Goal: Task Accomplishment & Management: Use online tool/utility

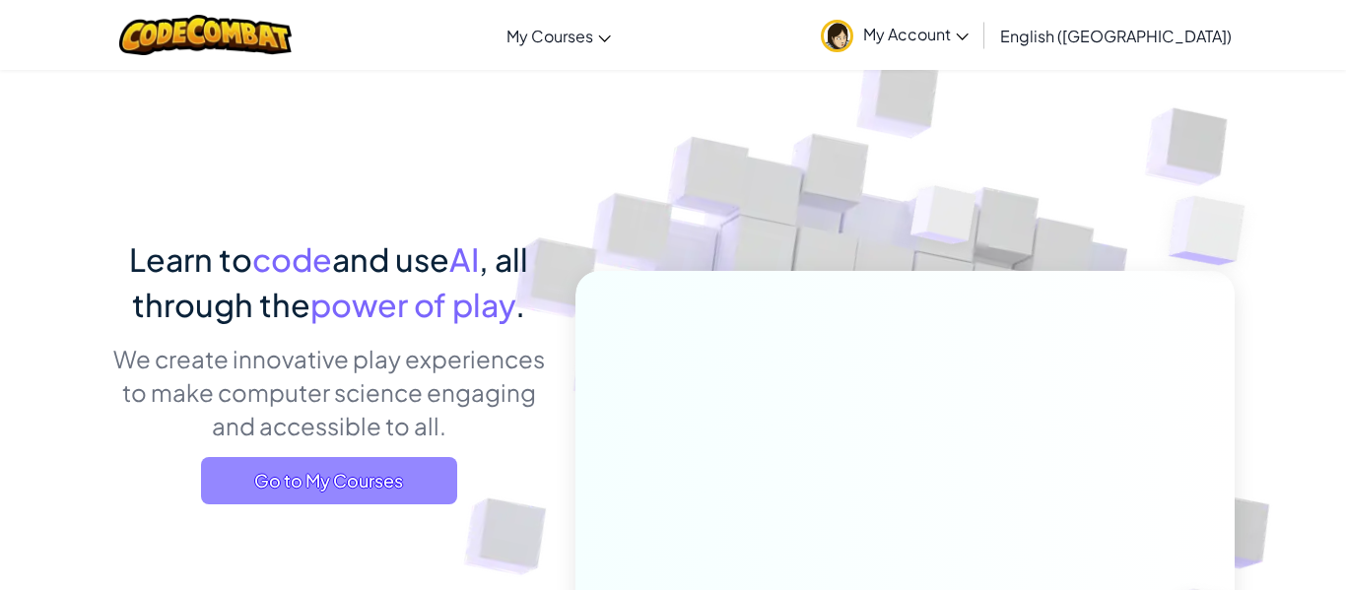
click at [372, 488] on span "Go to My Courses" at bounding box center [329, 480] width 256 height 47
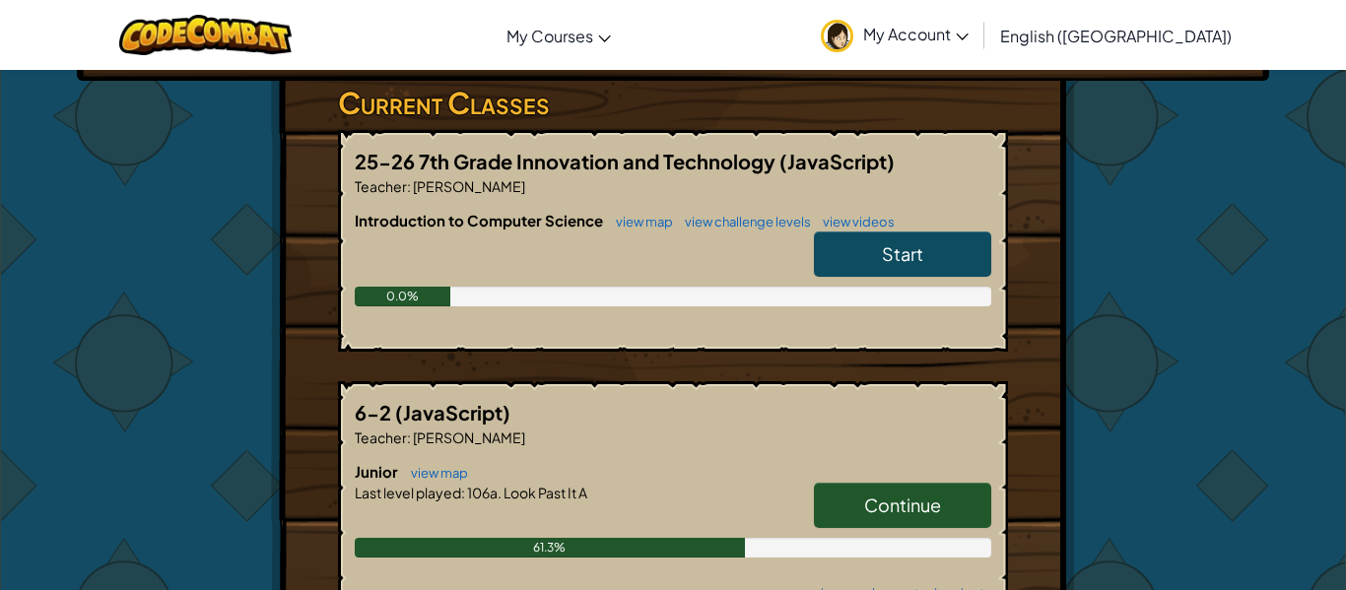
scroll to position [322, 0]
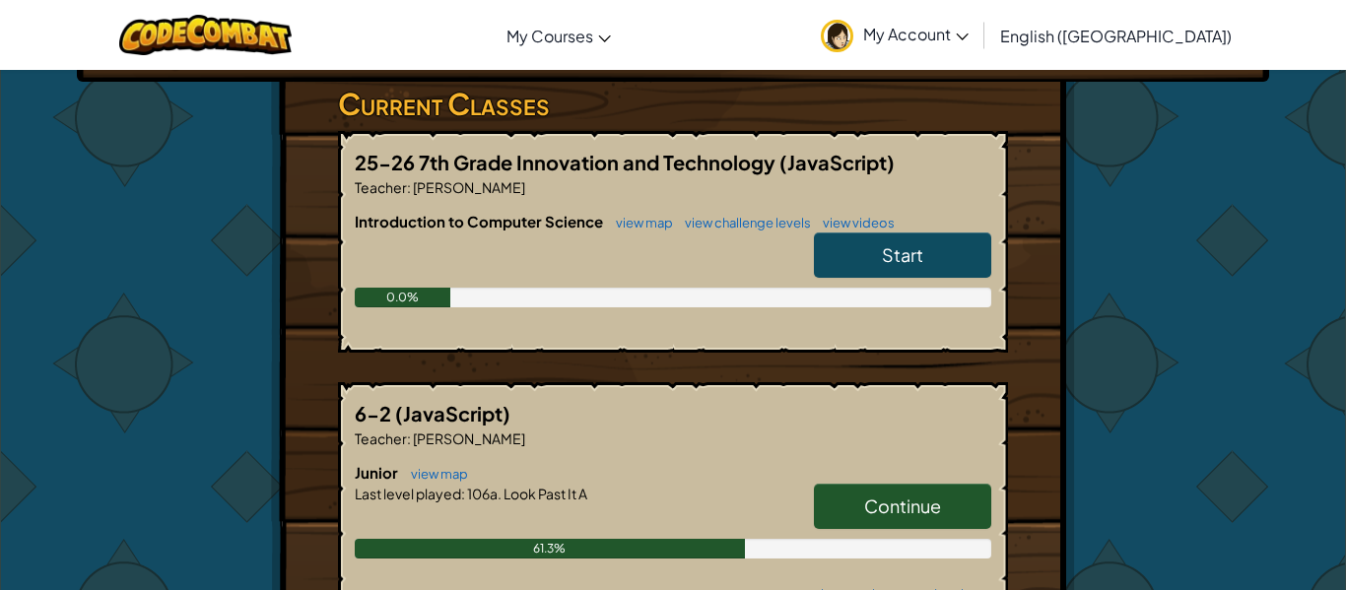
click at [869, 248] on link "Start" at bounding box center [902, 255] width 177 height 45
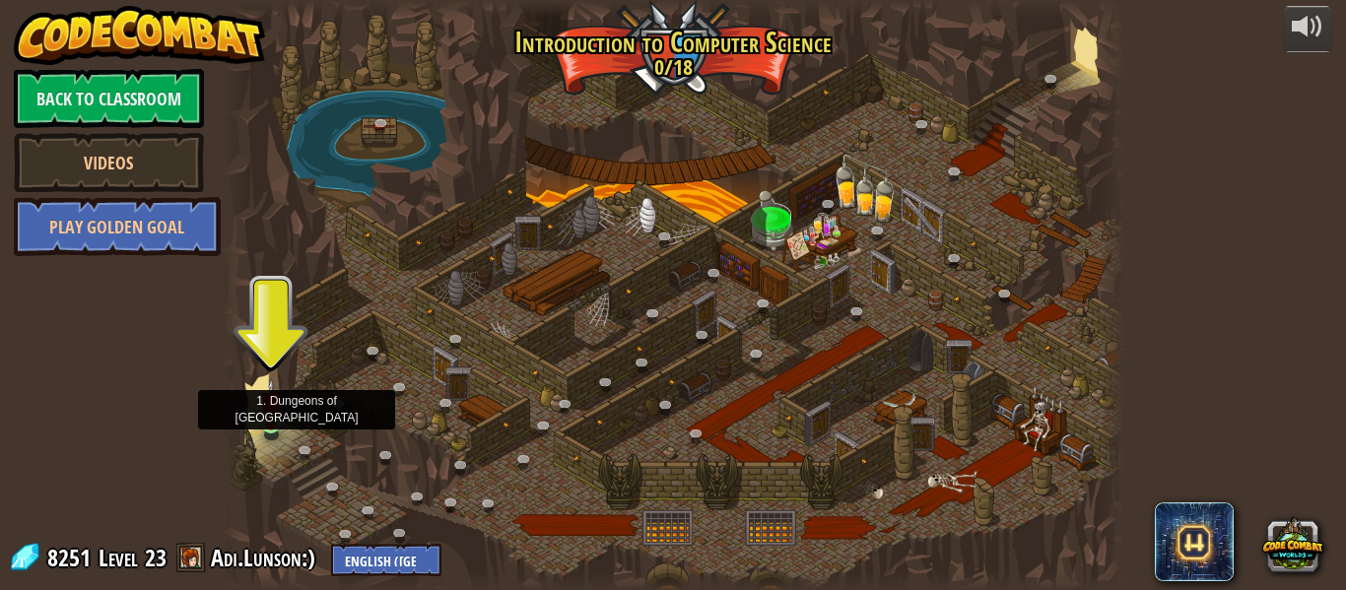
click at [276, 421] on img at bounding box center [271, 401] width 21 height 47
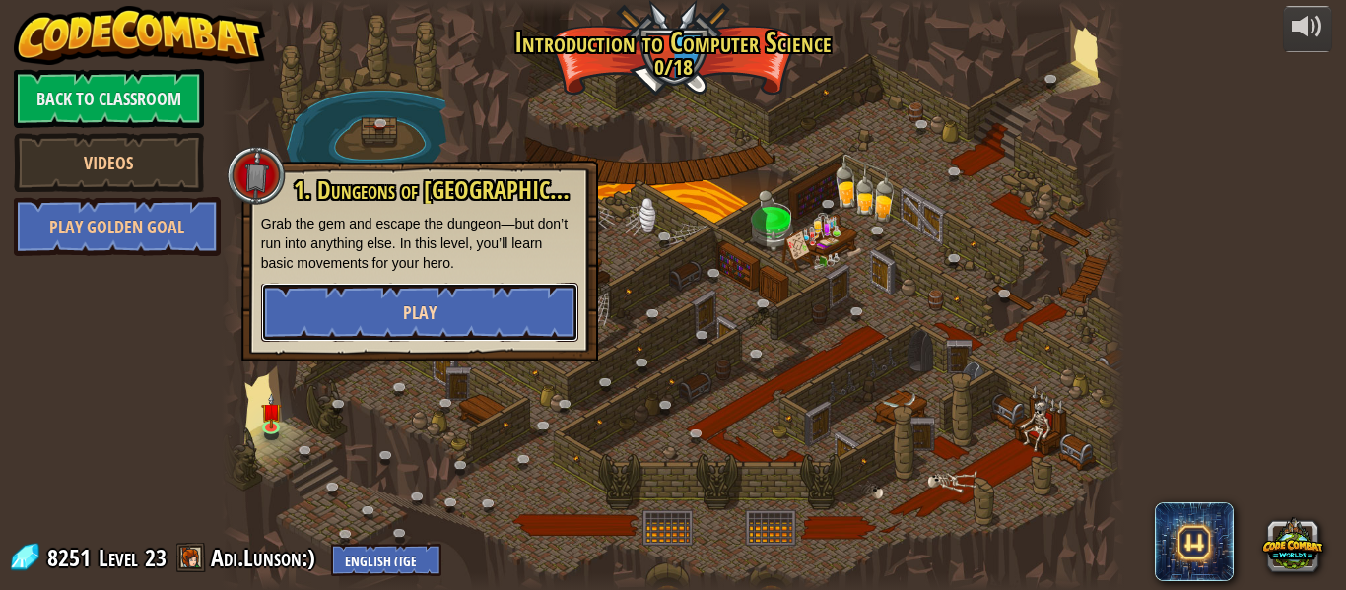
click at [377, 316] on button "Play" at bounding box center [419, 312] width 317 height 59
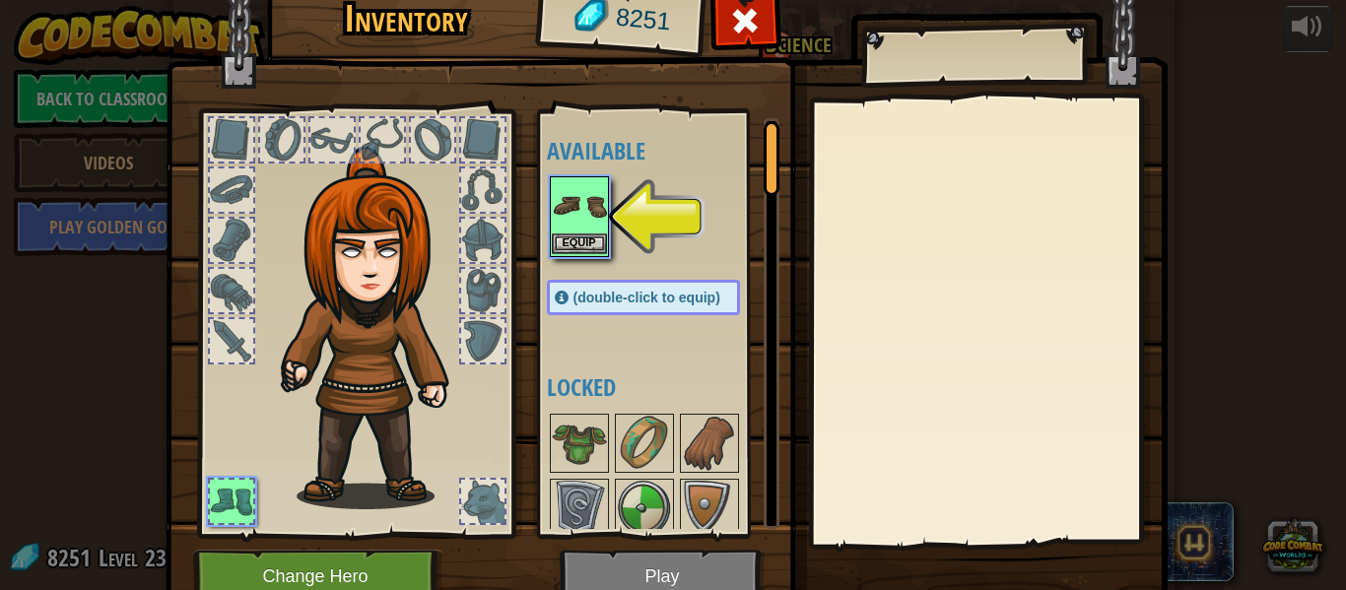
click at [596, 214] on img at bounding box center [579, 205] width 55 height 55
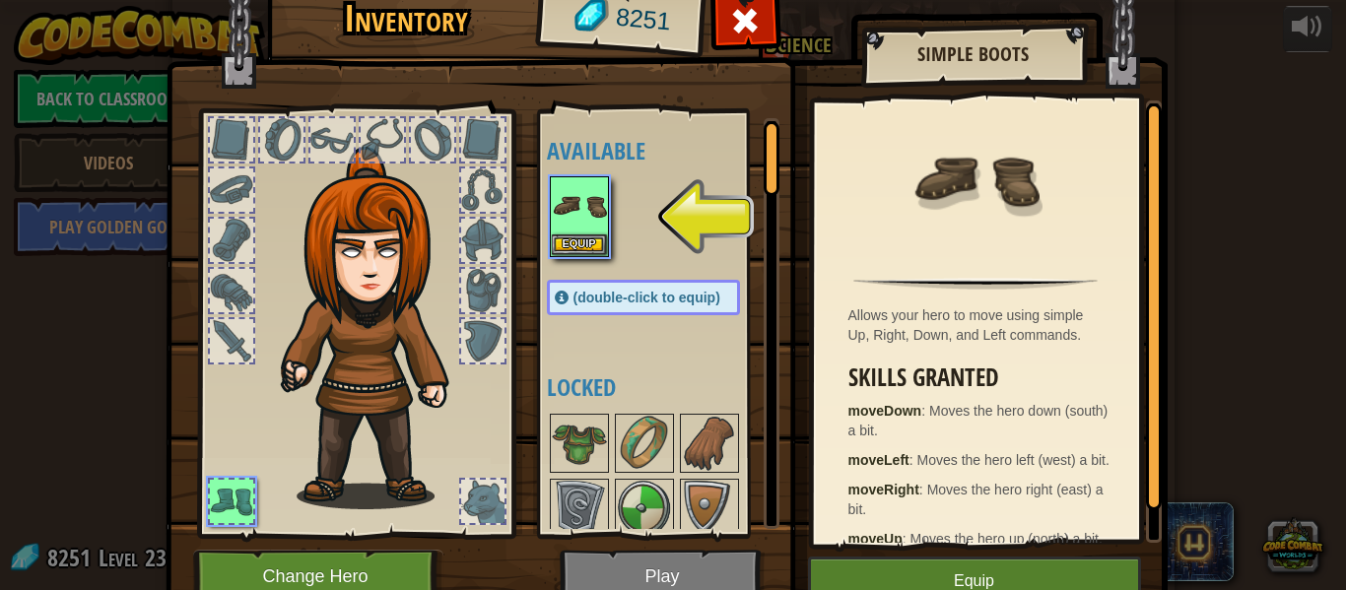
click at [583, 246] on button "Equip" at bounding box center [579, 244] width 55 height 21
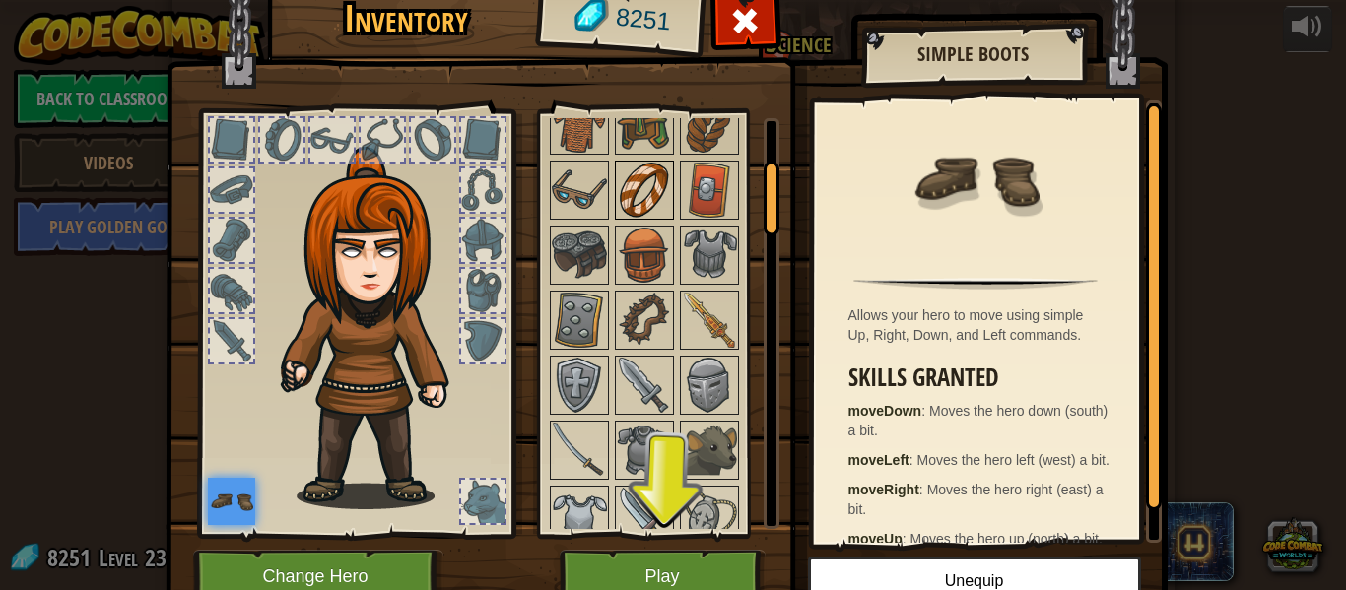
scroll to position [212, 0]
click at [636, 380] on img at bounding box center [644, 384] width 55 height 55
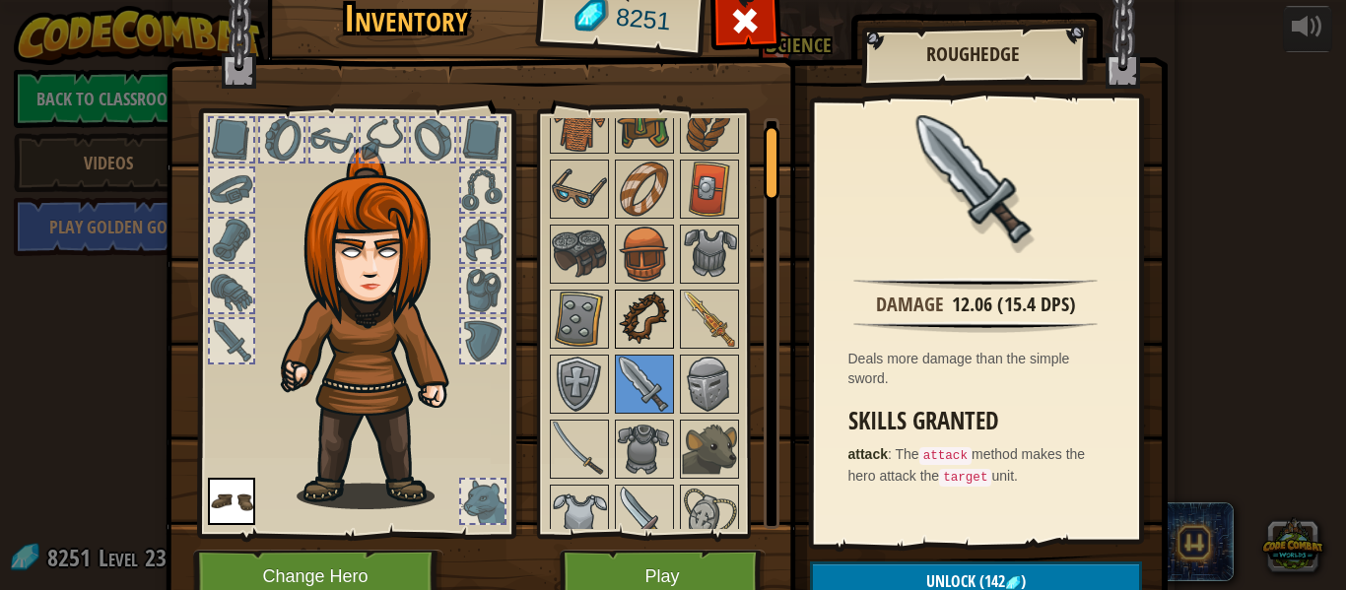
scroll to position [0, 0]
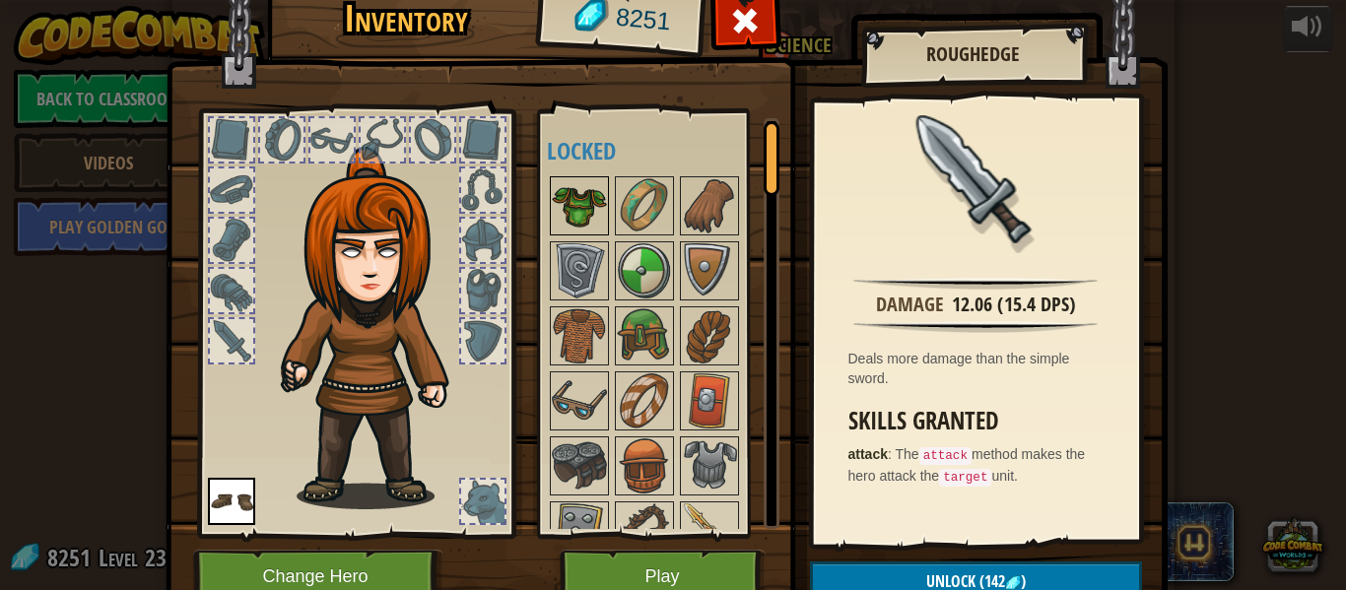
click at [592, 220] on img at bounding box center [579, 205] width 55 height 55
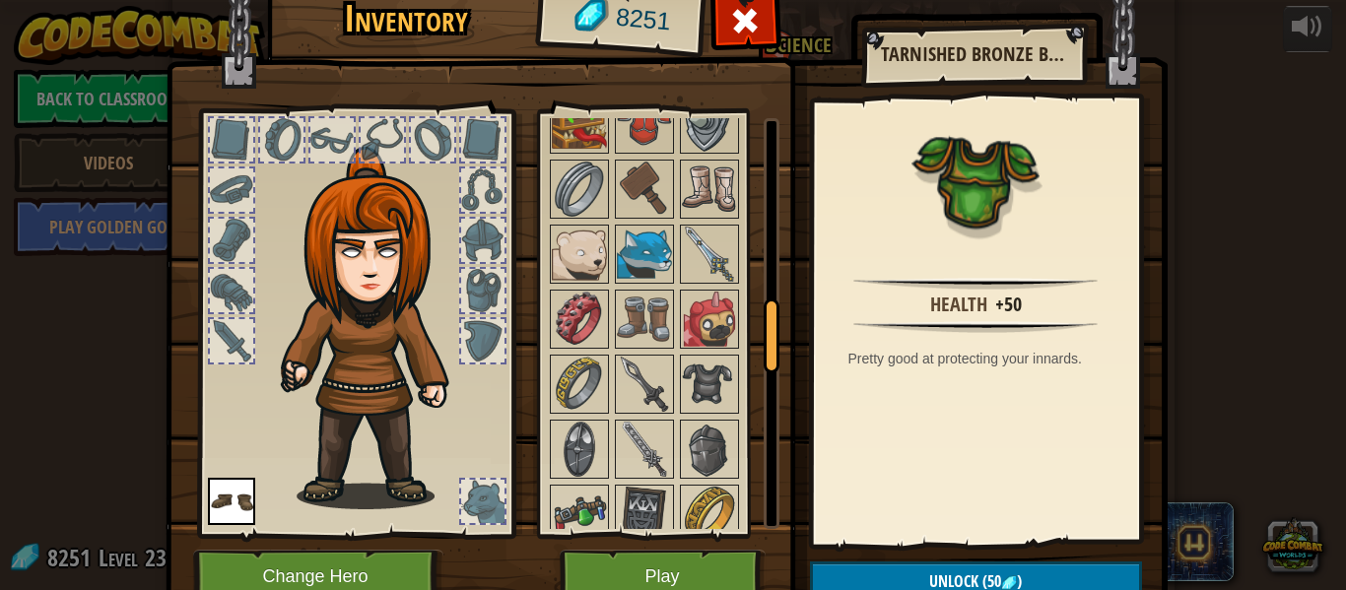
scroll to position [931, 0]
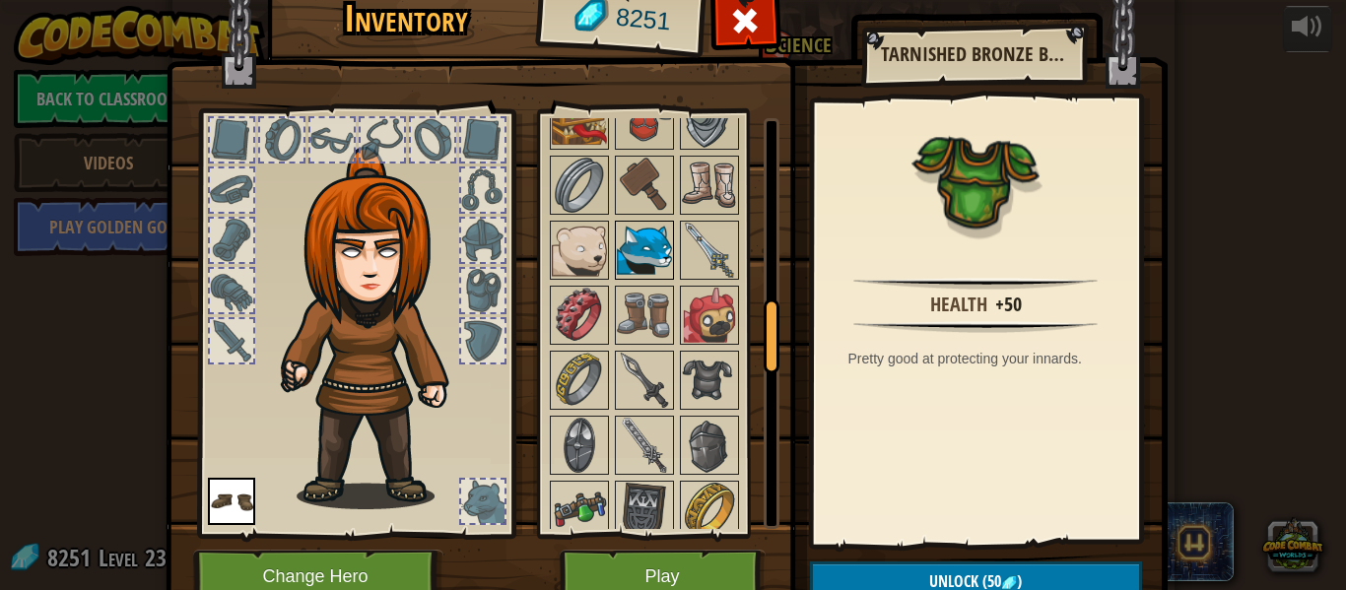
click at [650, 253] on img at bounding box center [644, 250] width 55 height 55
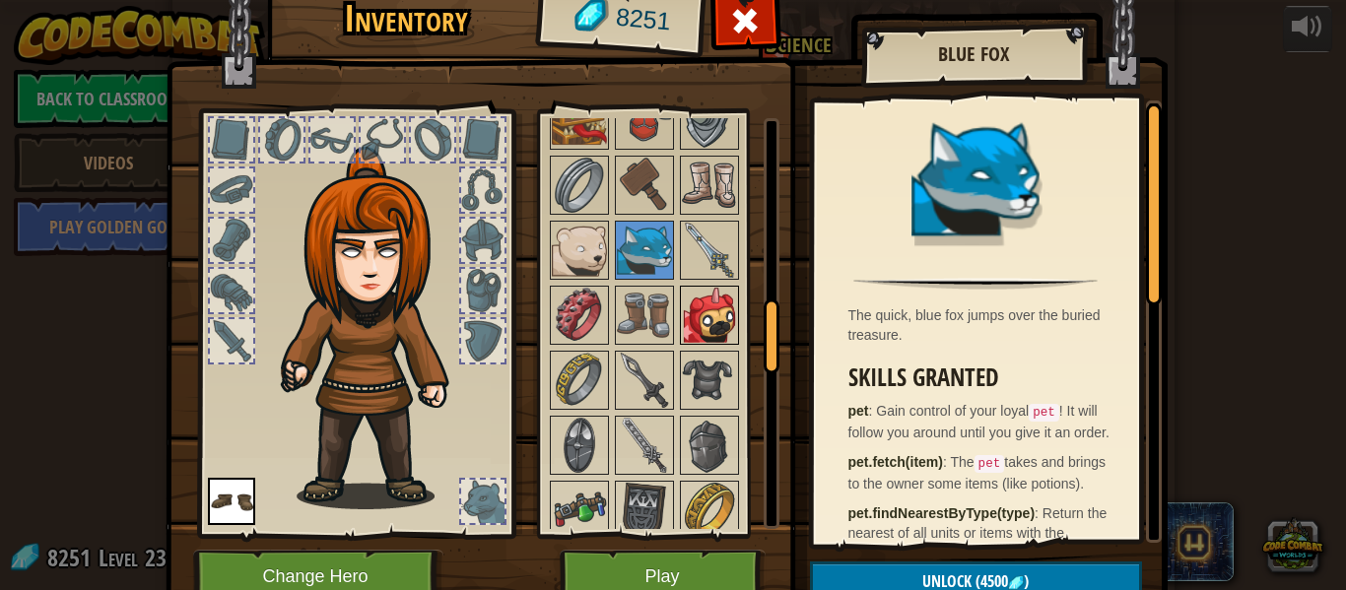
click at [706, 309] on img at bounding box center [709, 315] width 55 height 55
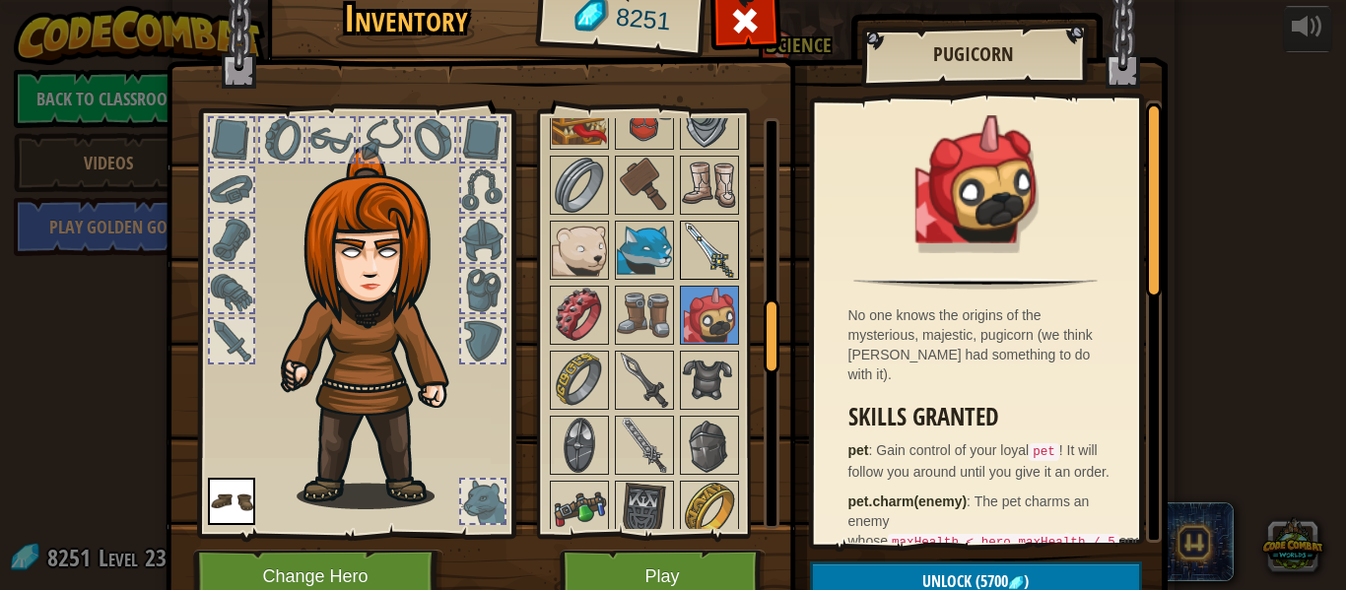
click at [710, 249] on img at bounding box center [709, 250] width 55 height 55
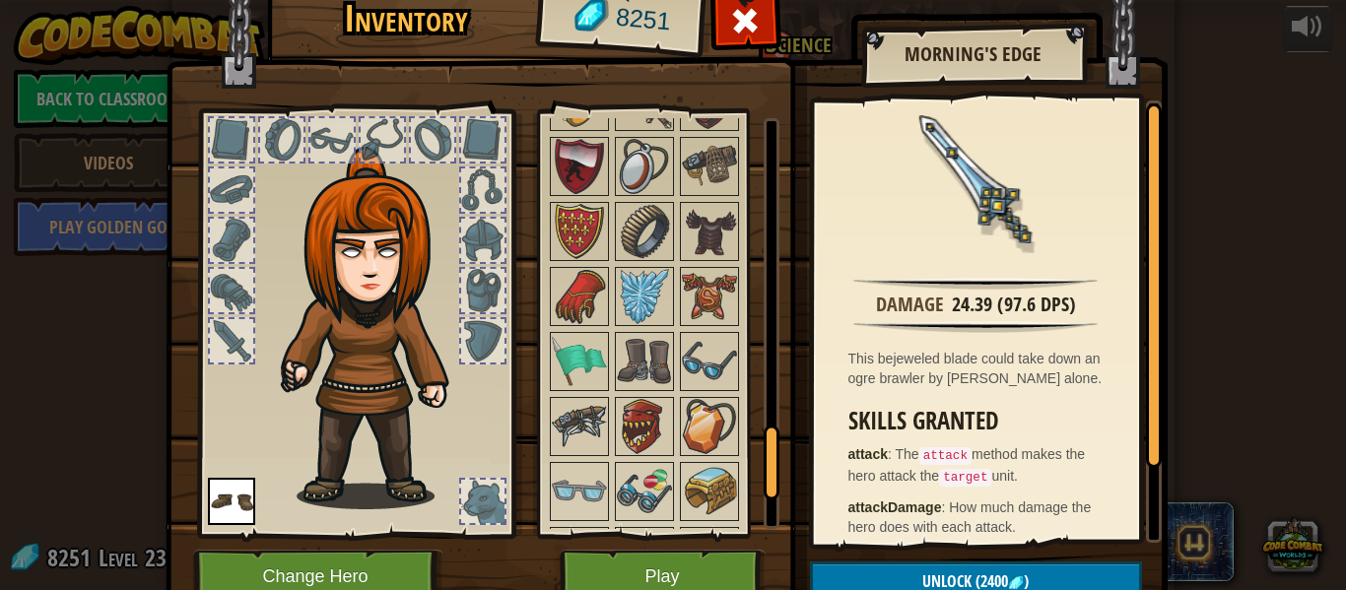
scroll to position [1609, 0]
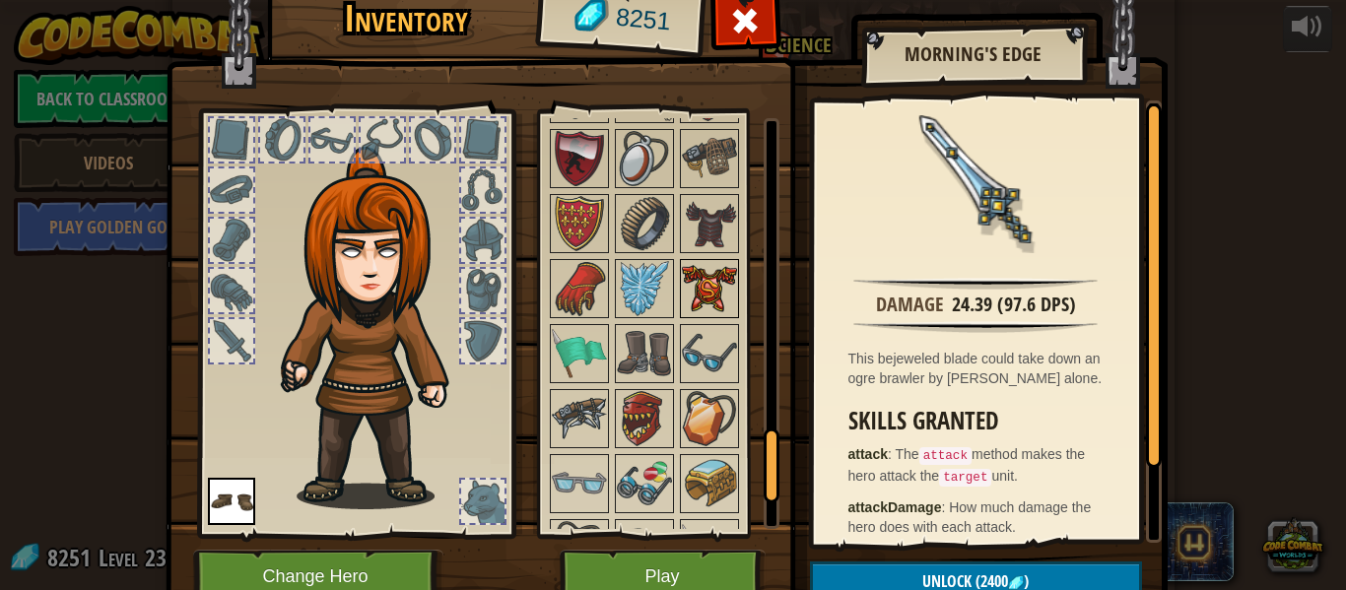
click at [699, 305] on img at bounding box center [709, 288] width 55 height 55
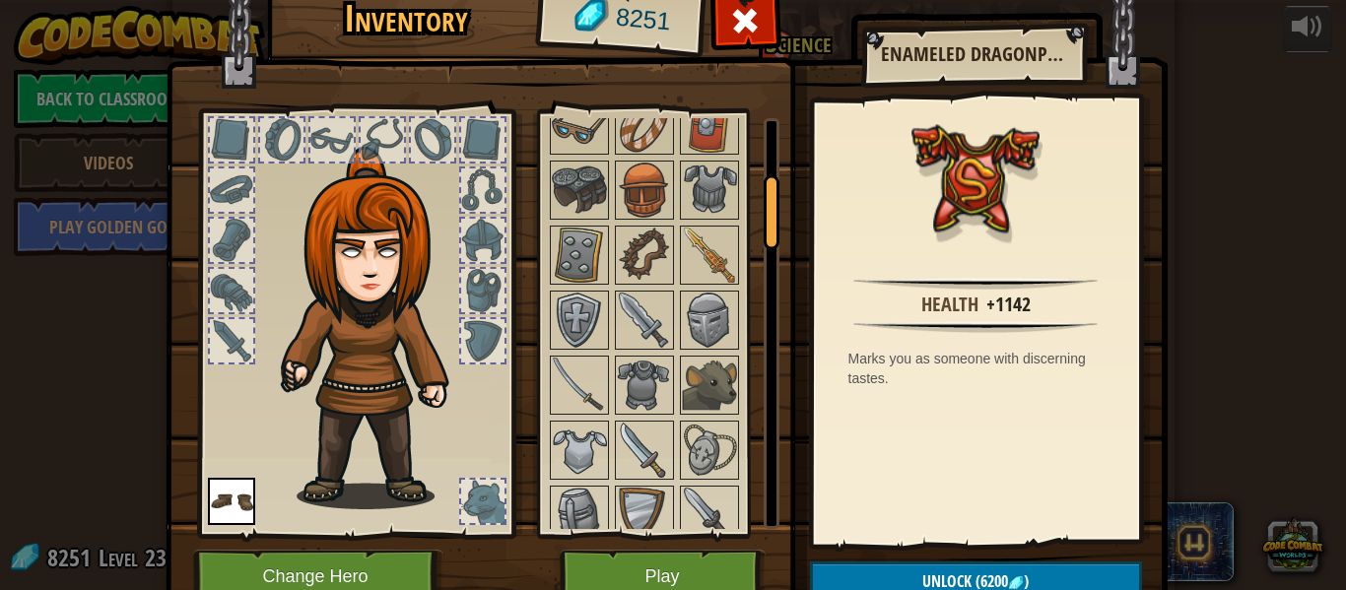
scroll to position [275, 0]
click at [650, 382] on img at bounding box center [644, 386] width 55 height 55
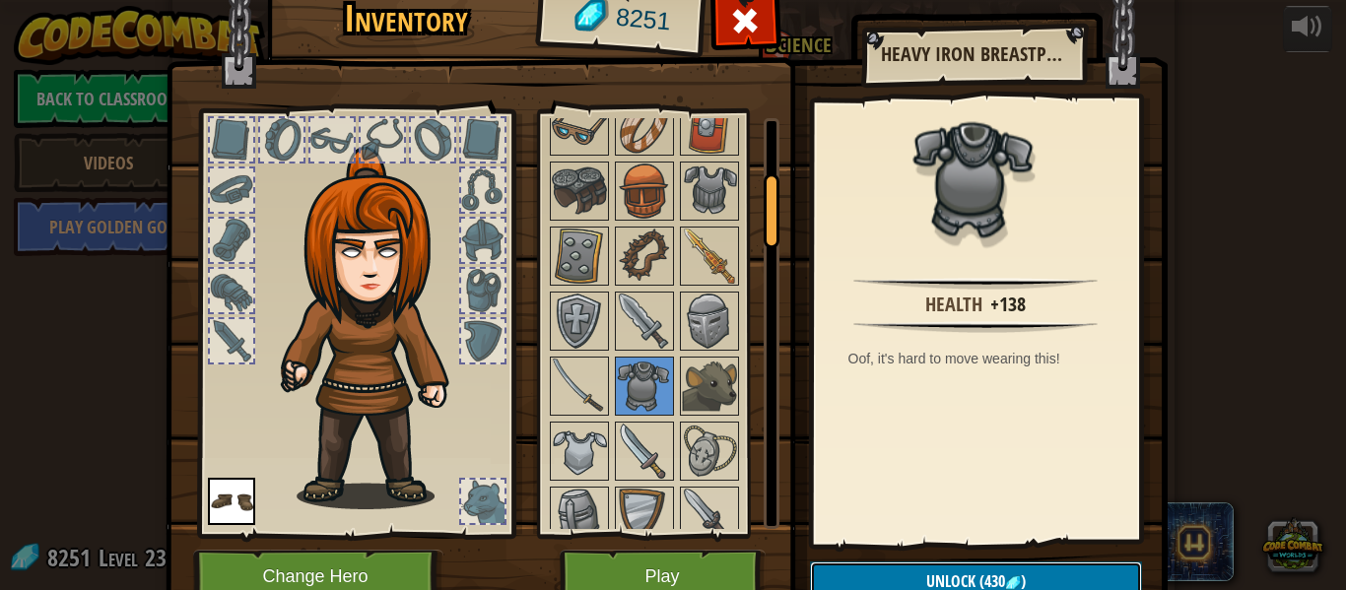
click at [912, 581] on button "Unlock (430 )" at bounding box center [976, 582] width 332 height 40
click at [912, 577] on button "Confirm" at bounding box center [976, 582] width 332 height 40
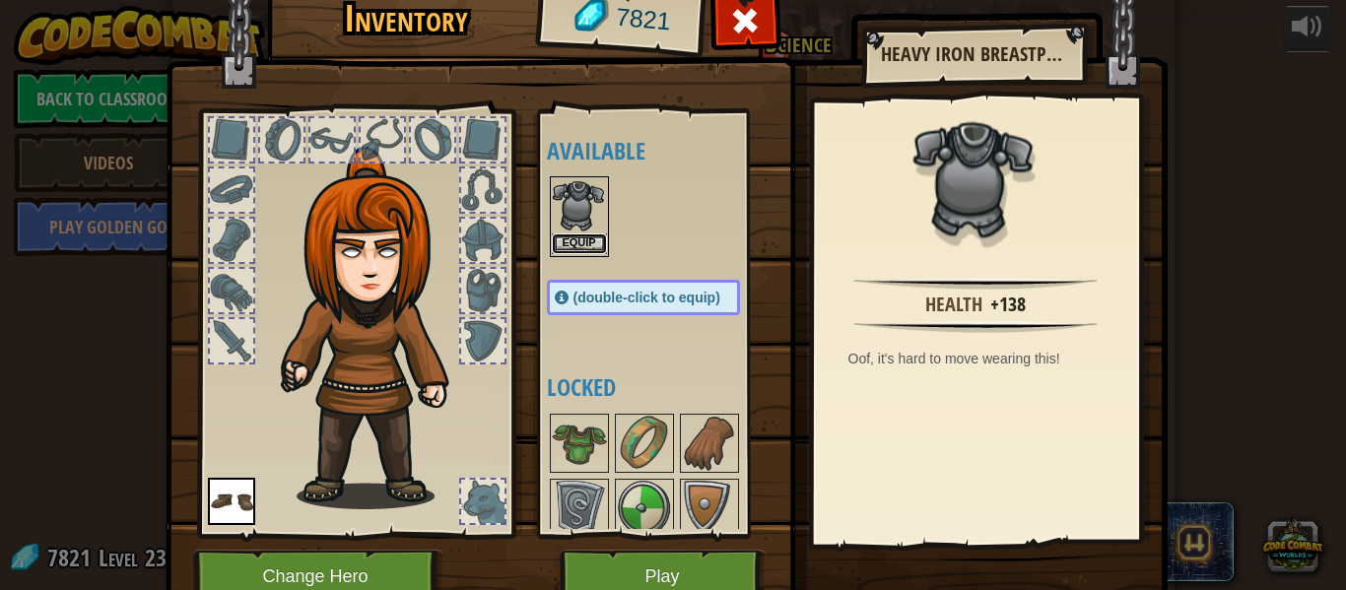
click at [588, 242] on button "Equip" at bounding box center [579, 244] width 55 height 21
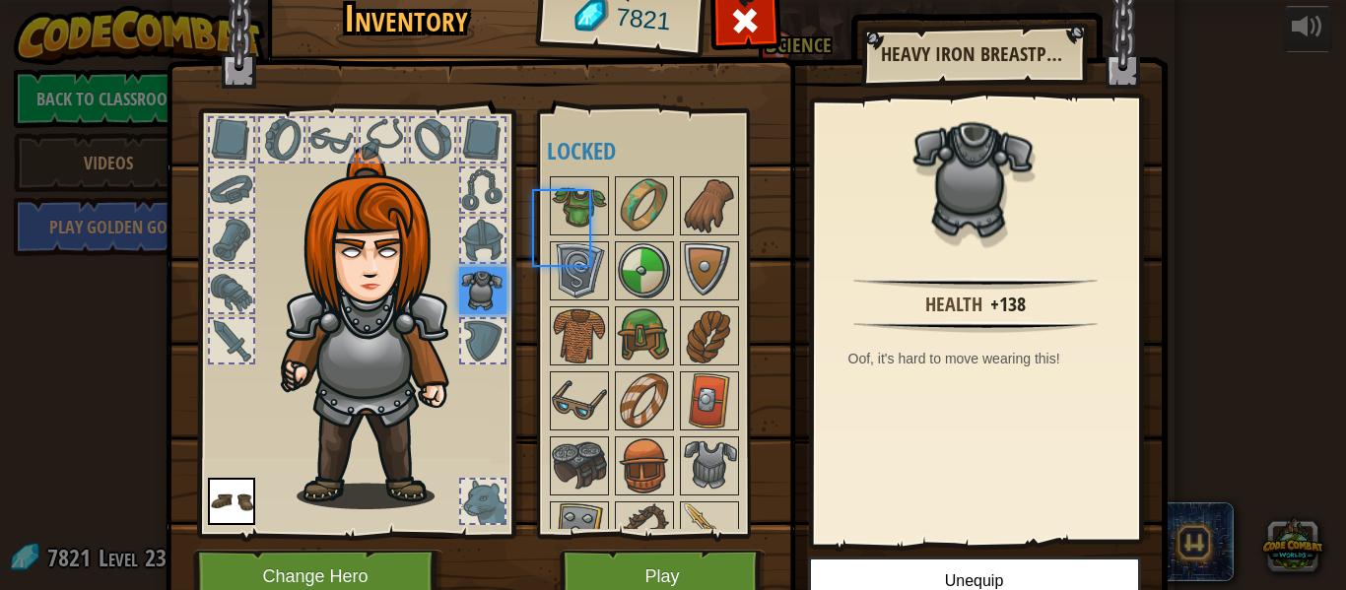
click at [588, 242] on div at bounding box center [579, 270] width 59 height 59
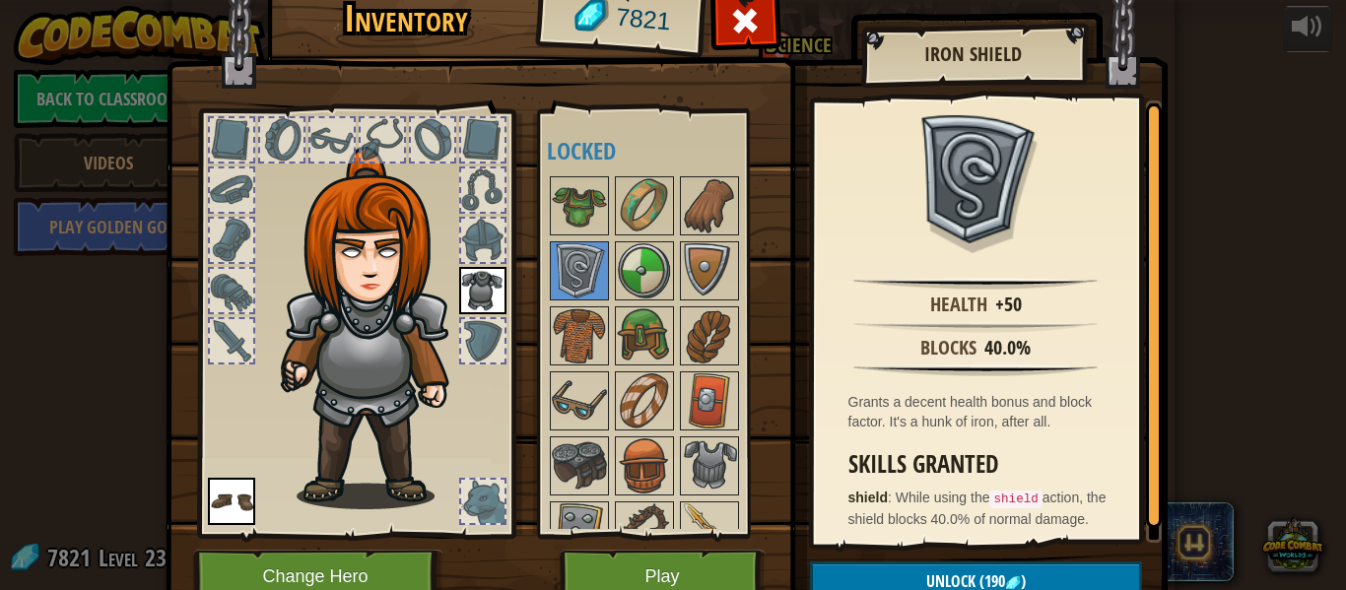
click at [481, 249] on div at bounding box center [482, 240] width 43 height 43
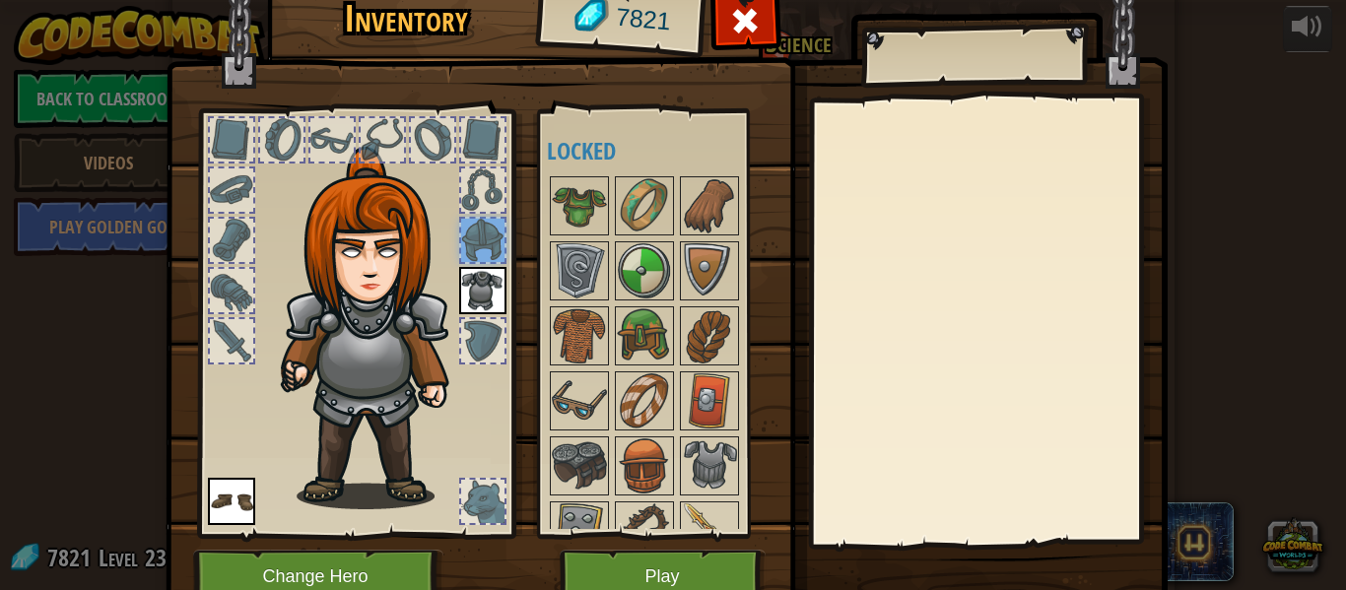
click at [483, 252] on div at bounding box center [482, 240] width 43 height 43
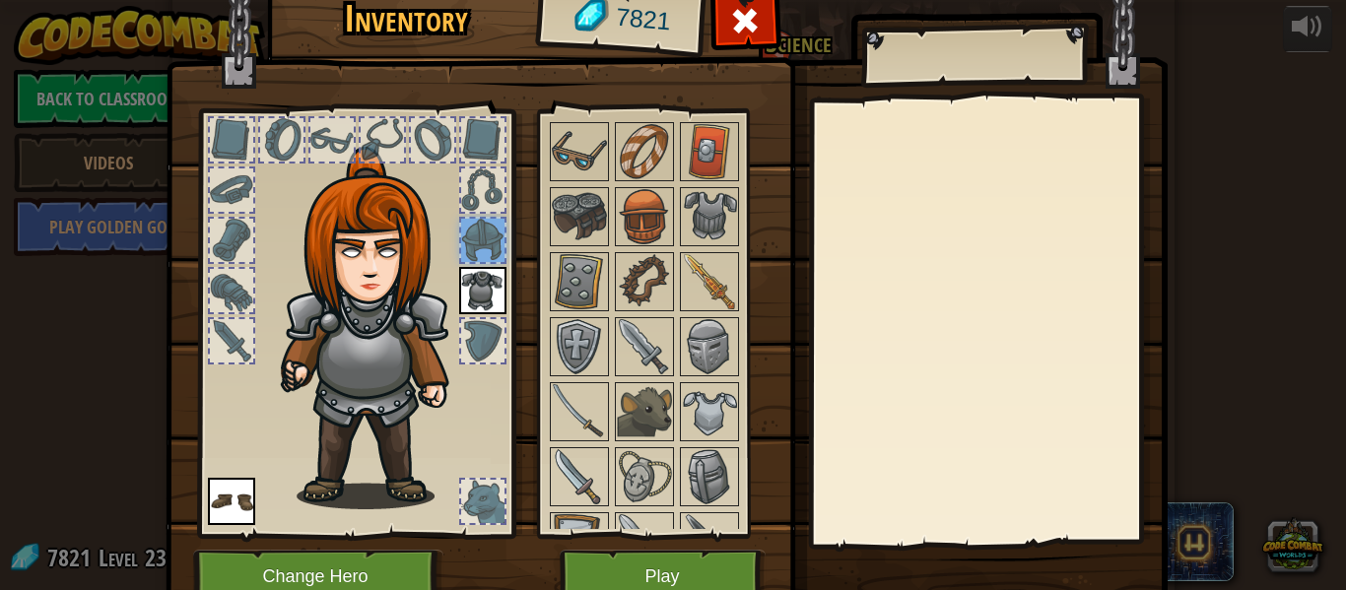
scroll to position [250, 0]
click at [703, 345] on img at bounding box center [709, 345] width 55 height 55
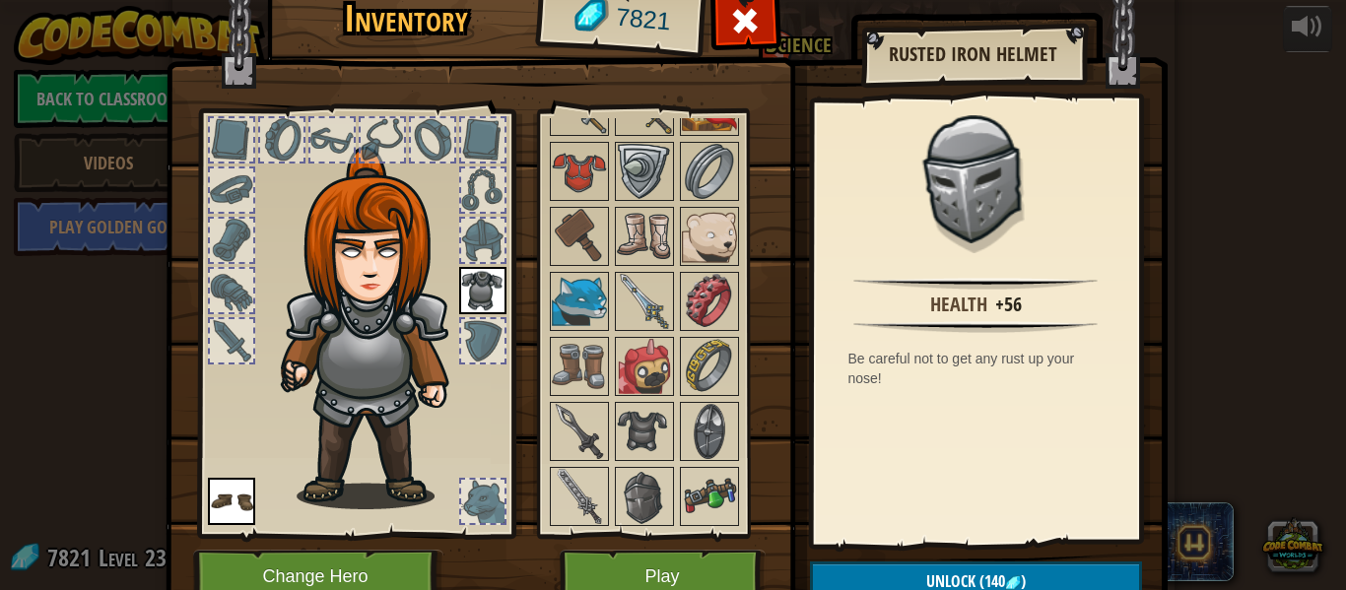
scroll to position [881, 0]
click at [713, 295] on img at bounding box center [709, 300] width 55 height 55
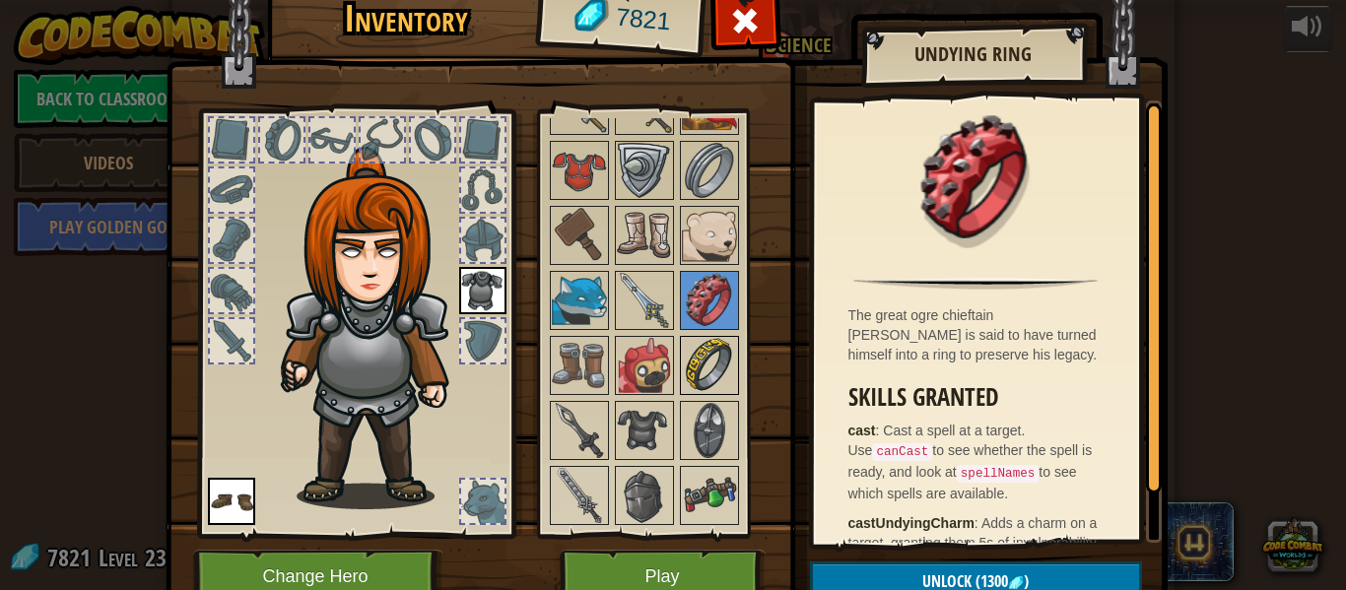
click at [697, 356] on img at bounding box center [709, 365] width 55 height 55
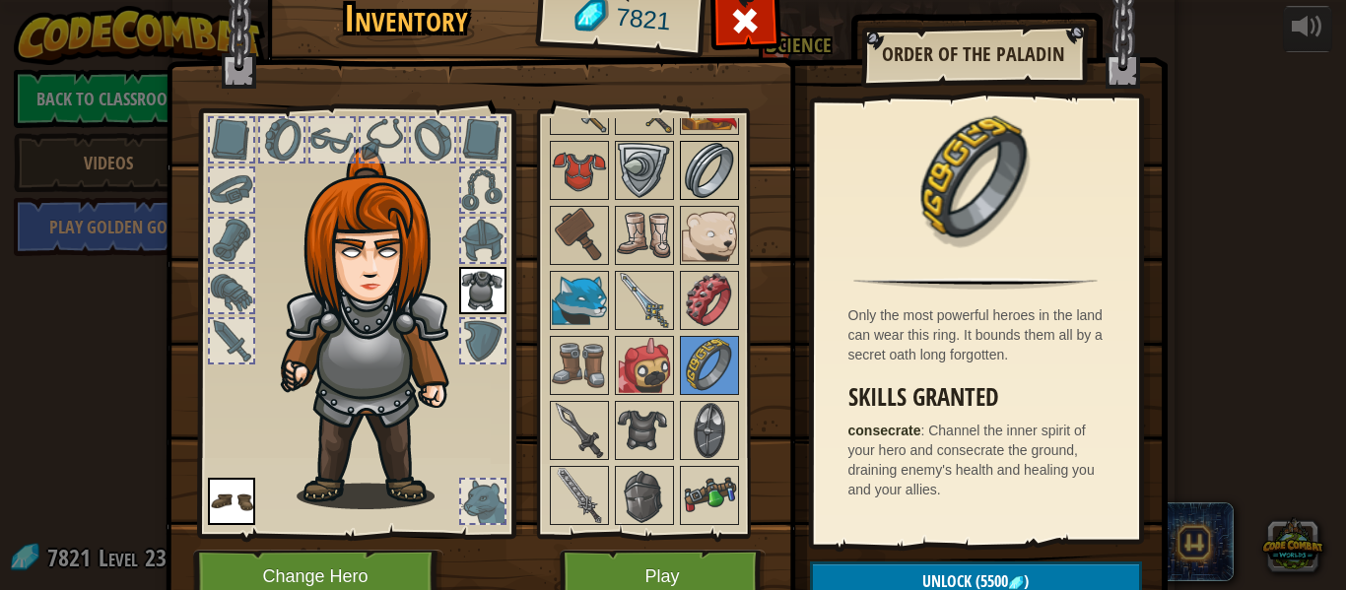
click at [717, 190] on img at bounding box center [709, 170] width 55 height 55
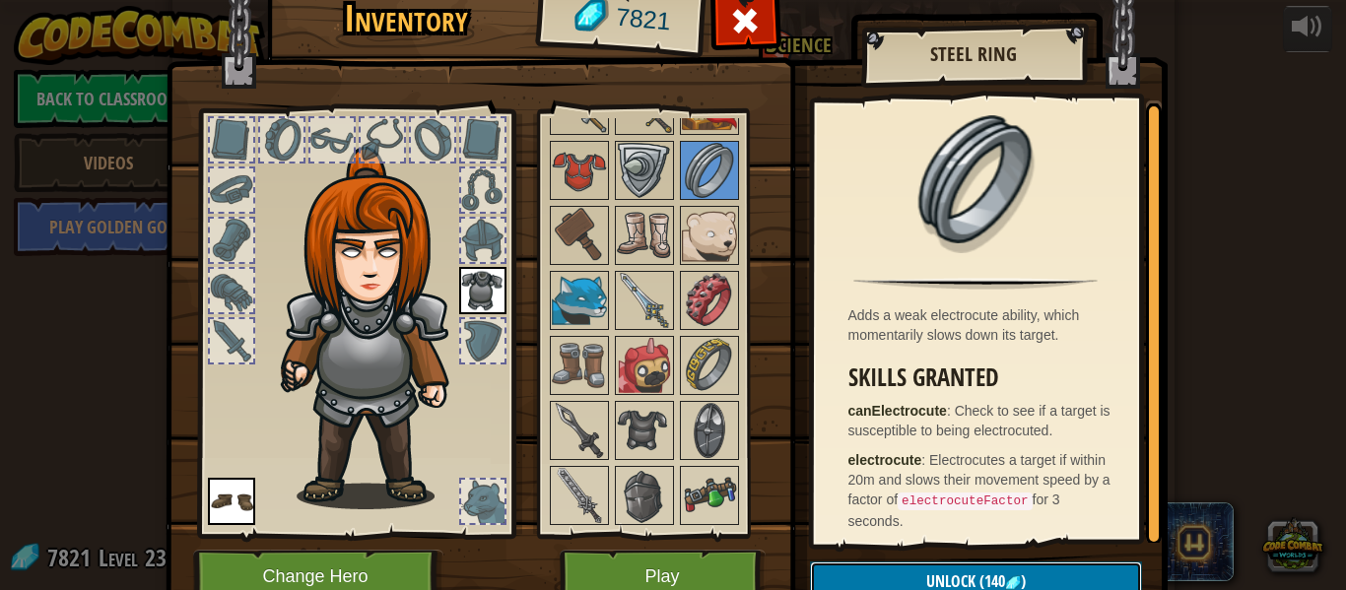
click at [857, 564] on button "Unlock (140 )" at bounding box center [976, 582] width 332 height 40
click at [867, 579] on button "Confirm" at bounding box center [976, 582] width 332 height 40
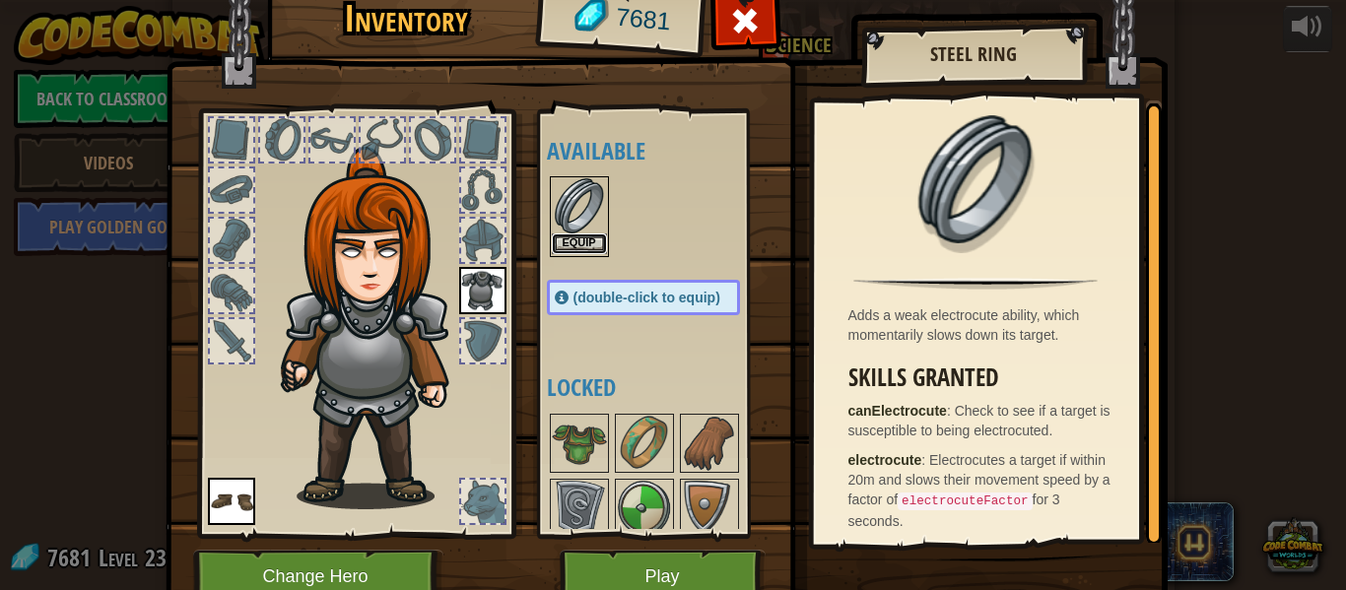
click at [567, 243] on button "Equip" at bounding box center [579, 244] width 55 height 21
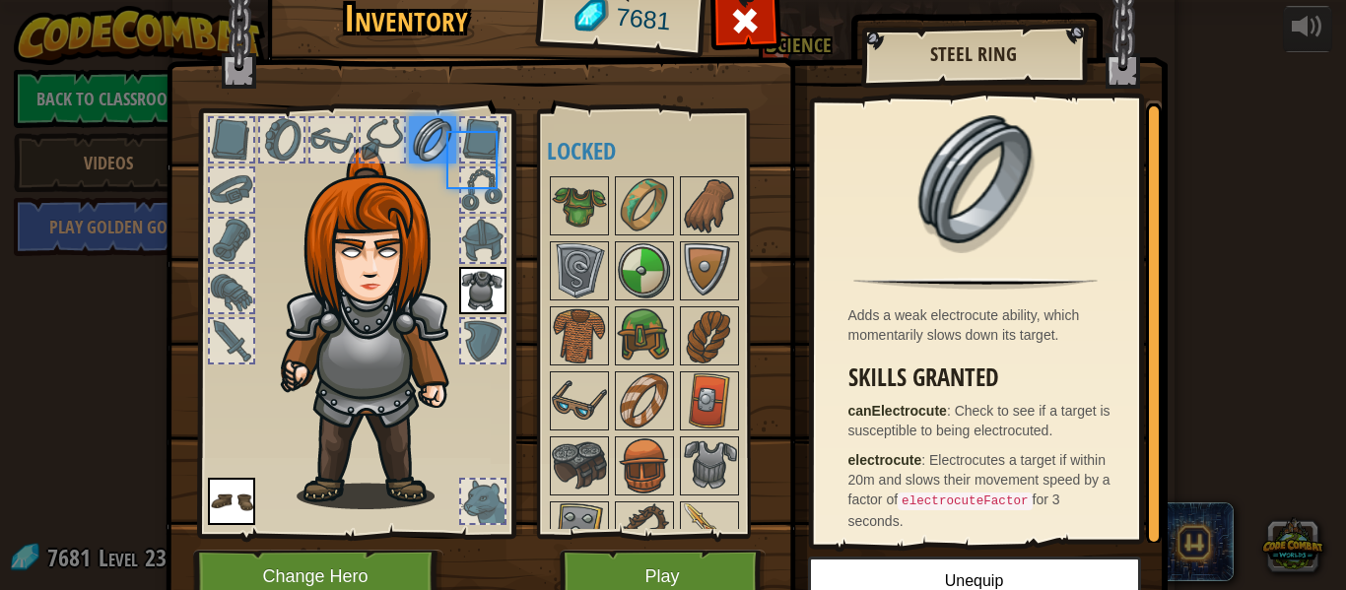
click at [567, 243] on img at bounding box center [579, 270] width 55 height 55
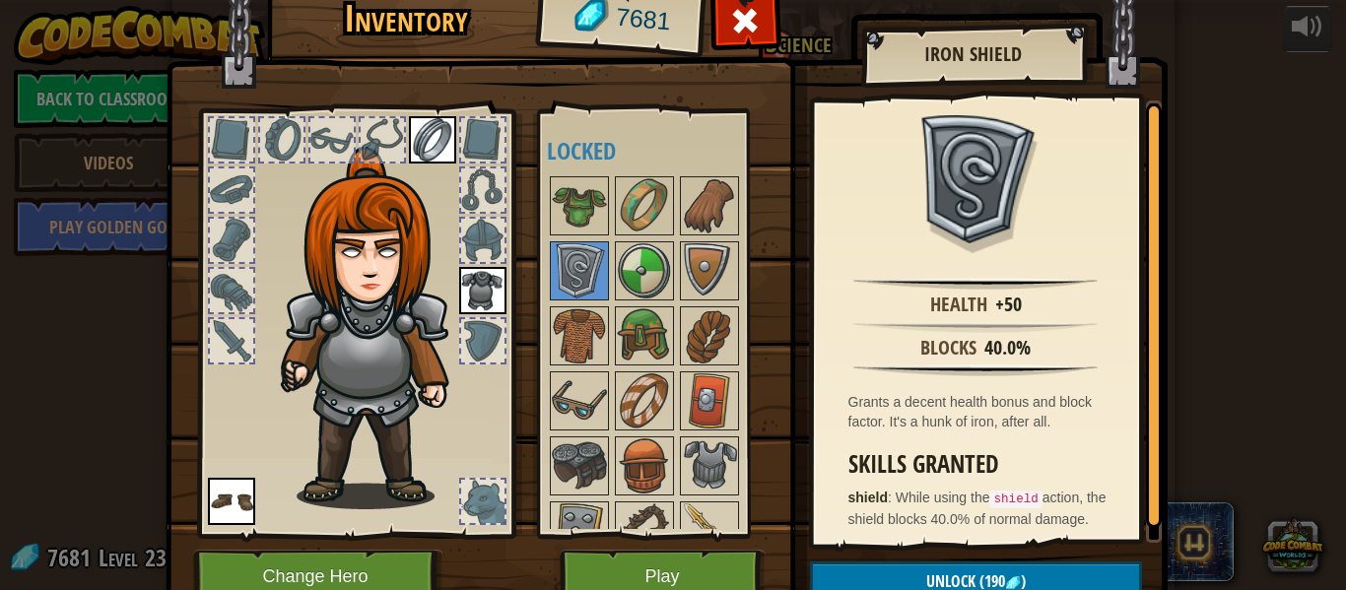
click at [389, 126] on div at bounding box center [382, 139] width 43 height 43
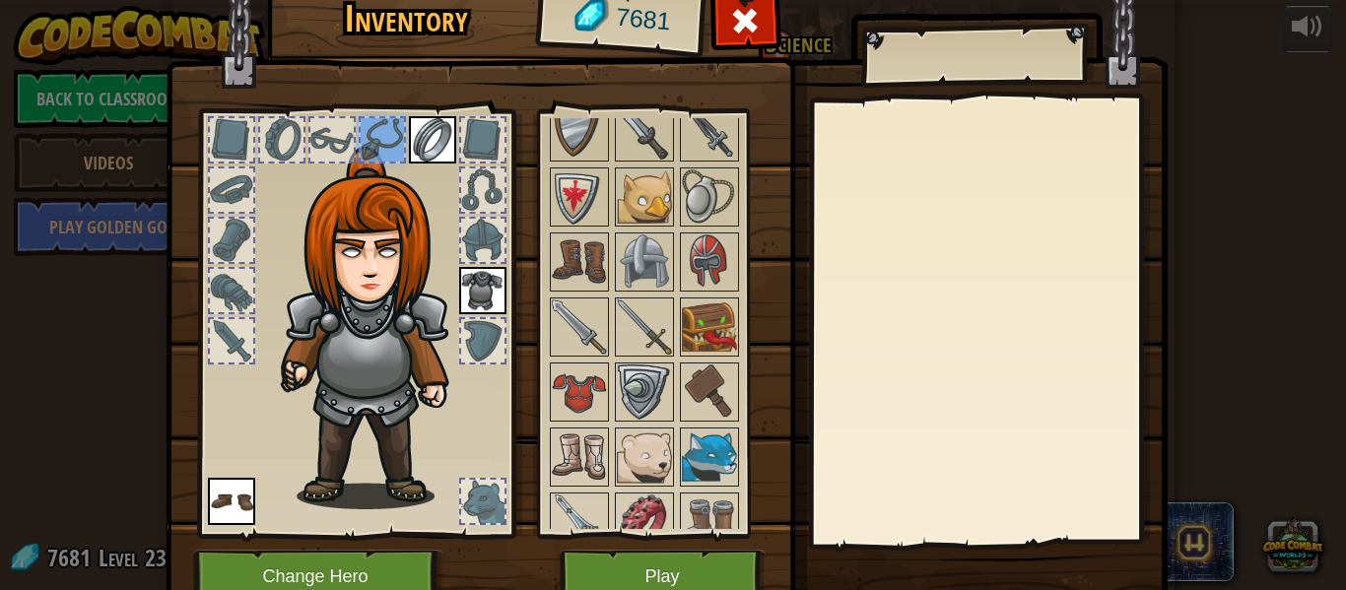
scroll to position [666, 0]
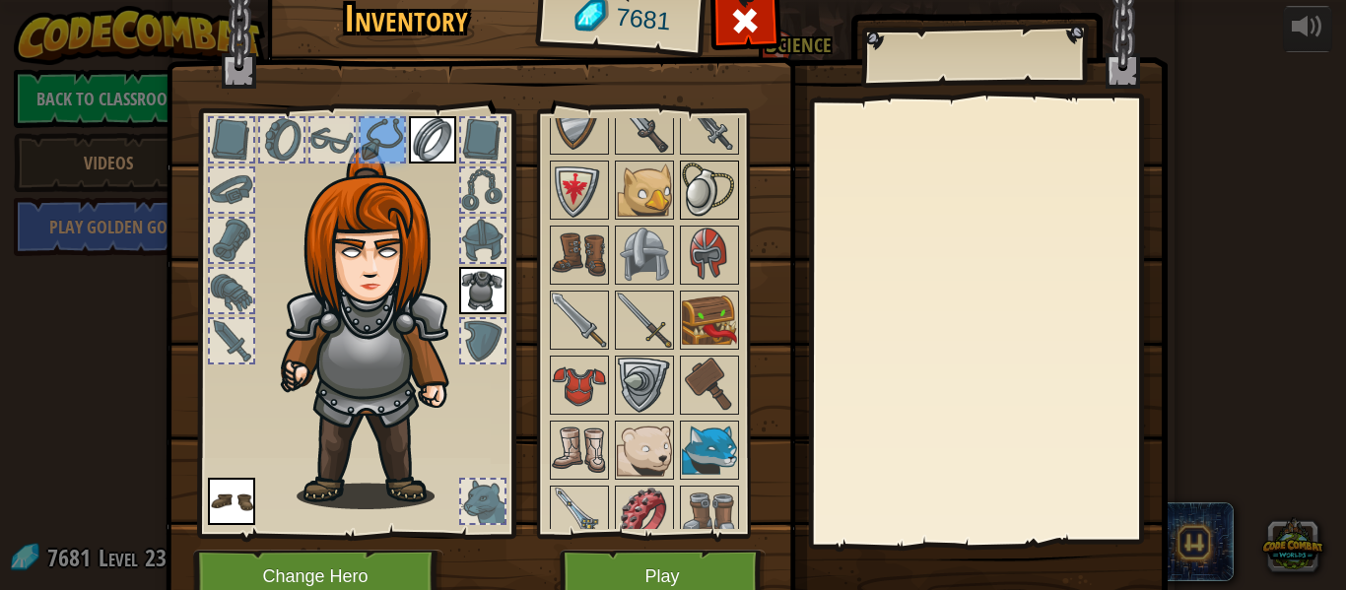
click at [720, 209] on img at bounding box center [709, 190] width 55 height 55
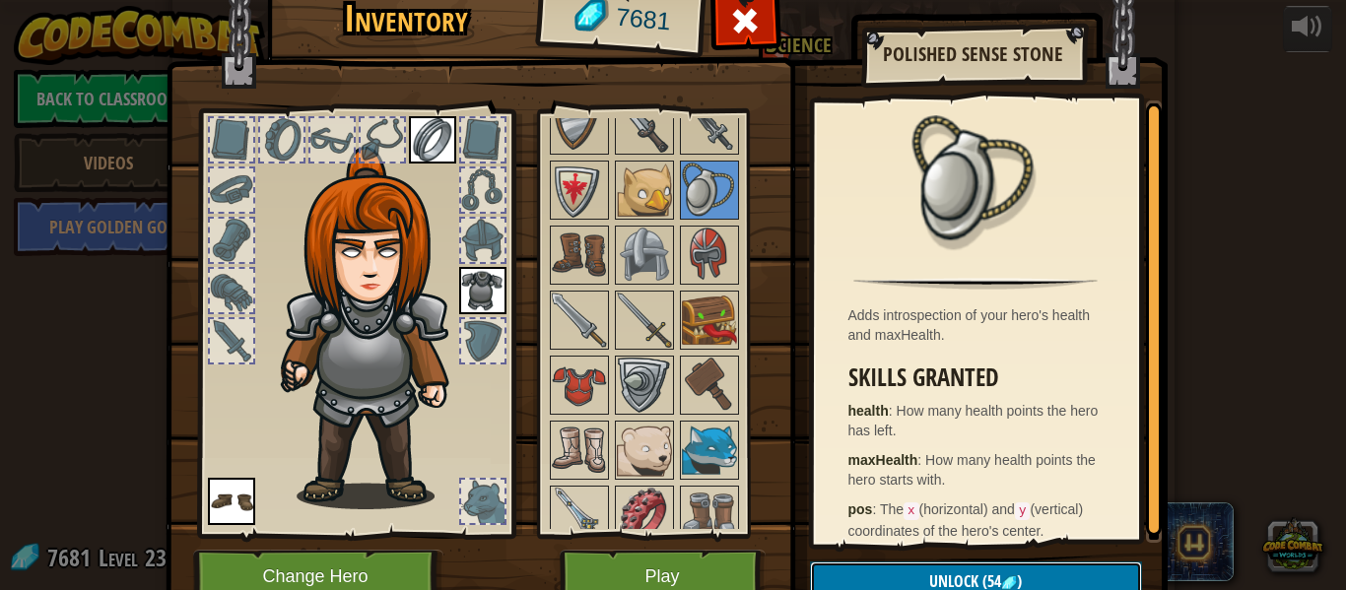
click at [876, 578] on button "Unlock (54 )" at bounding box center [976, 582] width 332 height 40
click at [884, 576] on button "Confirm" at bounding box center [976, 582] width 332 height 40
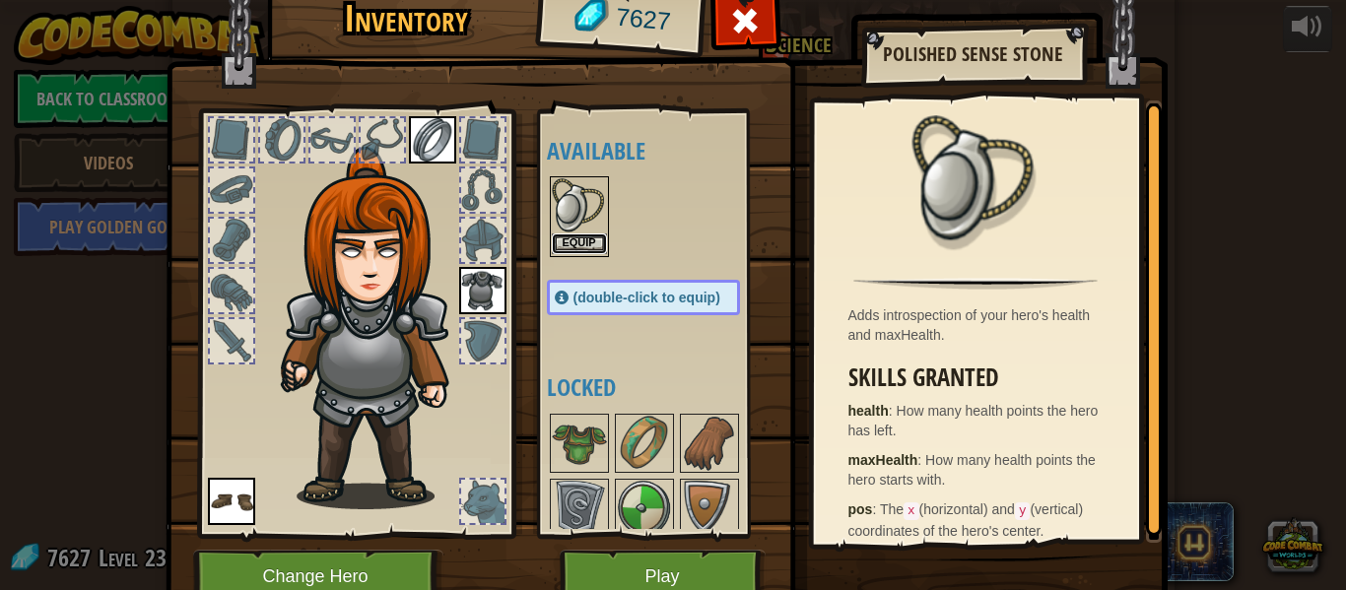
click at [592, 247] on button "Equip" at bounding box center [579, 244] width 55 height 21
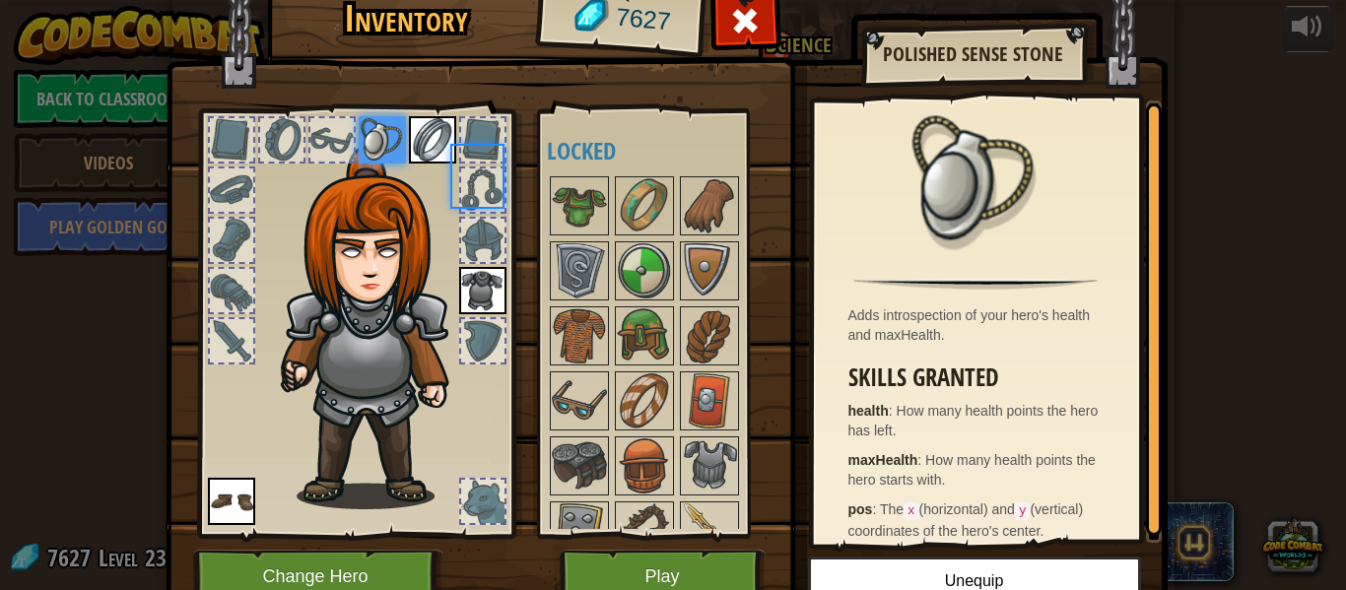
click at [592, 247] on img at bounding box center [579, 270] width 55 height 55
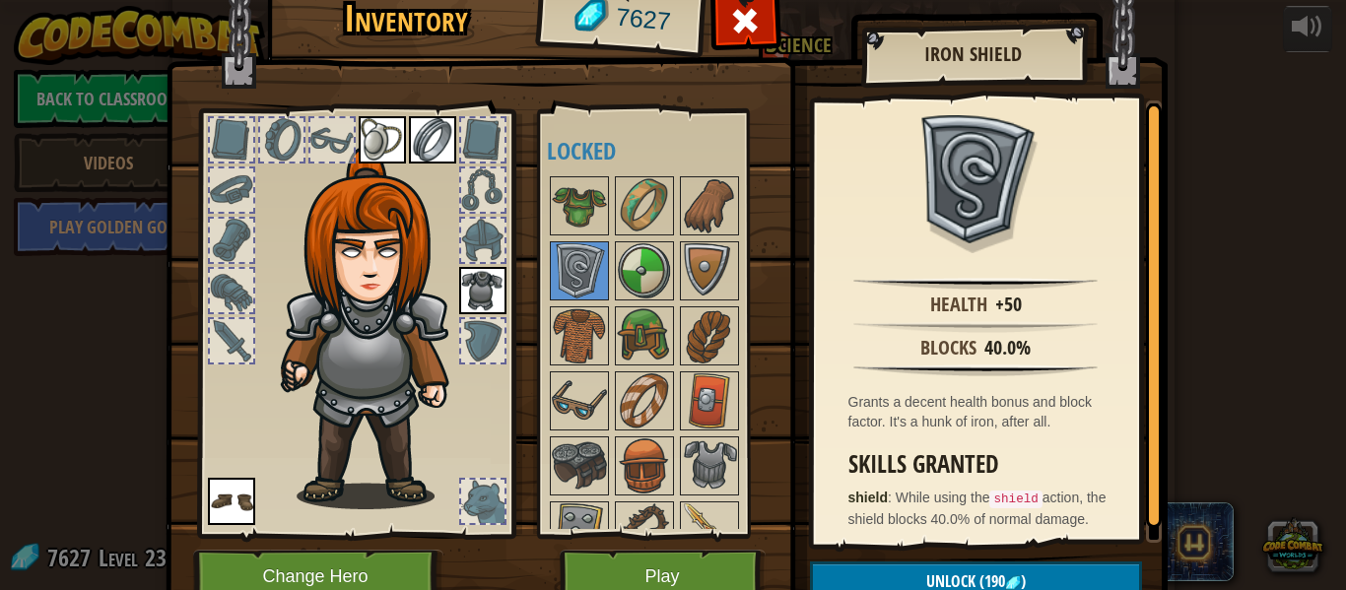
click at [374, 375] on img at bounding box center [378, 328] width 212 height 363
click at [593, 264] on img at bounding box center [579, 270] width 55 height 55
click at [852, 575] on button "Unlock (190 )" at bounding box center [976, 582] width 332 height 40
click at [851, 575] on button "Confirm" at bounding box center [976, 582] width 332 height 40
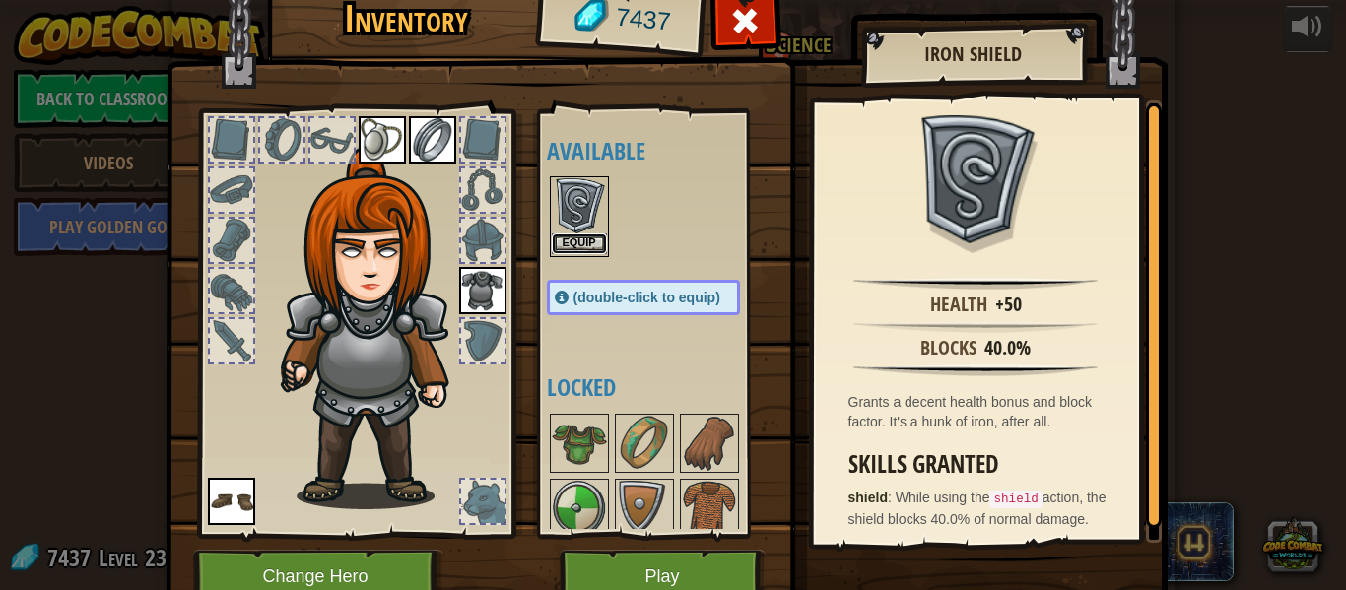
click at [574, 244] on button "Equip" at bounding box center [579, 244] width 55 height 21
click at [574, 481] on img at bounding box center [579, 508] width 55 height 55
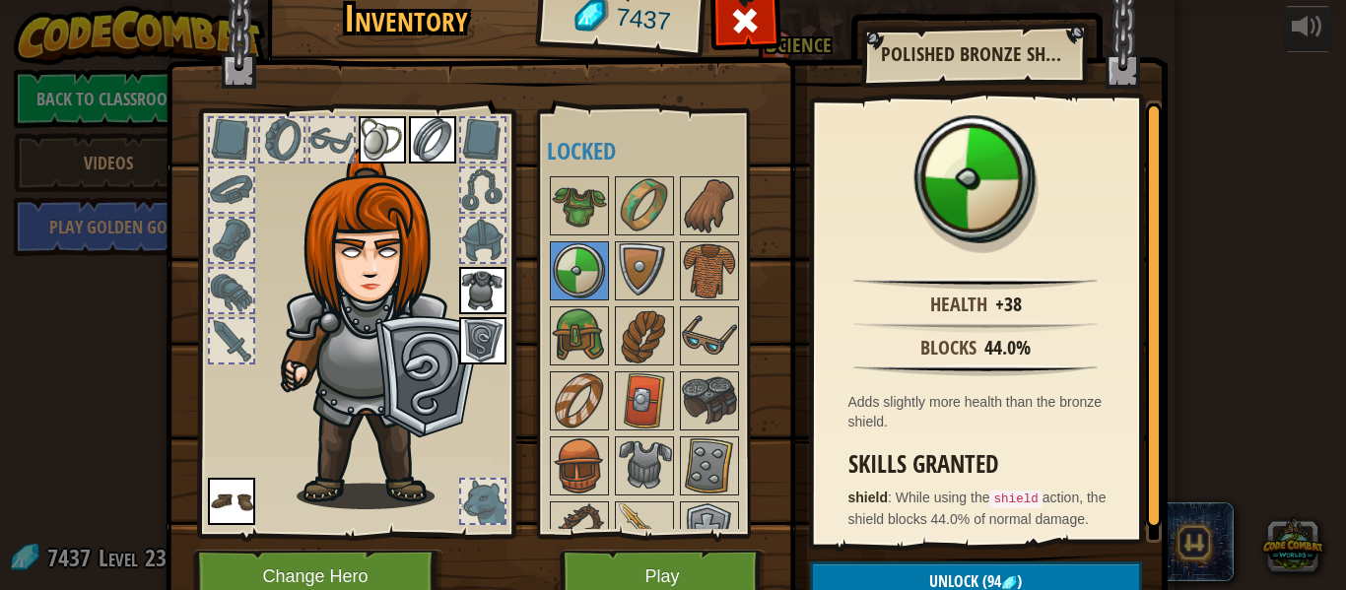
click at [492, 502] on div at bounding box center [482, 501] width 43 height 43
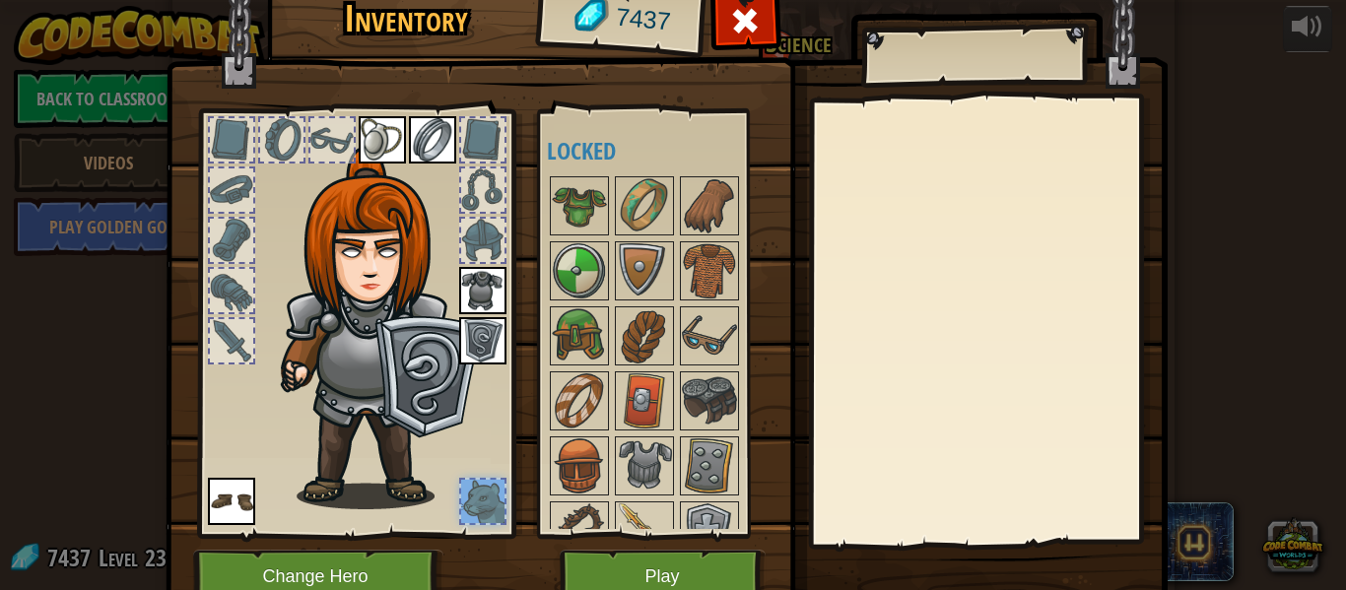
click at [233, 337] on div at bounding box center [231, 340] width 43 height 43
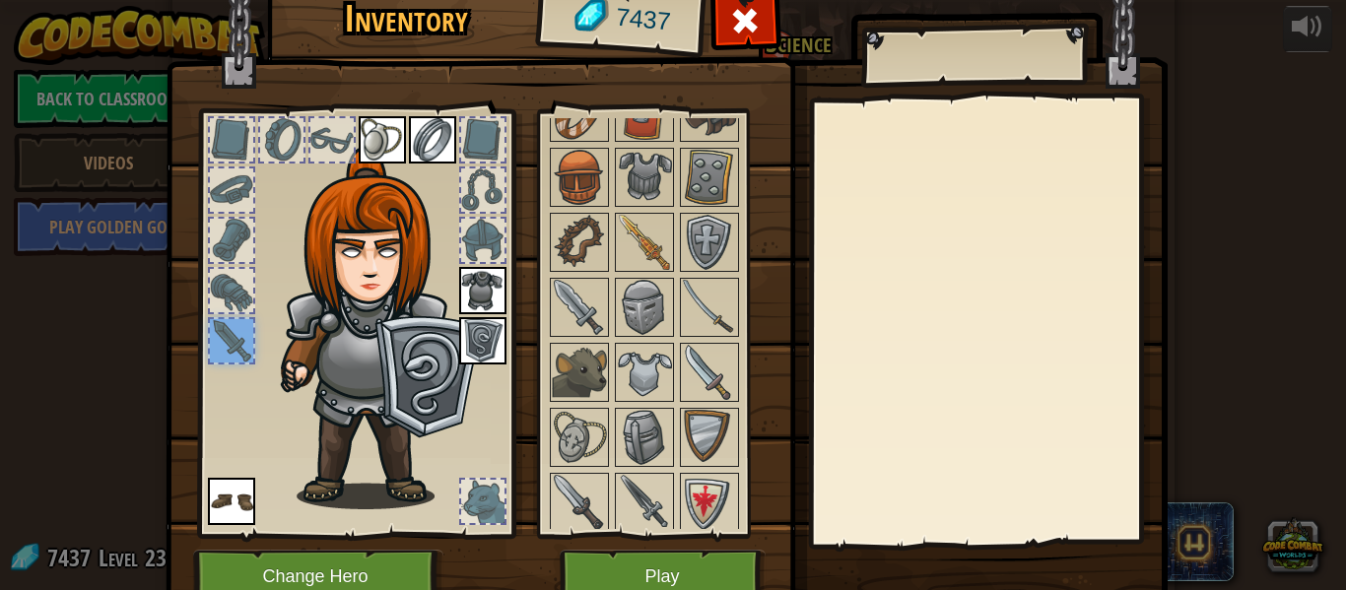
scroll to position [301, 0]
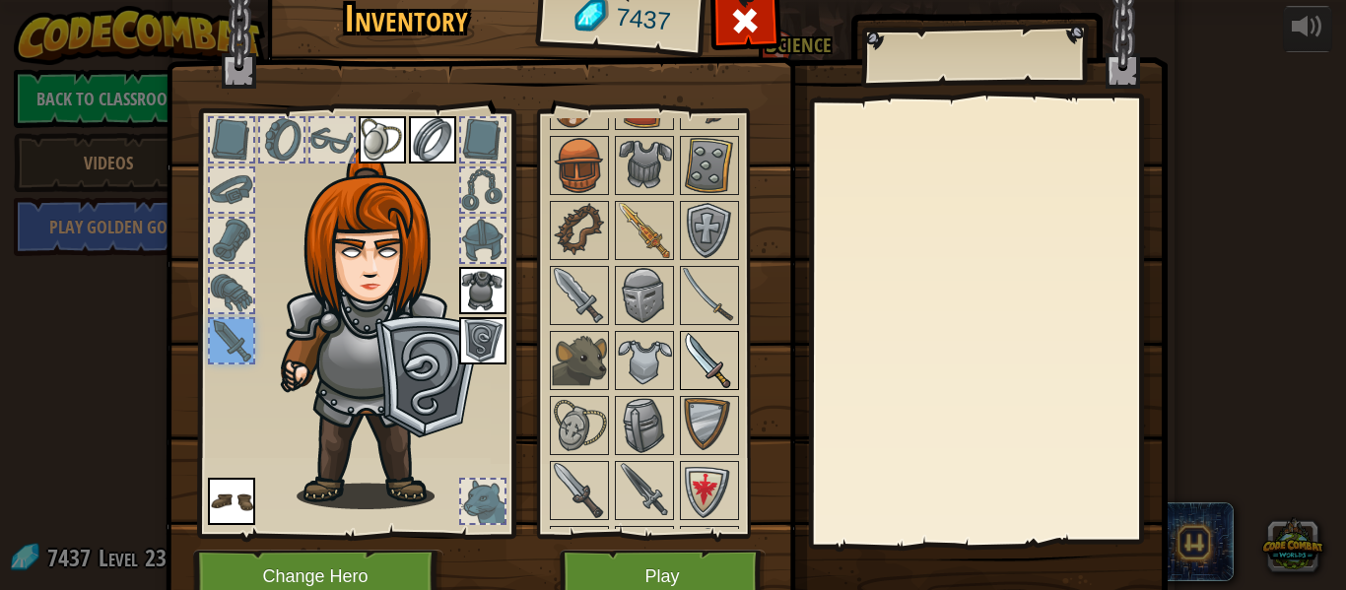
click at [697, 350] on img at bounding box center [709, 360] width 55 height 55
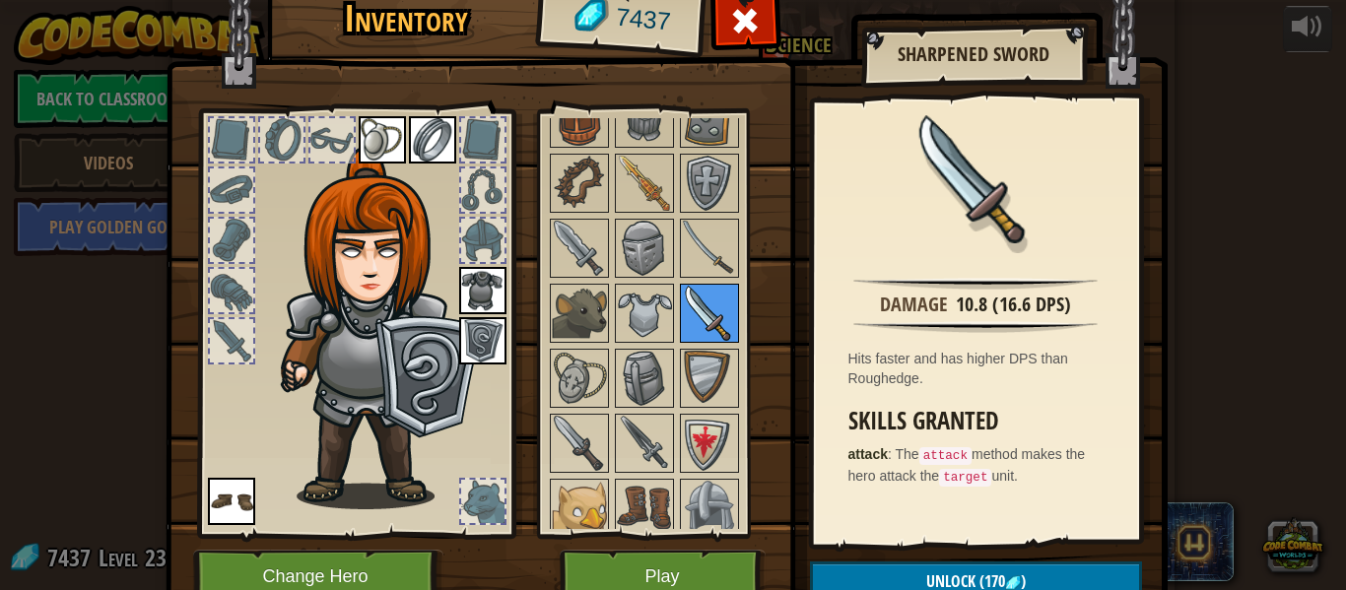
scroll to position [349, 0]
click at [654, 428] on img at bounding box center [644, 442] width 55 height 55
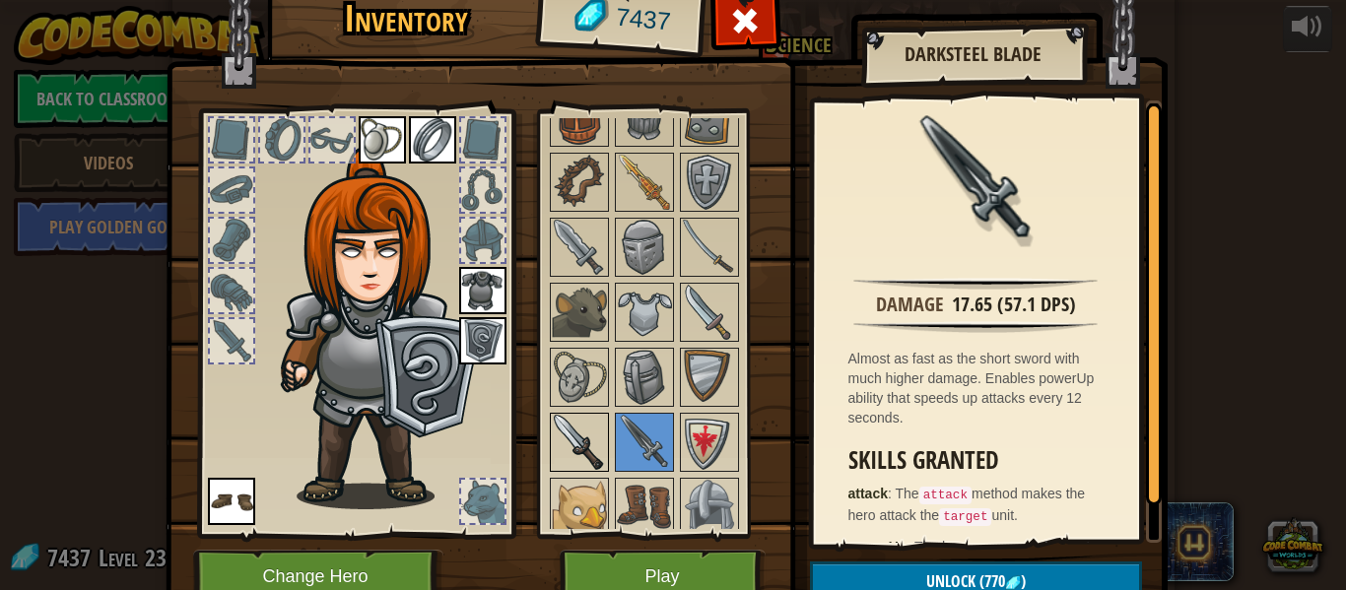
click at [592, 441] on img at bounding box center [579, 442] width 55 height 55
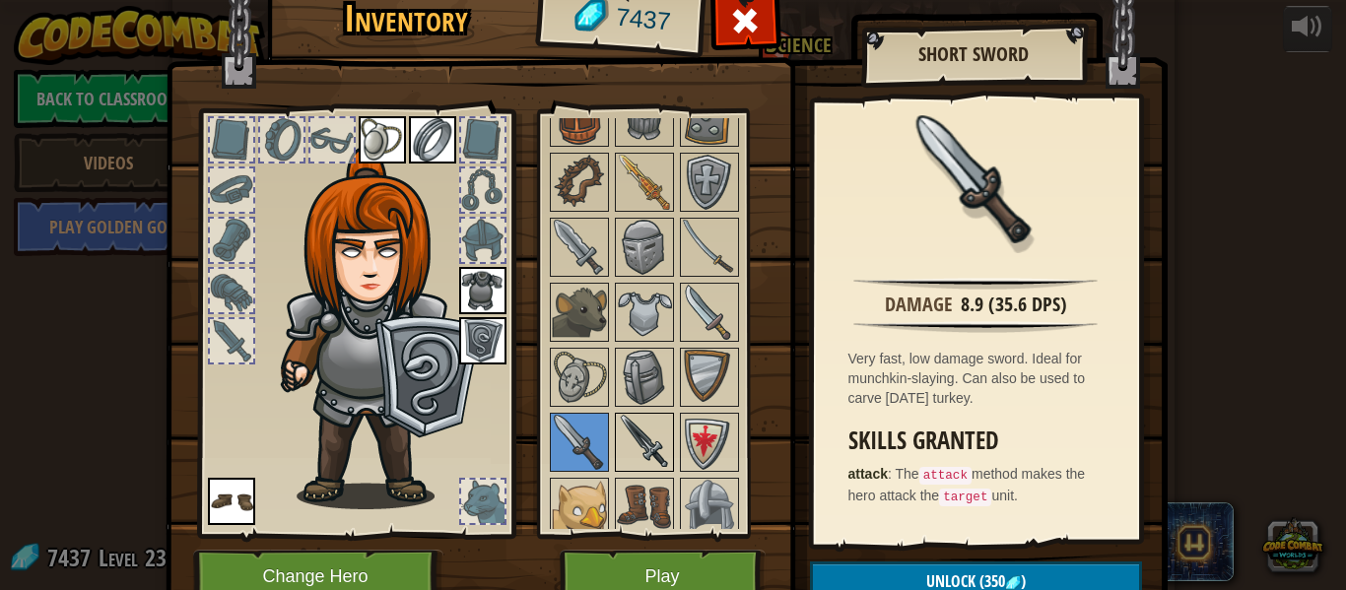
click at [647, 447] on img at bounding box center [644, 442] width 55 height 55
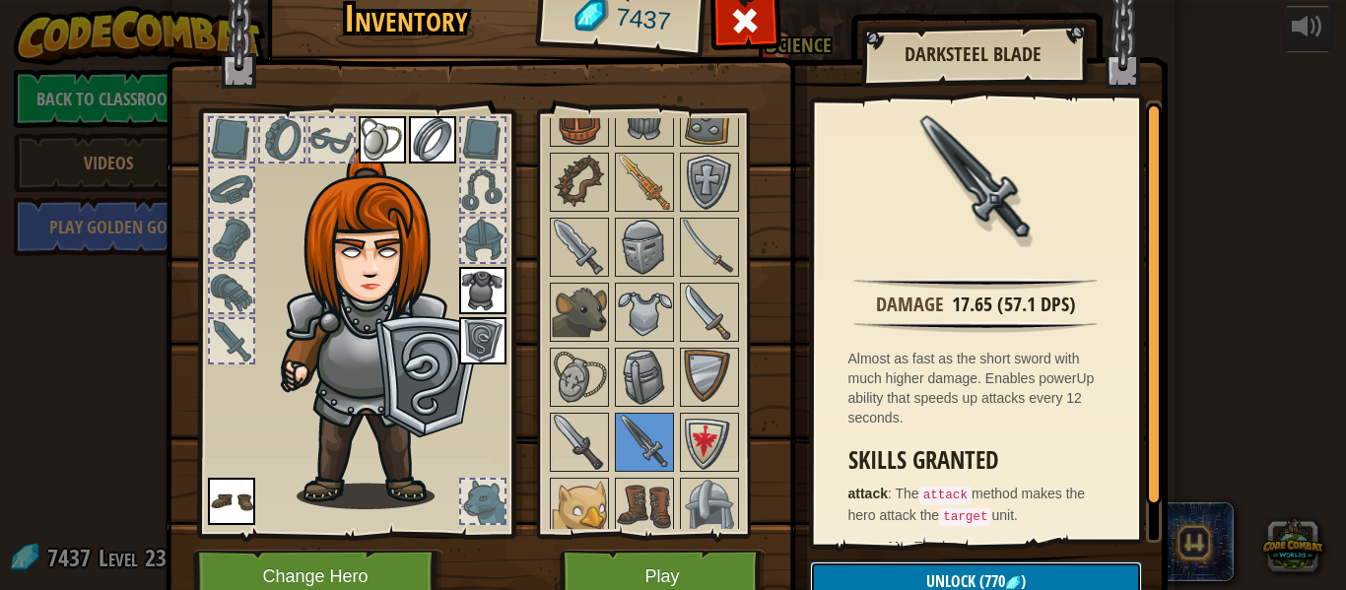
click at [868, 580] on button "Unlock (770 )" at bounding box center [976, 582] width 332 height 40
click at [868, 580] on button "Confirm" at bounding box center [976, 582] width 332 height 40
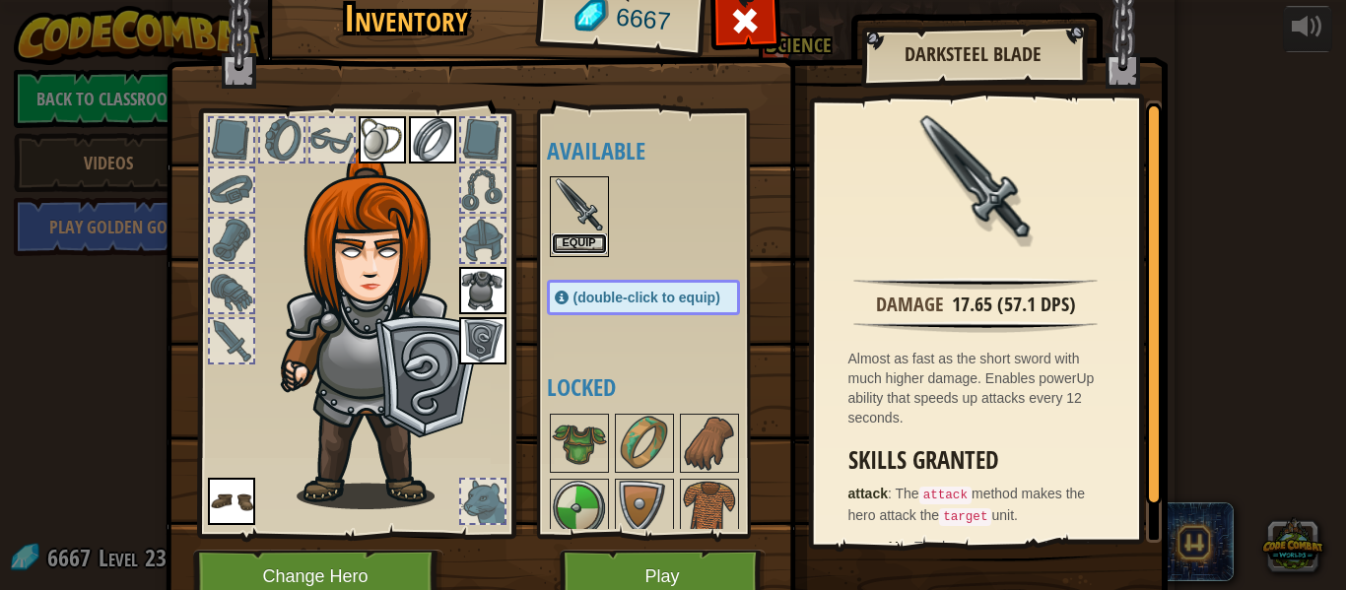
click at [567, 244] on button "Equip" at bounding box center [579, 244] width 55 height 21
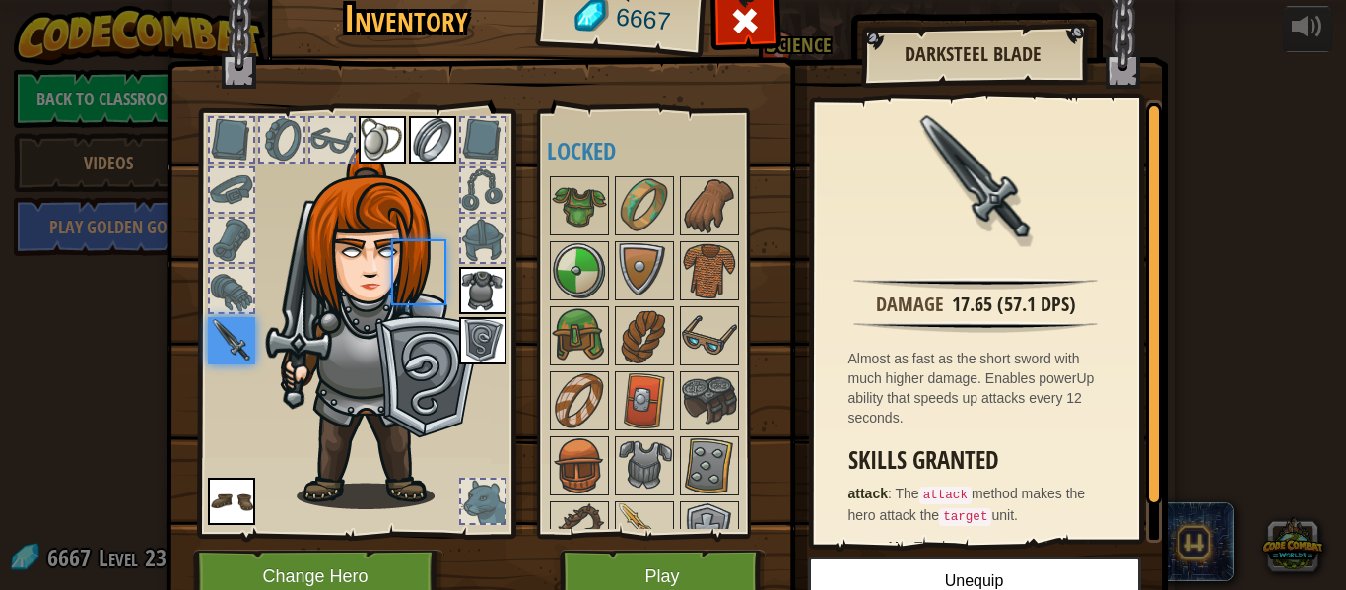
click at [567, 244] on img at bounding box center [579, 270] width 55 height 55
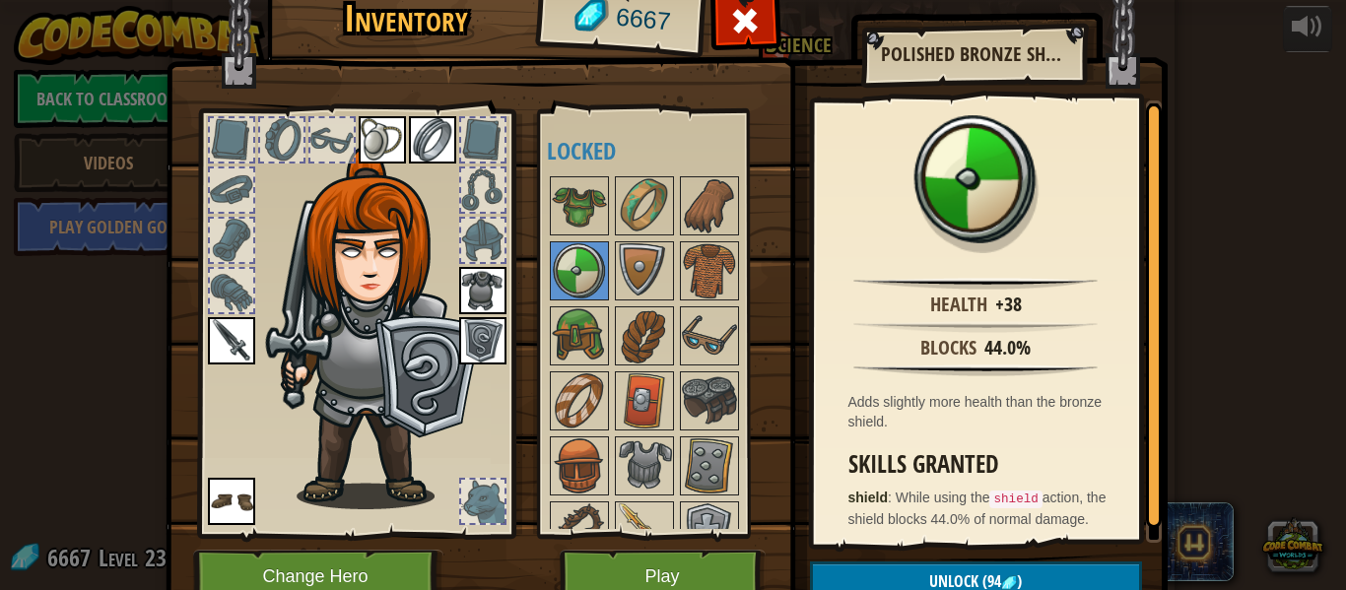
click at [480, 186] on div at bounding box center [482, 190] width 43 height 43
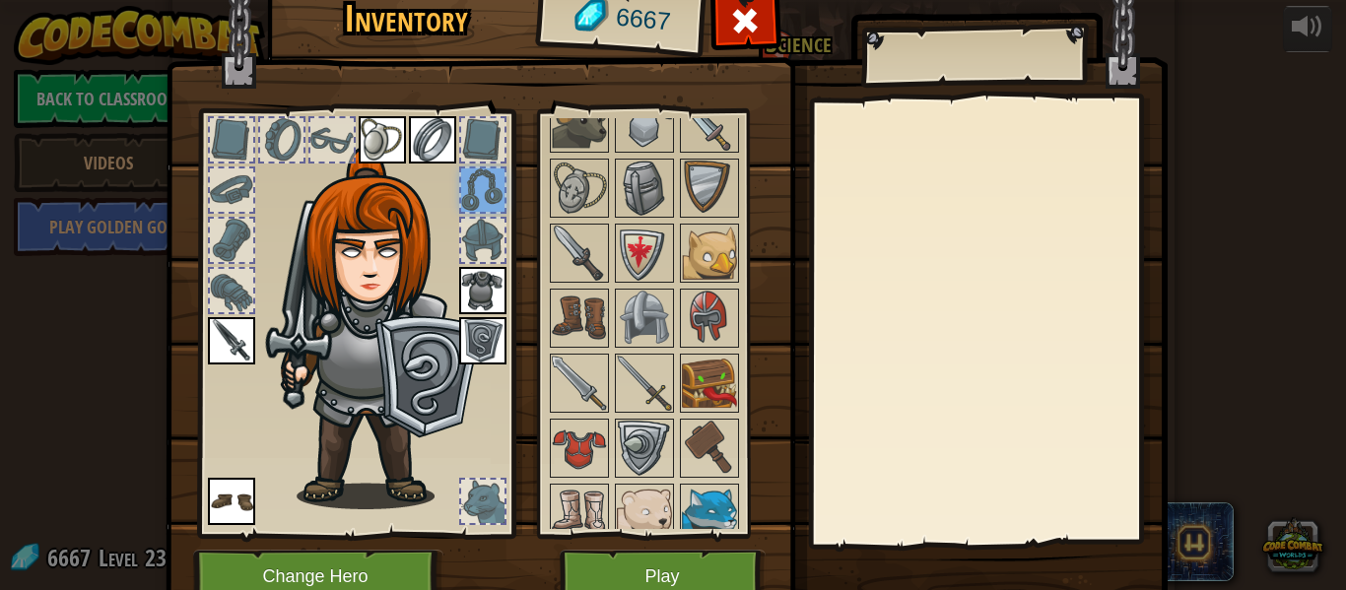
scroll to position [539, 0]
click at [725, 261] on img at bounding box center [709, 252] width 55 height 55
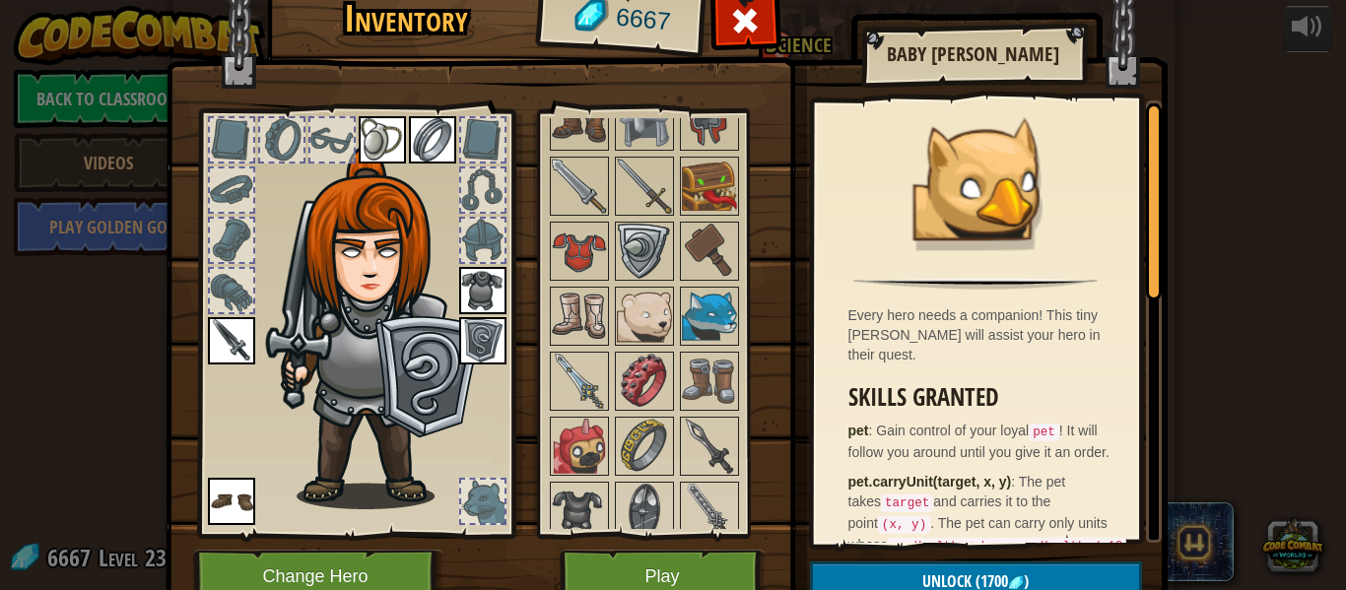
scroll to position [740, 0]
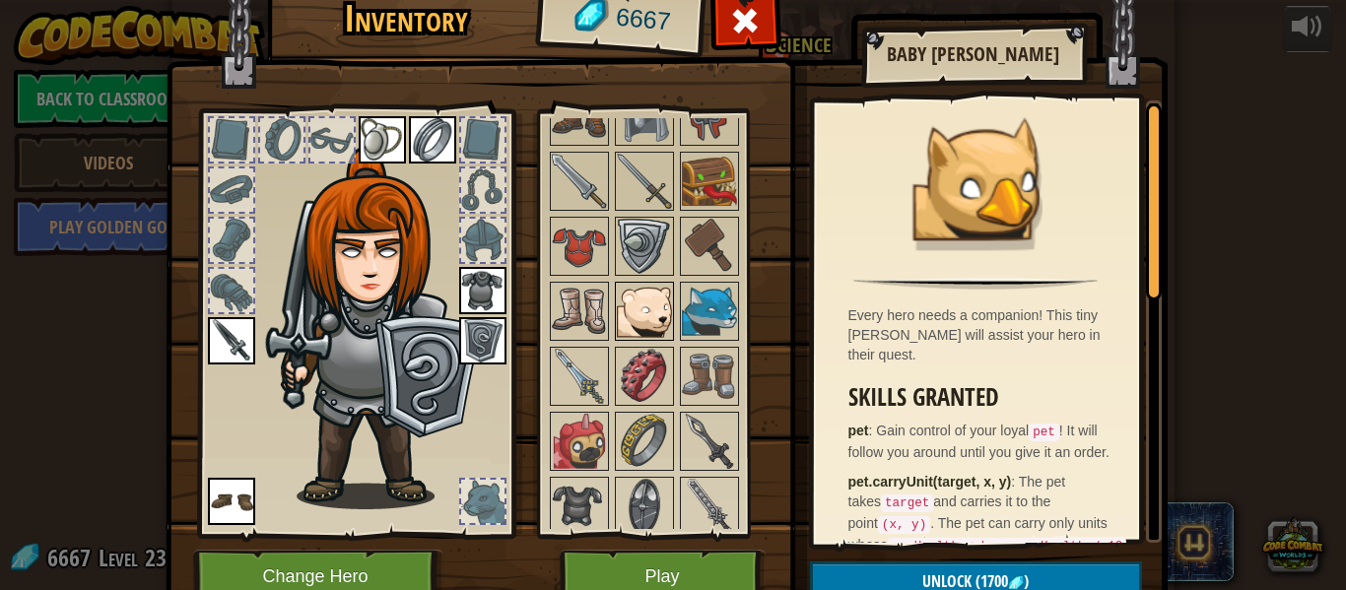
click at [651, 308] on img at bounding box center [644, 311] width 55 height 55
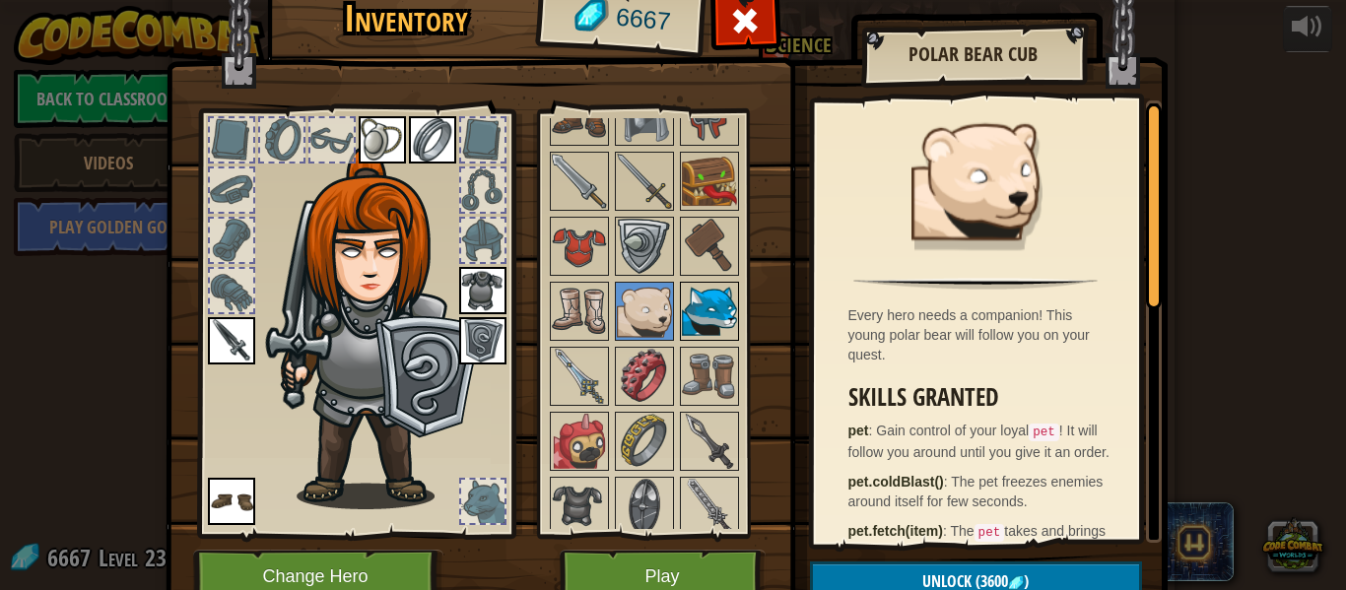
click at [707, 319] on img at bounding box center [709, 311] width 55 height 55
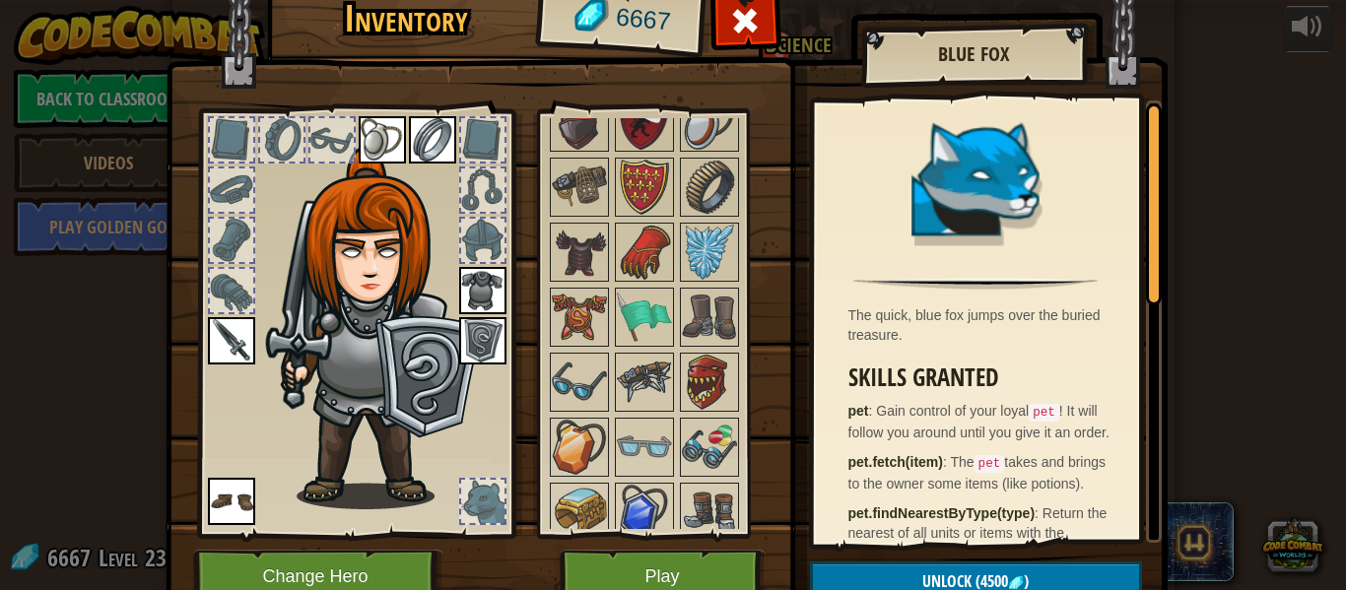
scroll to position [1534, 0]
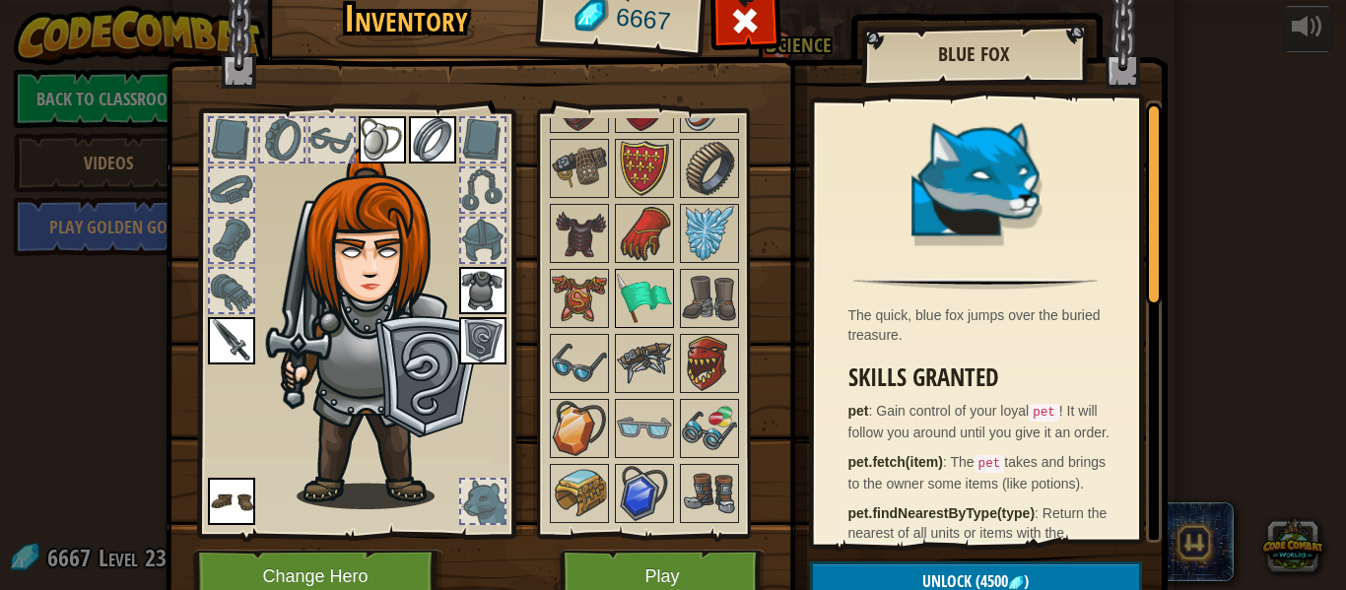
click at [635, 305] on img at bounding box center [644, 298] width 55 height 55
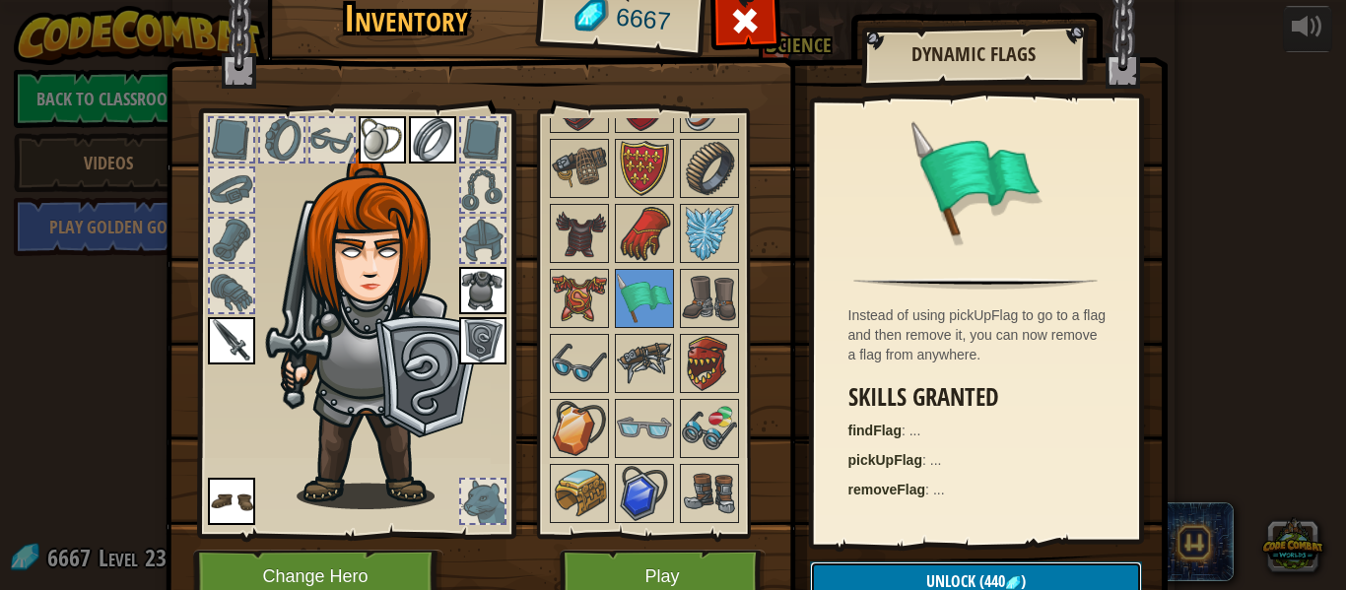
click at [874, 578] on button "Unlock (440 )" at bounding box center [976, 582] width 332 height 40
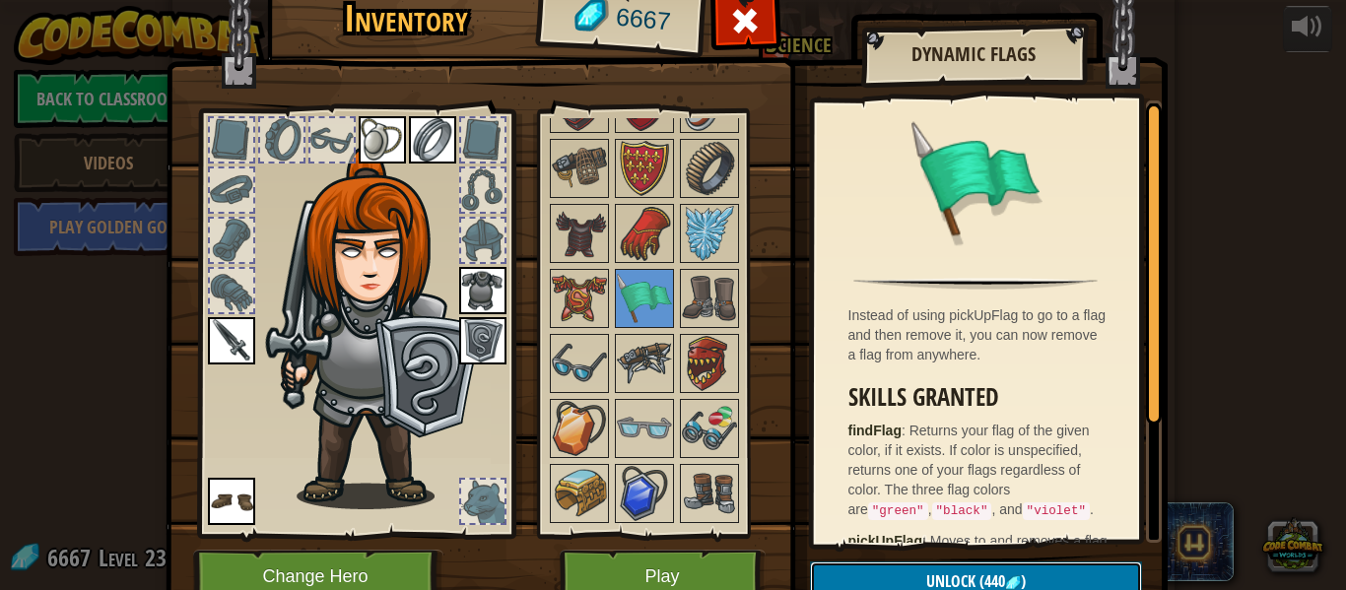
click at [873, 577] on button "Unlock (440 )" at bounding box center [976, 582] width 332 height 40
click at [869, 574] on button "Confirm" at bounding box center [976, 582] width 332 height 40
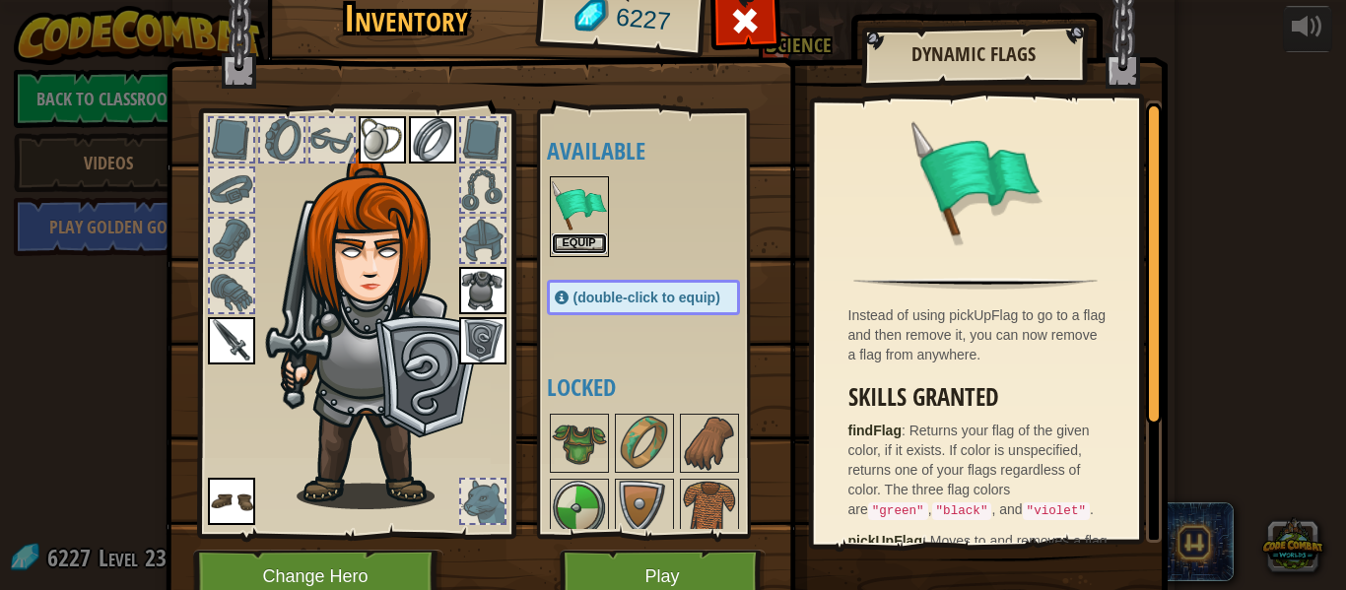
click at [588, 249] on button "Equip" at bounding box center [579, 244] width 55 height 21
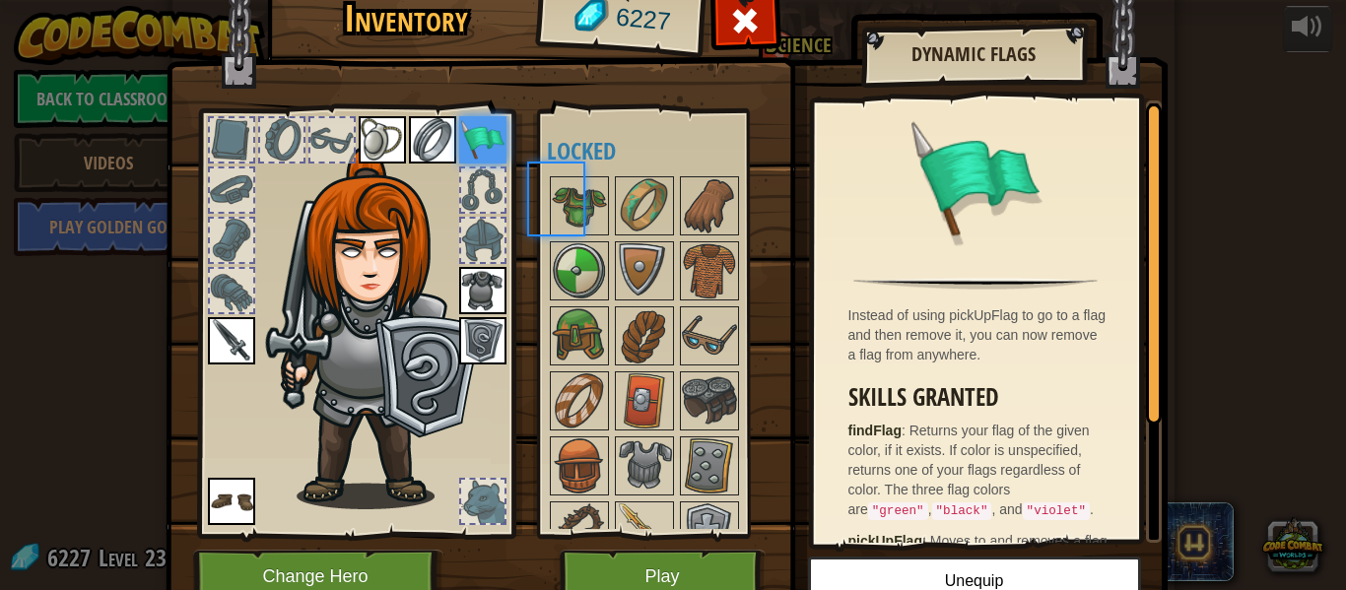
click at [588, 249] on img at bounding box center [579, 270] width 55 height 55
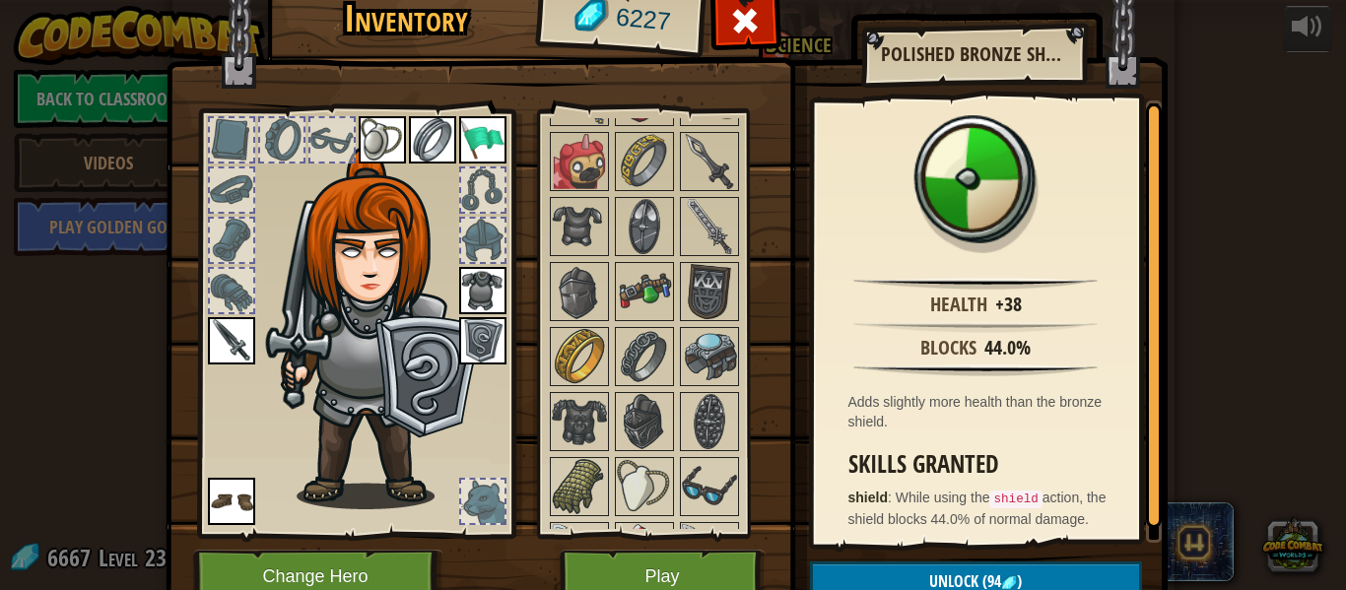
scroll to position [1026, 0]
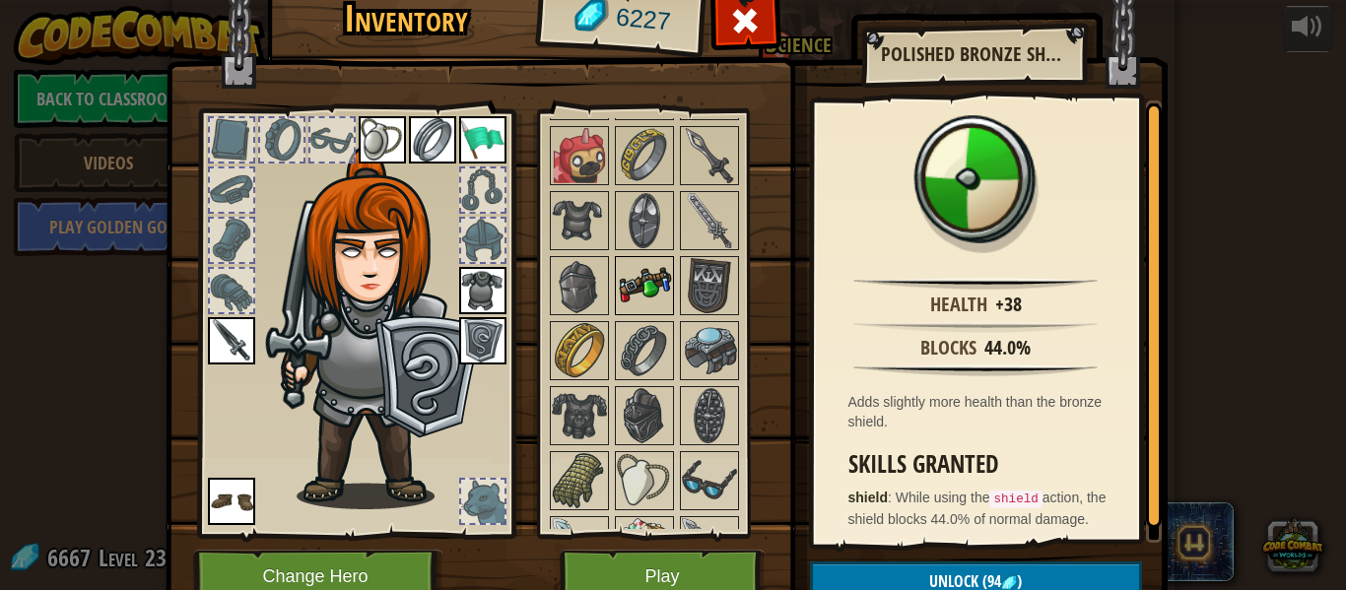
click at [657, 284] on img at bounding box center [644, 285] width 55 height 55
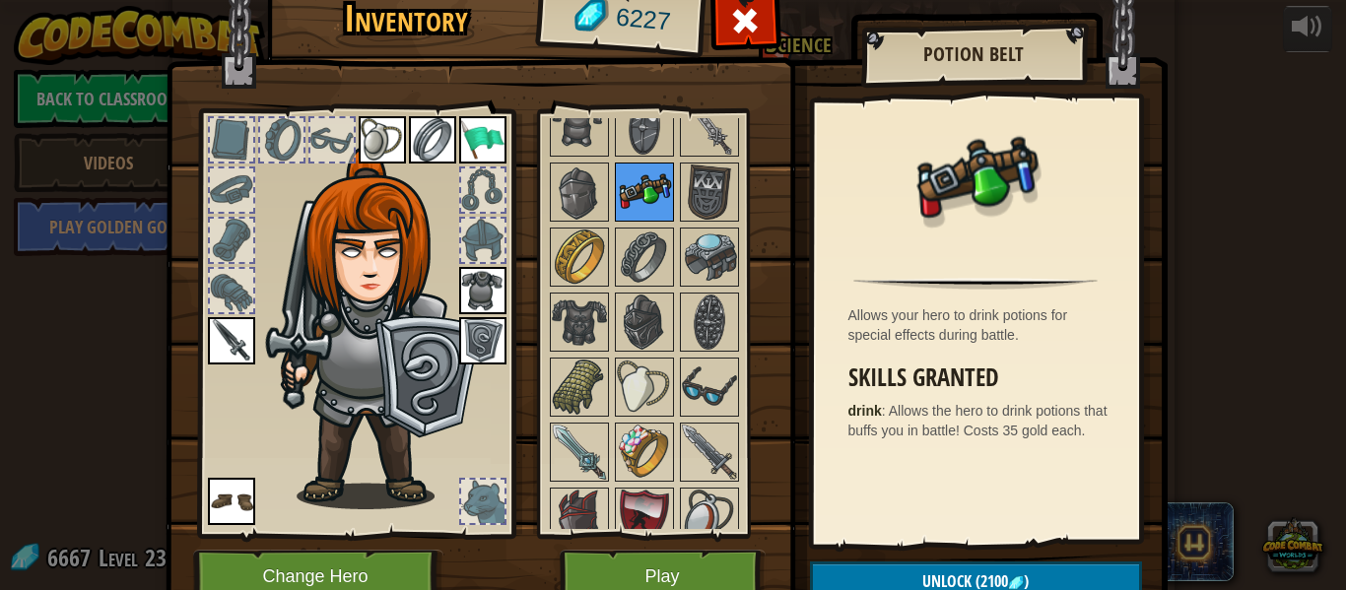
scroll to position [1124, 0]
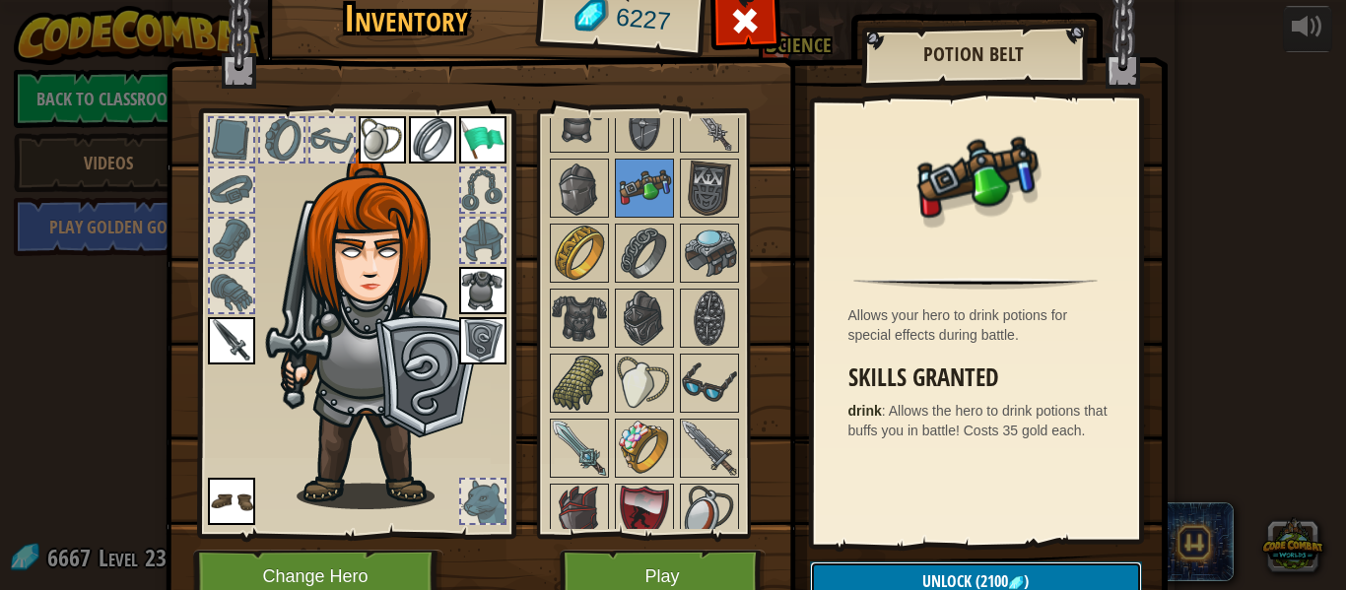
click at [900, 581] on button "Unlock (2100 )" at bounding box center [976, 582] width 332 height 40
click at [900, 581] on button "Confirm" at bounding box center [976, 582] width 332 height 40
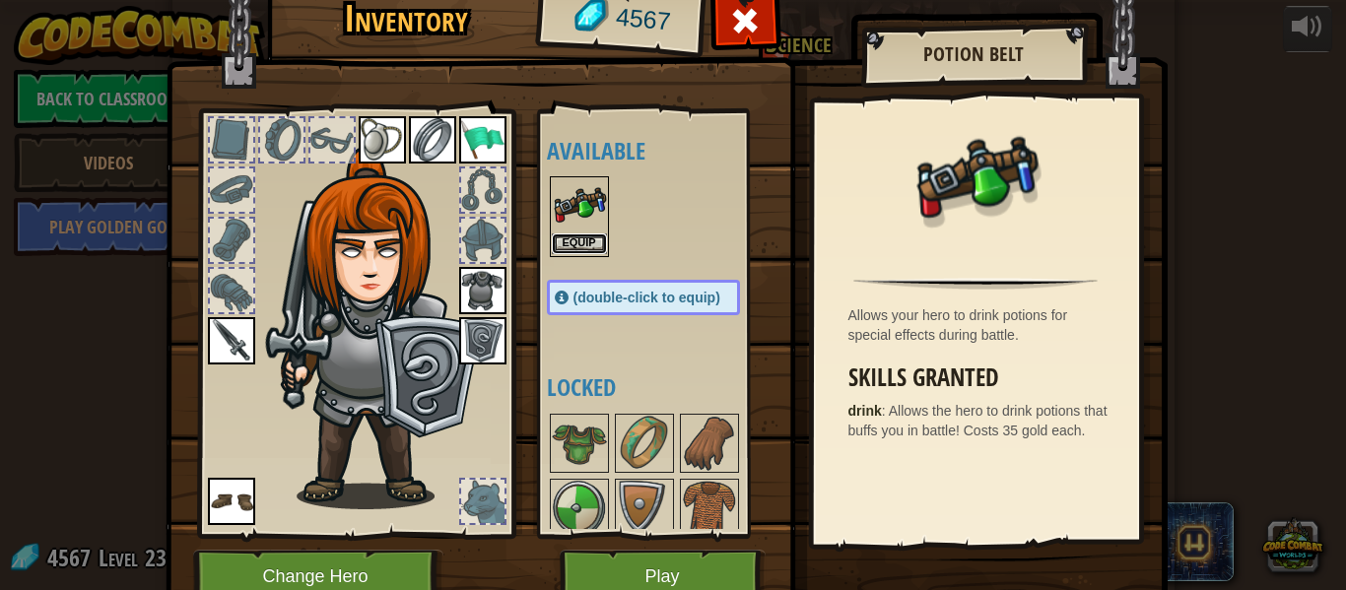
click at [579, 243] on button "Equip" at bounding box center [579, 244] width 55 height 21
click at [579, 481] on img at bounding box center [579, 508] width 55 height 55
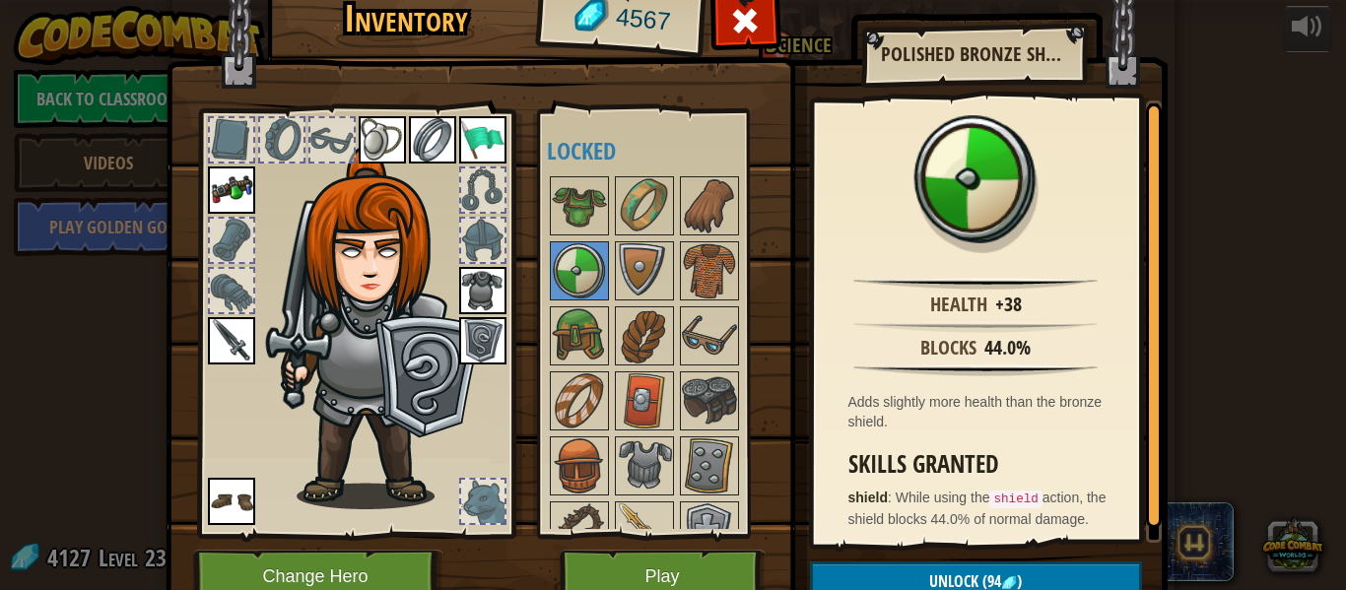
click at [482, 285] on img at bounding box center [482, 290] width 47 height 47
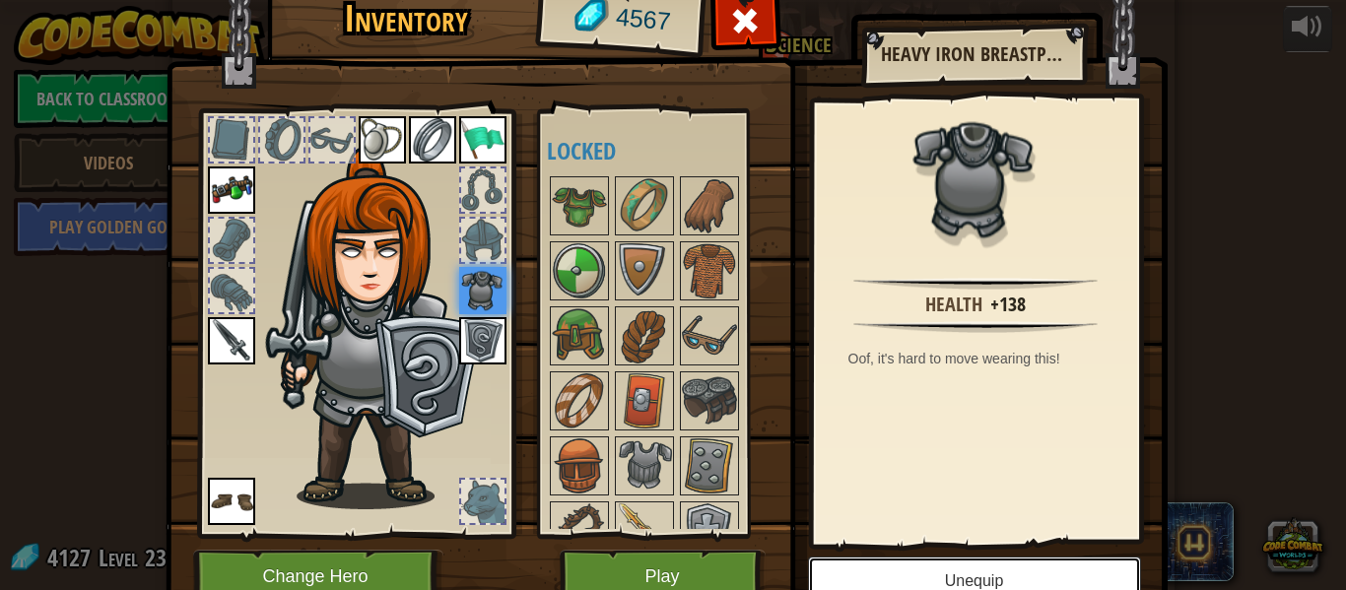
click at [902, 573] on button "Unequip" at bounding box center [974, 581] width 333 height 49
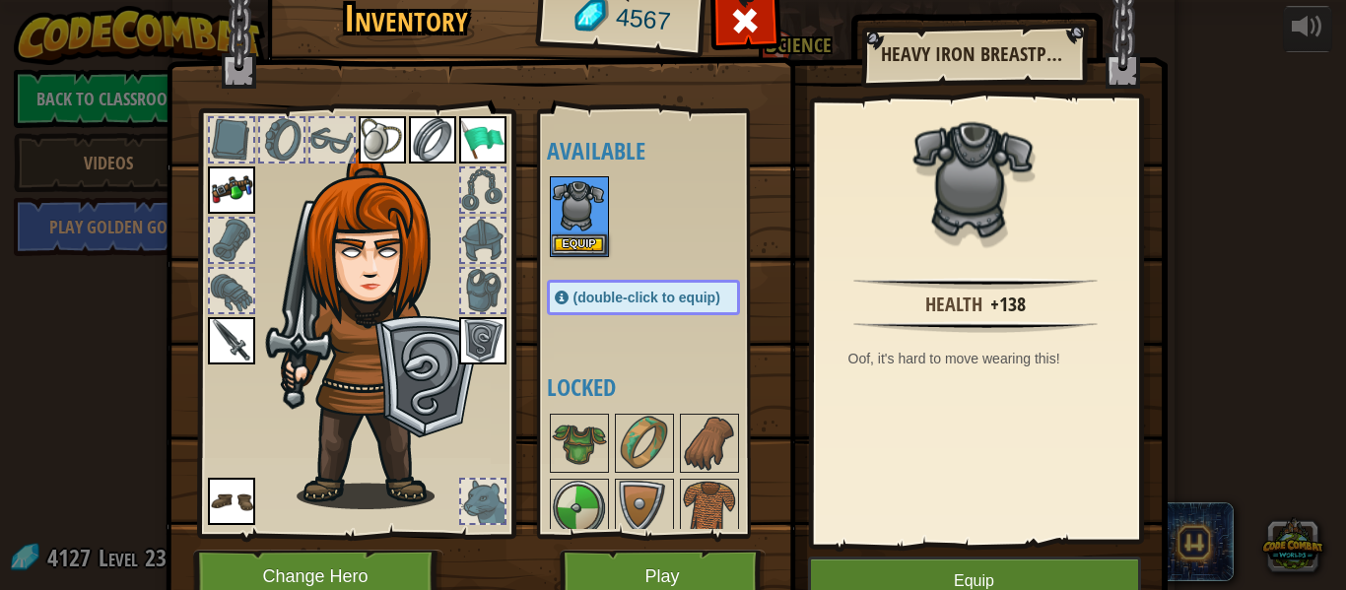
click at [232, 188] on img at bounding box center [231, 190] width 47 height 47
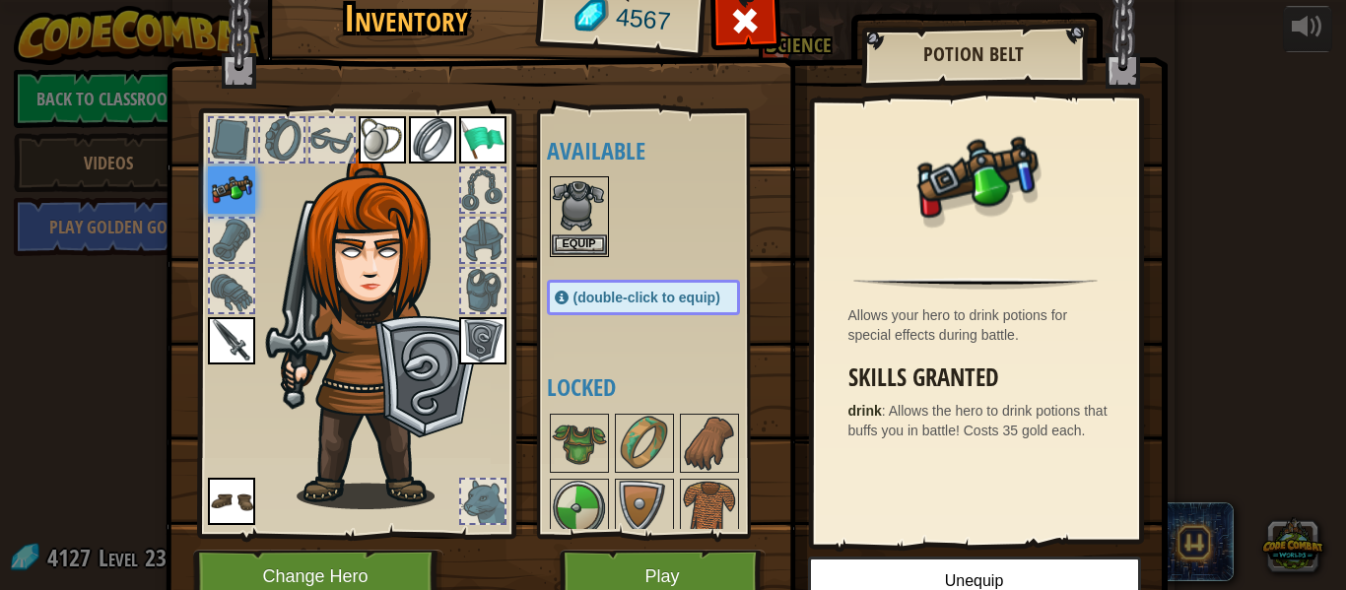
click at [240, 179] on img at bounding box center [231, 190] width 47 height 47
click at [331, 137] on div at bounding box center [331, 139] width 43 height 43
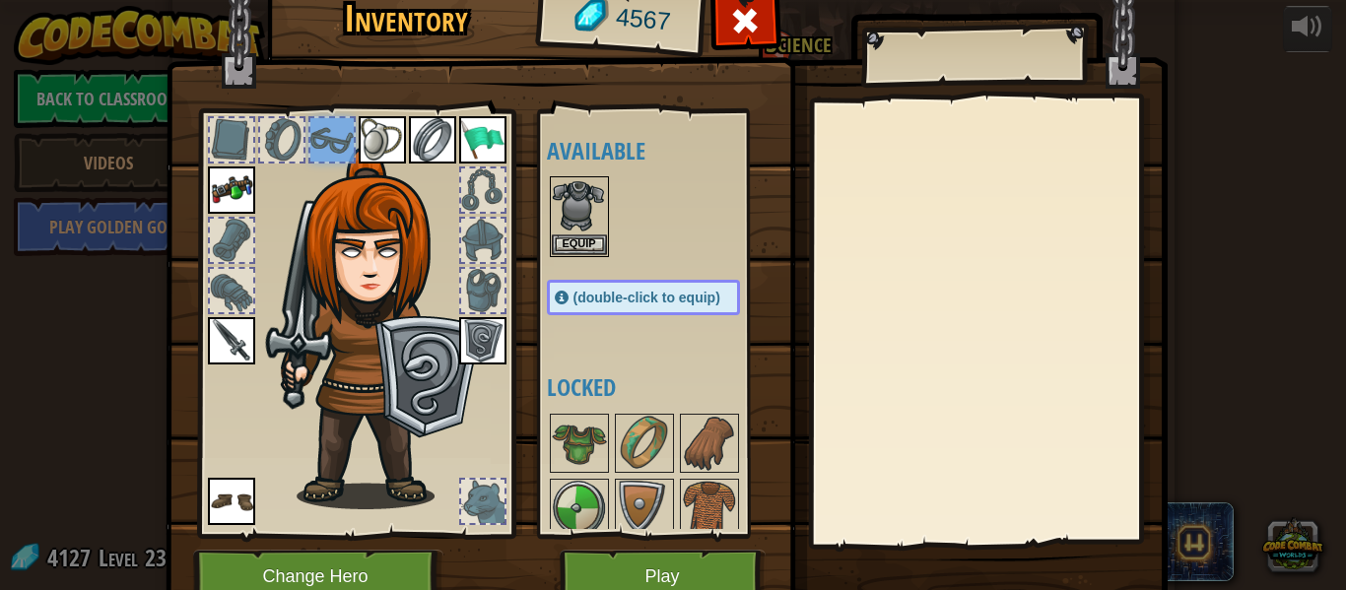
click at [286, 136] on div at bounding box center [281, 139] width 43 height 43
click at [475, 499] on div at bounding box center [482, 501] width 43 height 43
click at [494, 506] on div at bounding box center [482, 501] width 43 height 43
click at [296, 574] on button "Change Hero" at bounding box center [318, 577] width 250 height 54
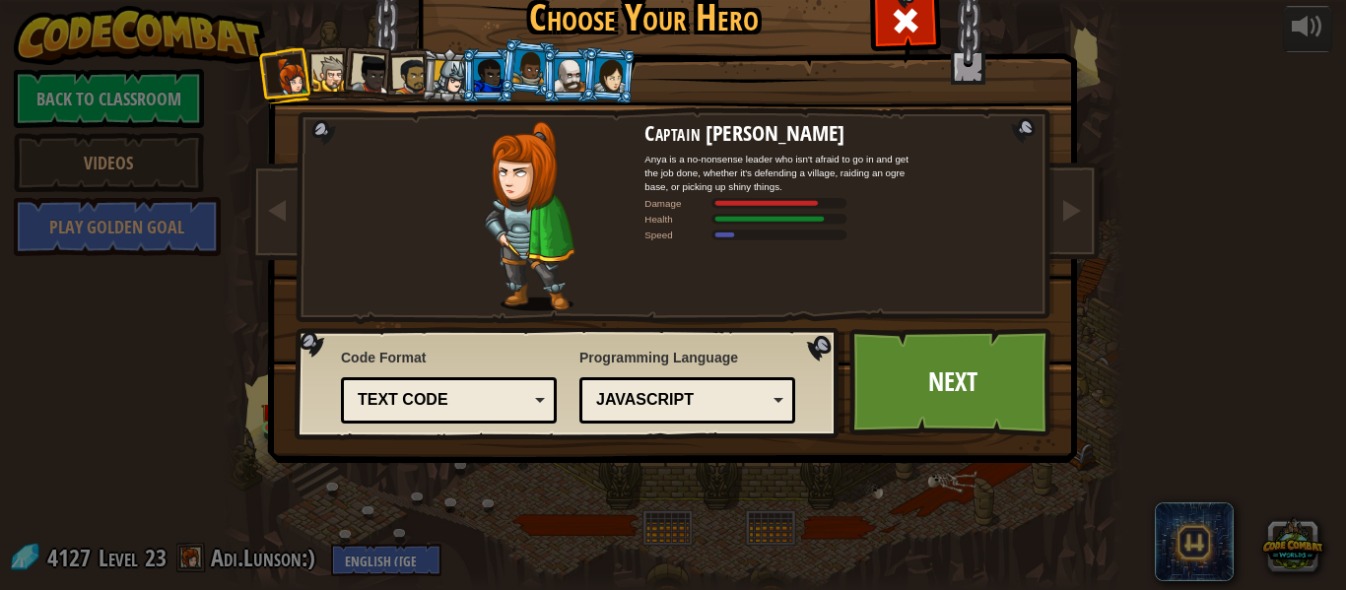
click at [321, 69] on div at bounding box center [331, 74] width 36 height 36
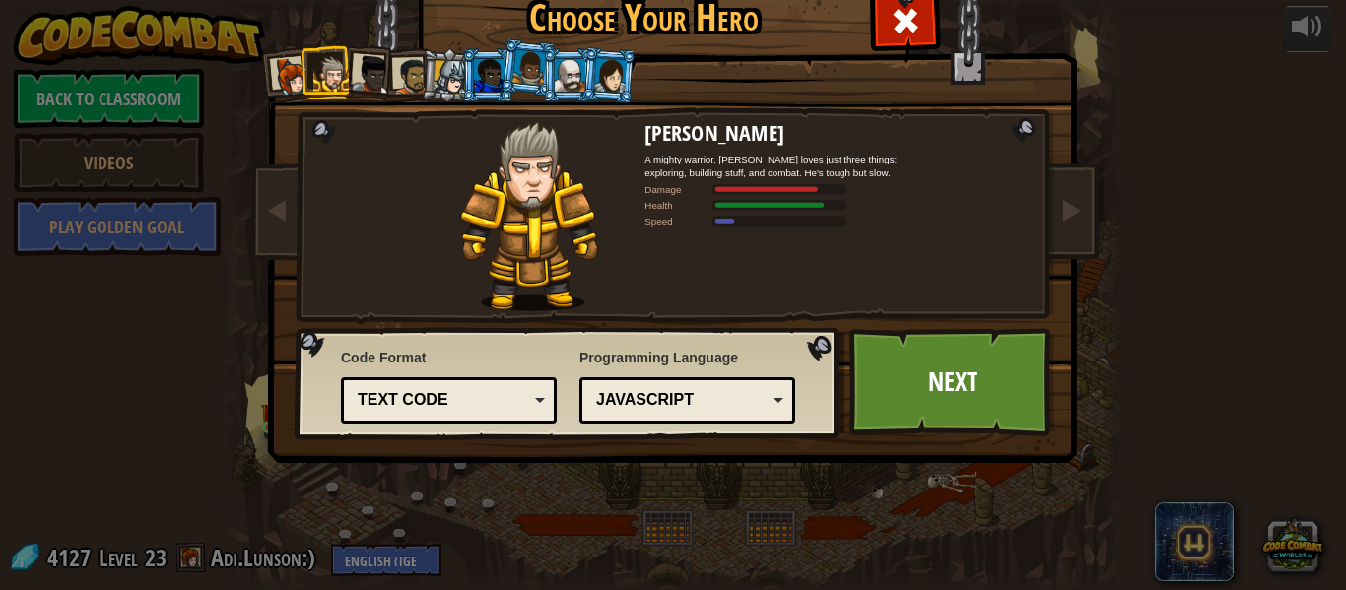
click at [384, 67] on div at bounding box center [371, 74] width 39 height 39
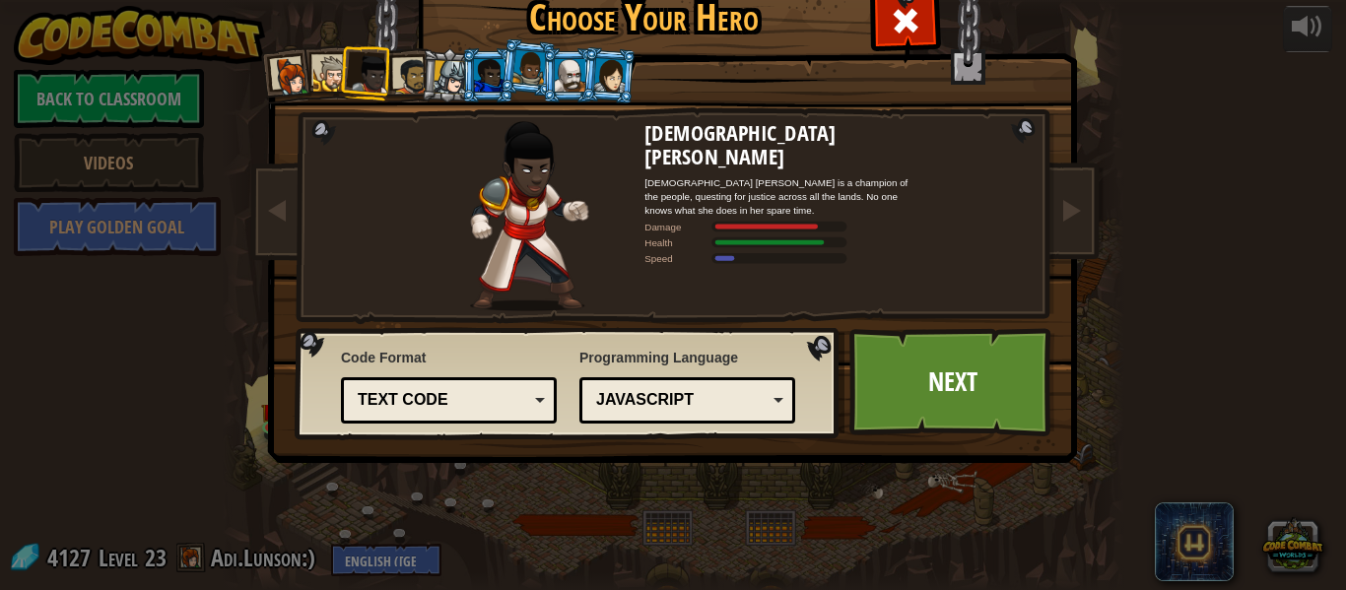
click at [408, 71] on div at bounding box center [411, 76] width 36 height 36
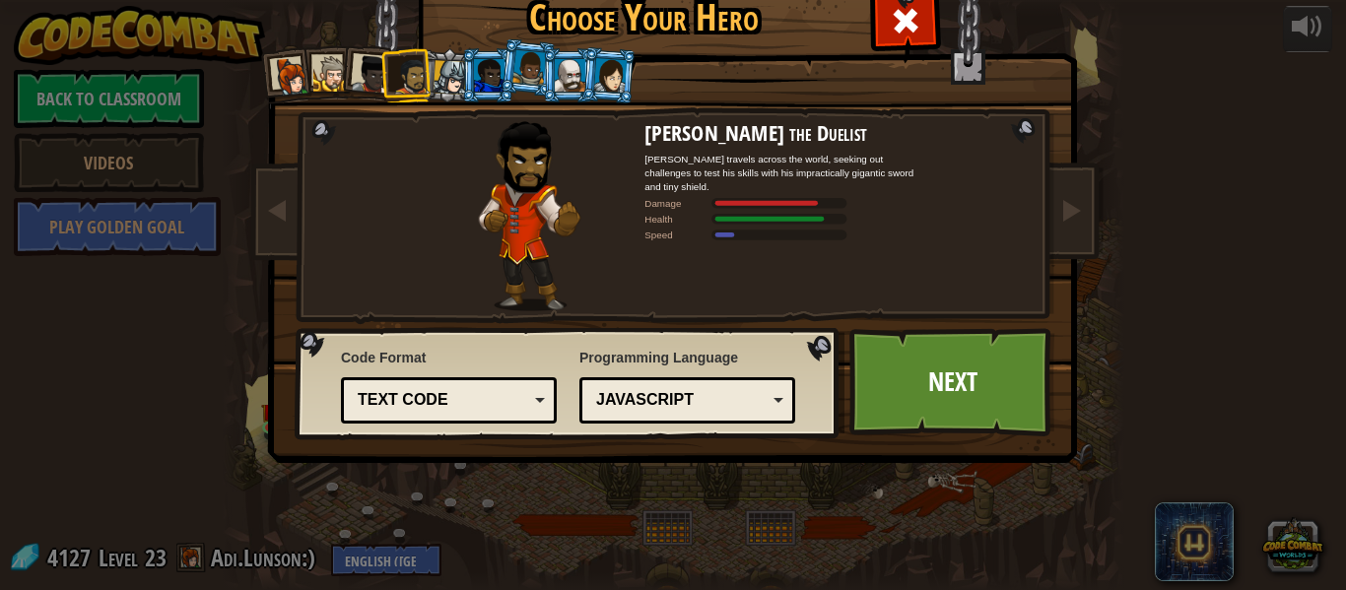
click at [448, 67] on div at bounding box center [451, 77] width 34 height 34
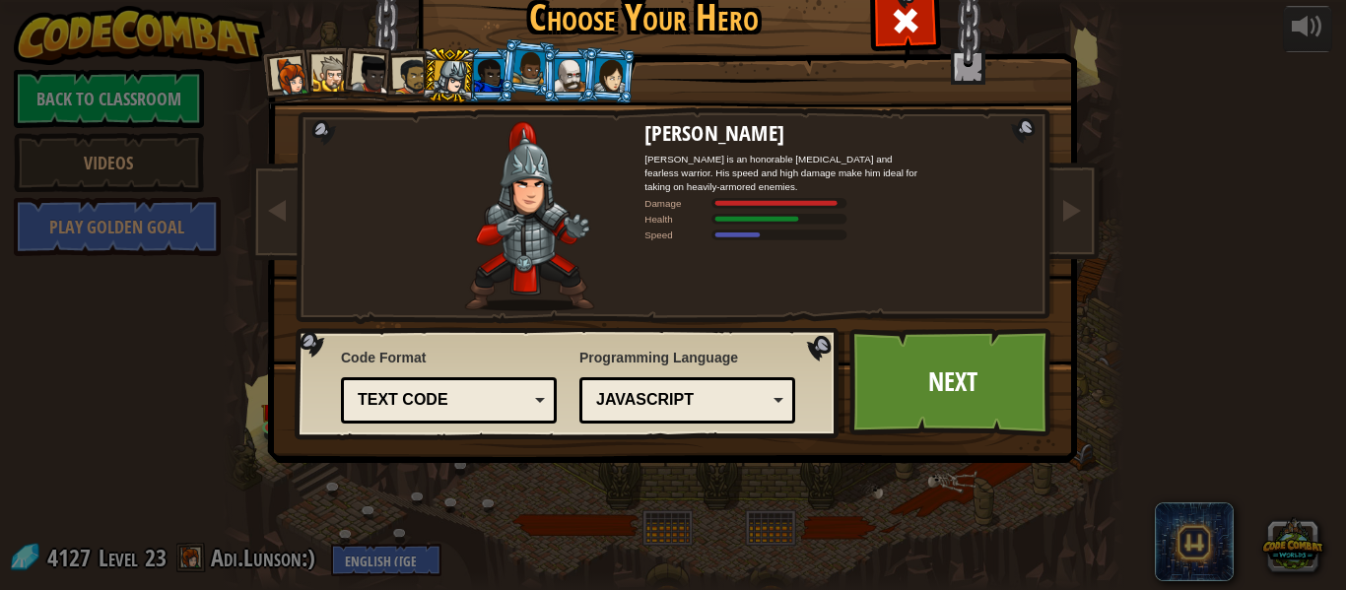
click at [492, 67] on div at bounding box center [489, 75] width 31 height 32
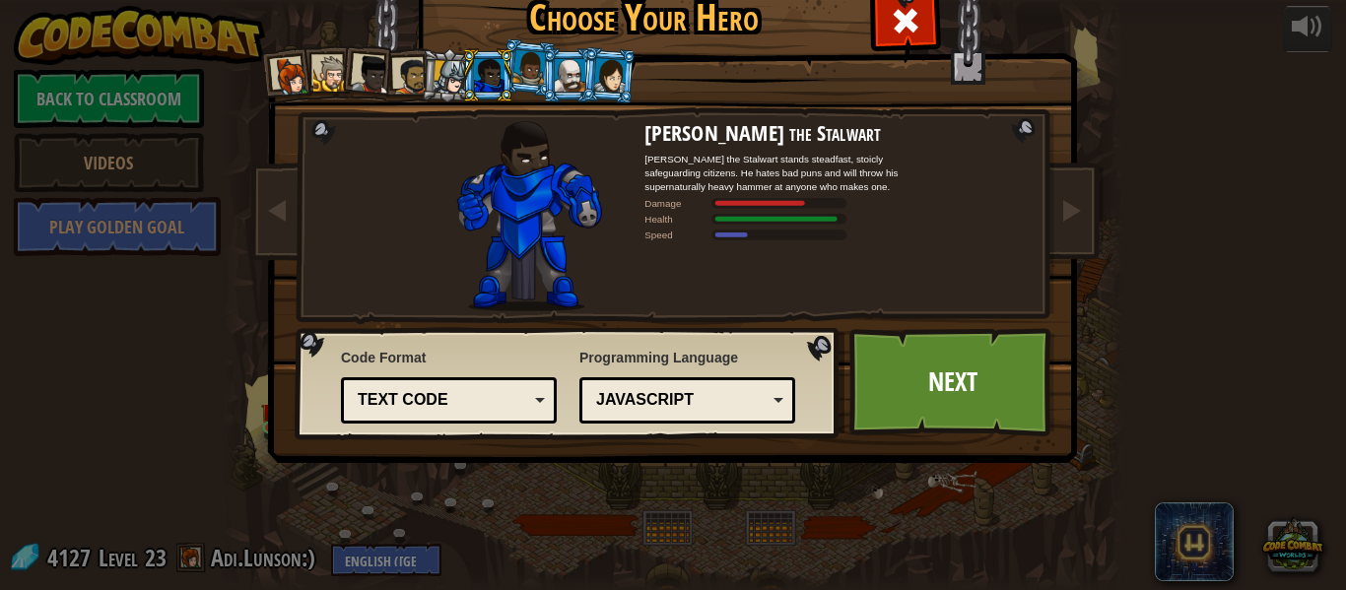
click at [540, 69] on div at bounding box center [530, 67] width 34 height 34
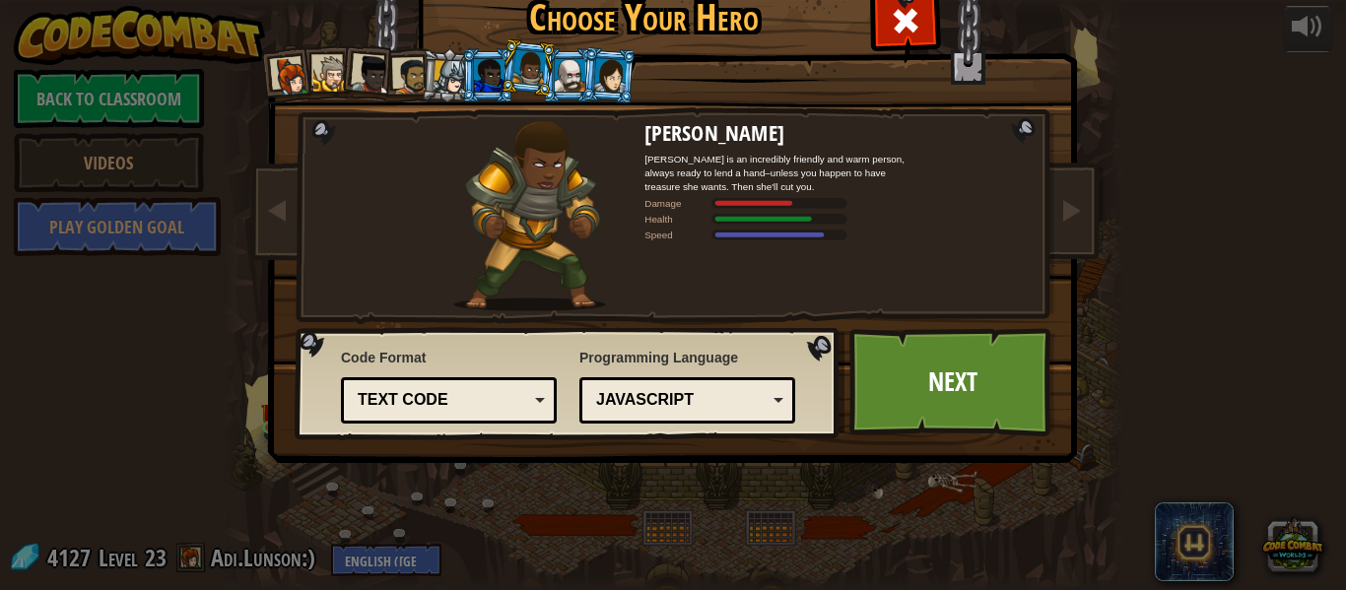
click at [566, 71] on div at bounding box center [570, 75] width 31 height 32
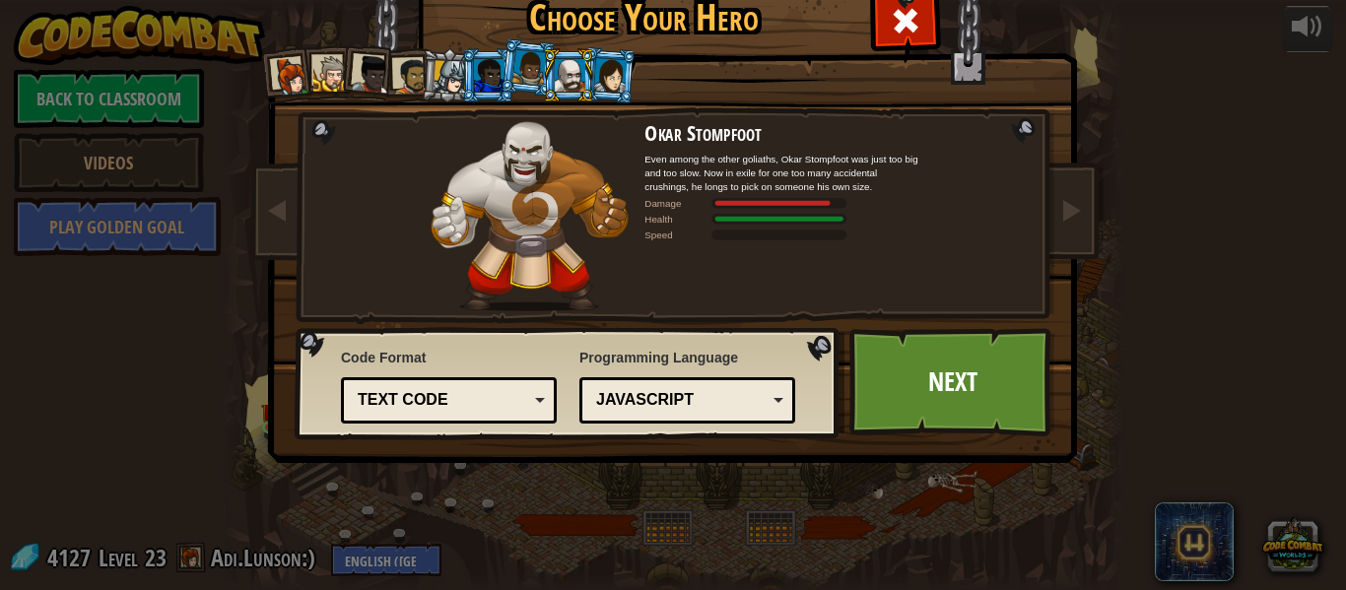
click at [622, 75] on div at bounding box center [609, 75] width 33 height 34
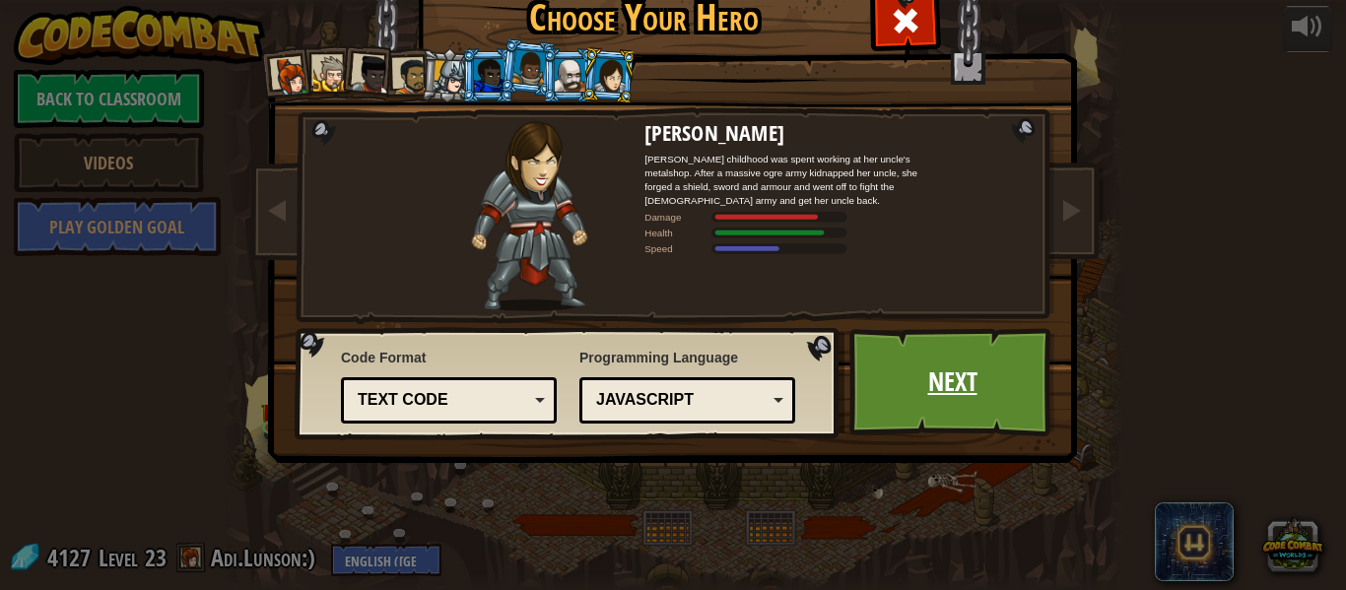
click at [925, 387] on link "Next" at bounding box center [953, 382] width 206 height 108
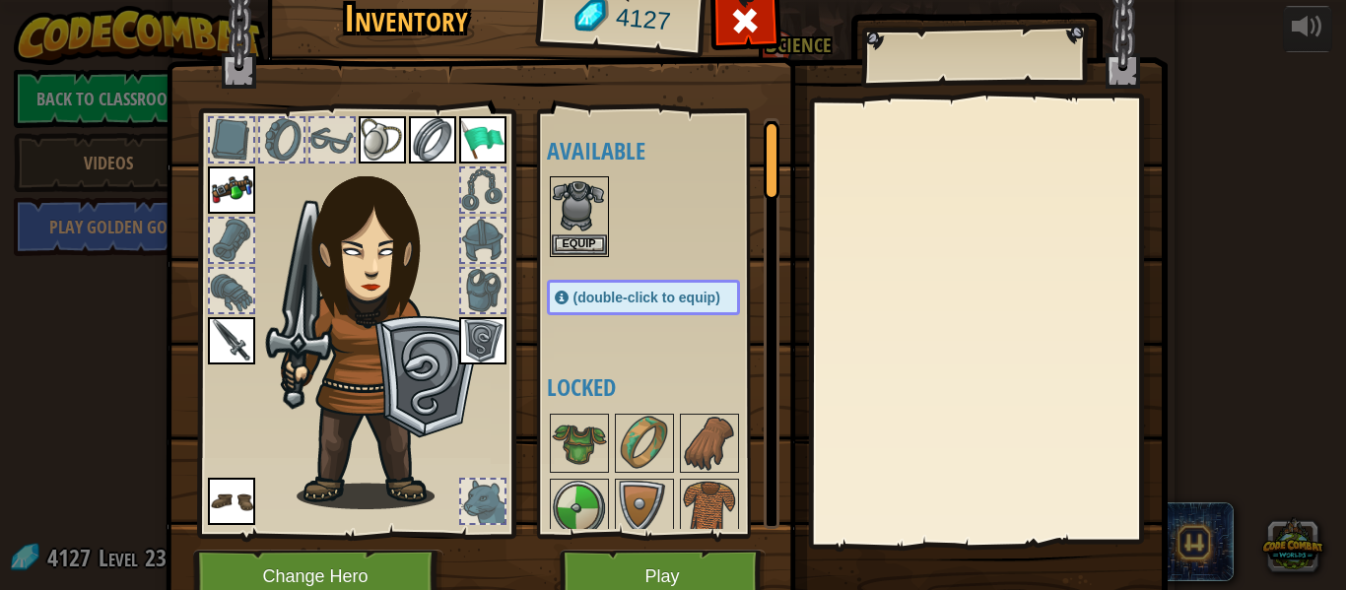
click at [481, 238] on div at bounding box center [482, 240] width 43 height 43
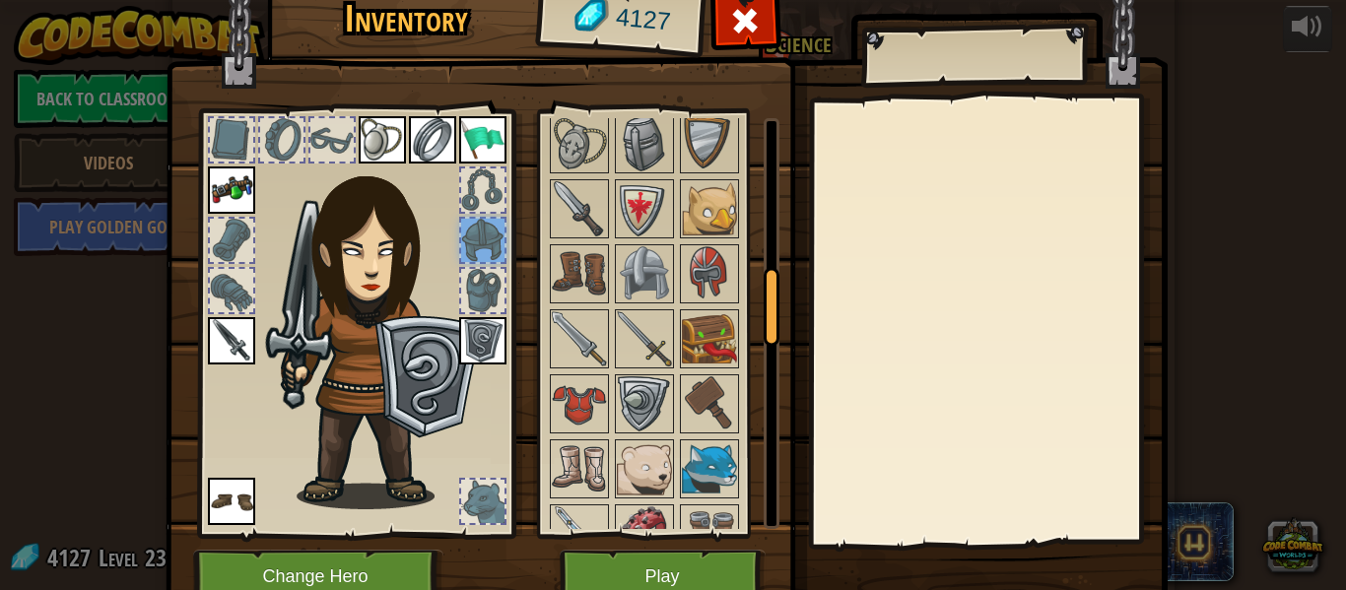
scroll to position [822, 0]
click at [647, 283] on img at bounding box center [644, 271] width 55 height 55
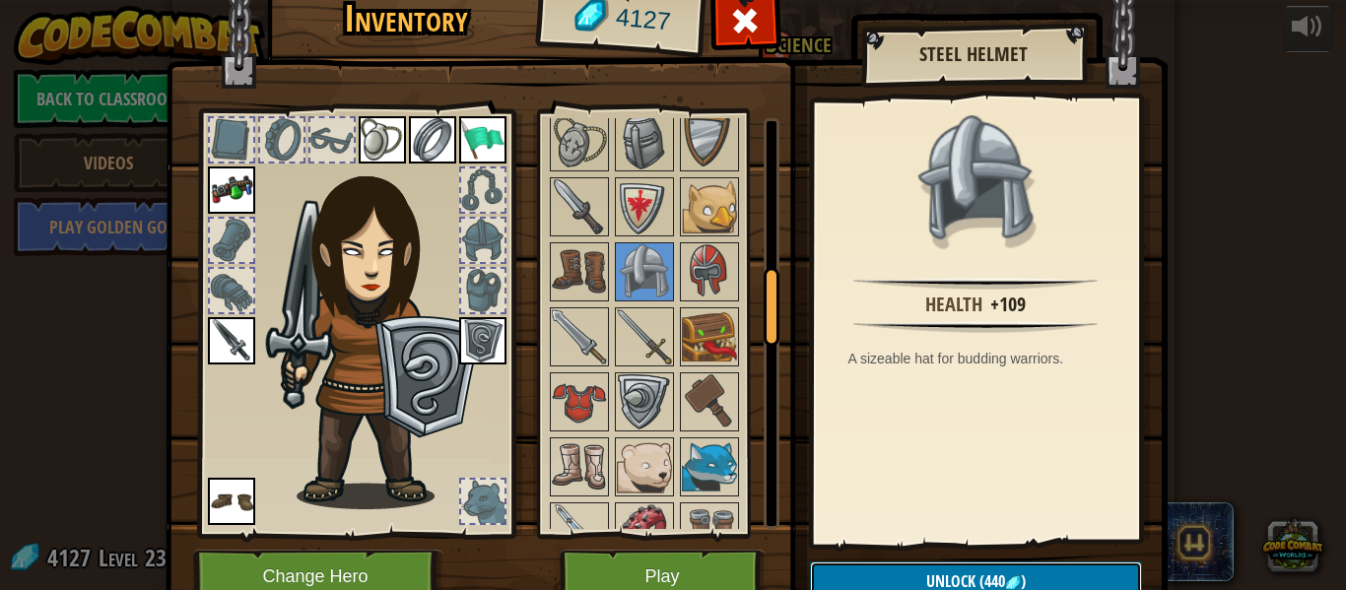
click at [887, 570] on button "Unlock (440 )" at bounding box center [976, 582] width 332 height 40
click at [889, 575] on button "Confirm" at bounding box center [976, 582] width 332 height 40
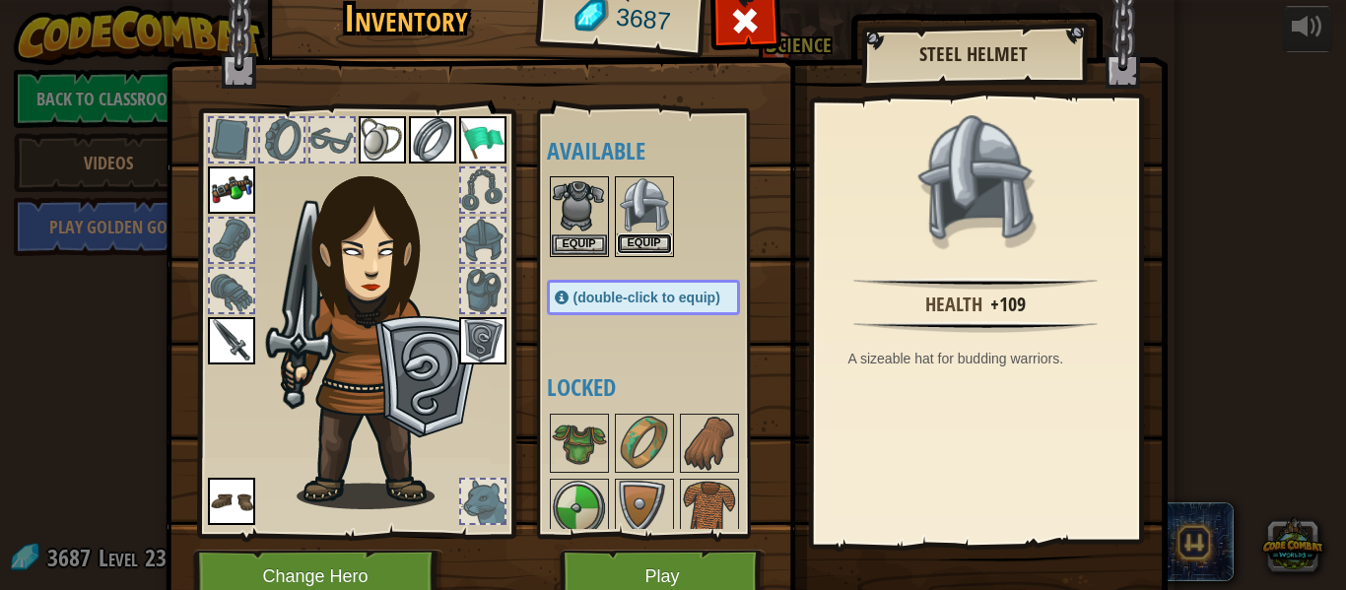
click at [640, 245] on button "Equip" at bounding box center [644, 244] width 55 height 21
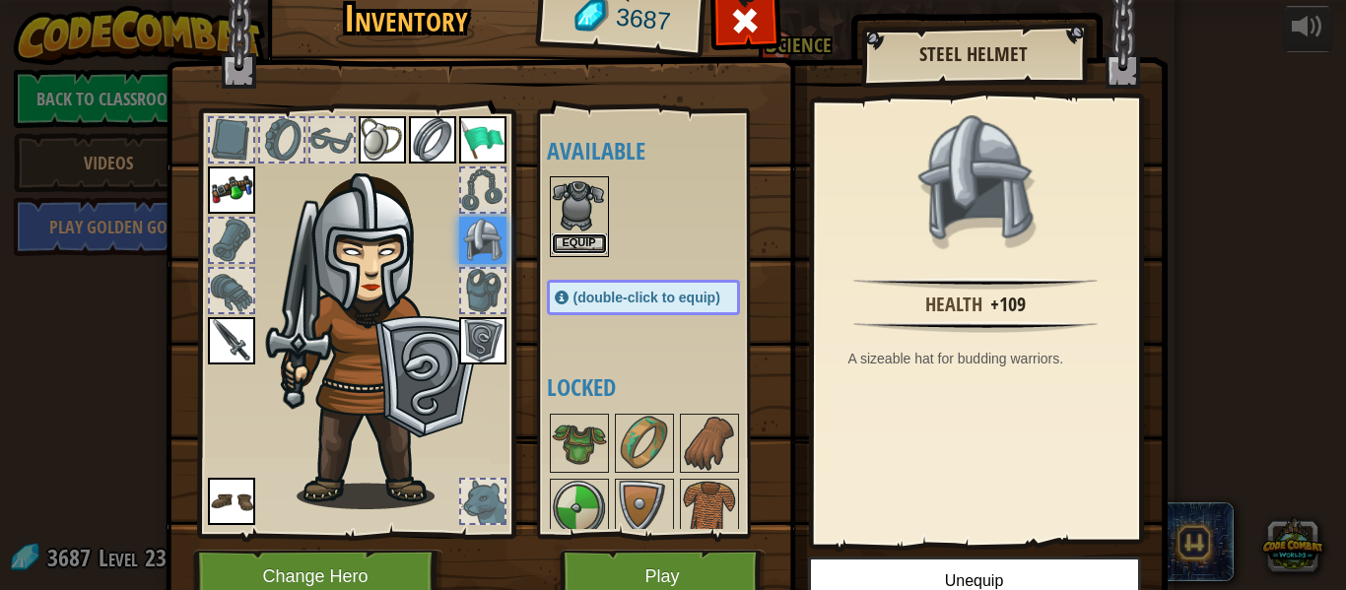
click at [587, 242] on button "Equip" at bounding box center [579, 244] width 55 height 21
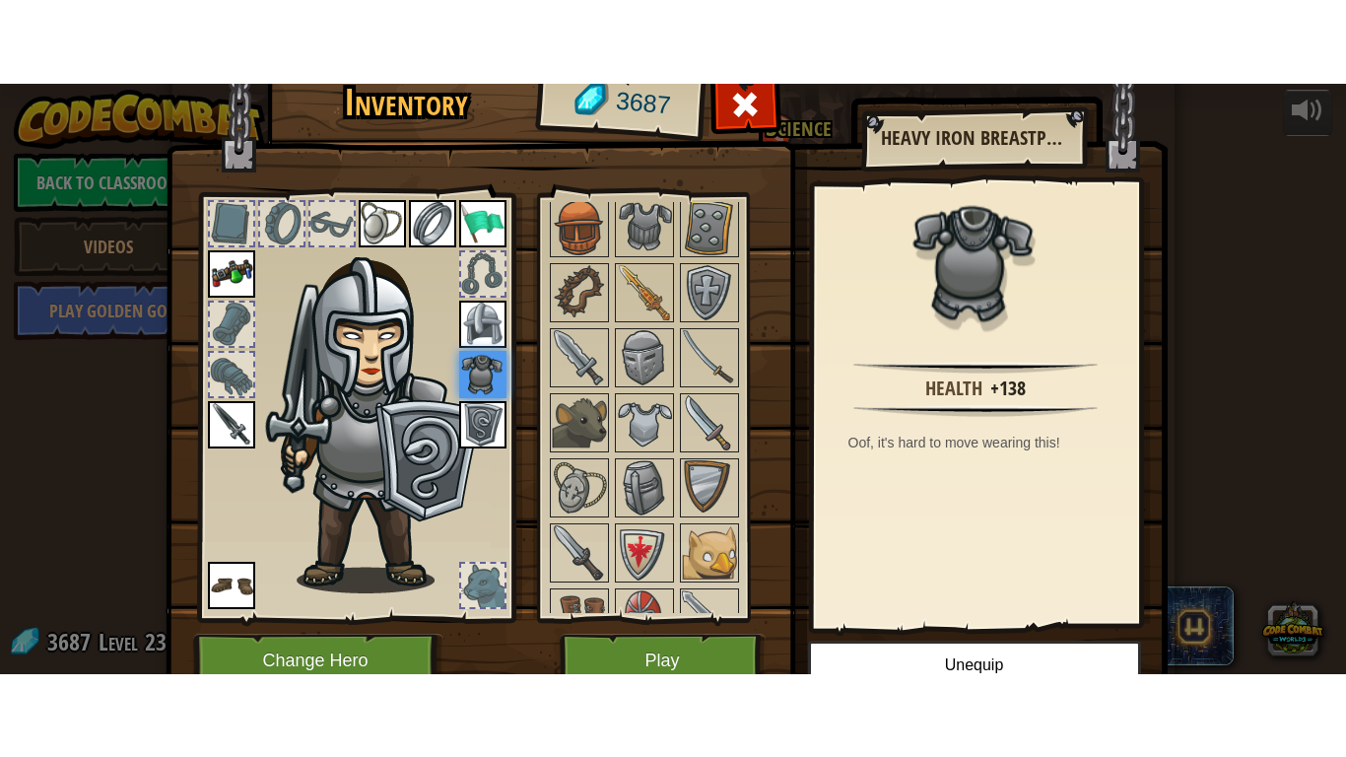
scroll to position [324, 0]
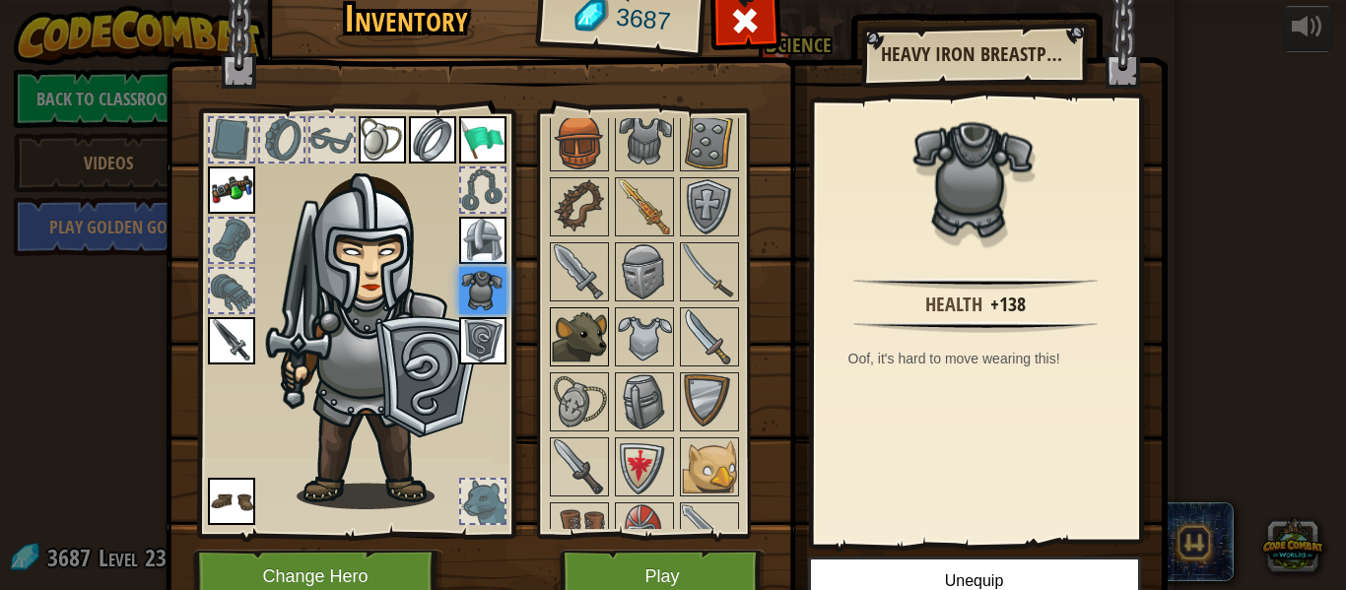
click at [598, 349] on img at bounding box center [579, 336] width 55 height 55
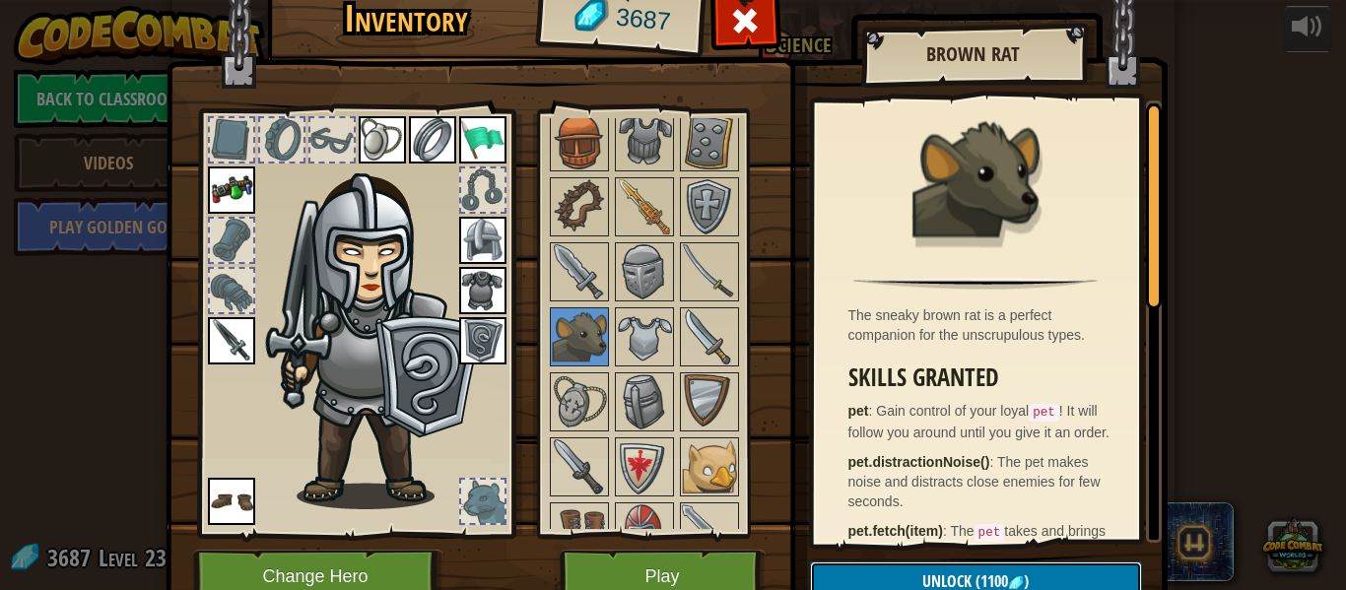
click at [870, 582] on button "Unlock (1100 )" at bounding box center [976, 582] width 332 height 40
click at [870, 582] on button "Confirm" at bounding box center [976, 582] width 332 height 40
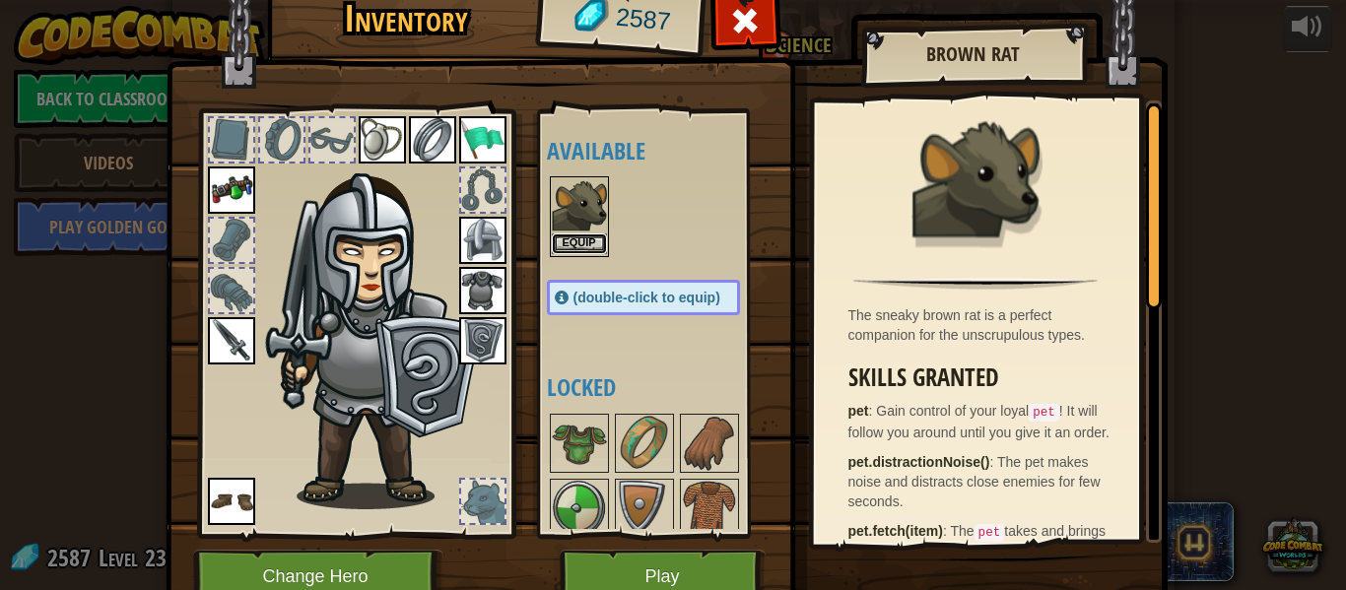
click at [593, 245] on button "Equip" at bounding box center [579, 244] width 55 height 21
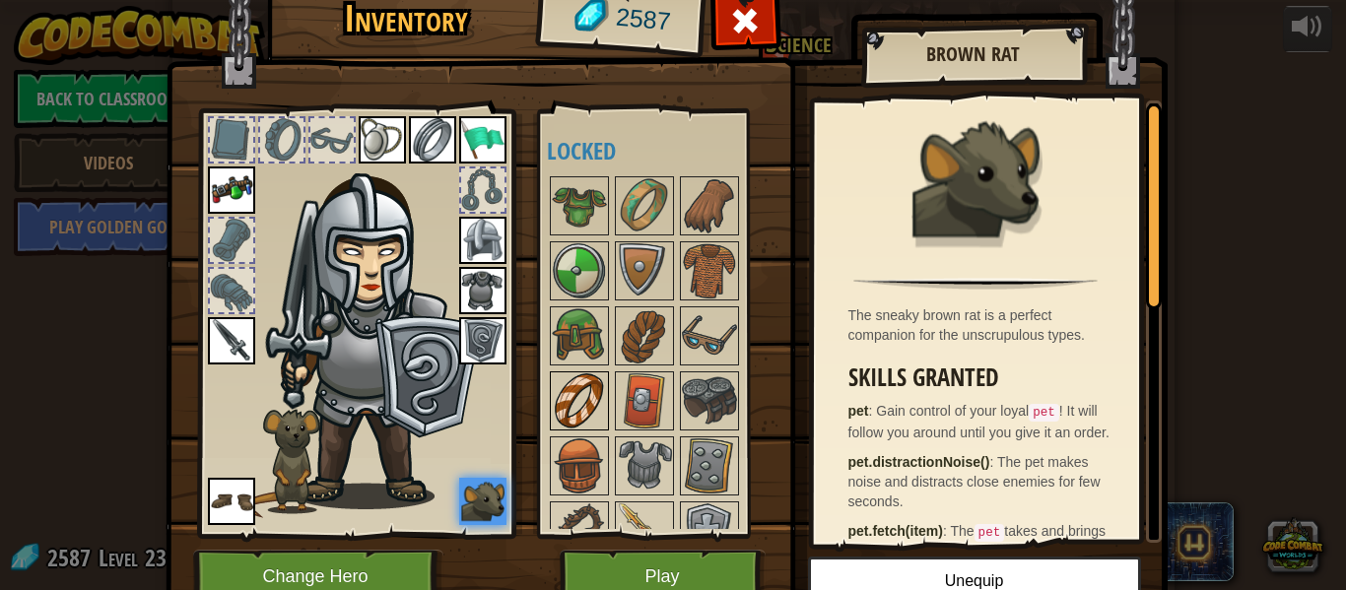
click at [582, 416] on img at bounding box center [579, 401] width 55 height 55
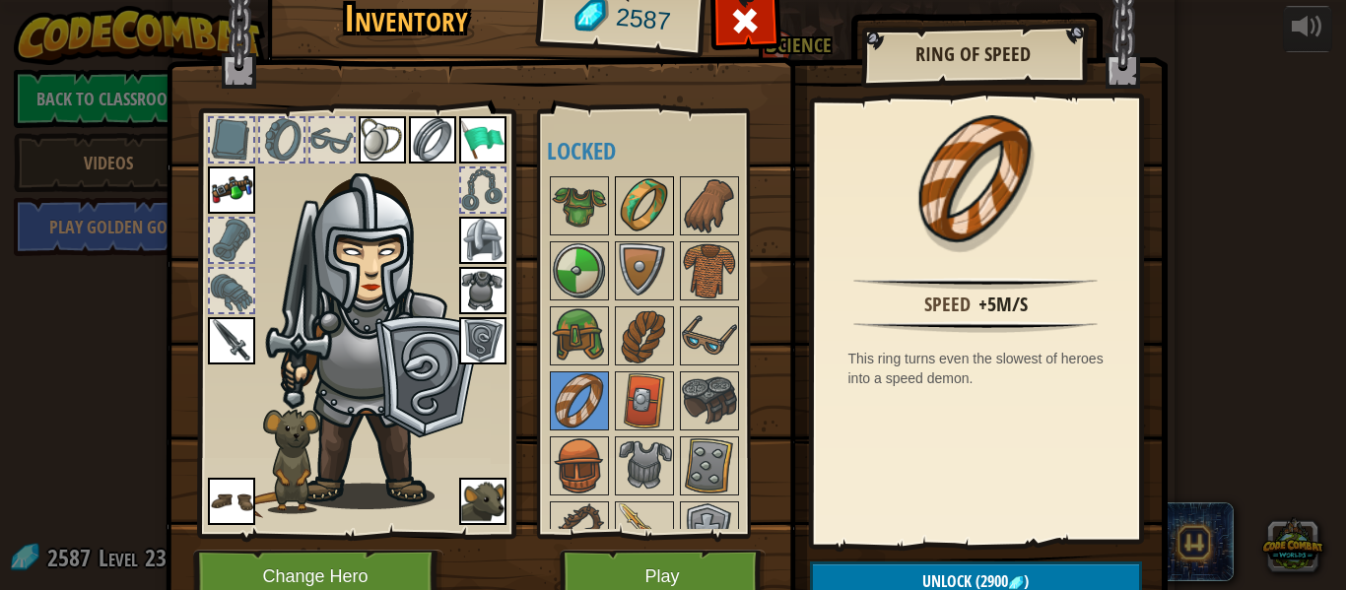
click at [634, 205] on img at bounding box center [644, 205] width 55 height 55
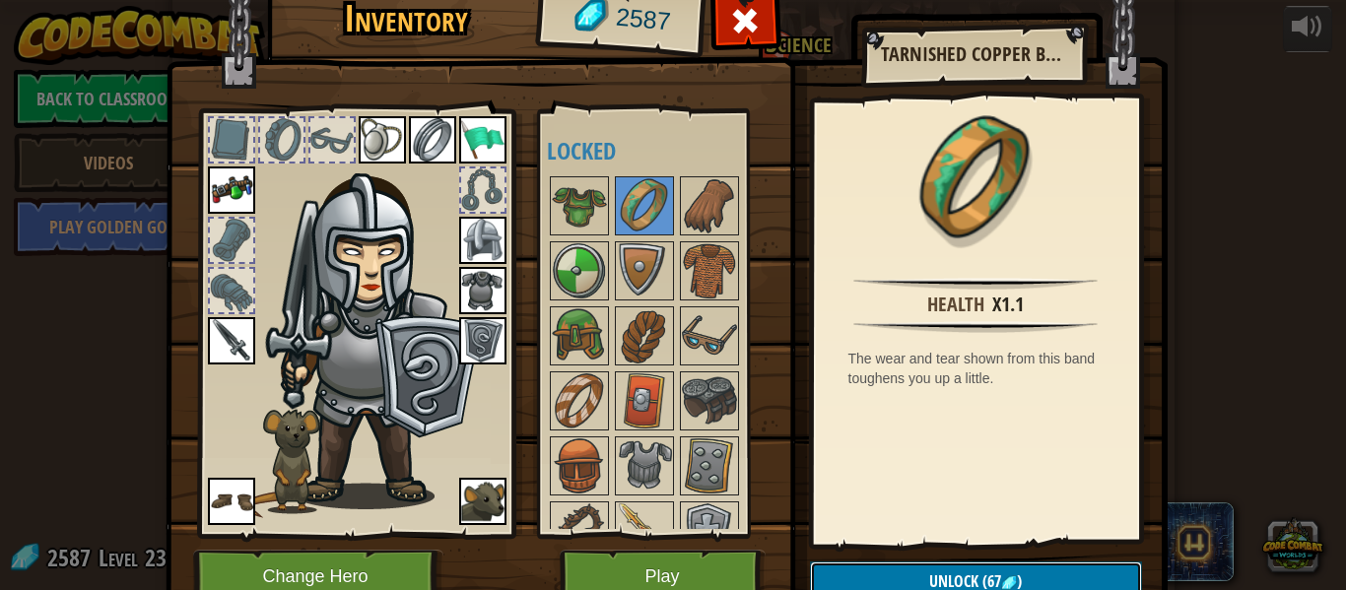
click at [854, 574] on button "Unlock (67 )" at bounding box center [976, 582] width 332 height 40
click at [854, 574] on button "Confirm" at bounding box center [976, 582] width 332 height 40
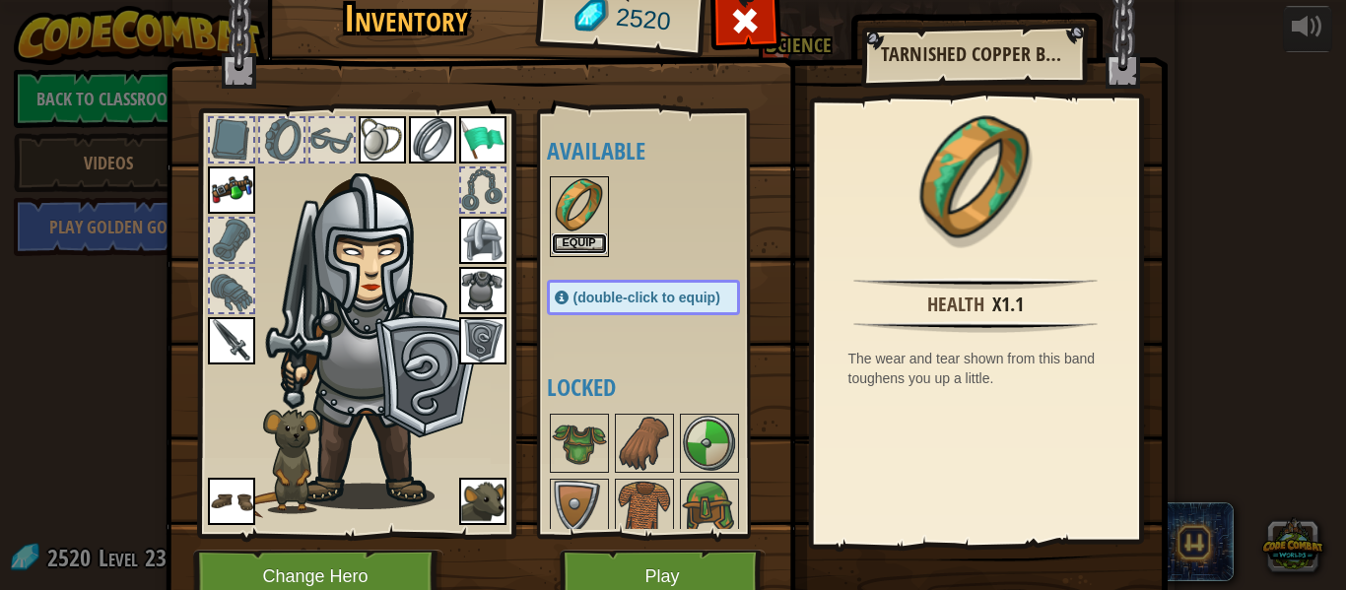
click at [583, 248] on button "Equip" at bounding box center [579, 244] width 55 height 21
click at [583, 481] on img at bounding box center [579, 508] width 55 height 55
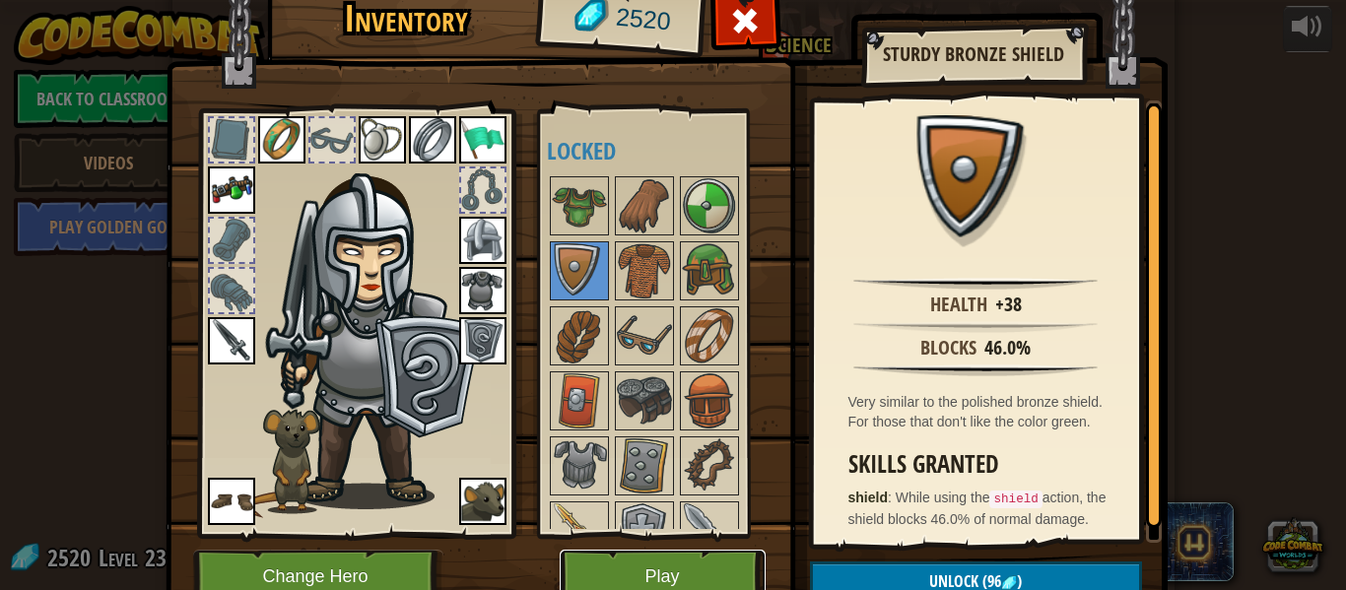
click at [592, 570] on button "Play" at bounding box center [663, 577] width 206 height 54
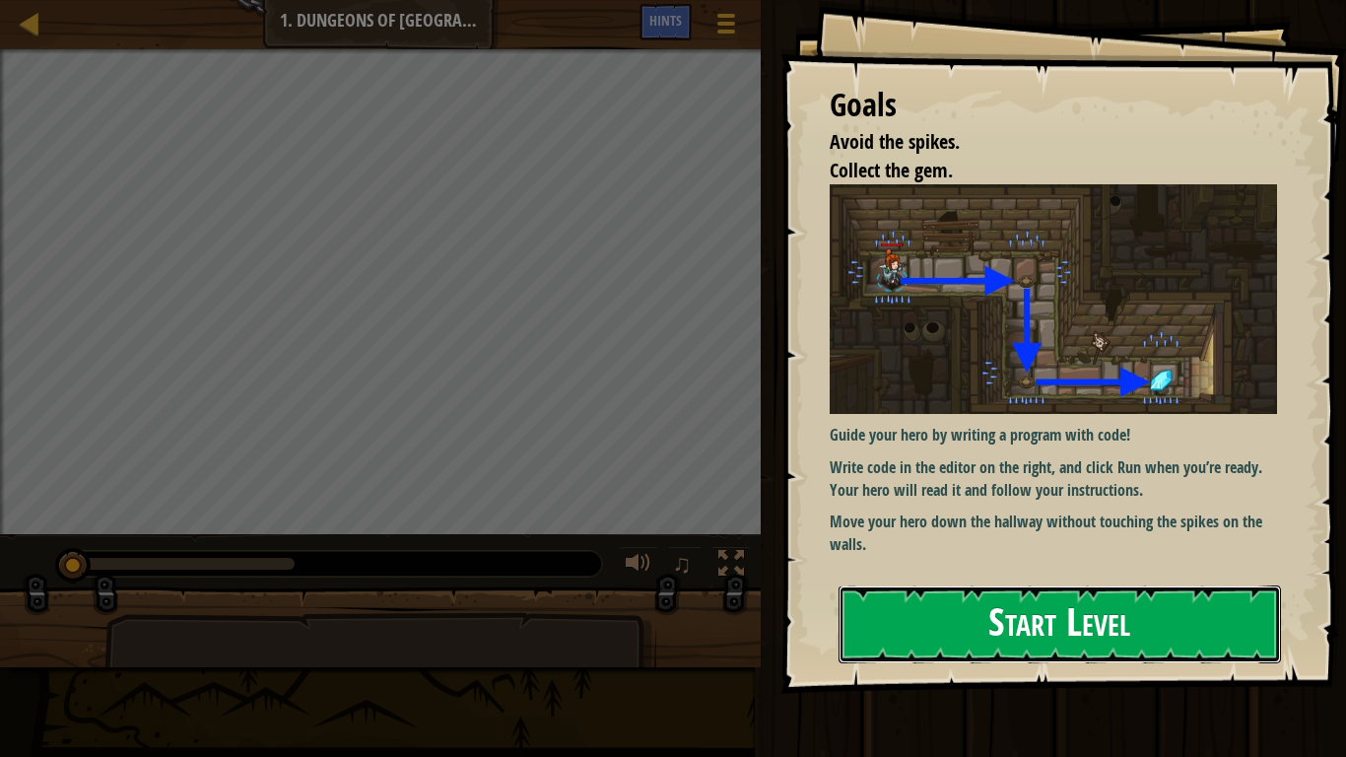
click at [937, 589] on button "Start Level" at bounding box center [1060, 624] width 443 height 78
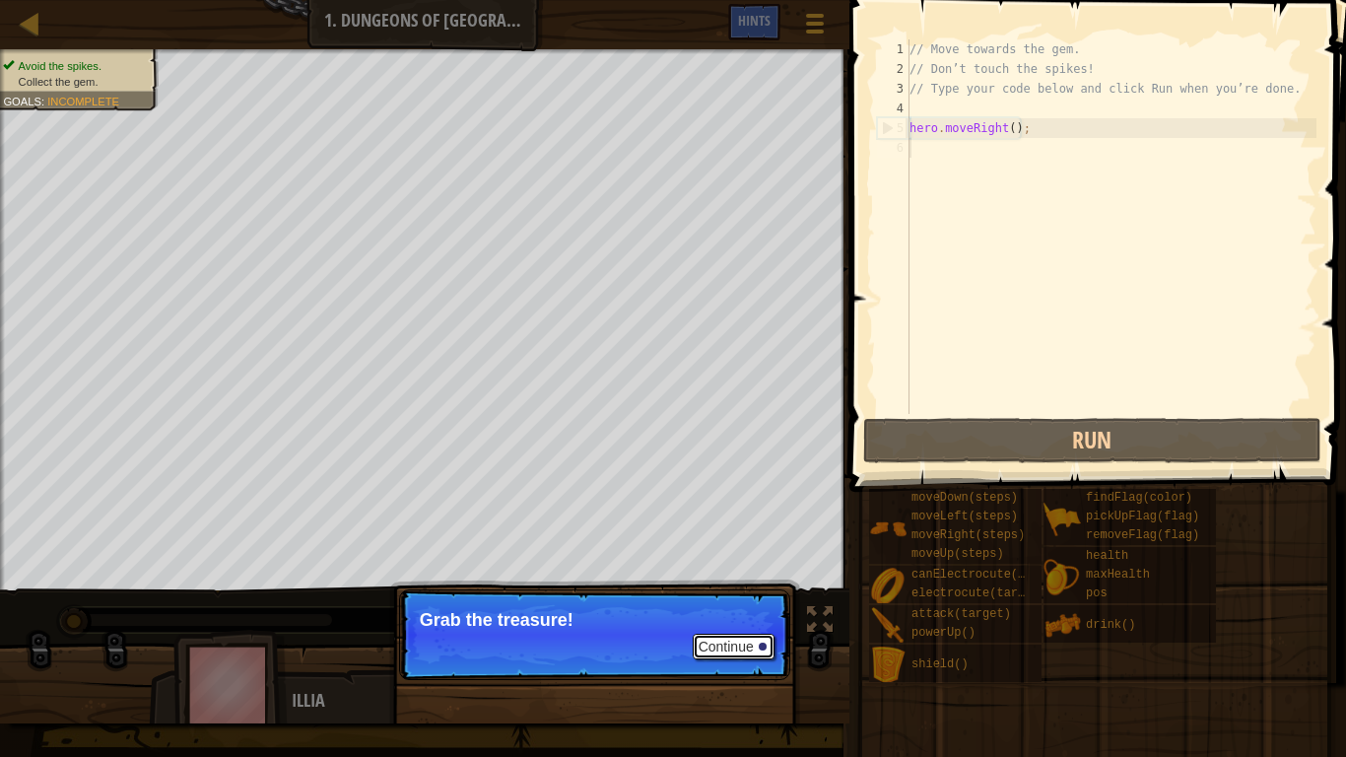
click at [723, 589] on button "Continue" at bounding box center [734, 647] width 82 height 26
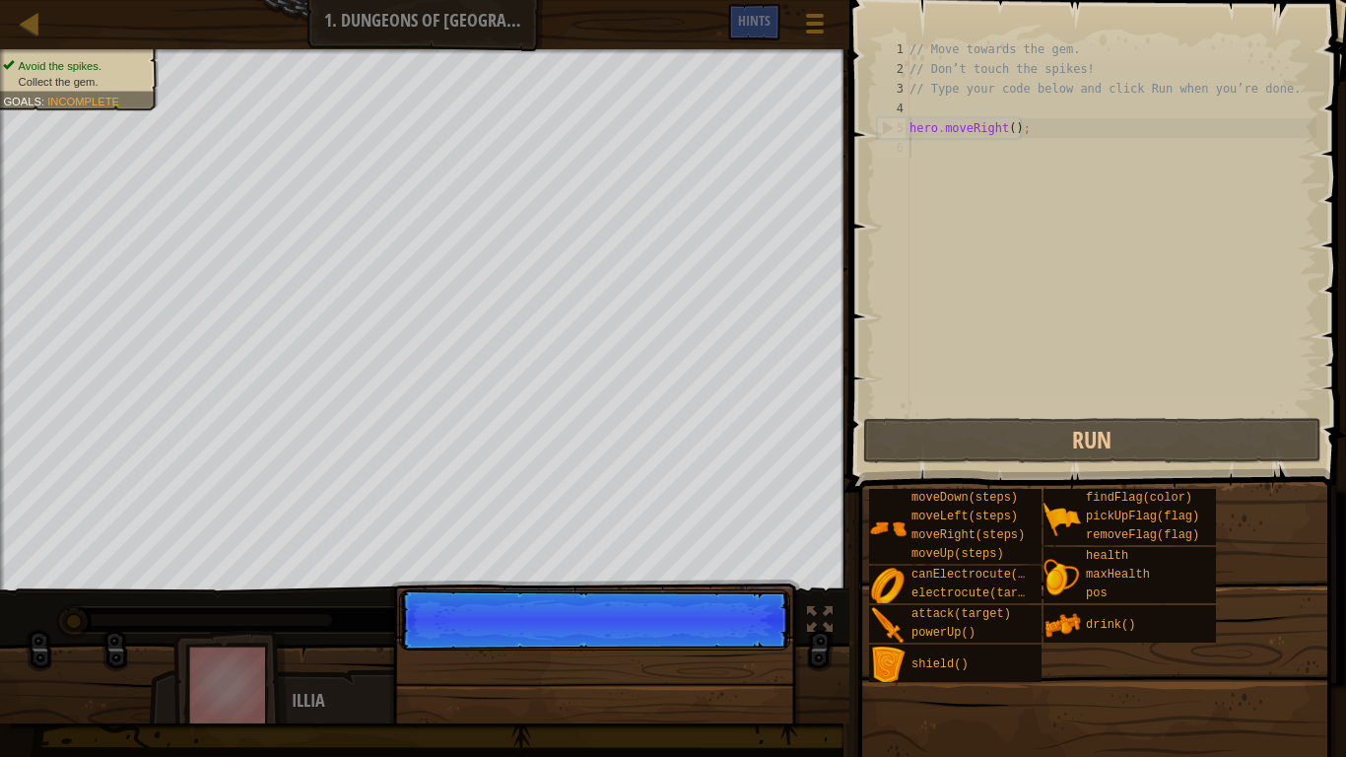
scroll to position [9, 0]
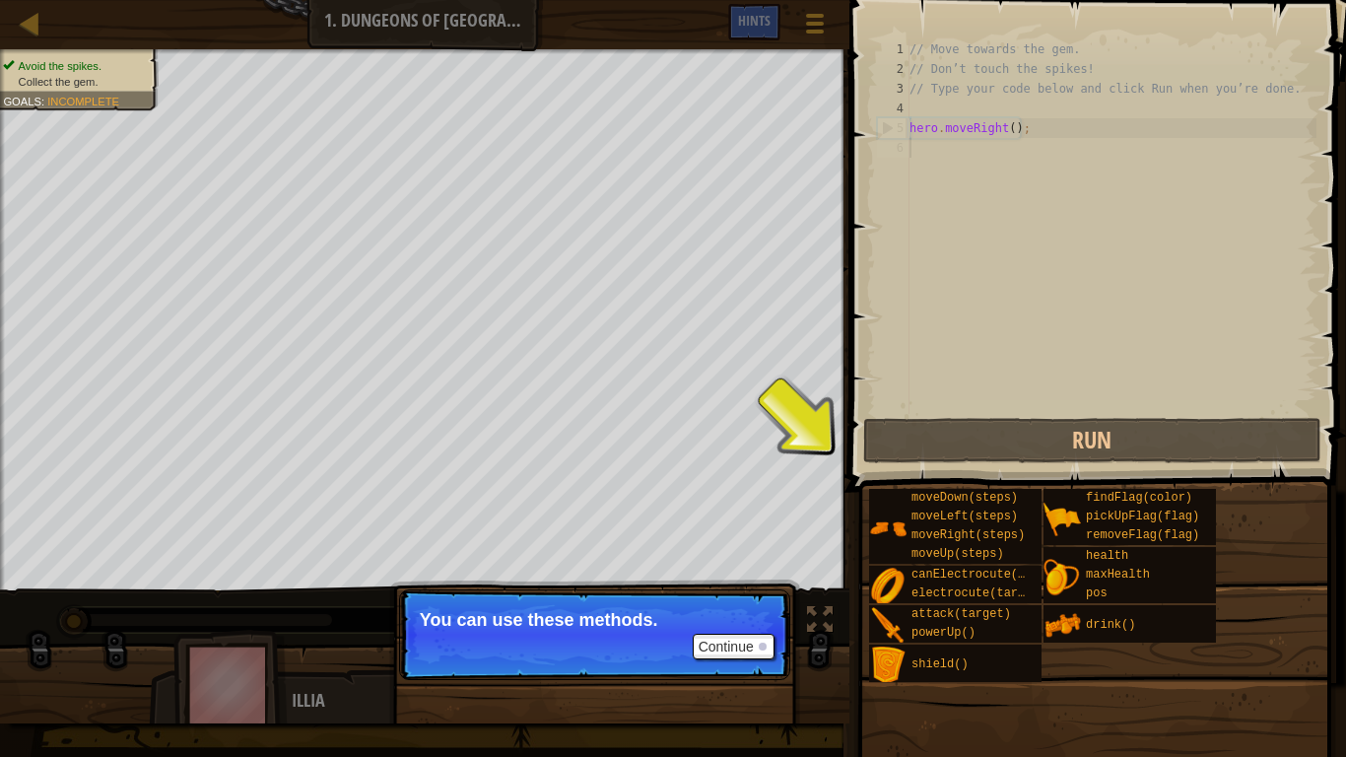
click at [725, 589] on p "Continue You can use these methods." at bounding box center [594, 634] width 391 height 91
click at [724, 589] on button "Continue" at bounding box center [734, 647] width 82 height 26
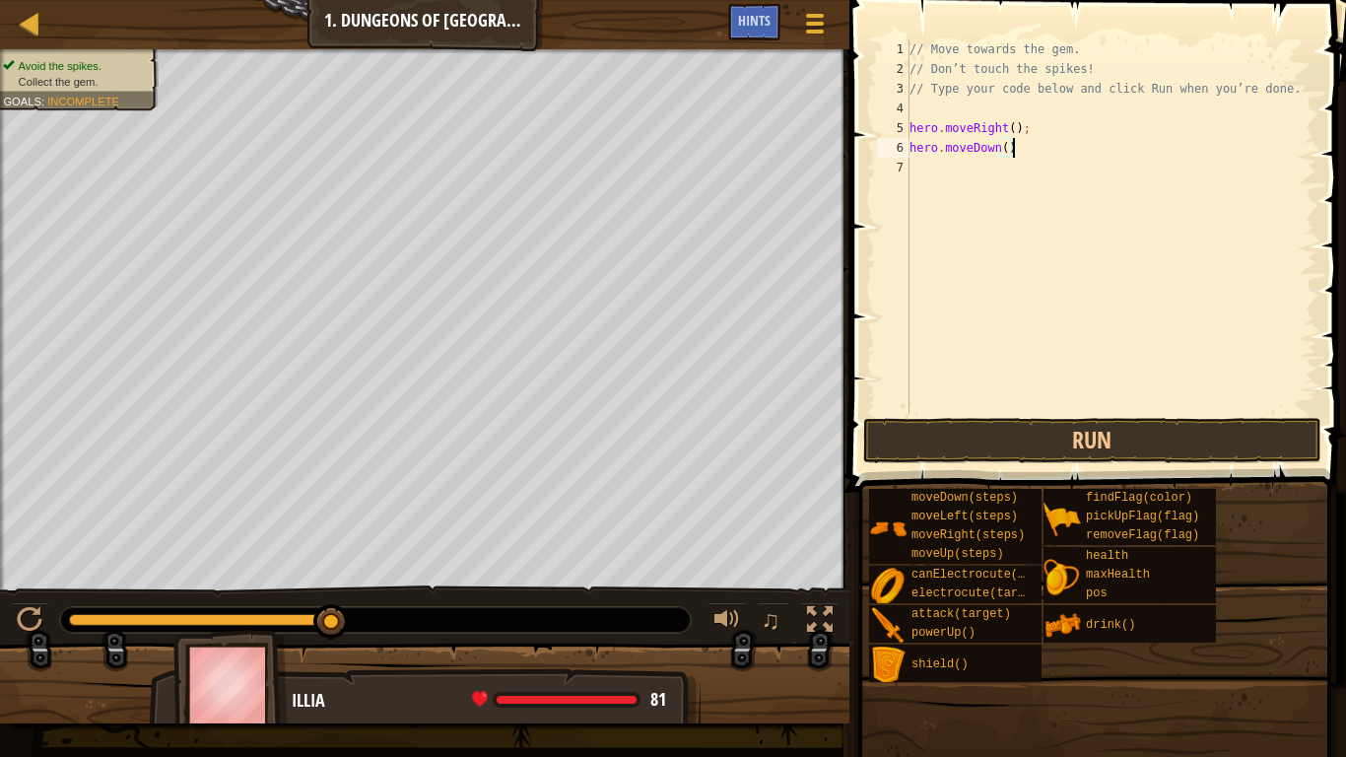
scroll to position [9, 15]
type textarea "hero.moveDown();"
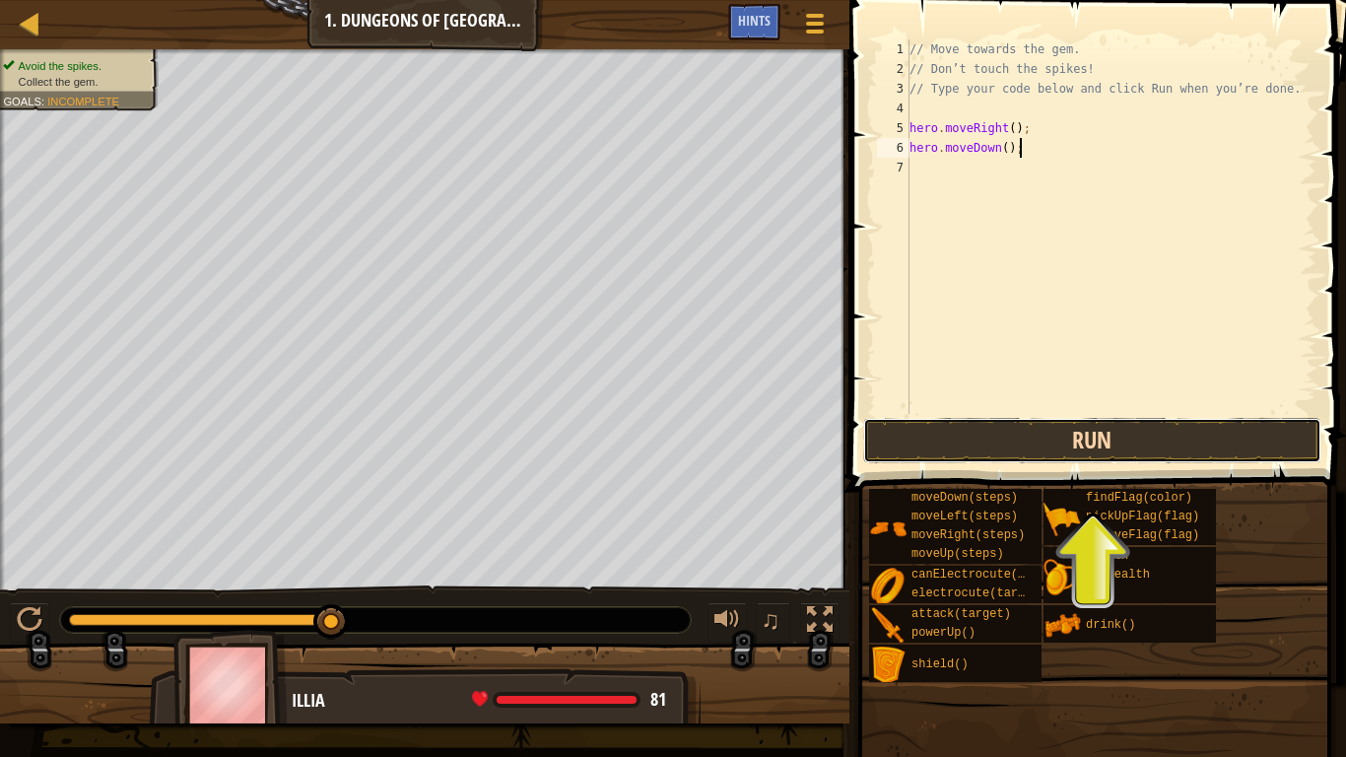
click at [996, 444] on button "Run" at bounding box center [1092, 440] width 459 height 45
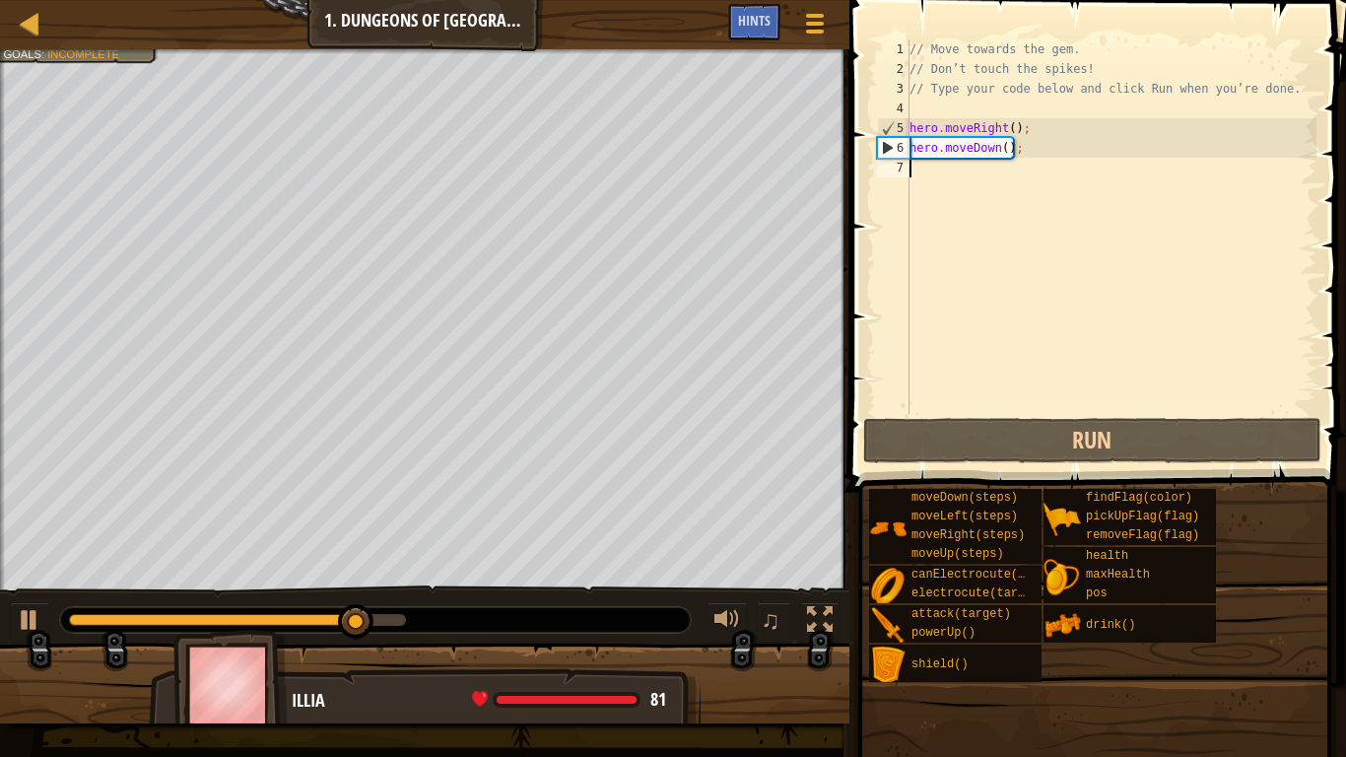
click at [925, 176] on div "// Move towards the gem. // Don’t touch the spikes! // Type your code below and…" at bounding box center [1111, 246] width 411 height 414
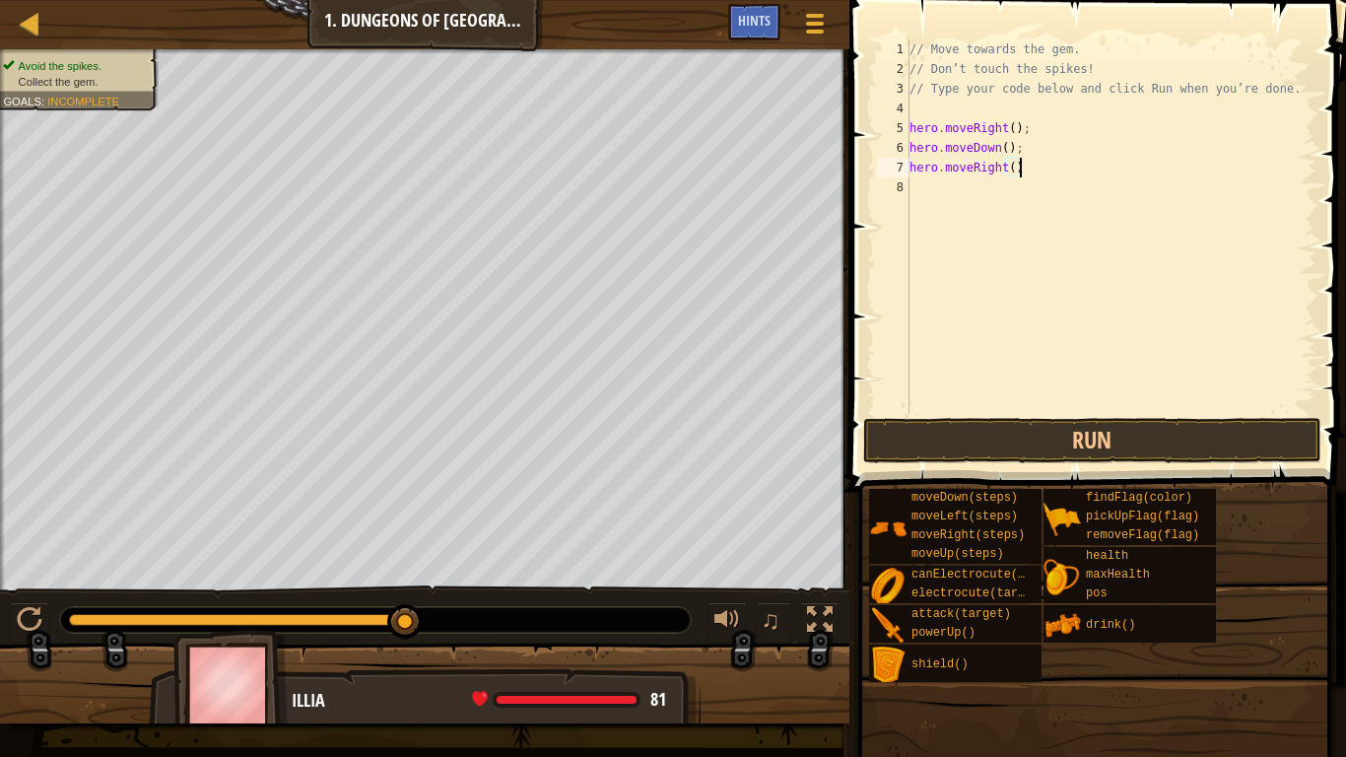
type textarea "hero.moveRight();"
click at [1161, 431] on button "Run" at bounding box center [1092, 440] width 459 height 45
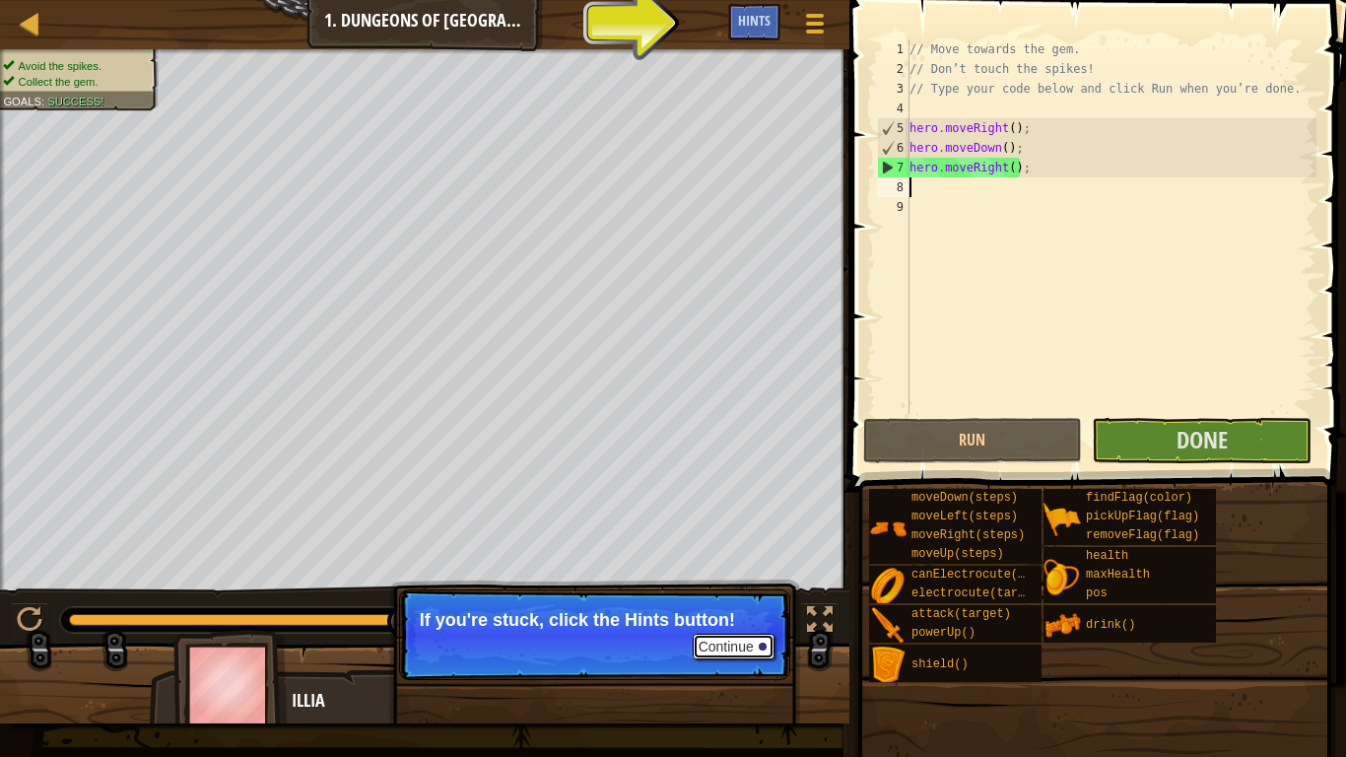
click at [744, 589] on button "Continue" at bounding box center [734, 647] width 82 height 26
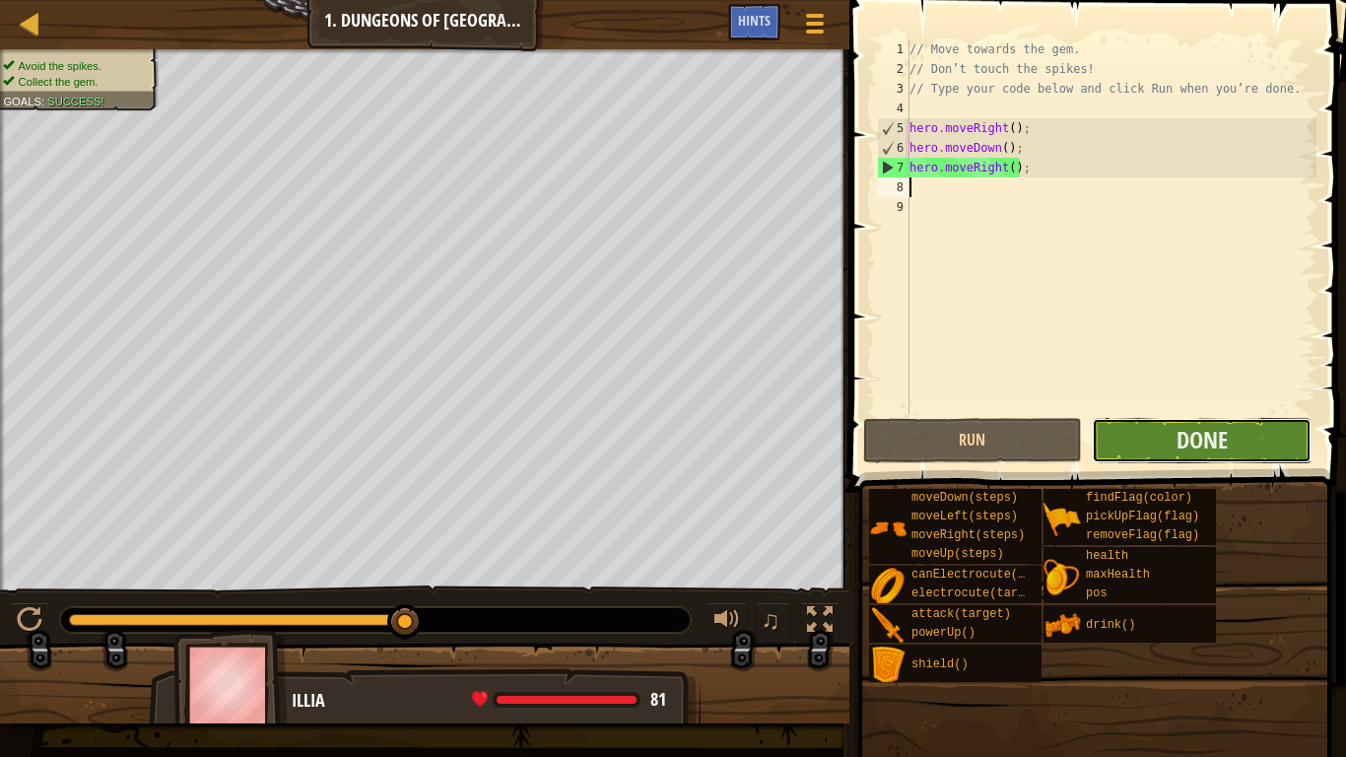
click at [1126, 445] on button "Done" at bounding box center [1202, 440] width 220 height 45
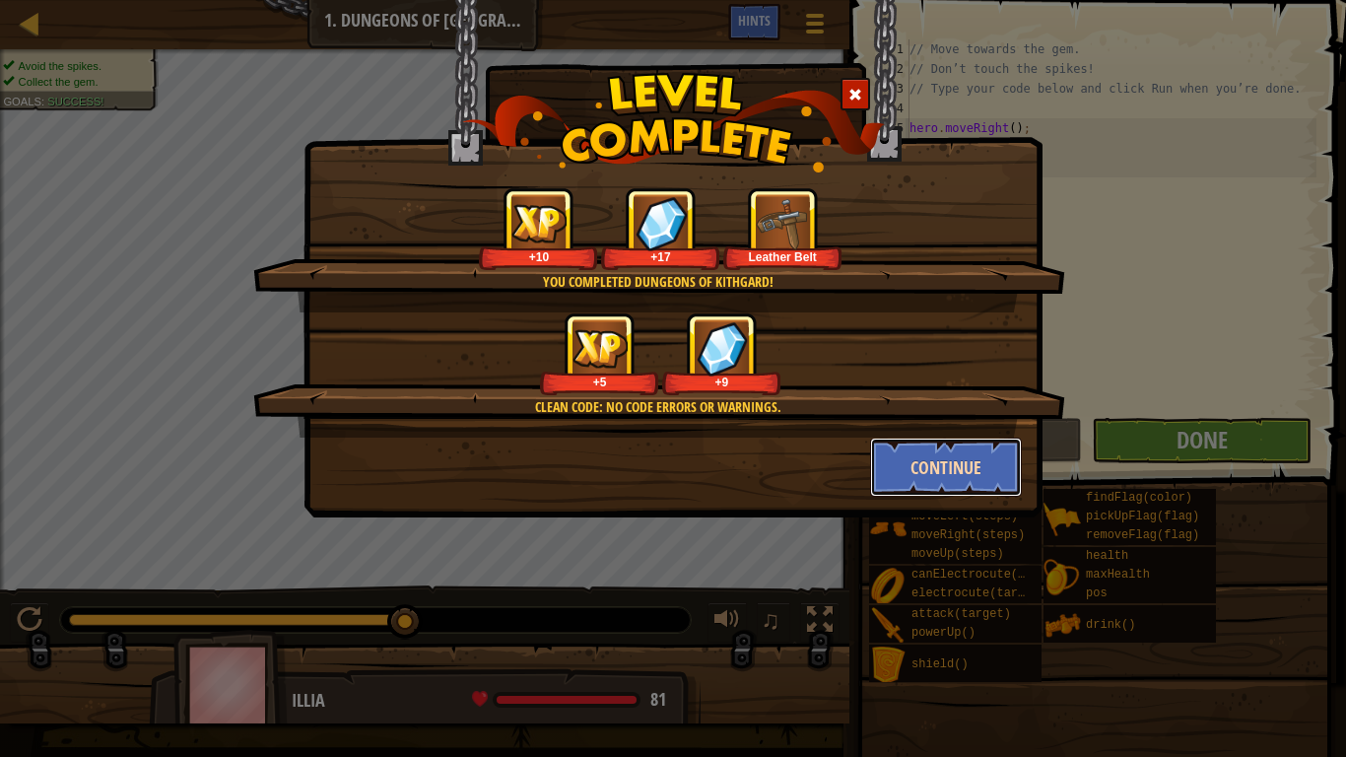
click at [960, 475] on button "Continue" at bounding box center [946, 467] width 153 height 59
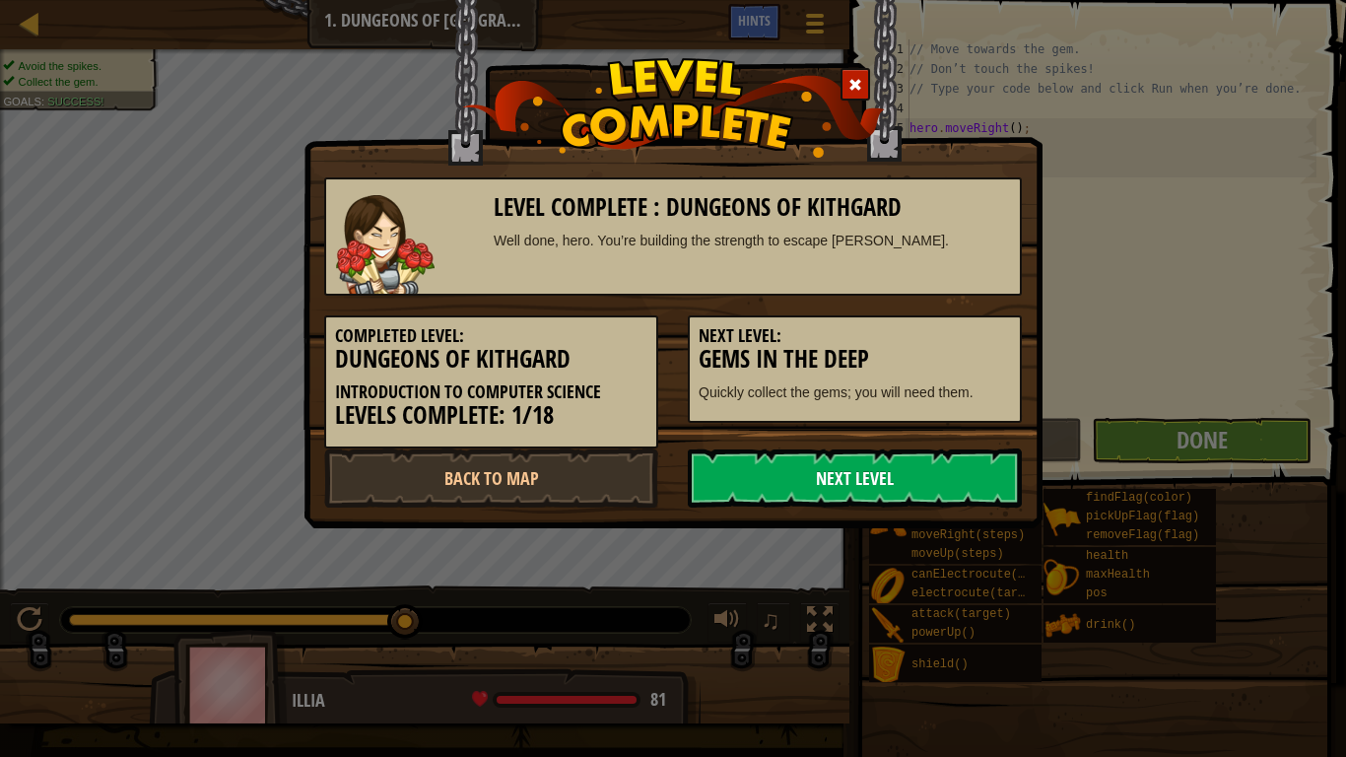
click at [946, 494] on link "Next Level" at bounding box center [855, 477] width 334 height 59
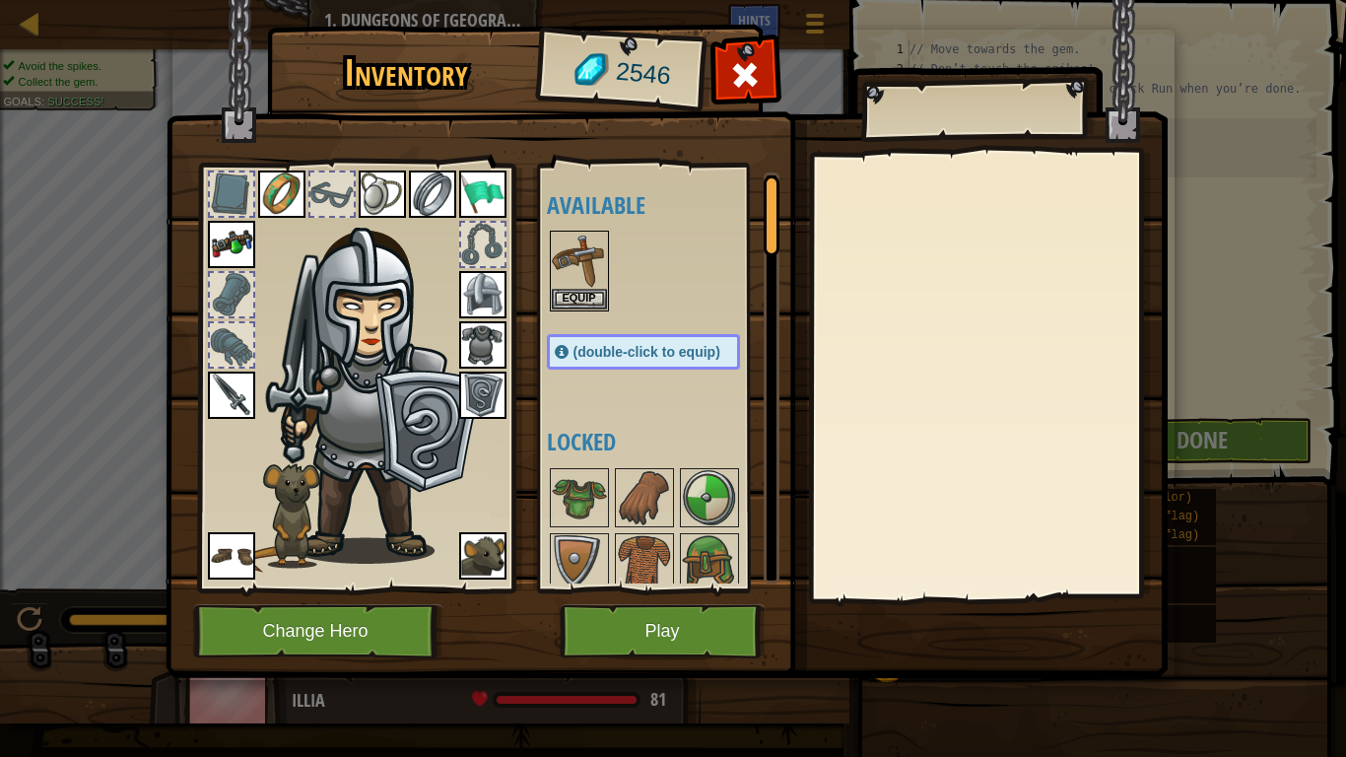
click at [479, 265] on div at bounding box center [482, 244] width 43 height 43
click at [563, 300] on button "Equip" at bounding box center [579, 298] width 55 height 21
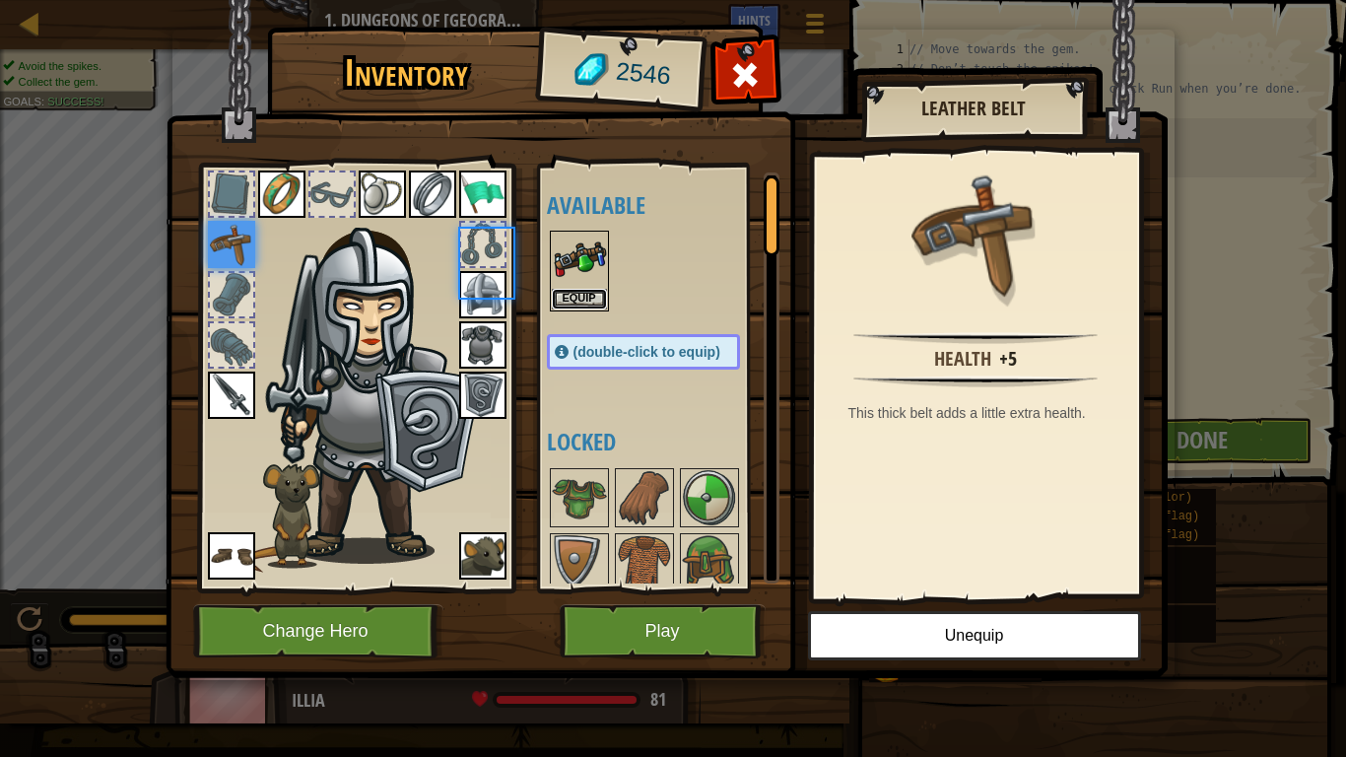
click at [563, 300] on button "Equip" at bounding box center [579, 299] width 55 height 21
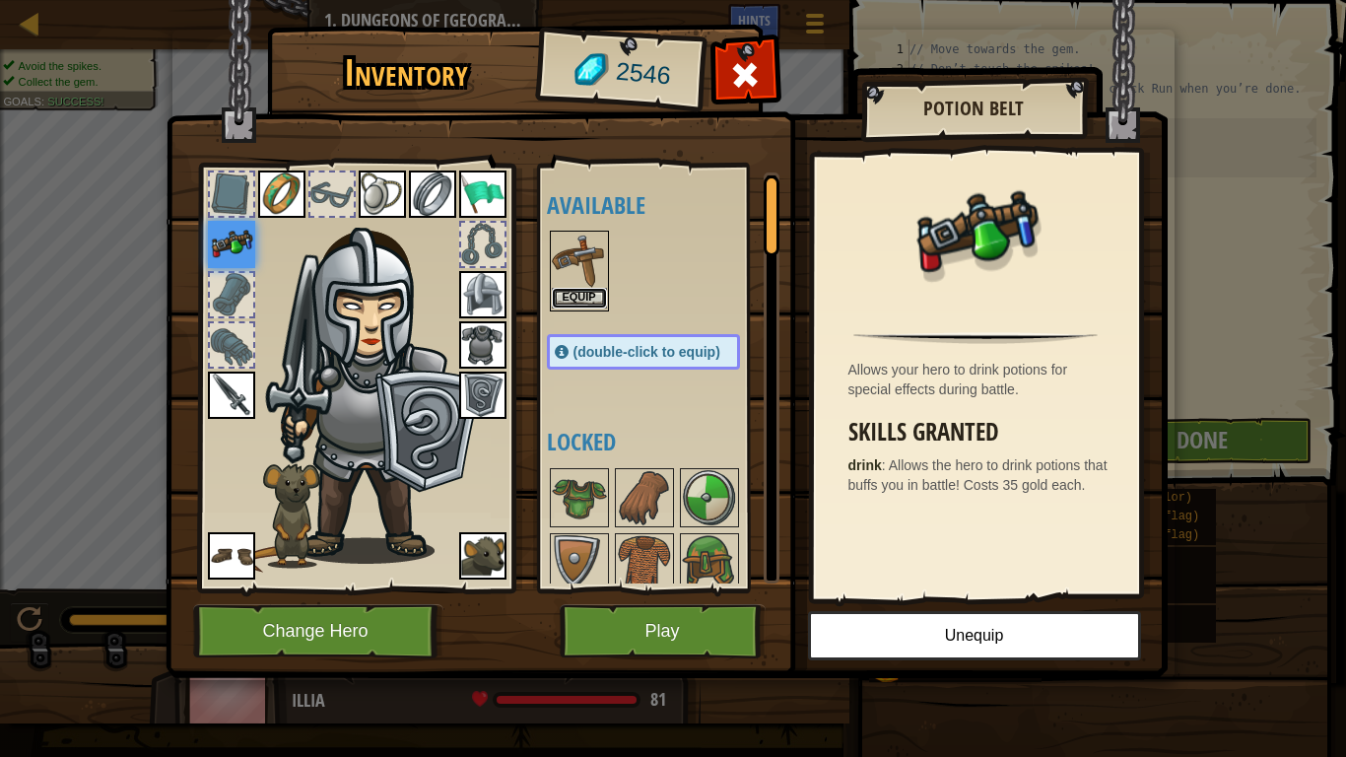
click at [565, 302] on button "Equip" at bounding box center [579, 298] width 55 height 21
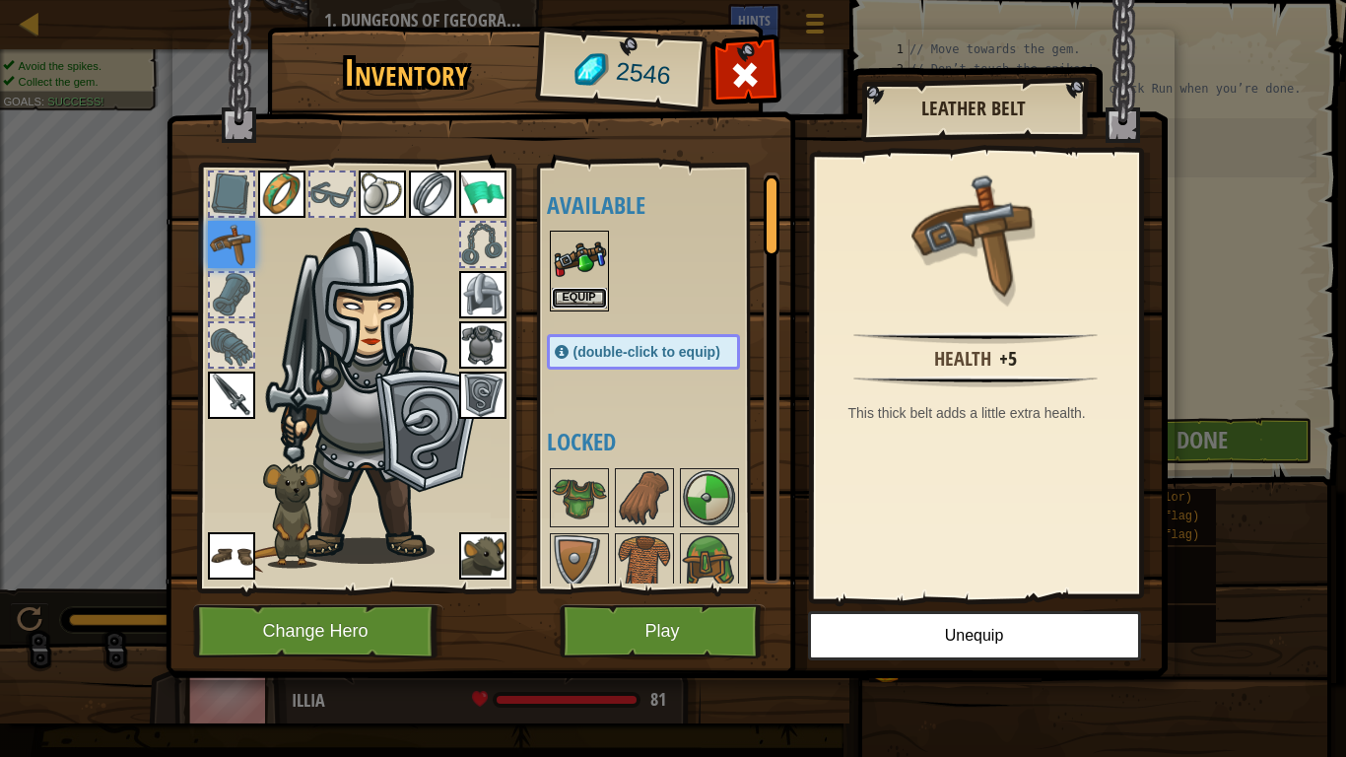
click at [565, 302] on button "Equip" at bounding box center [579, 298] width 55 height 21
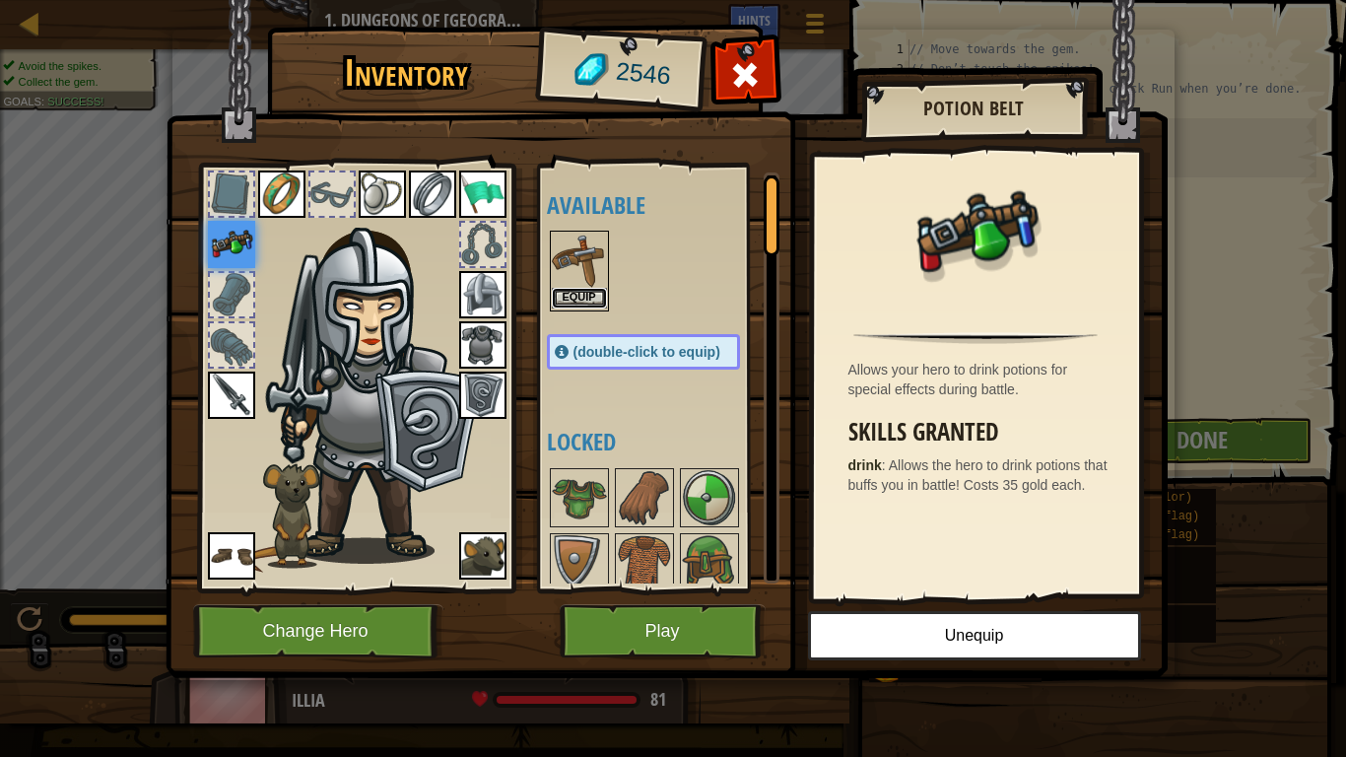
click at [571, 307] on button "Equip" at bounding box center [579, 298] width 55 height 21
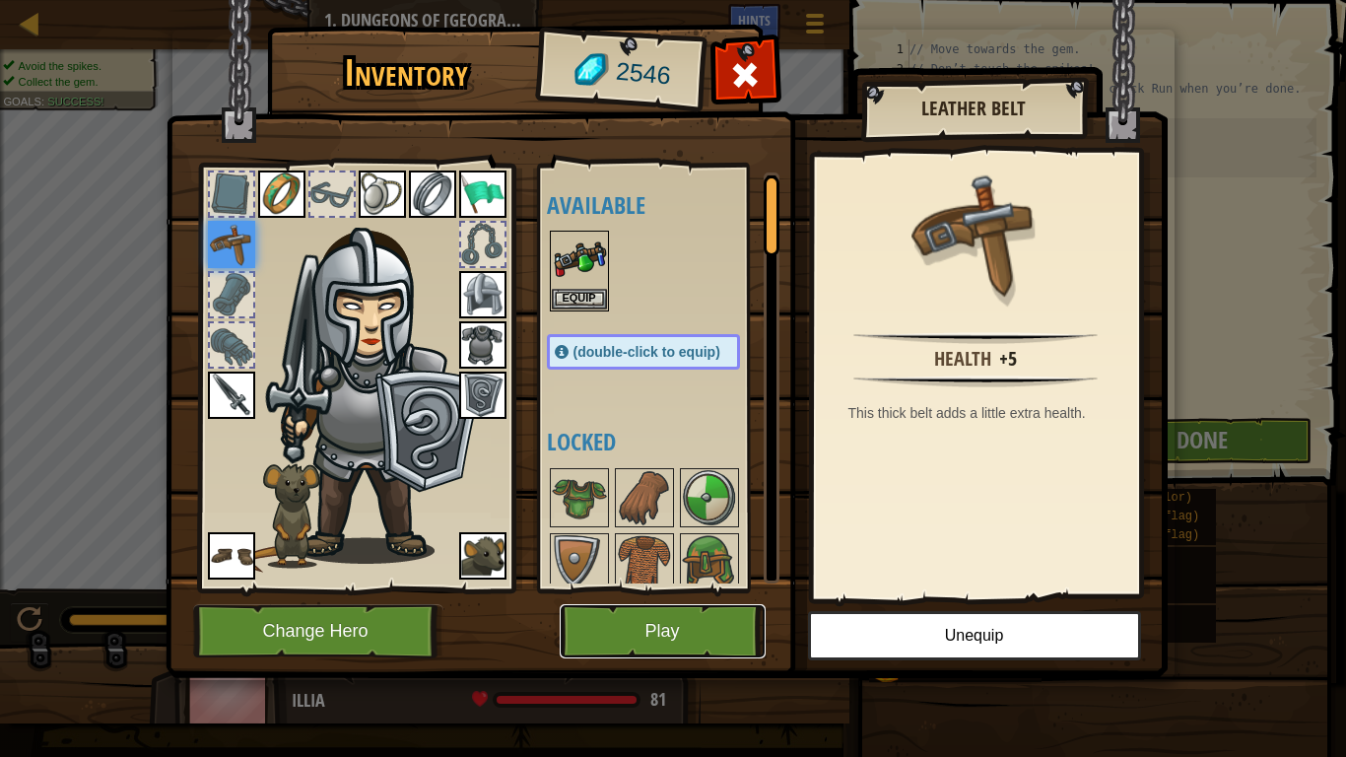
click at [716, 589] on button "Play" at bounding box center [663, 631] width 206 height 54
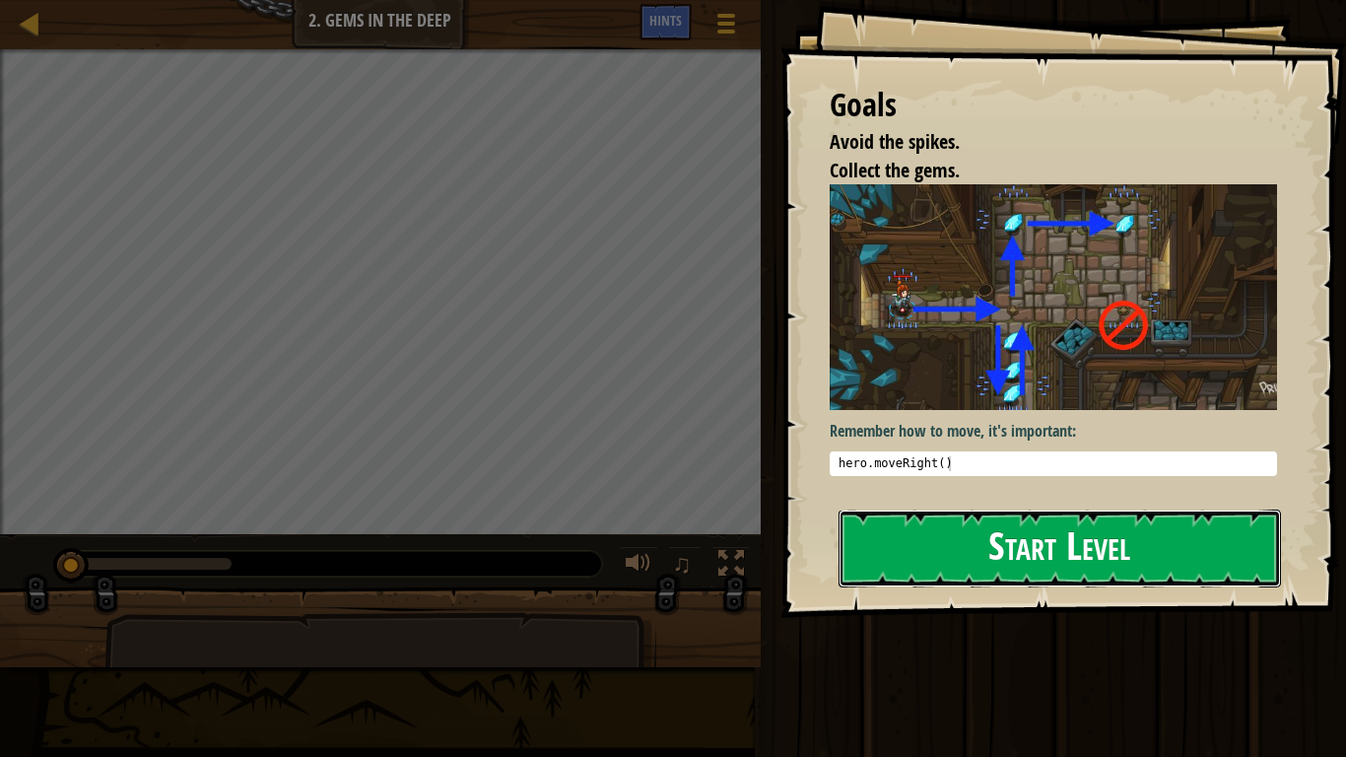
click at [924, 555] on button "Start Level" at bounding box center [1060, 549] width 443 height 78
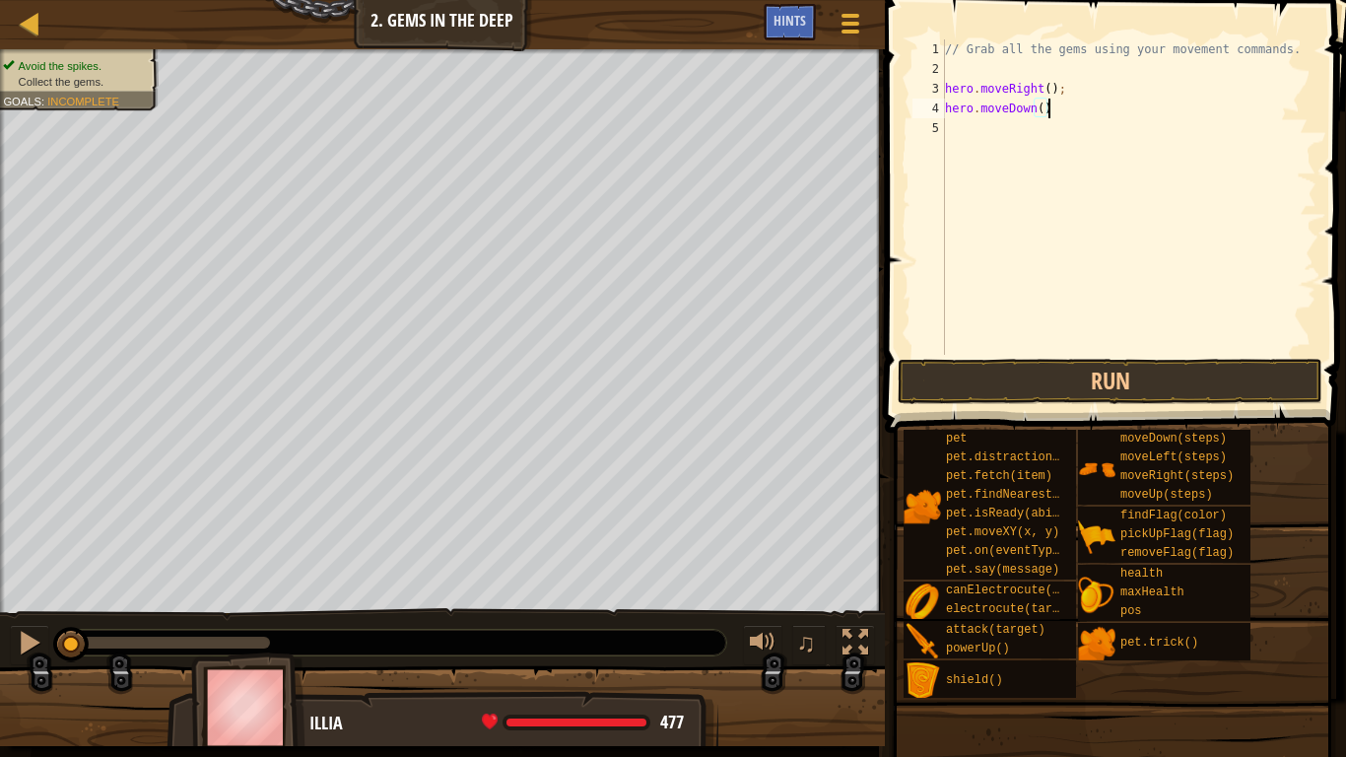
scroll to position [9, 15]
type textarea "hero.moveDown();"
click at [1021, 385] on button "Run" at bounding box center [1110, 381] width 425 height 45
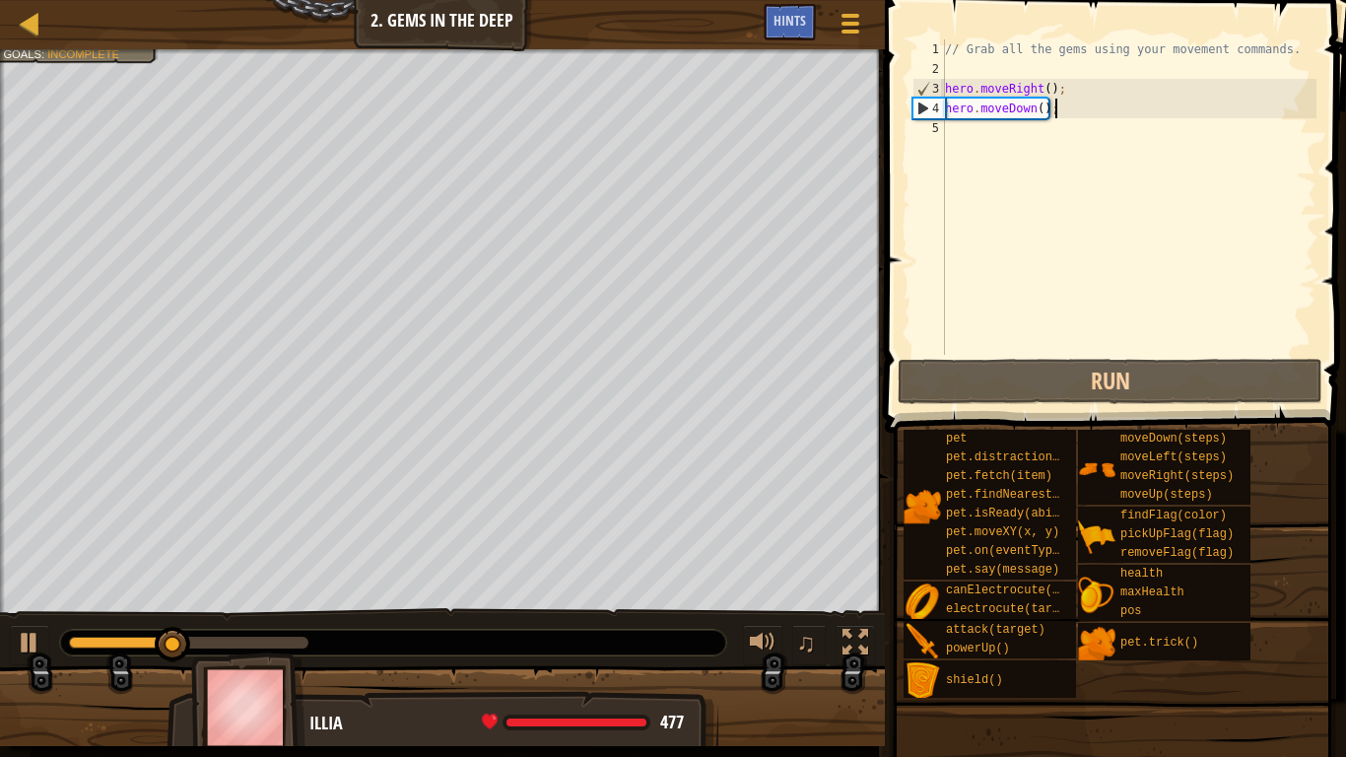
click at [960, 133] on div "// Grab all the gems using your movement commands. hero . moveRight ( ) ; hero …" at bounding box center [1129, 216] width 376 height 355
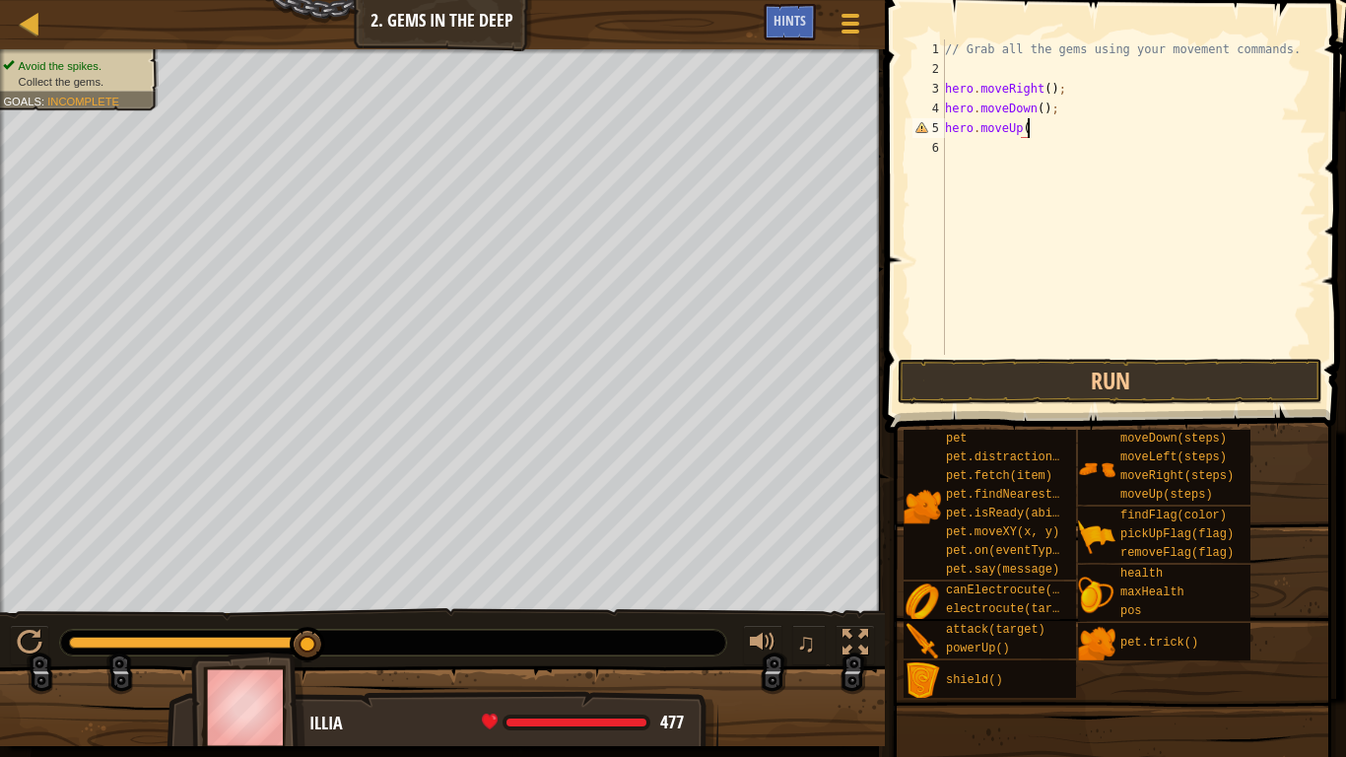
scroll to position [9, 12]
type textarea "hero.moveUp();"
click at [1016, 370] on button "Run" at bounding box center [1110, 381] width 425 height 45
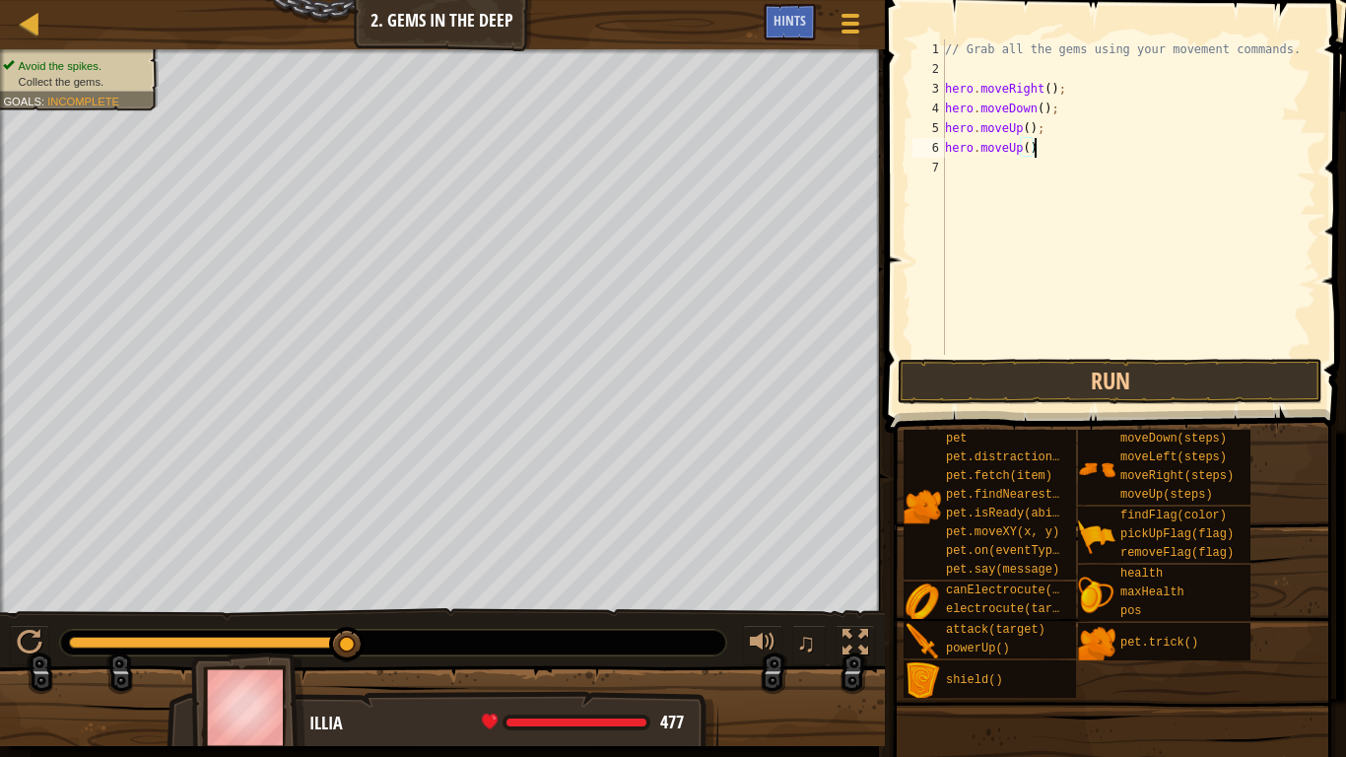
type textarea "hero.moveUp();"
type textarea "hero.moveRight();"
click at [1124, 368] on button "Run" at bounding box center [1110, 381] width 425 height 45
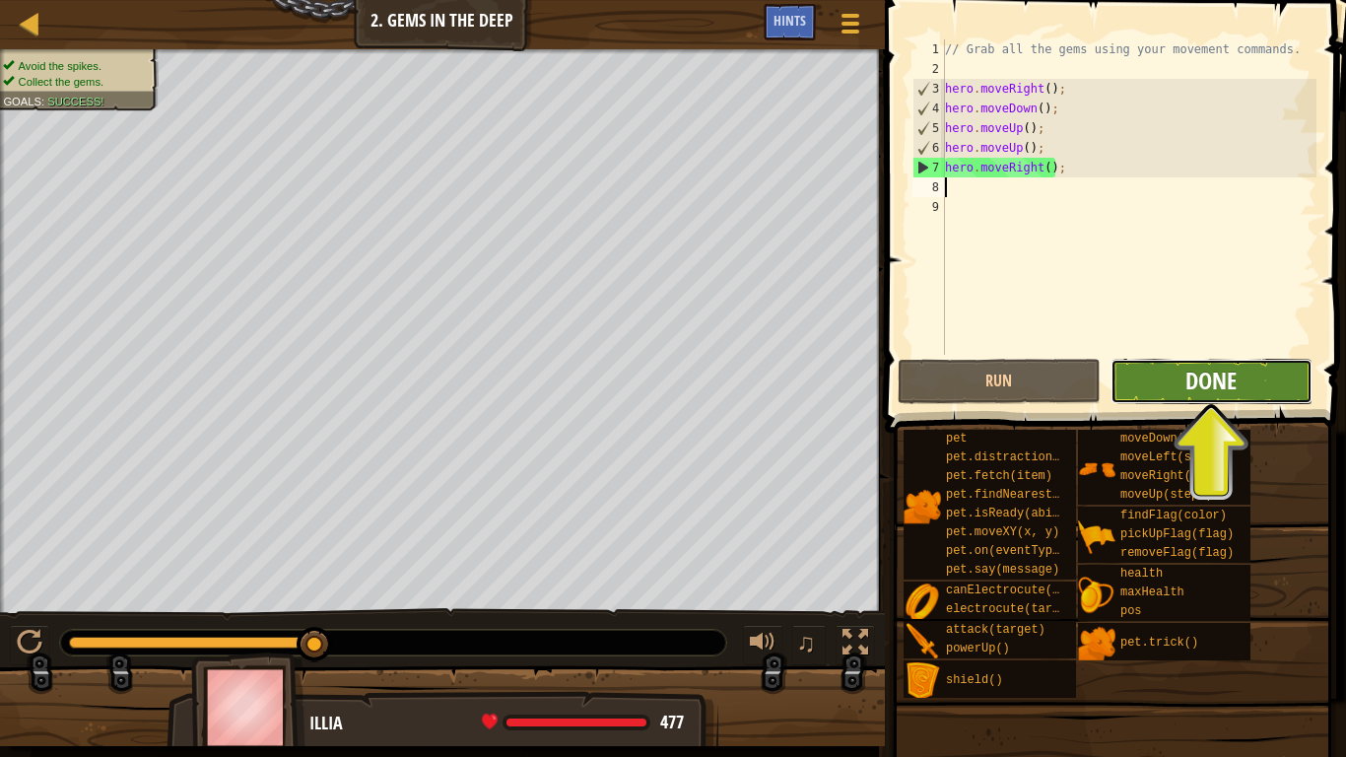
click at [1205, 370] on span "Done" at bounding box center [1211, 381] width 51 height 32
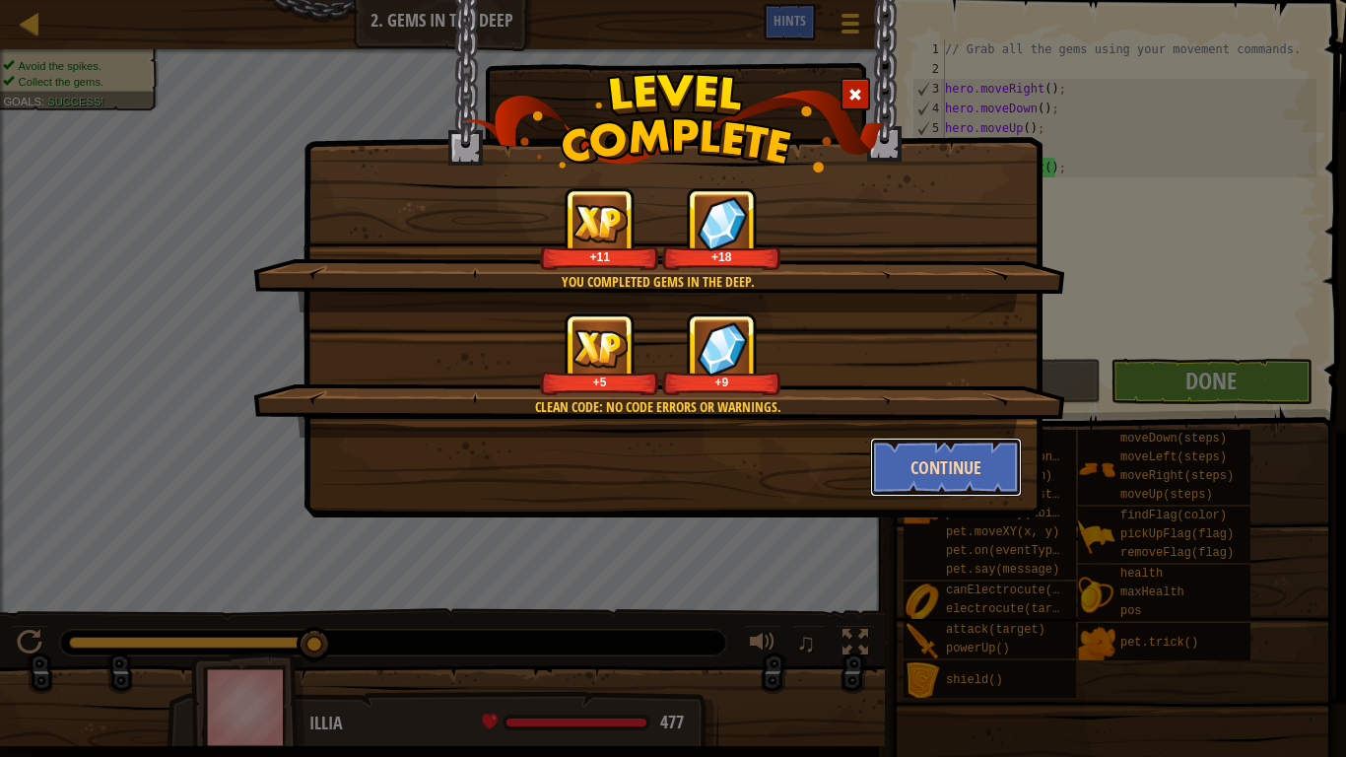
click at [925, 466] on button "Continue" at bounding box center [946, 467] width 153 height 59
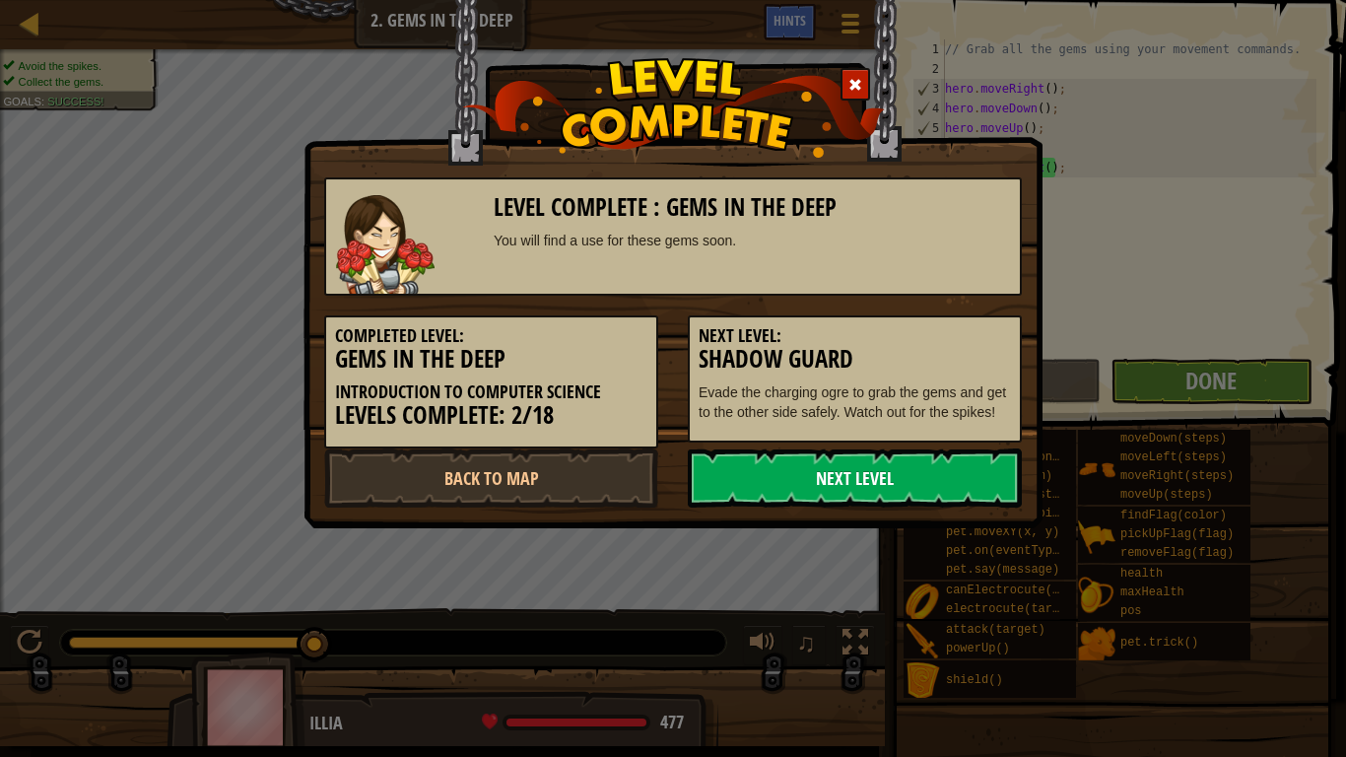
click at [905, 491] on link "Next Level" at bounding box center [855, 477] width 334 height 59
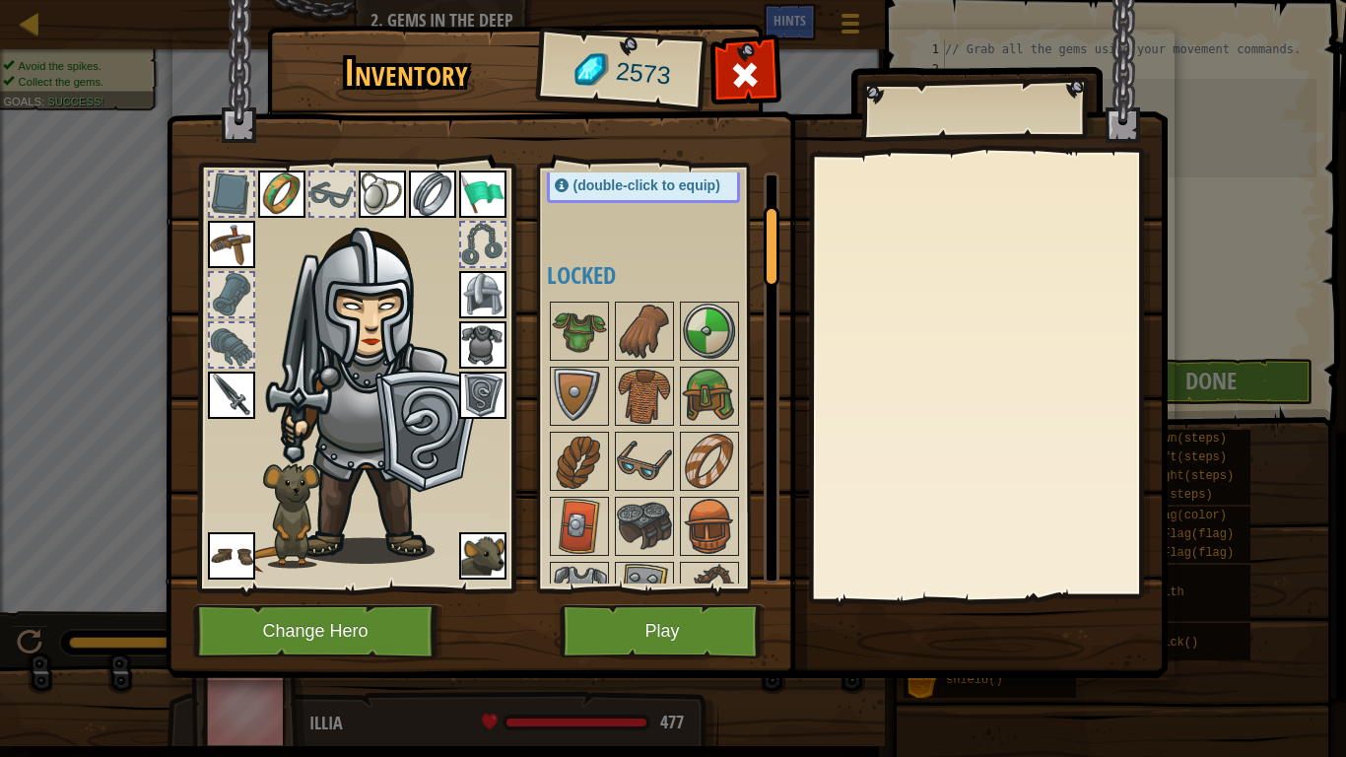
scroll to position [180, 0]
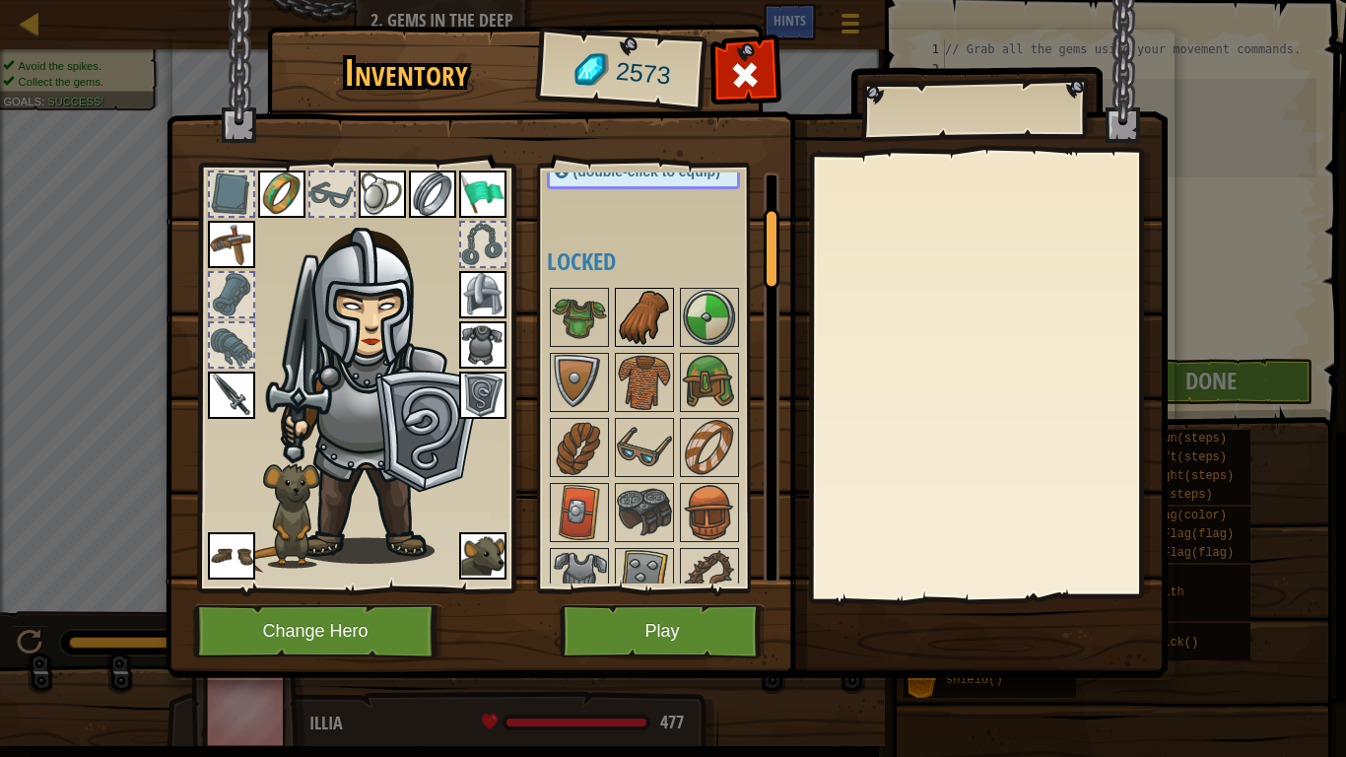
click at [641, 307] on img at bounding box center [644, 317] width 55 height 55
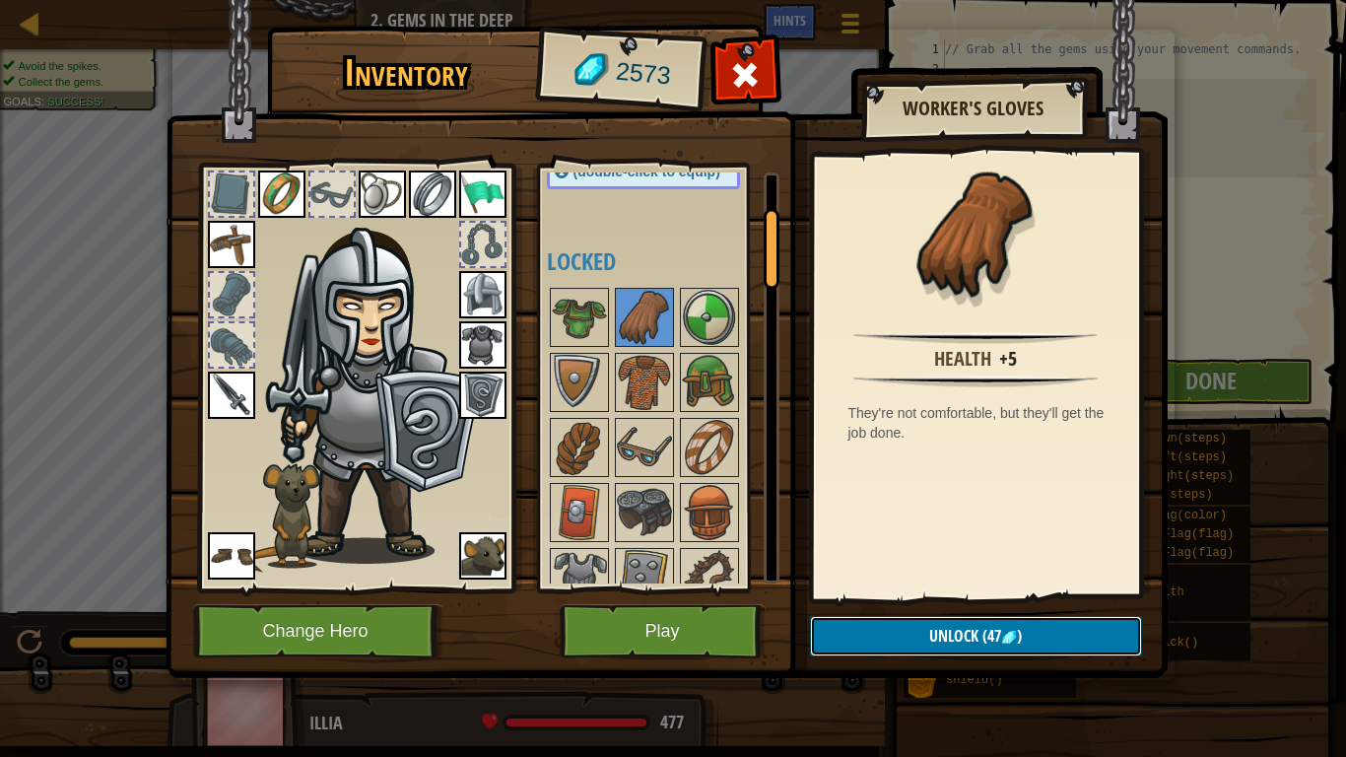
click at [866, 589] on button "Unlock (47 )" at bounding box center [976, 636] width 332 height 40
click at [850, 589] on button "Confirm" at bounding box center [976, 636] width 332 height 40
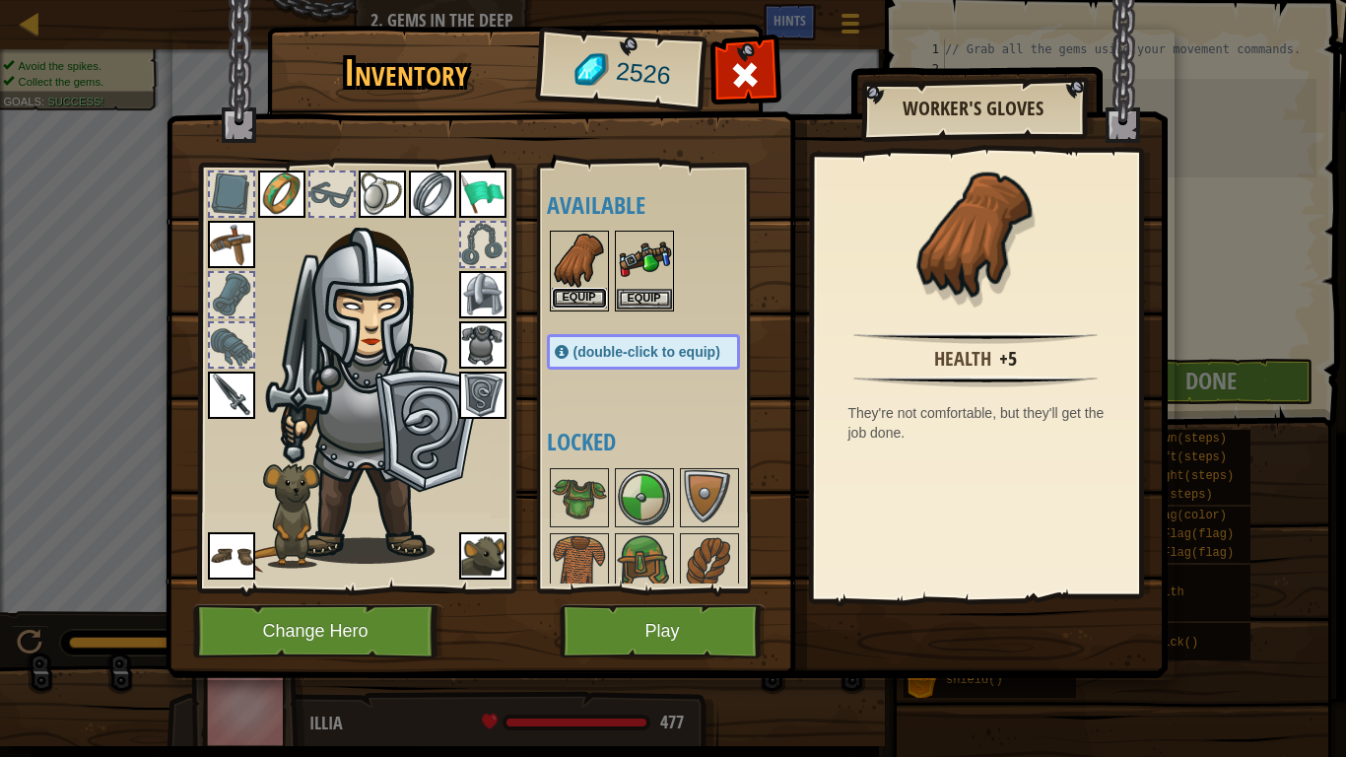
click at [582, 300] on button "Equip" at bounding box center [579, 298] width 55 height 21
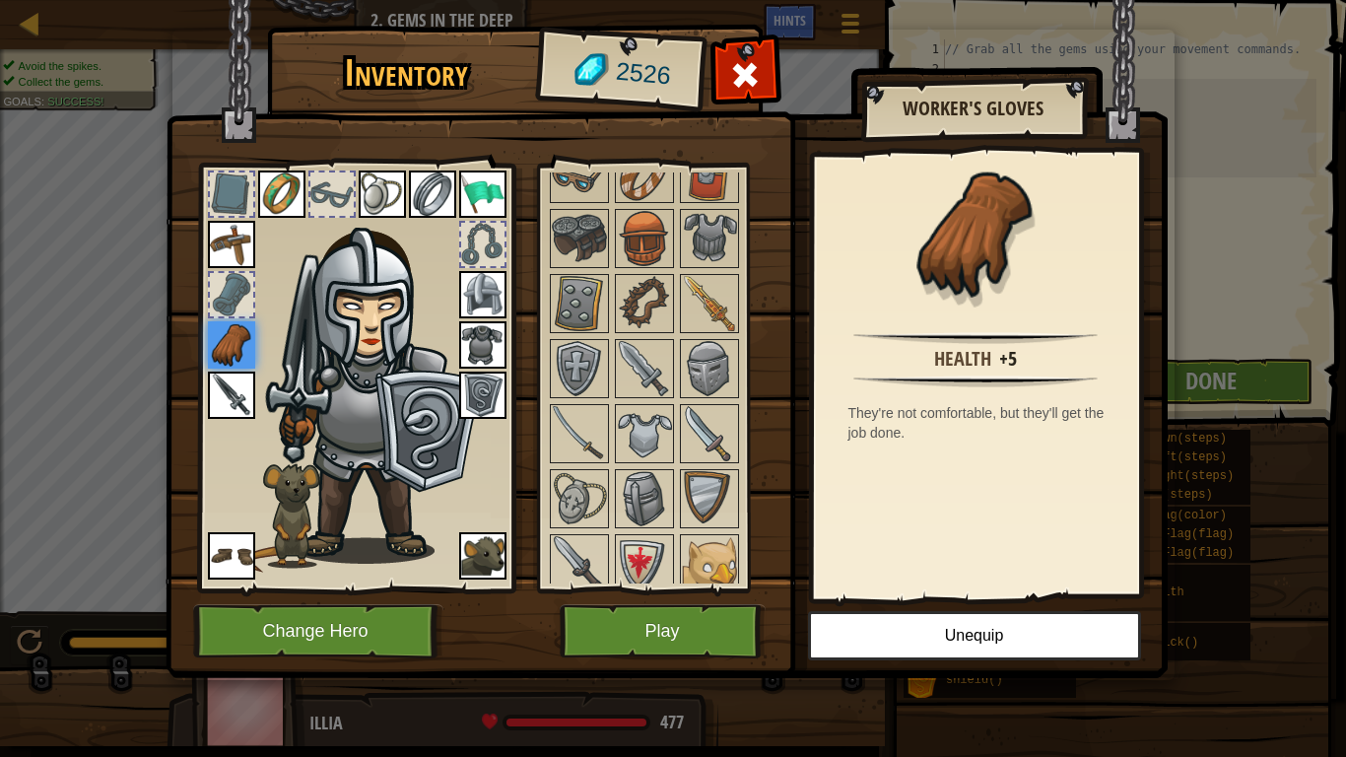
scroll to position [456, 0]
click at [632, 303] on img at bounding box center [644, 301] width 55 height 55
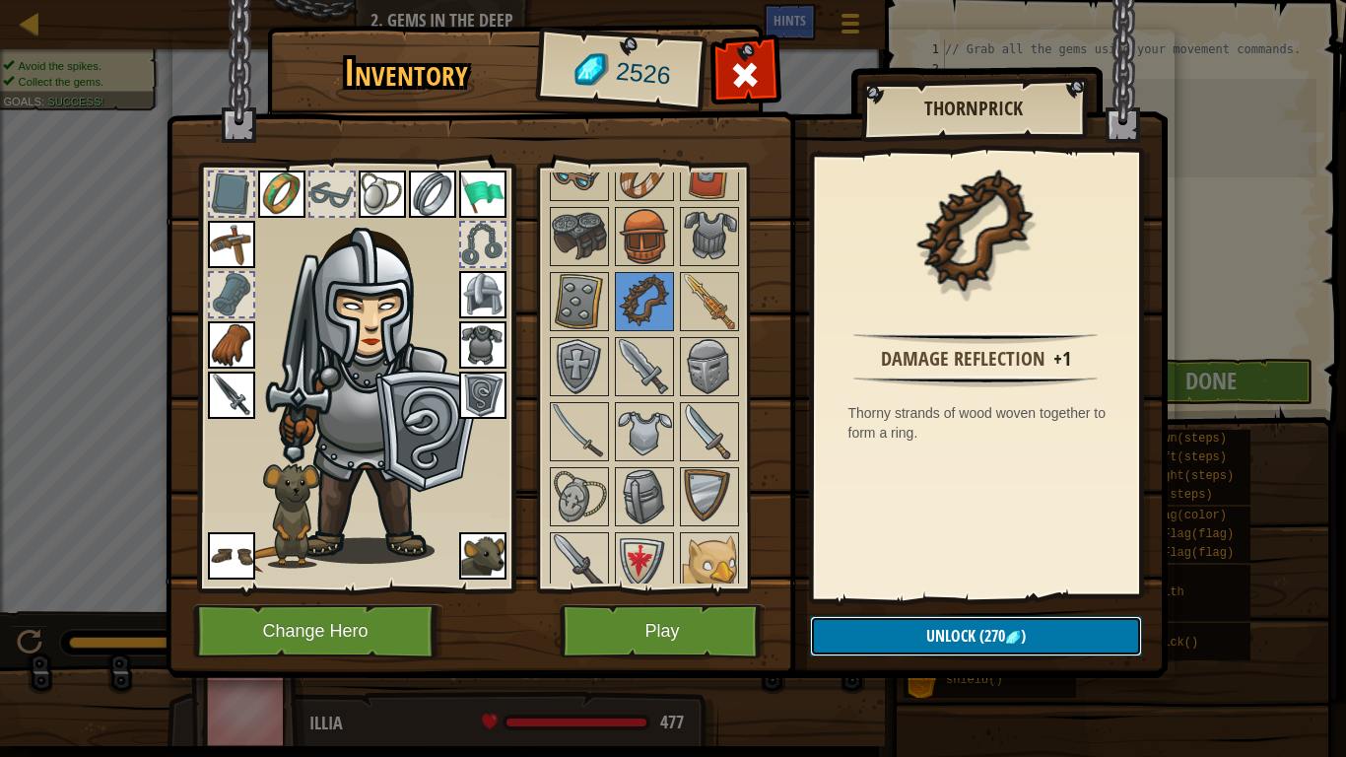
click at [943, 589] on span "Unlock" at bounding box center [950, 636] width 49 height 22
click at [943, 589] on button "Confirm" at bounding box center [976, 636] width 332 height 40
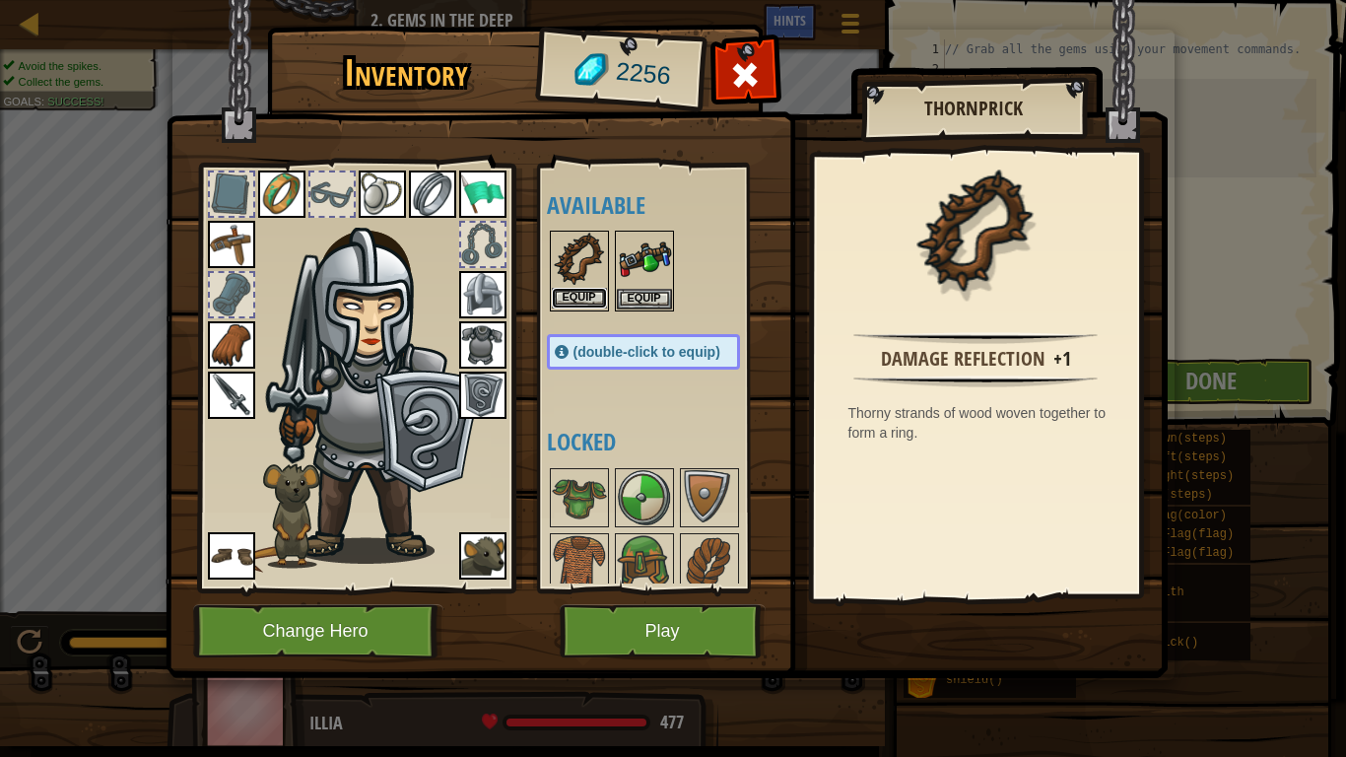
click at [590, 295] on button "Equip" at bounding box center [579, 298] width 55 height 21
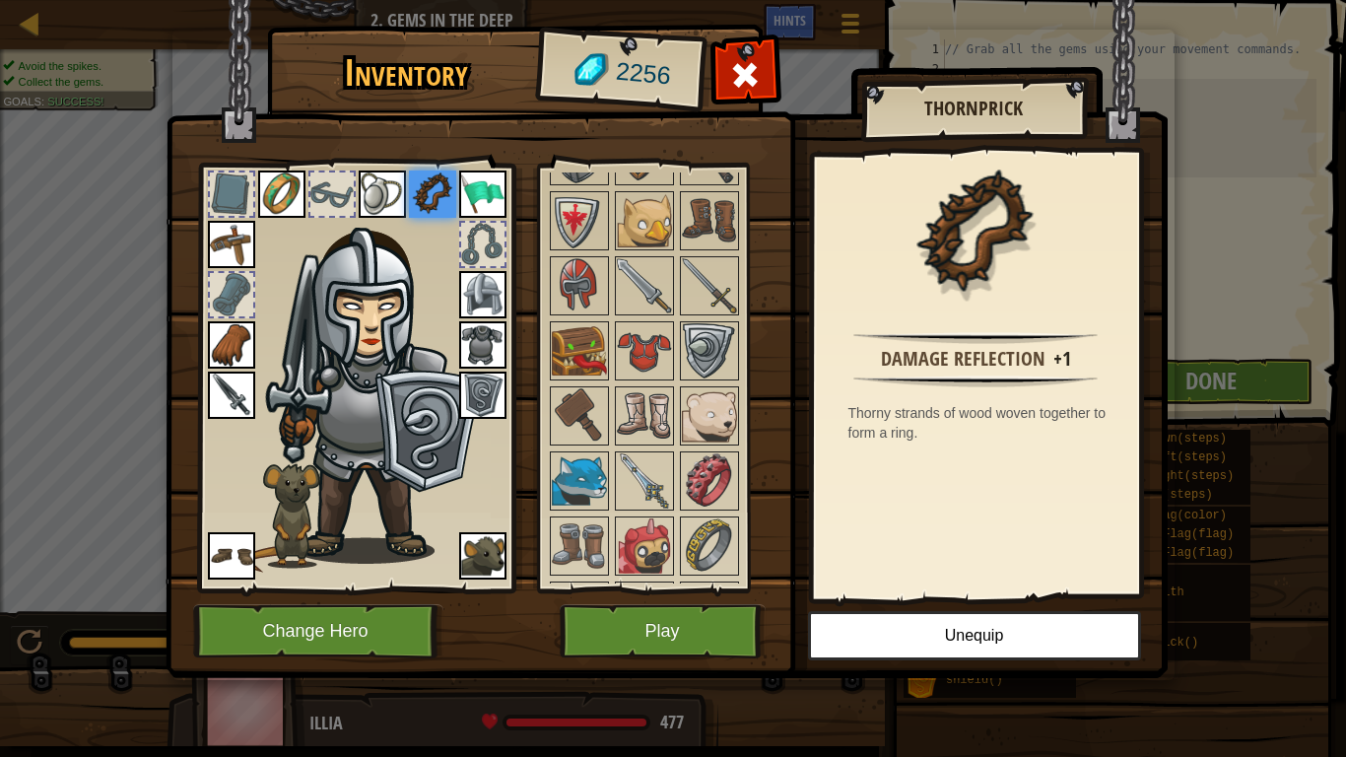
scroll to position [807, 0]
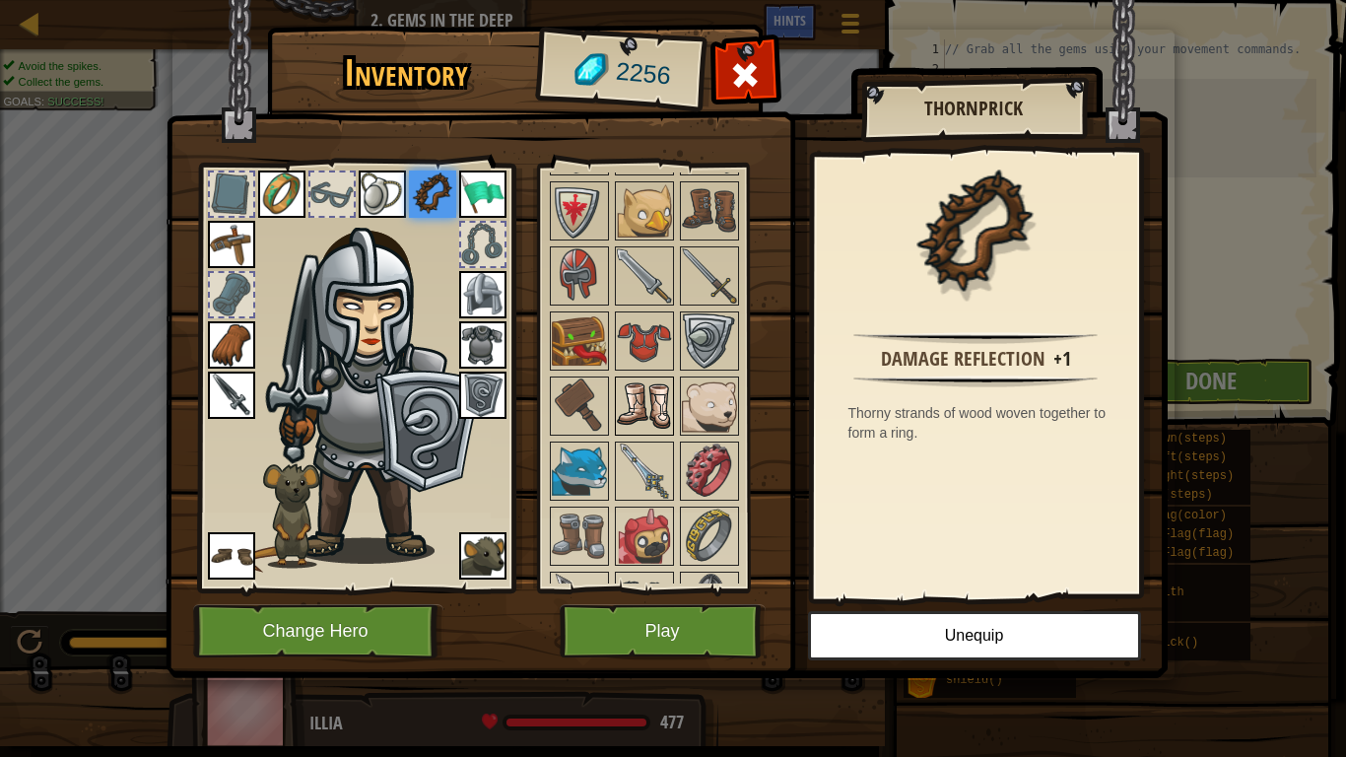
click at [657, 415] on img at bounding box center [644, 405] width 55 height 55
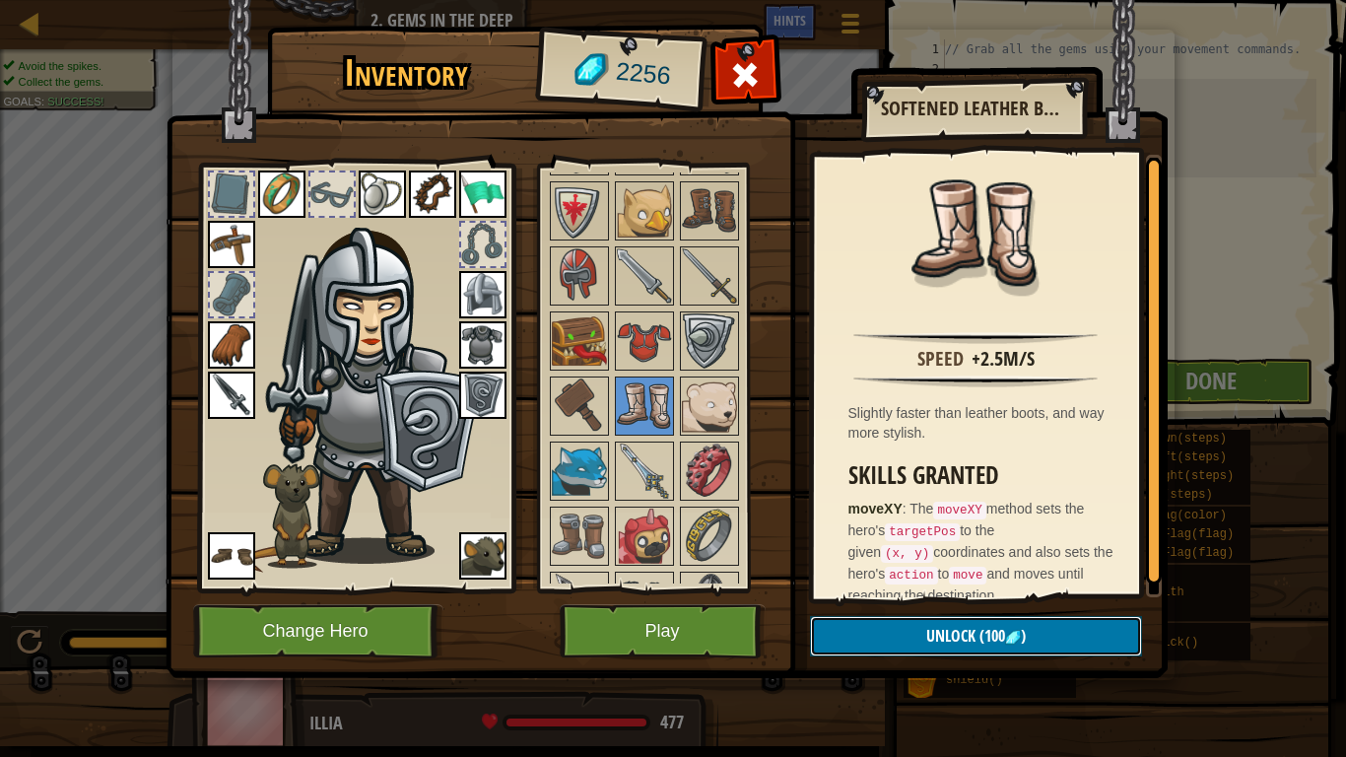
click at [890, 589] on button "Unlock (100 )" at bounding box center [976, 636] width 332 height 40
click at [884, 589] on button "Confirm" at bounding box center [976, 636] width 332 height 40
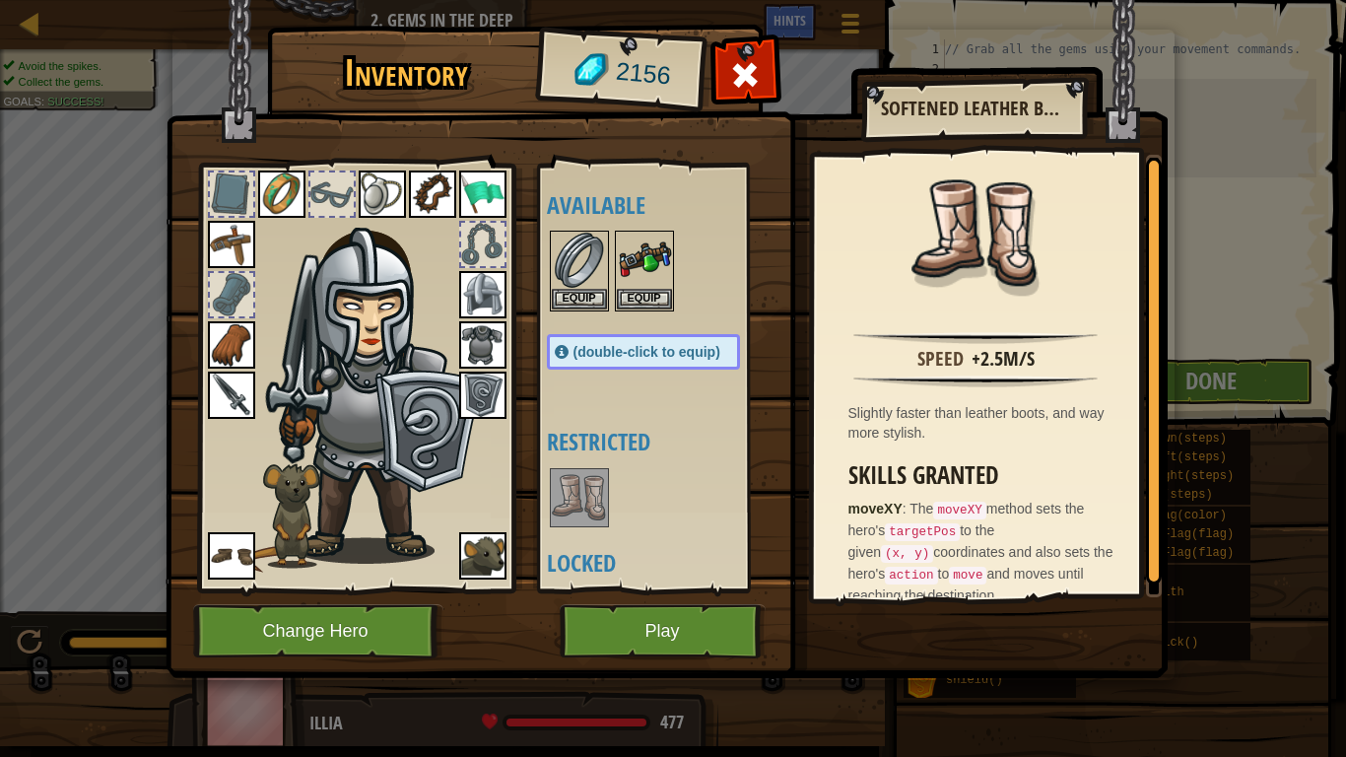
click at [583, 496] on img at bounding box center [579, 497] width 55 height 55
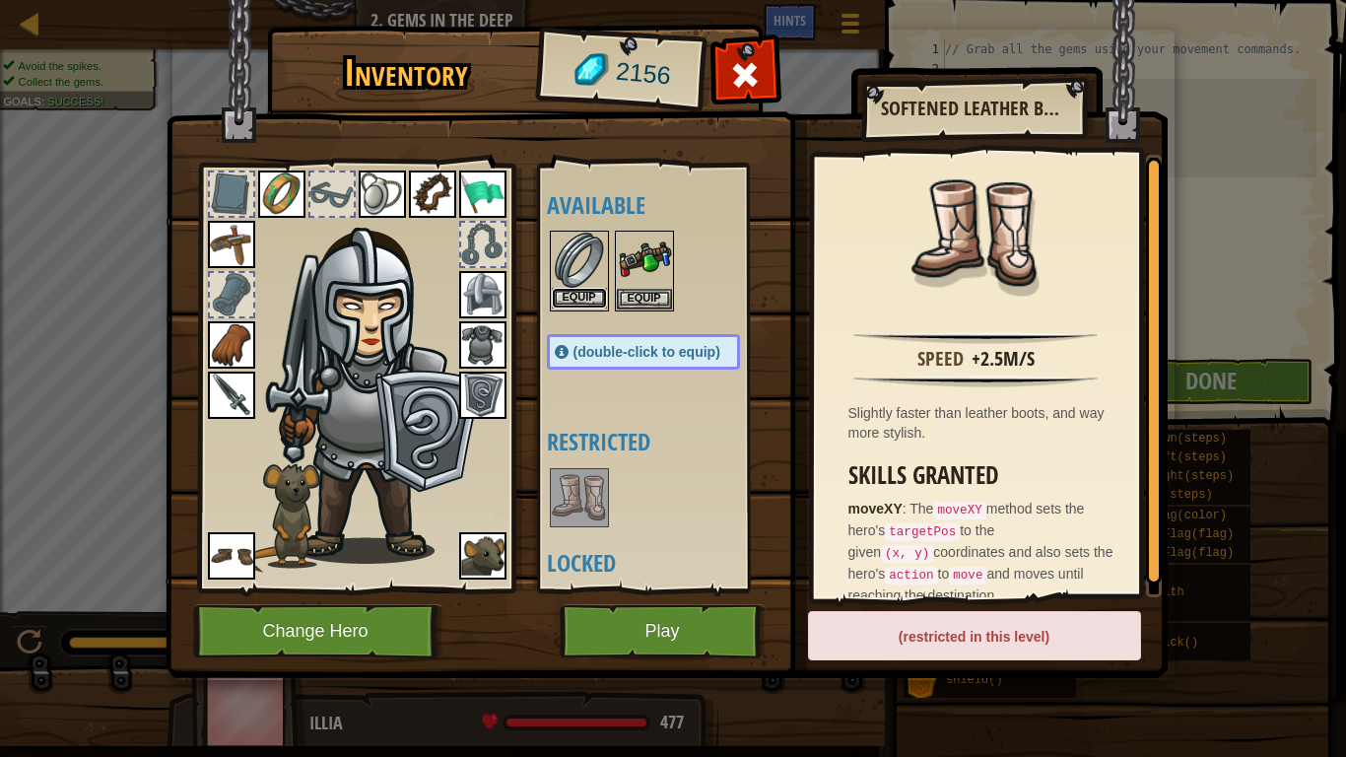
click at [581, 293] on button "Equip" at bounding box center [579, 298] width 55 height 21
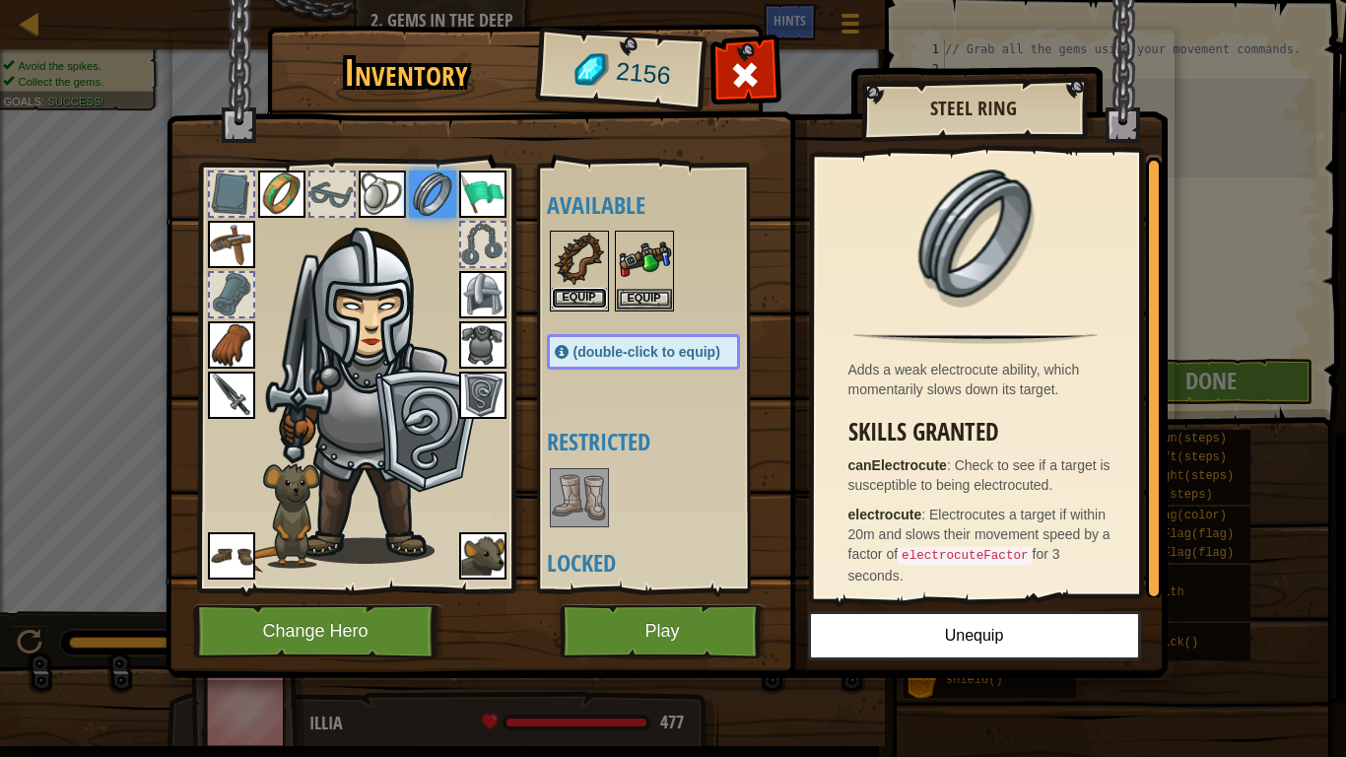
click at [583, 299] on button "Equip" at bounding box center [579, 298] width 55 height 21
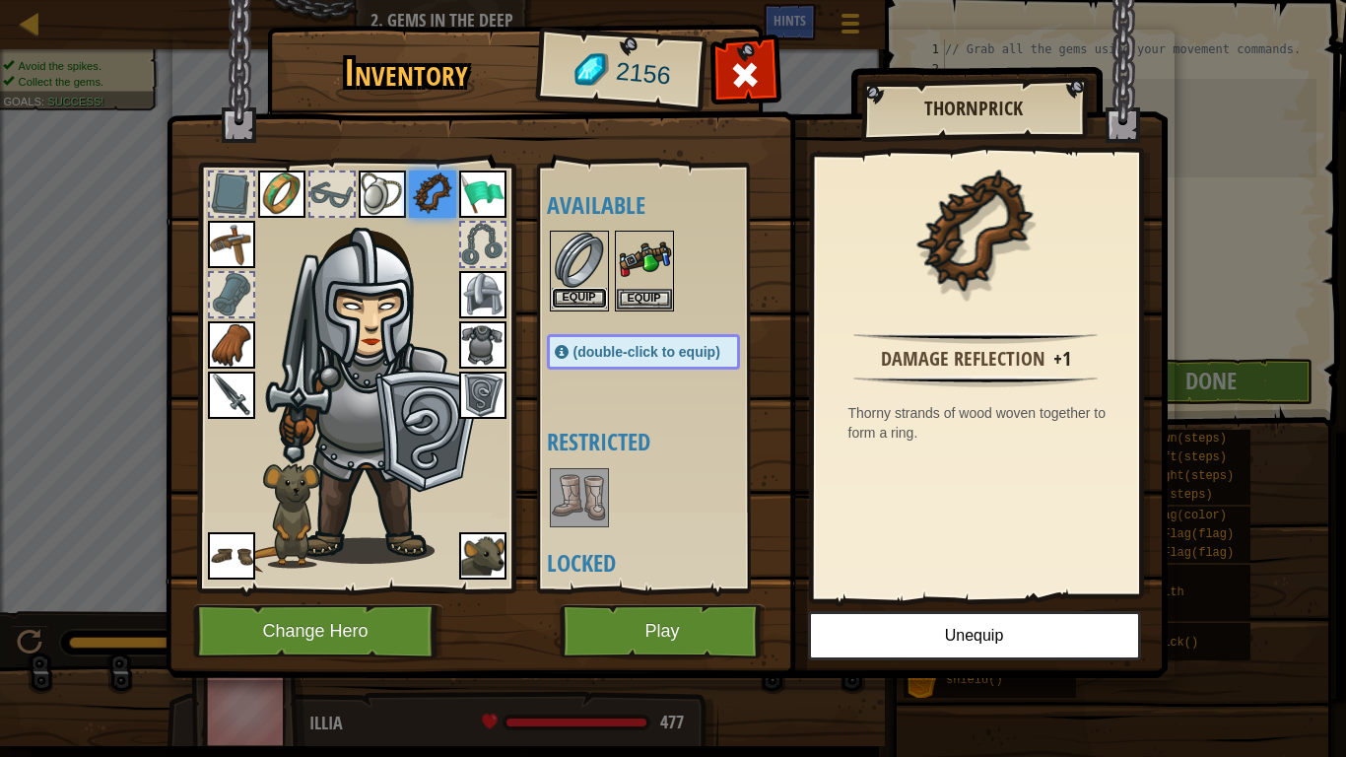
click at [582, 300] on button "Equip" at bounding box center [579, 298] width 55 height 21
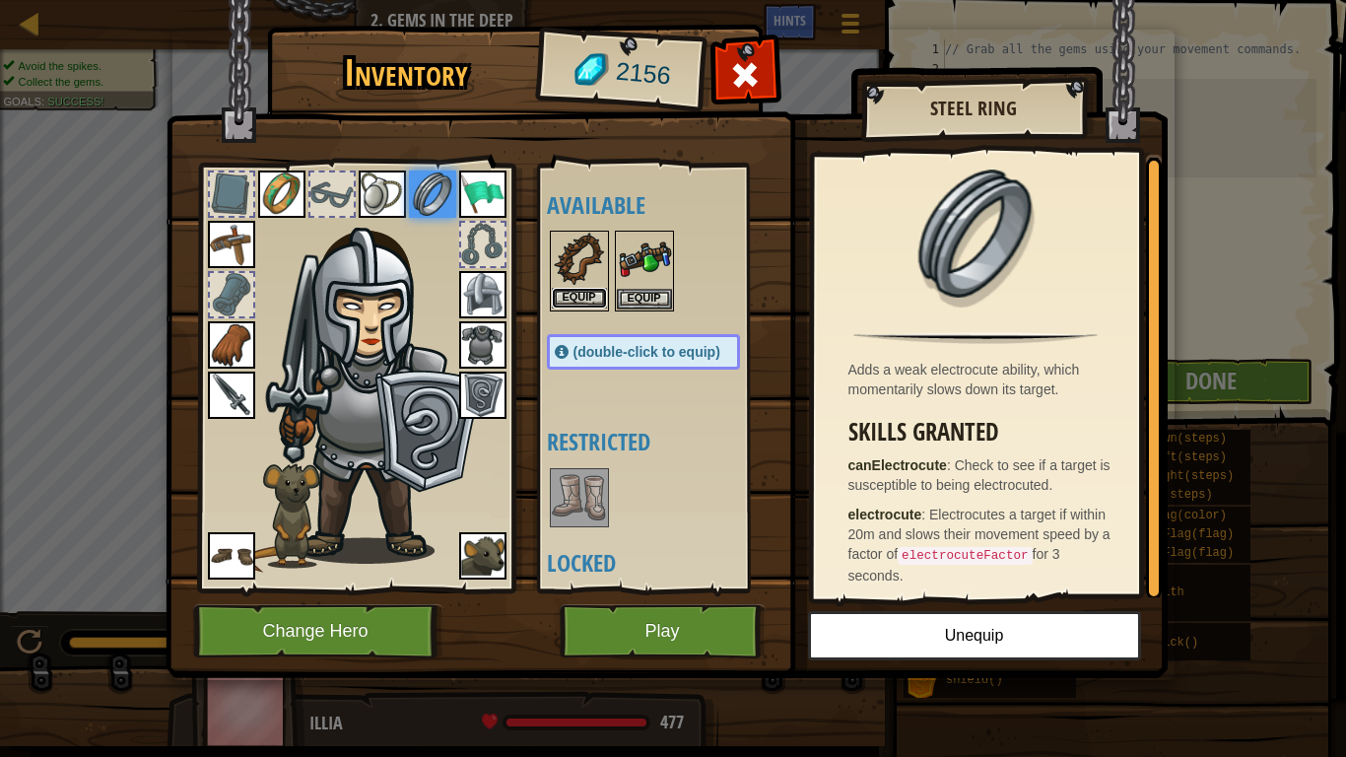
click at [582, 300] on button "Equip" at bounding box center [579, 298] width 55 height 21
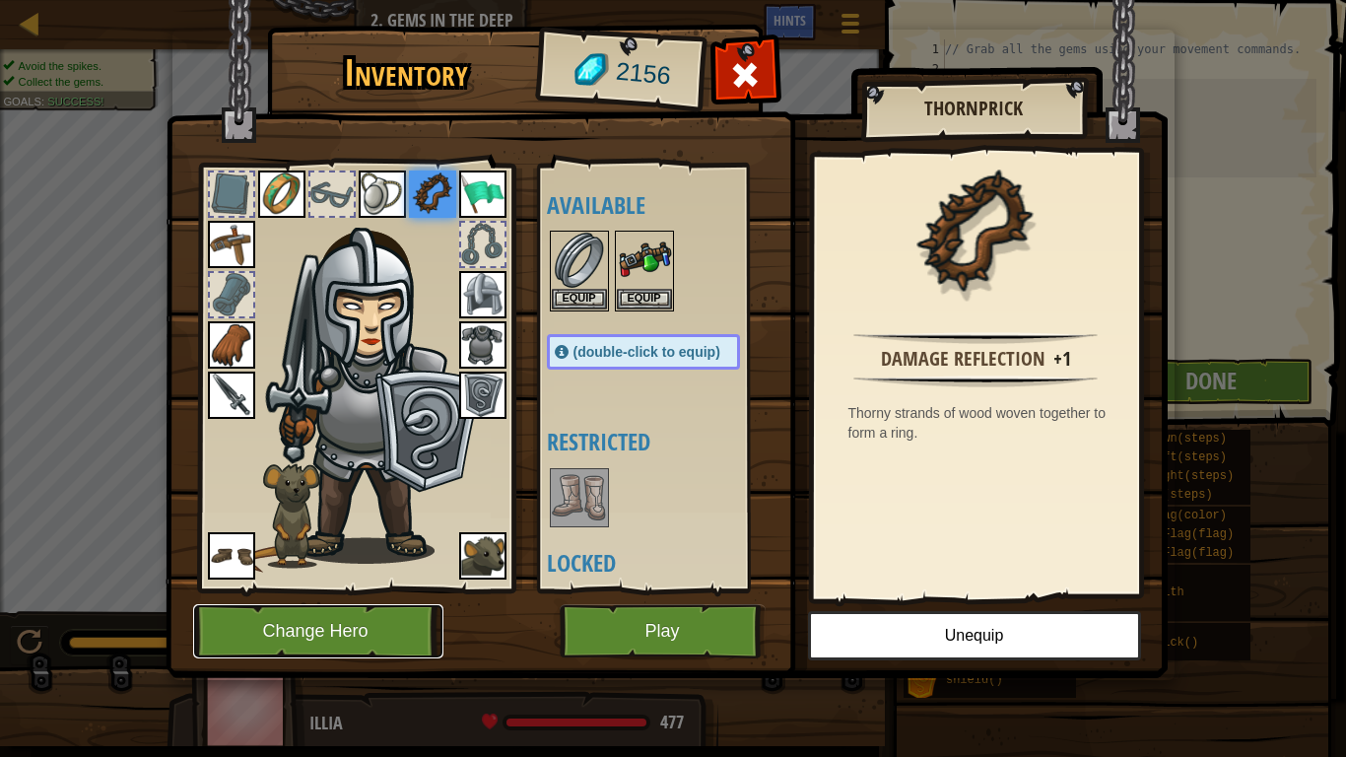
click at [351, 589] on button "Change Hero" at bounding box center [318, 631] width 250 height 54
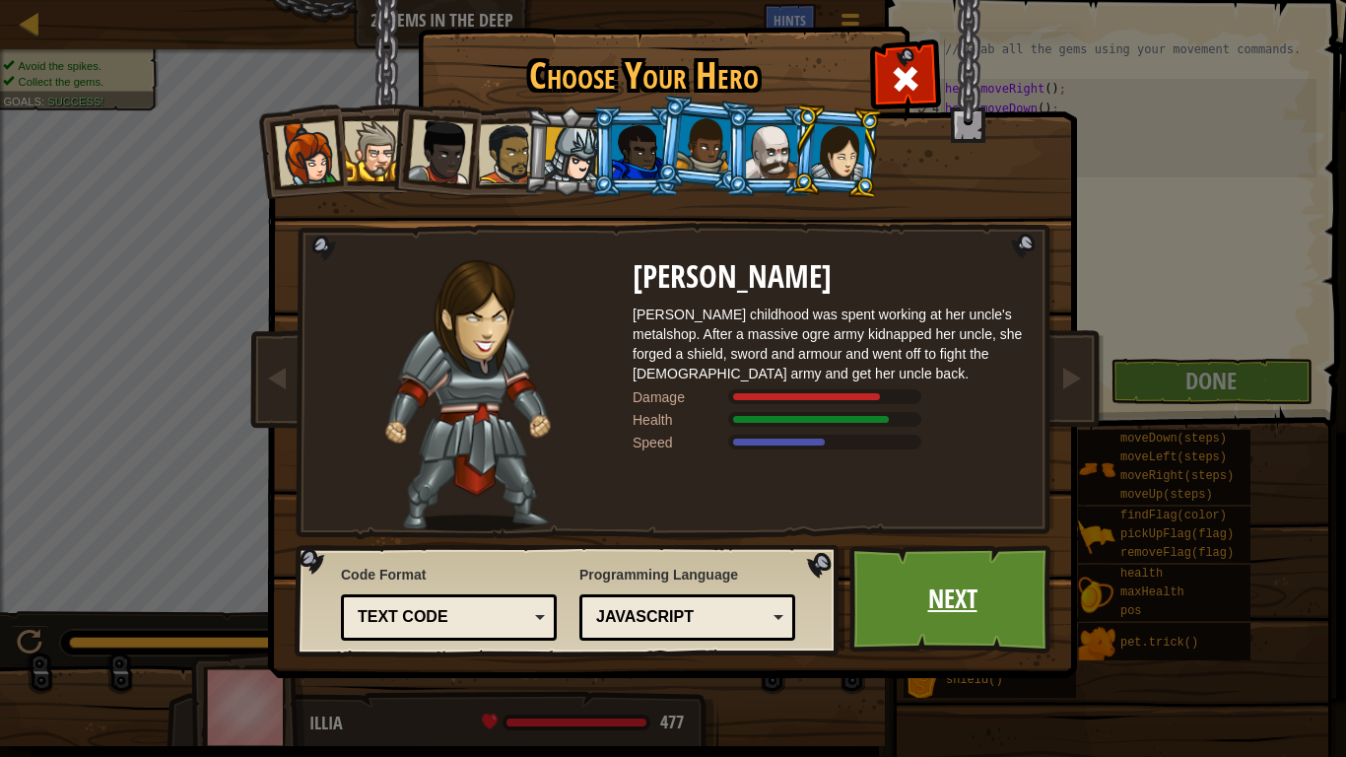
click at [1012, 586] on link "Next" at bounding box center [953, 599] width 206 height 108
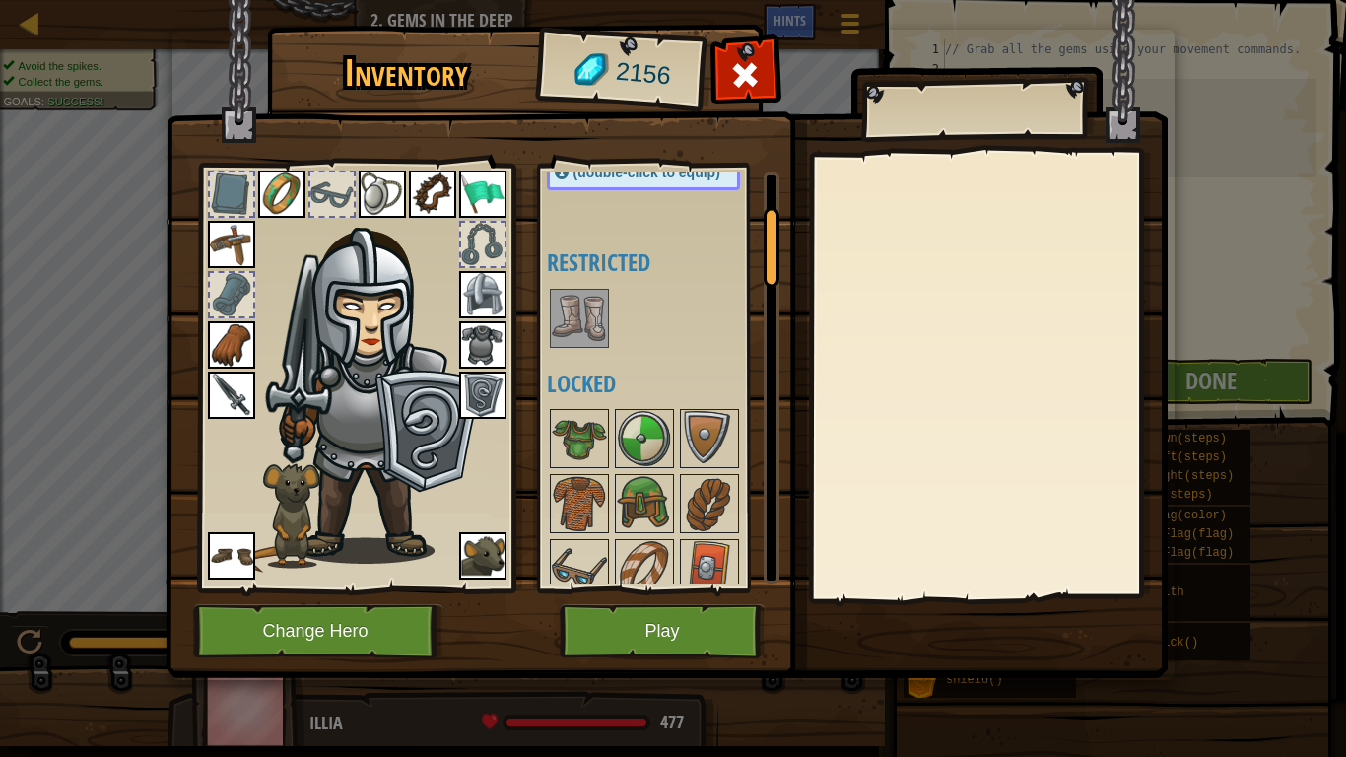
scroll to position [190, 0]
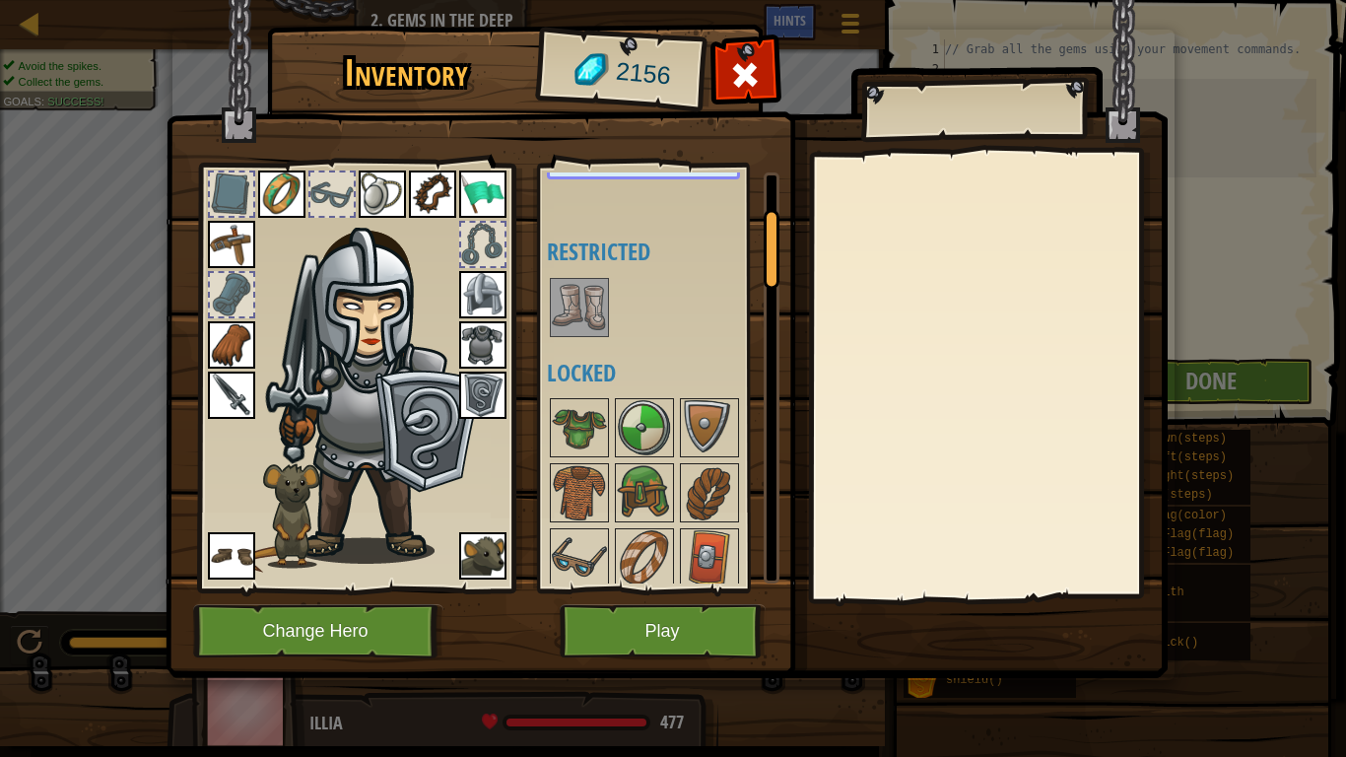
click at [584, 335] on div at bounding box center [579, 307] width 59 height 59
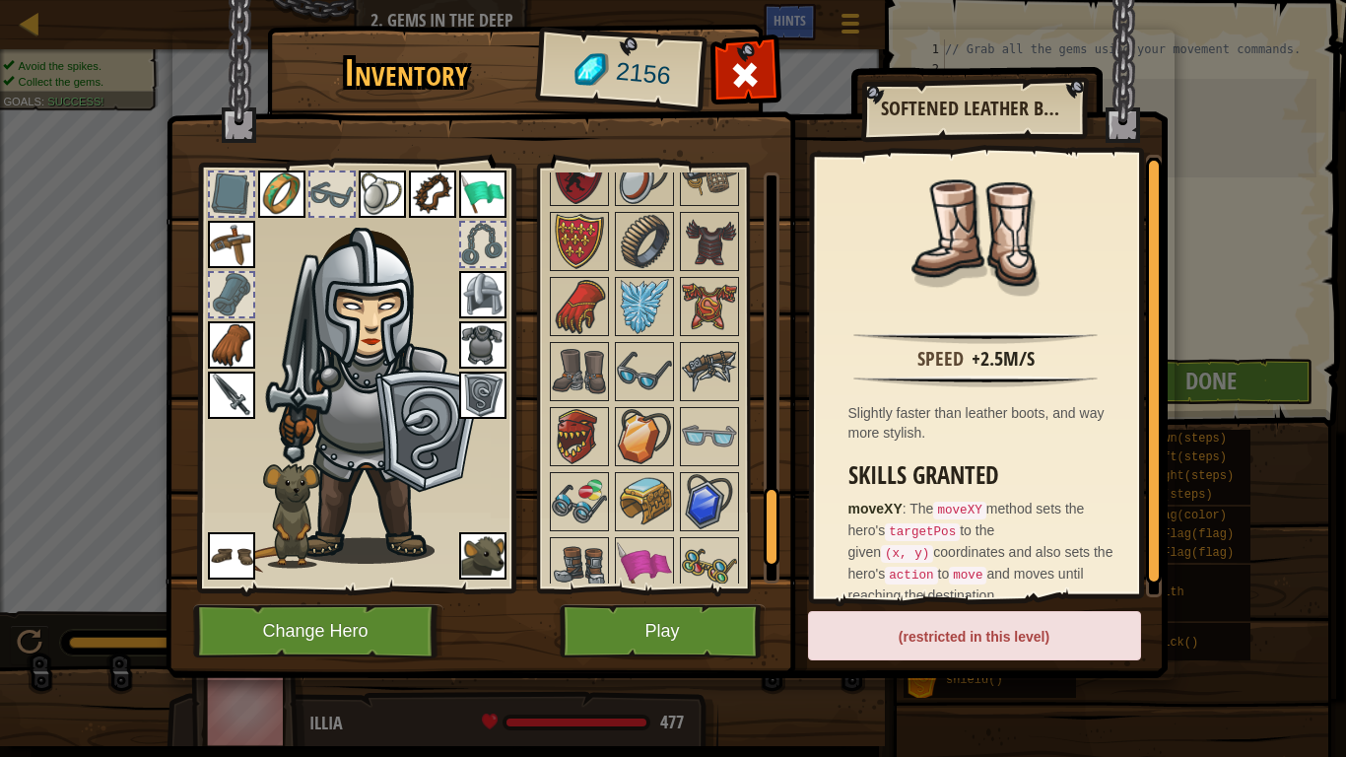
scroll to position [1745, 0]
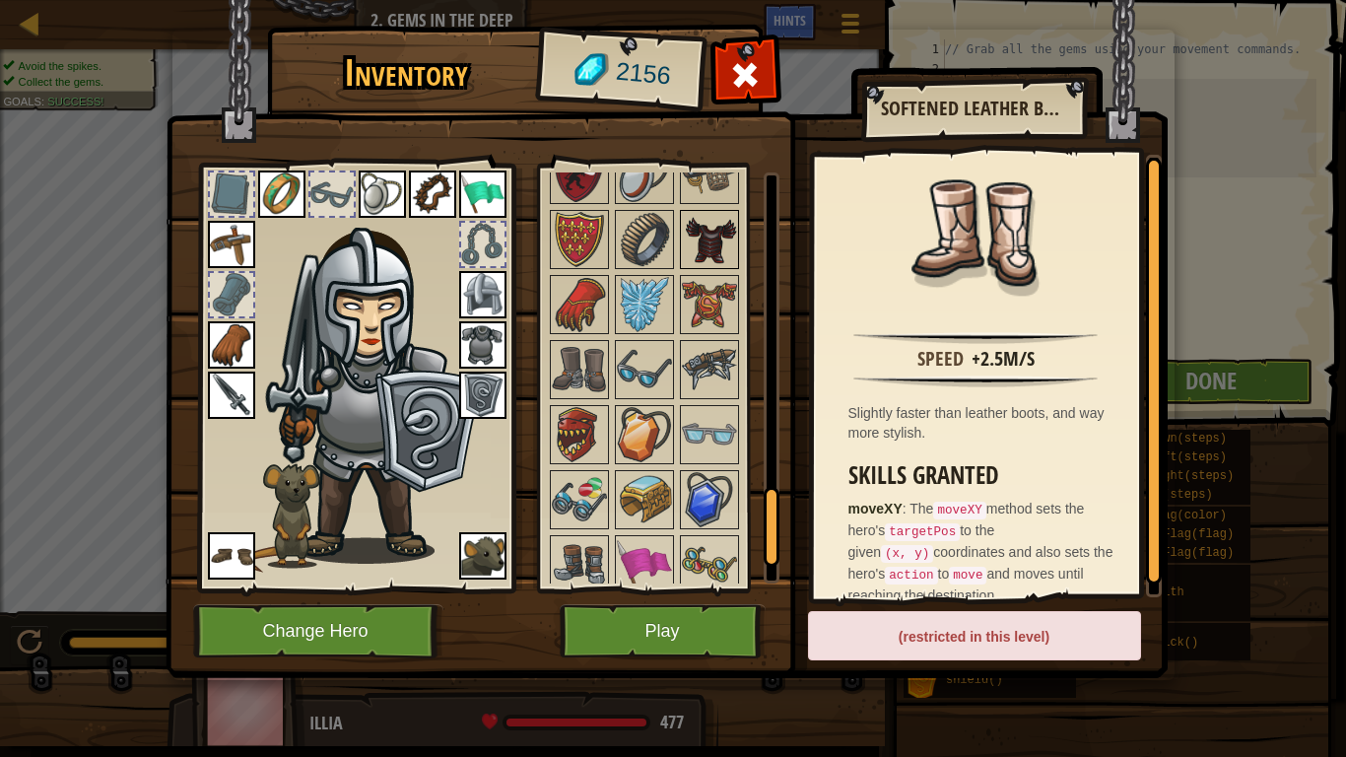
click at [694, 256] on img at bounding box center [709, 239] width 55 height 55
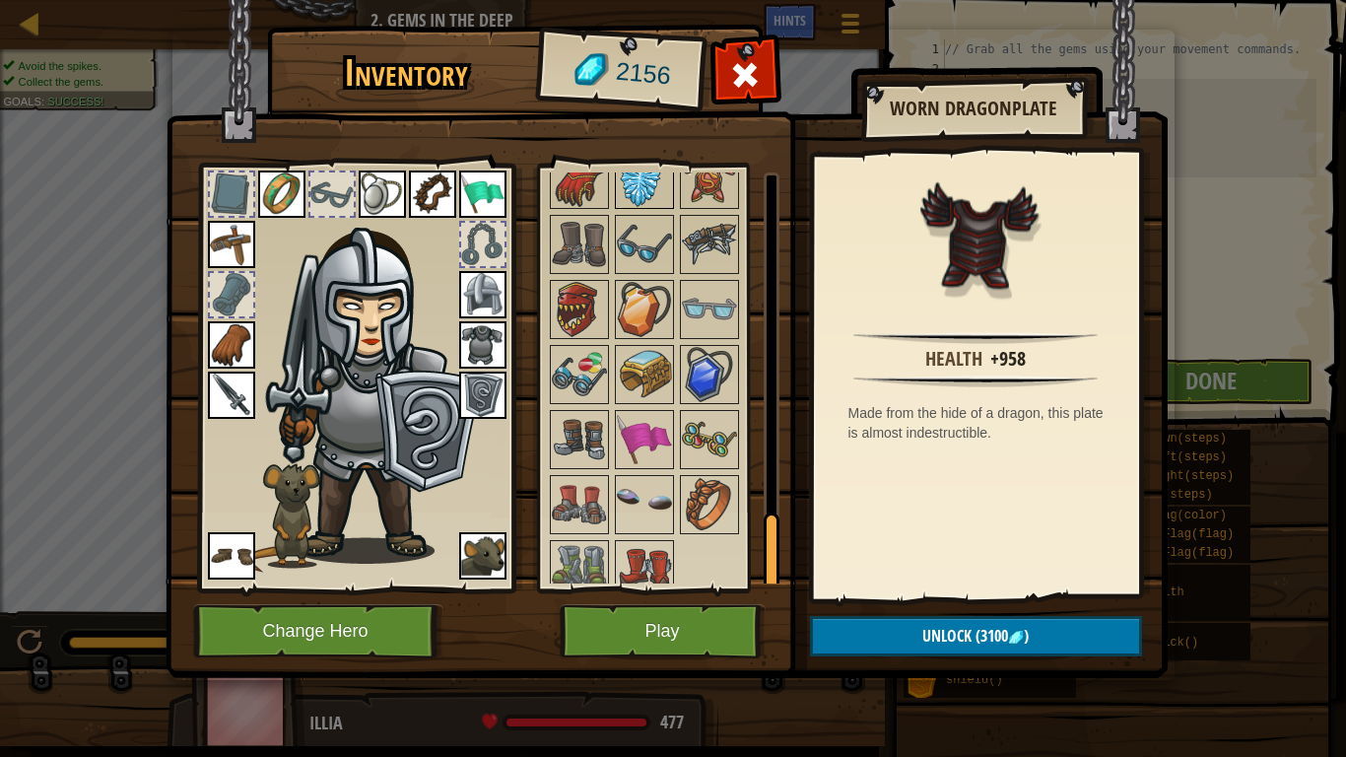
scroll to position [1888, 0]
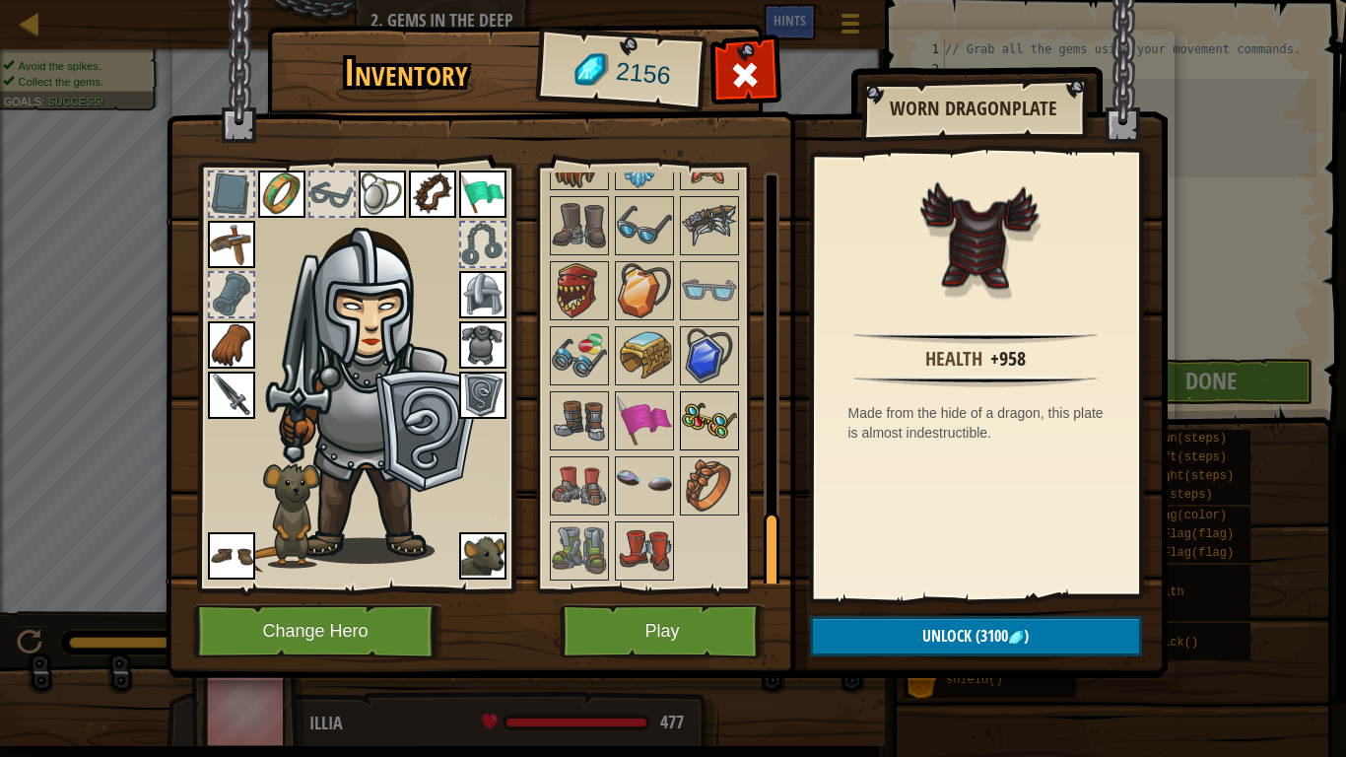
click at [720, 425] on img at bounding box center [709, 420] width 55 height 55
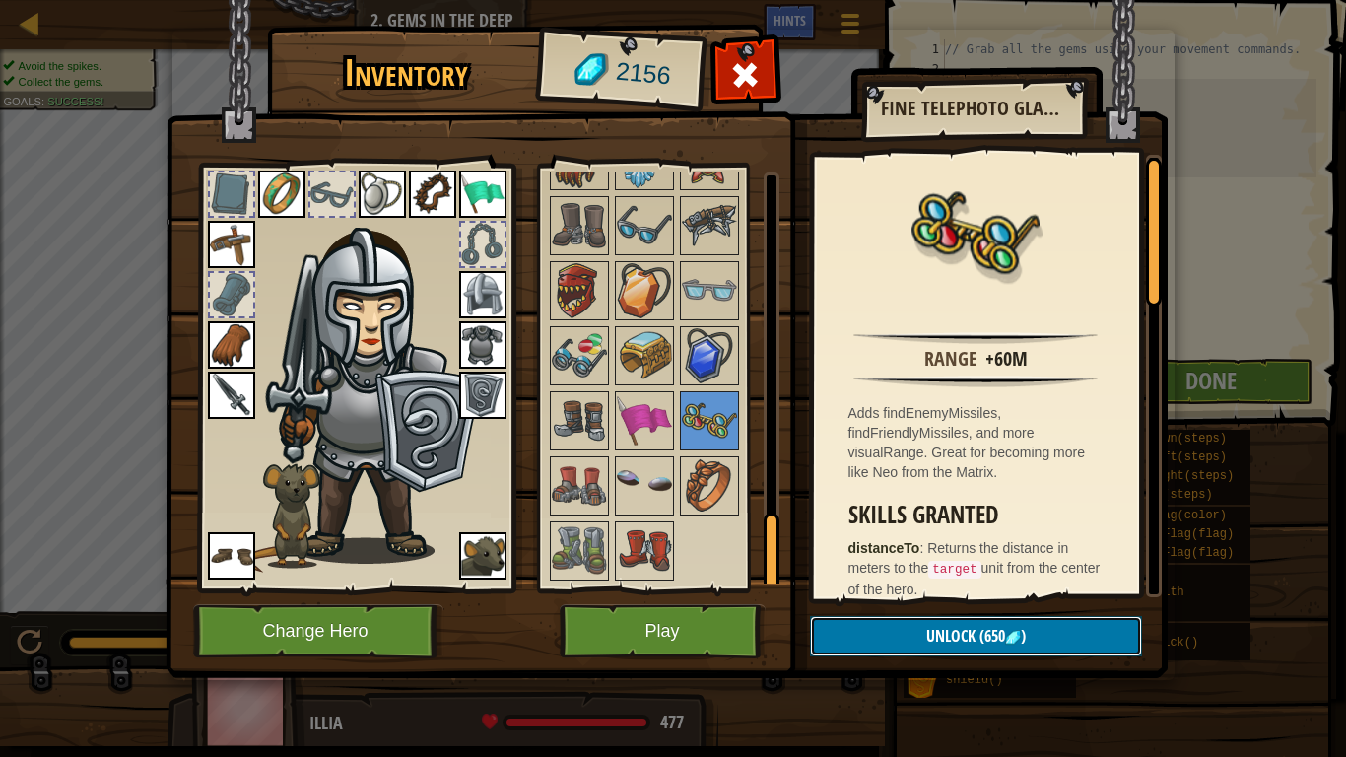
click at [872, 589] on button "Unlock (650 )" at bounding box center [976, 636] width 332 height 40
click at [862, 589] on button "Confirm" at bounding box center [976, 636] width 332 height 40
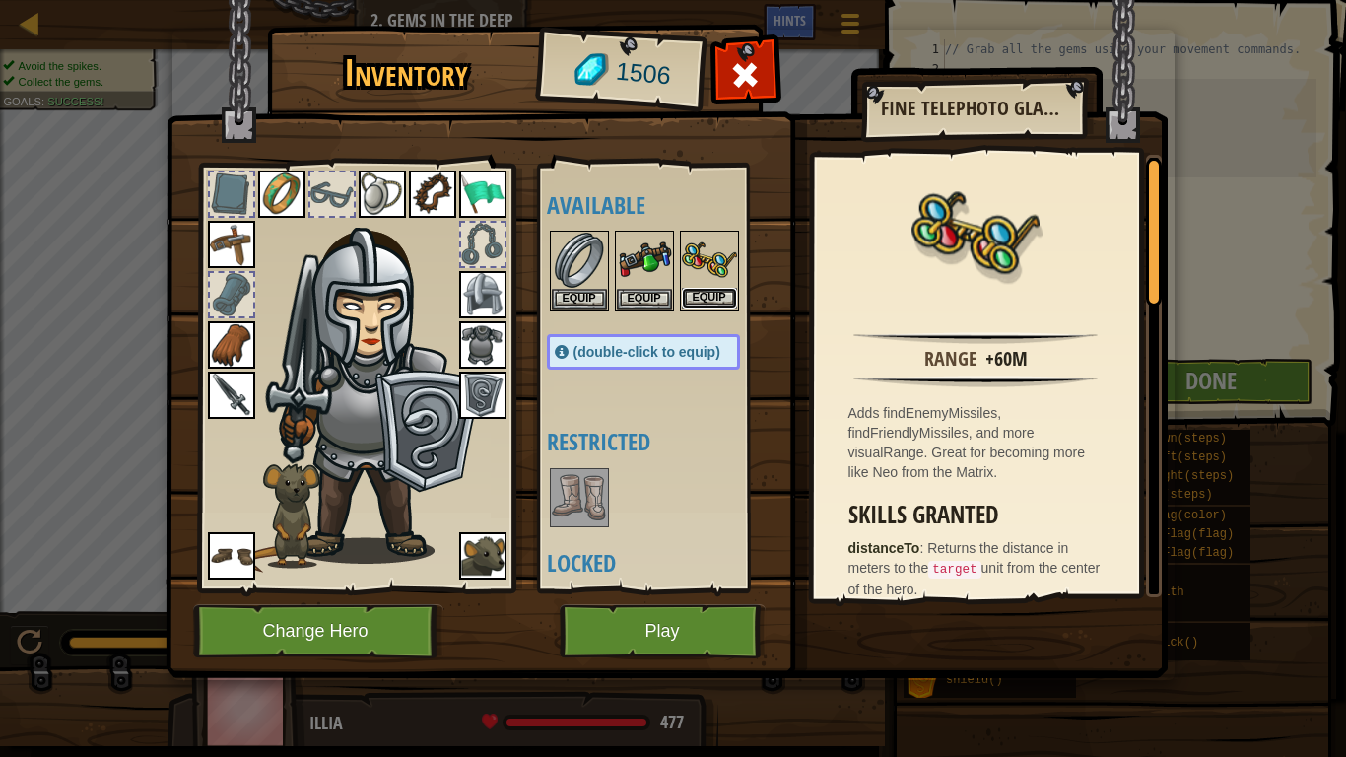
click at [705, 300] on button "Equip" at bounding box center [709, 298] width 55 height 21
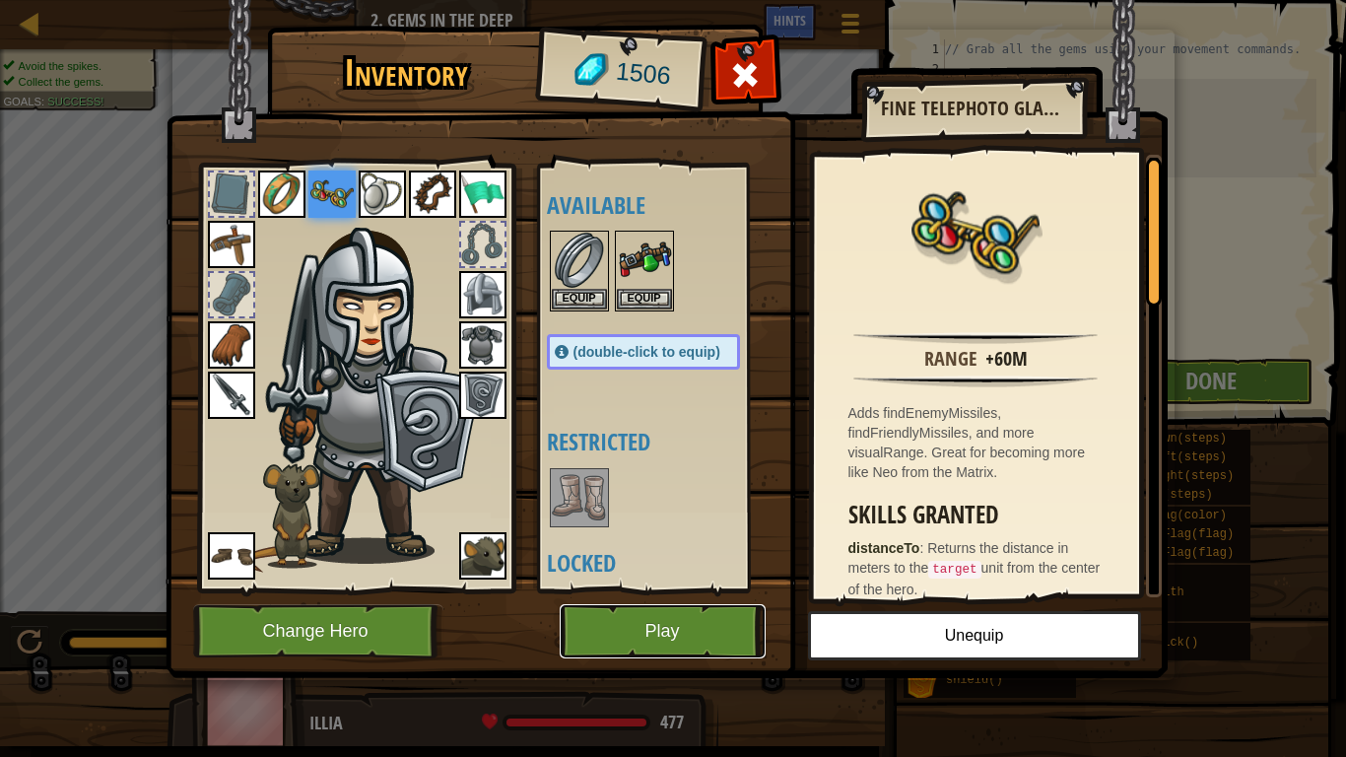
click at [630, 589] on button "Play" at bounding box center [663, 631] width 206 height 54
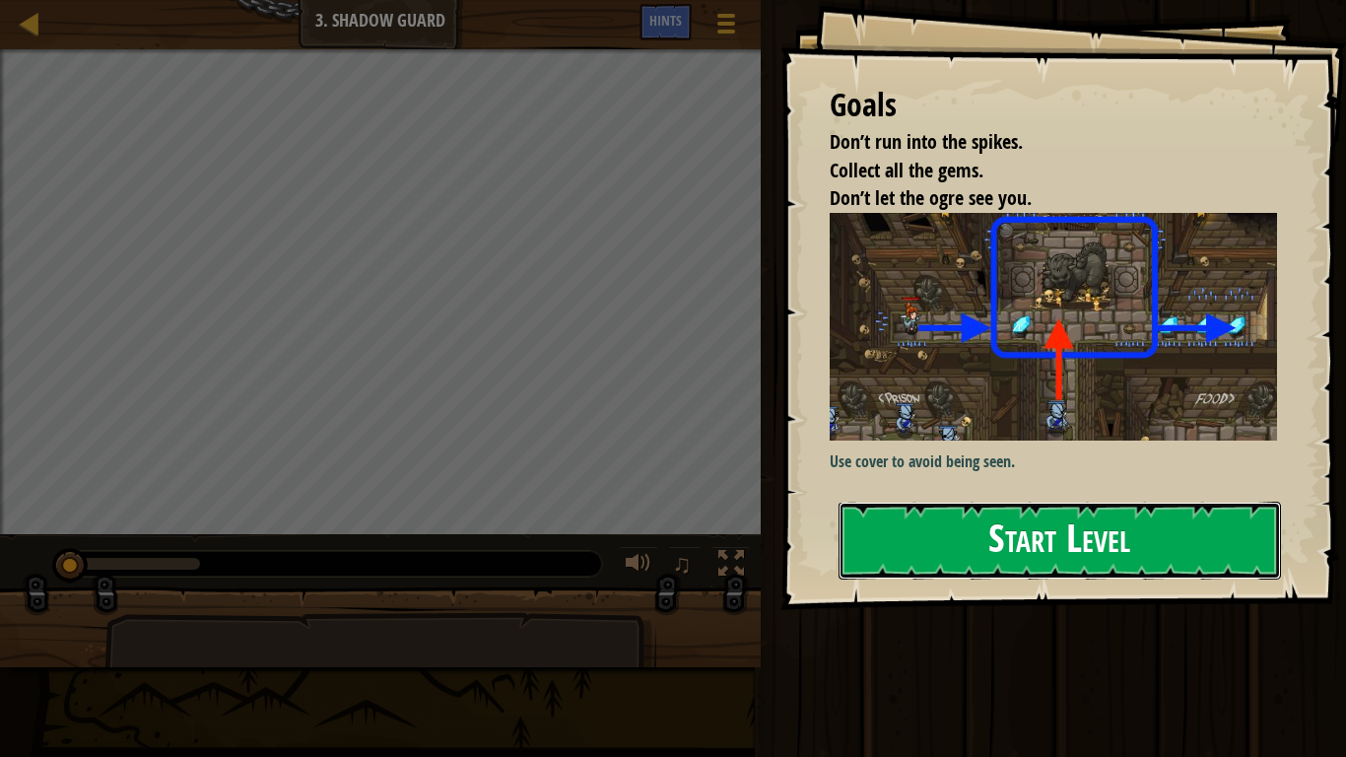
click at [978, 516] on button "Start Level" at bounding box center [1060, 541] width 443 height 78
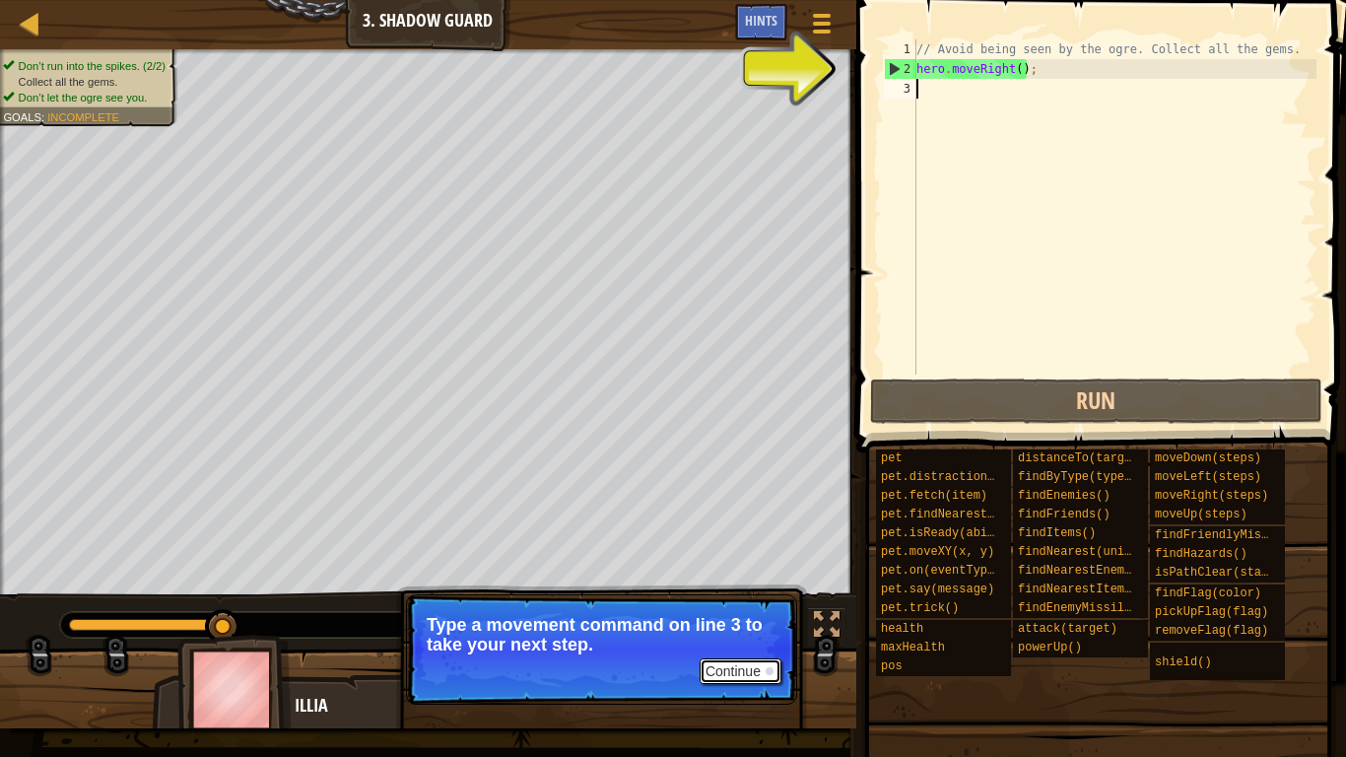
click at [722, 589] on button "Continue" at bounding box center [741, 671] width 82 height 26
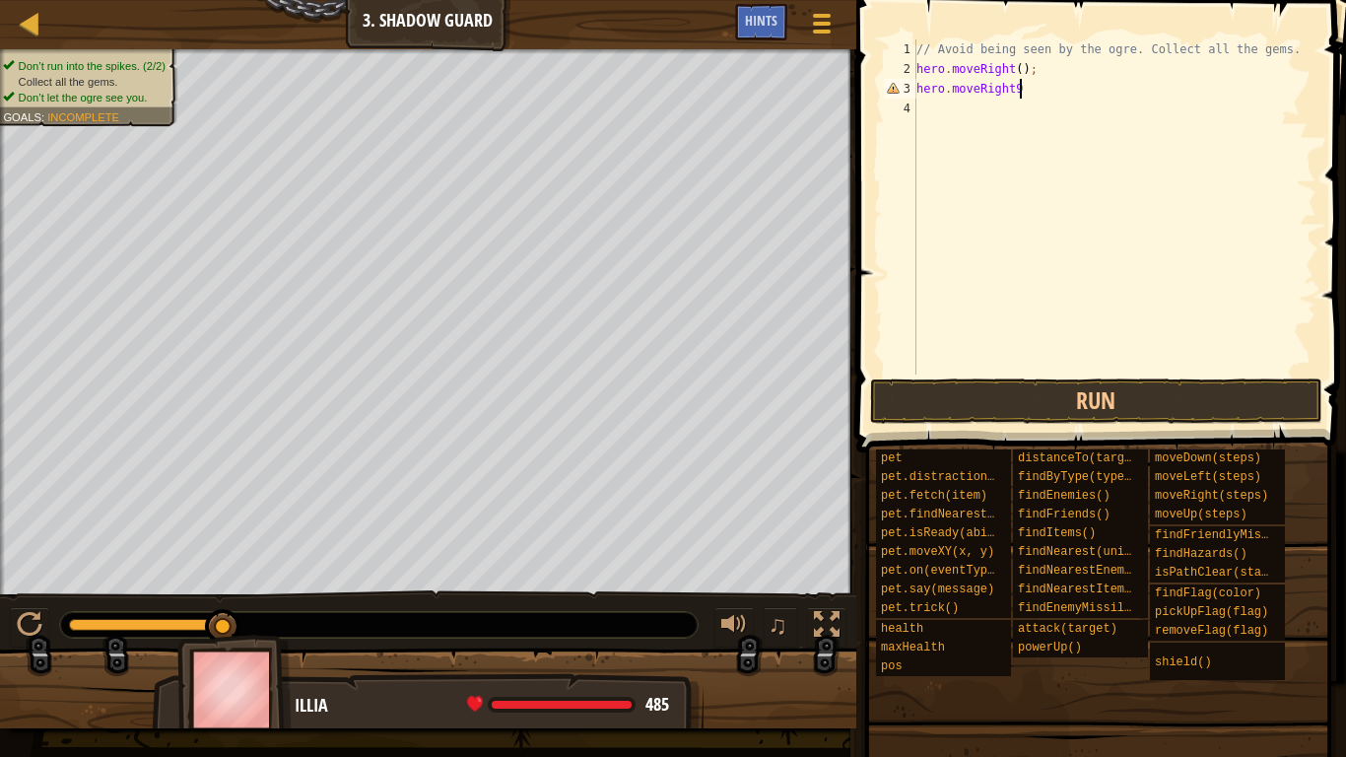
scroll to position [9, 15]
type textarea "hero.moveRight(2);"
click at [1043, 395] on button "Run" at bounding box center [1096, 400] width 452 height 45
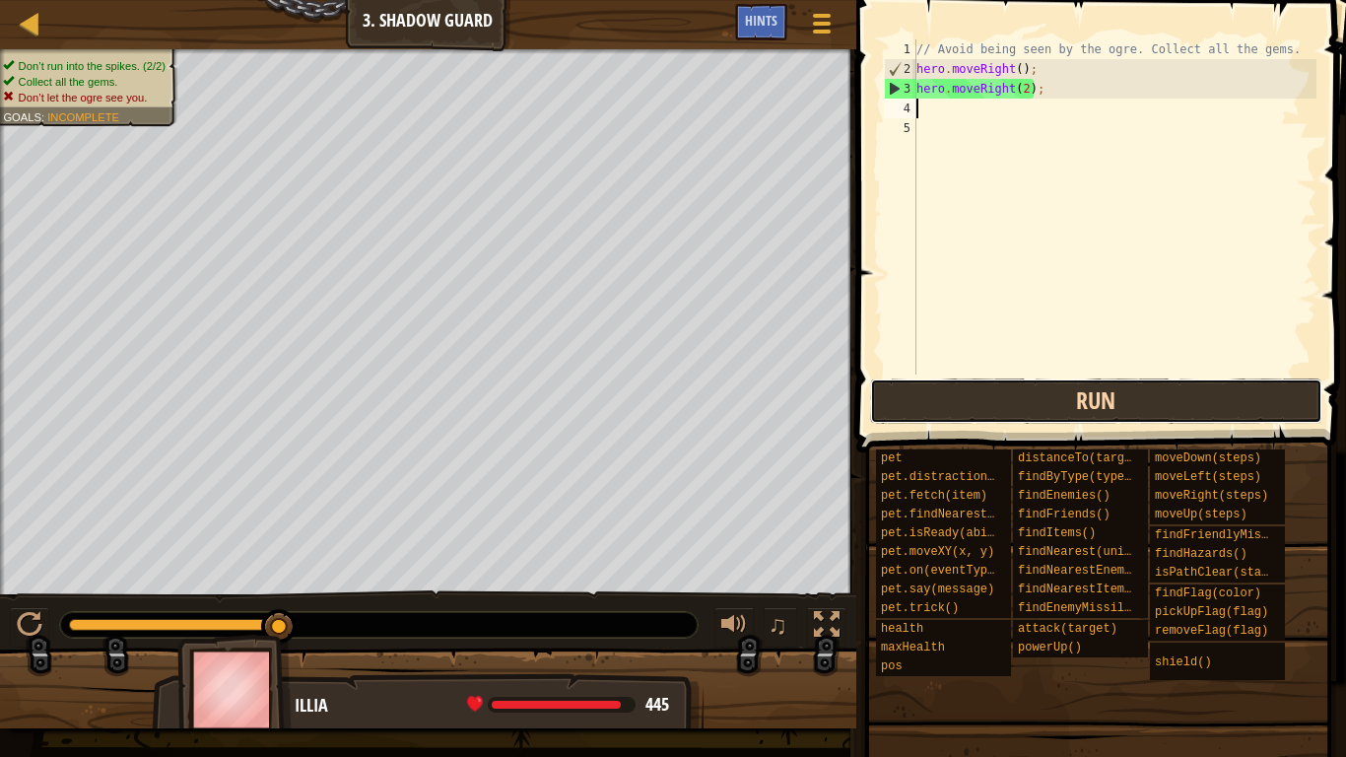
click at [1018, 396] on button "Run" at bounding box center [1096, 400] width 452 height 45
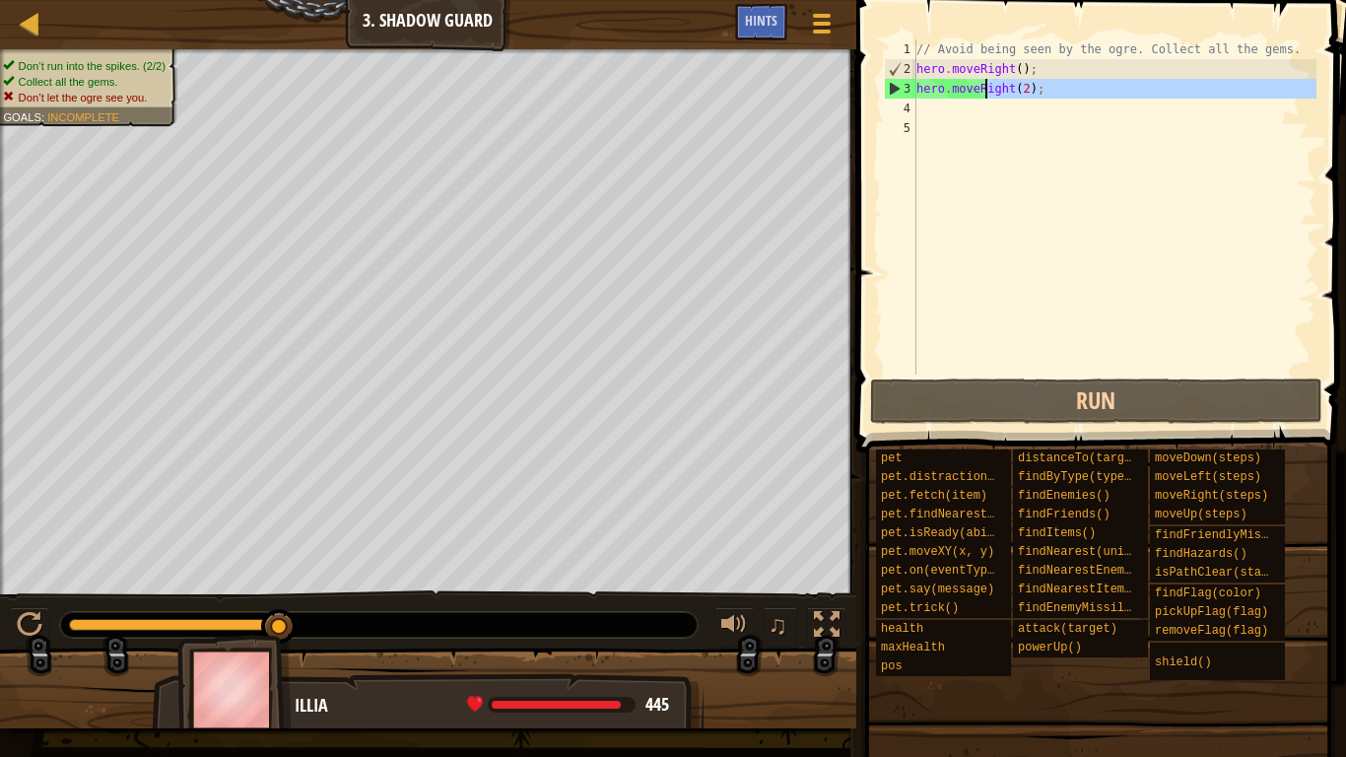
drag, startPoint x: 1045, startPoint y: 99, endPoint x: 982, endPoint y: 85, distance: 64.6
click at [982, 85] on div "// Avoid being seen by the ogre. Collect all the gems. hero . moveRight ( ) ; h…" at bounding box center [1115, 226] width 404 height 375
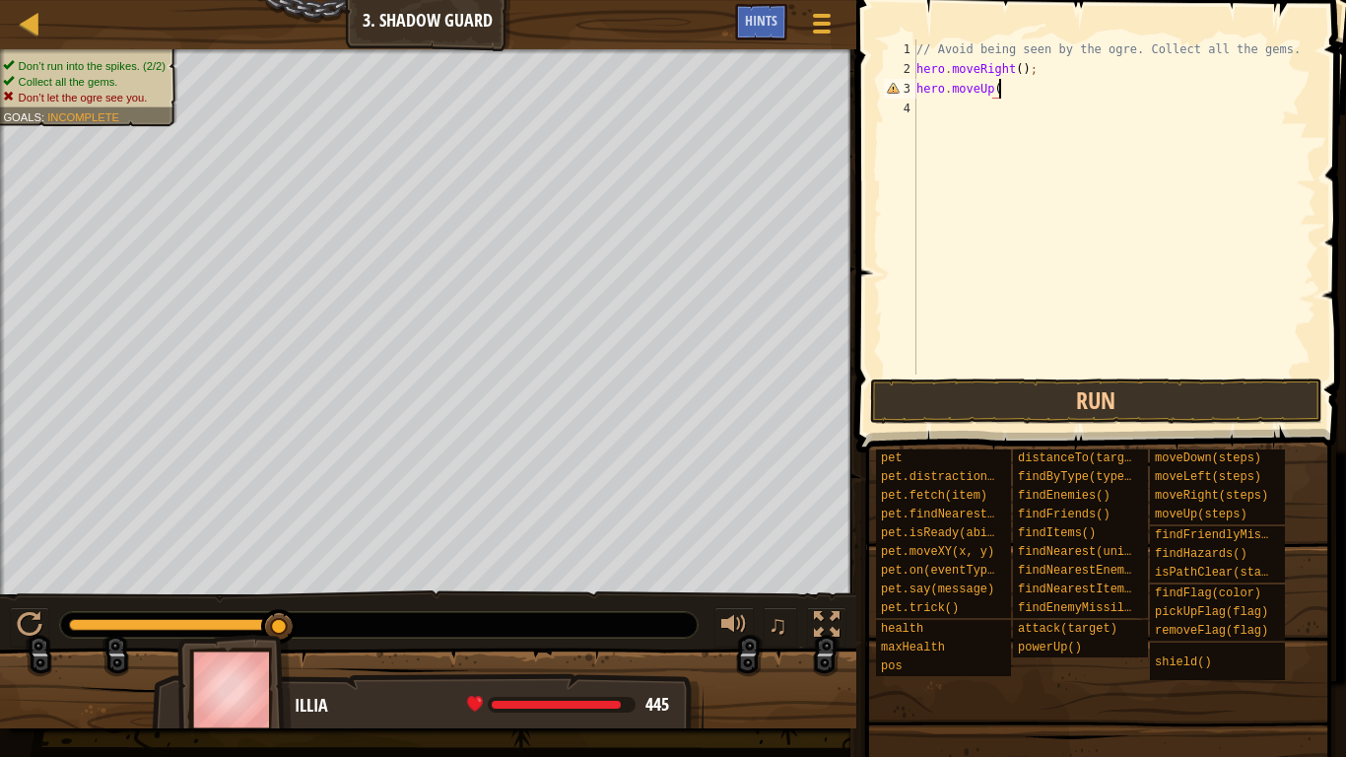
scroll to position [9, 12]
type textarea "hero.moveUp();"
type textarea "hero.moveRight();"
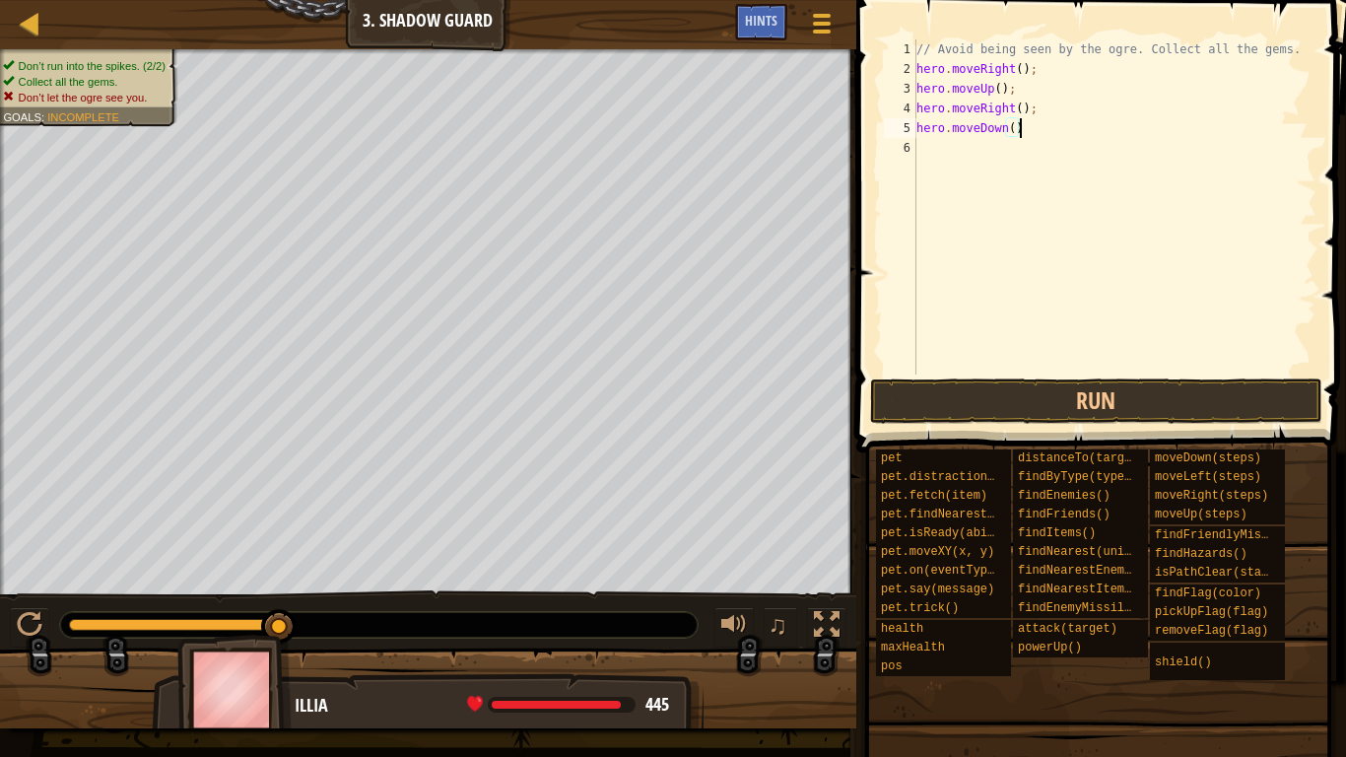
type textarea "hero.moveDown();"
type textarea "hero.moveRight();"
click at [1095, 404] on button "Run" at bounding box center [1096, 400] width 452 height 45
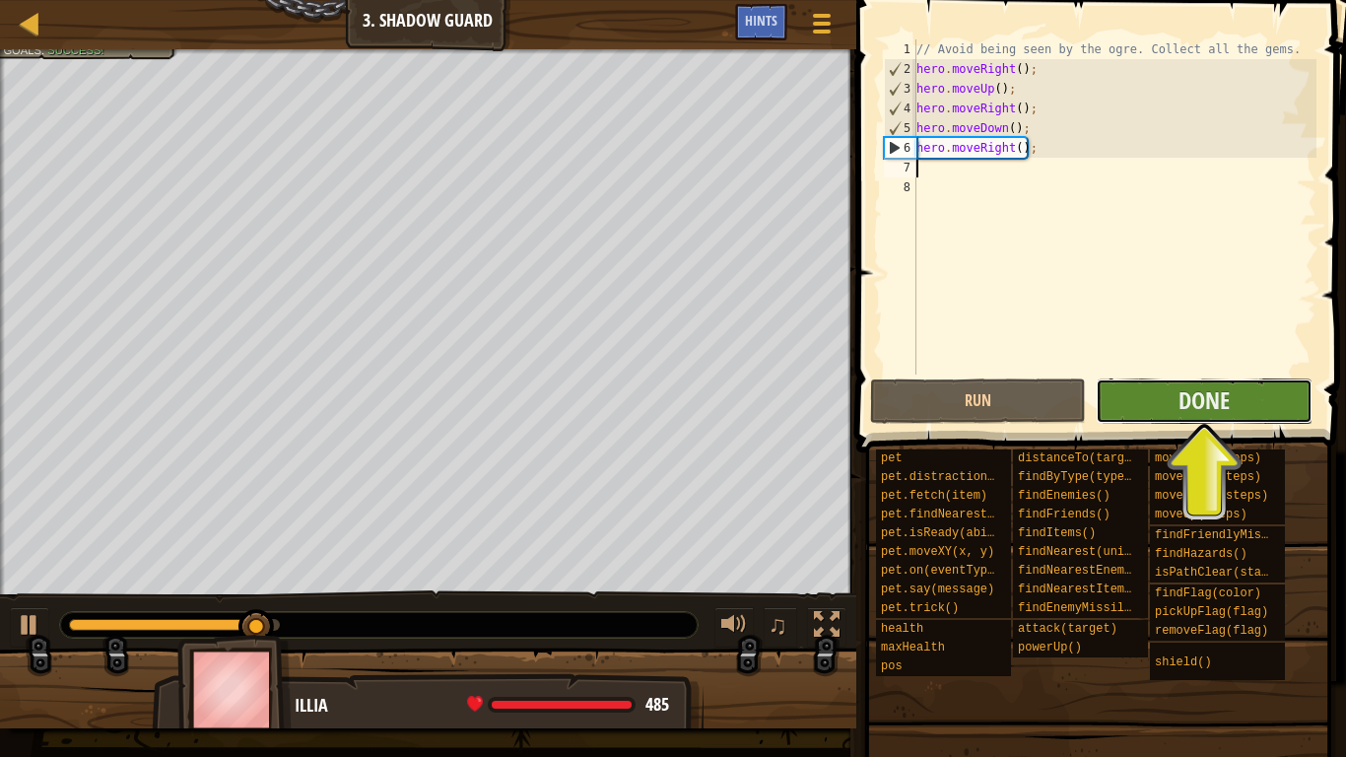
click at [1141, 405] on button "Done" at bounding box center [1204, 400] width 216 height 45
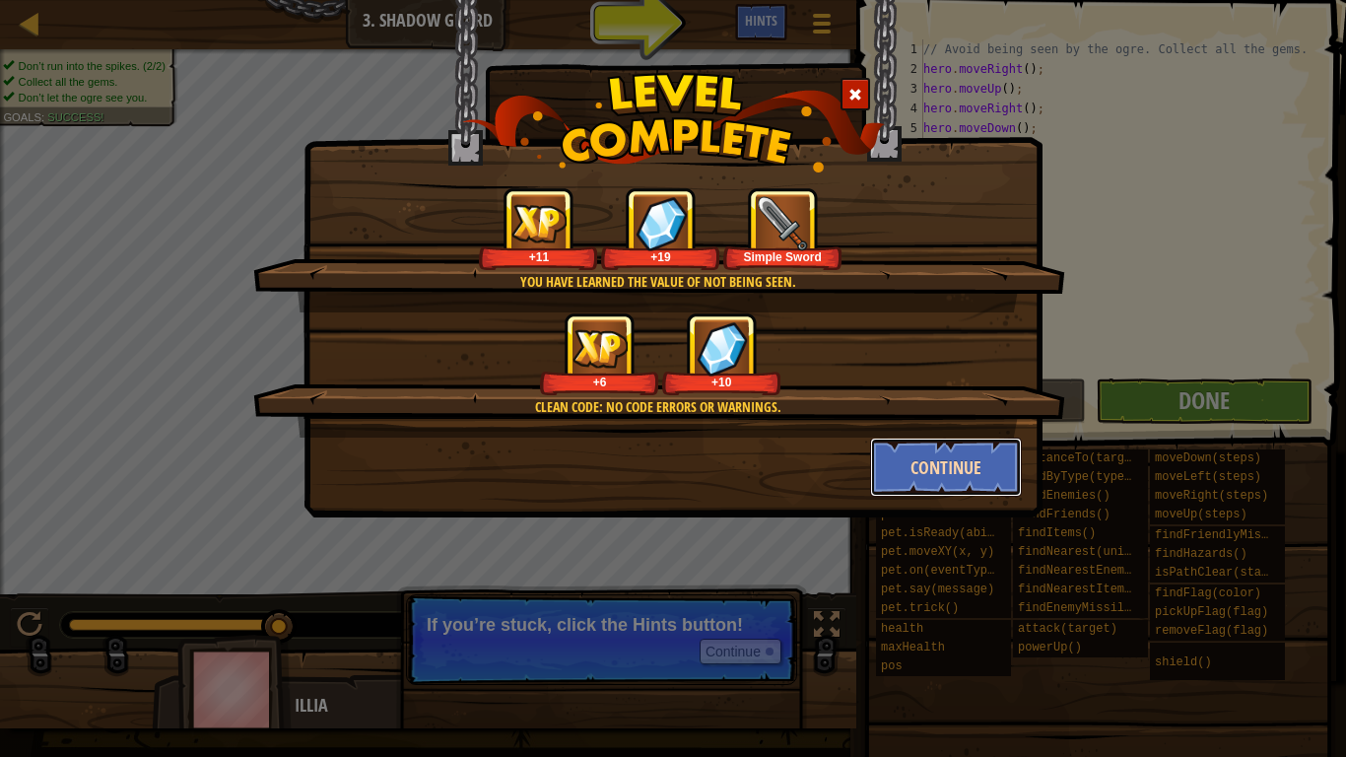
click at [924, 477] on button "Continue" at bounding box center [946, 467] width 153 height 59
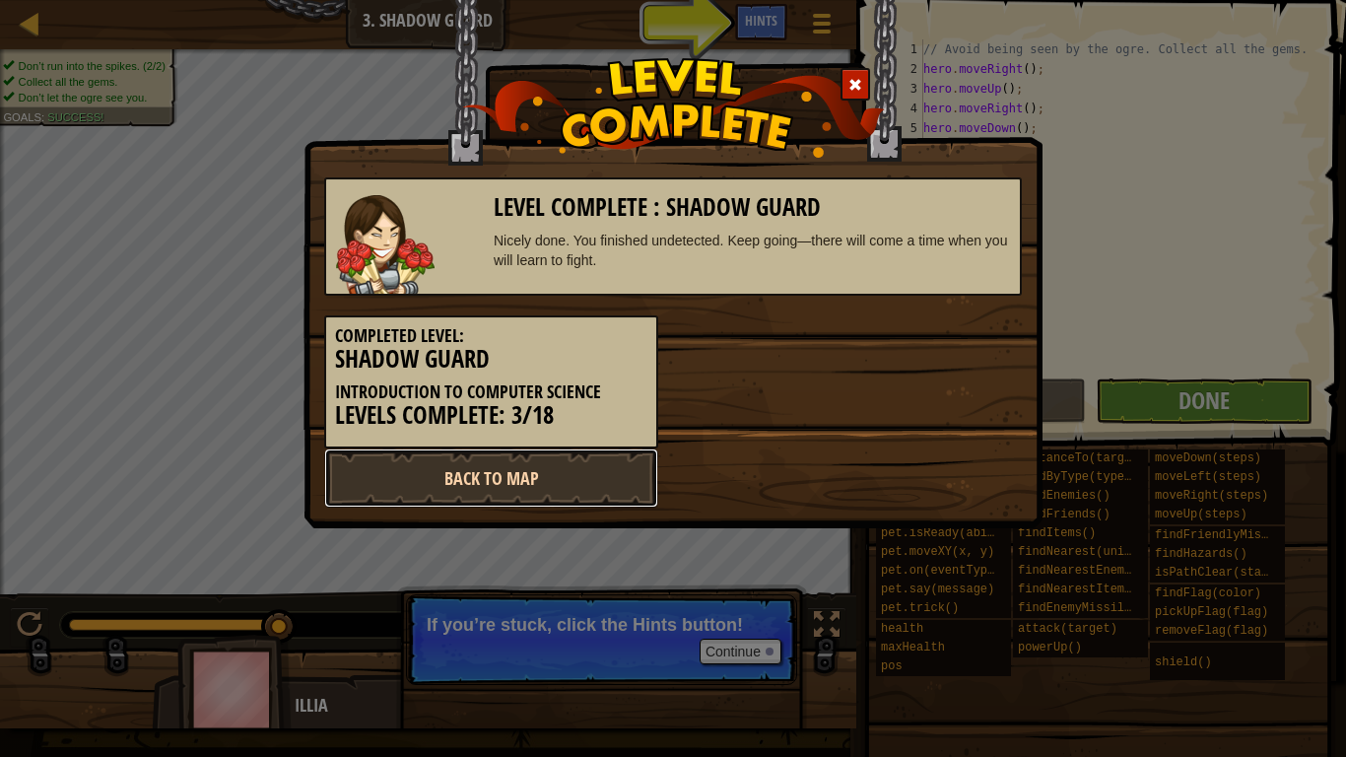
click at [577, 481] on link "Back to Map" at bounding box center [491, 477] width 334 height 59
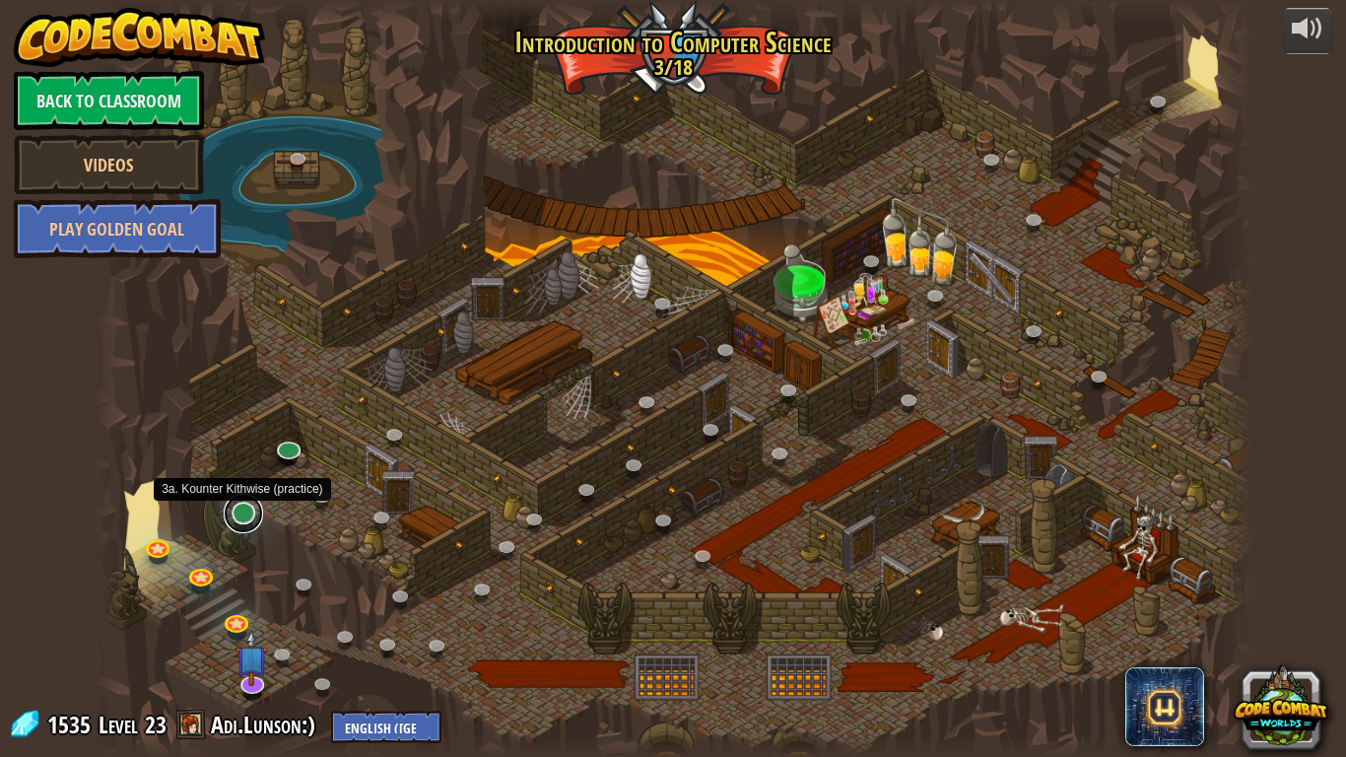
click at [248, 513] on link at bounding box center [243, 513] width 39 height 39
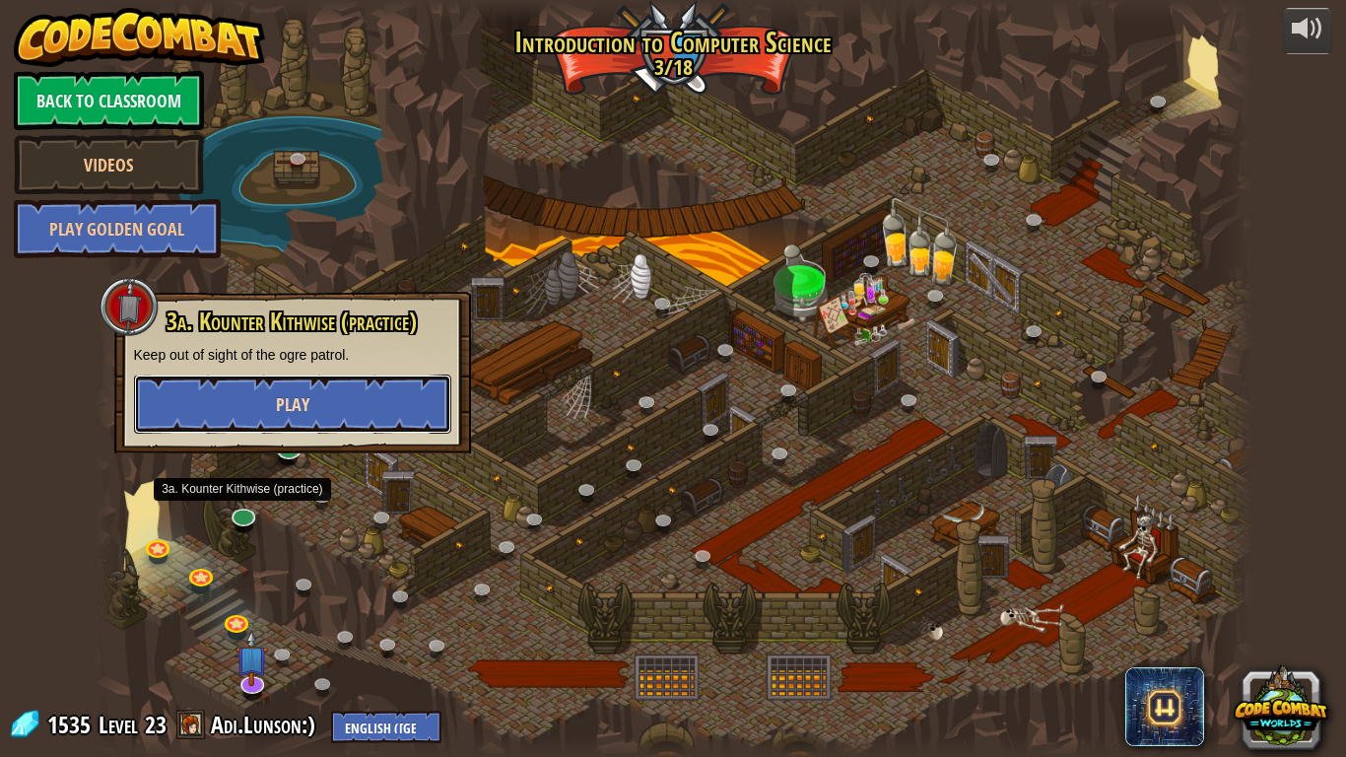
click at [385, 393] on button "Play" at bounding box center [292, 404] width 317 height 59
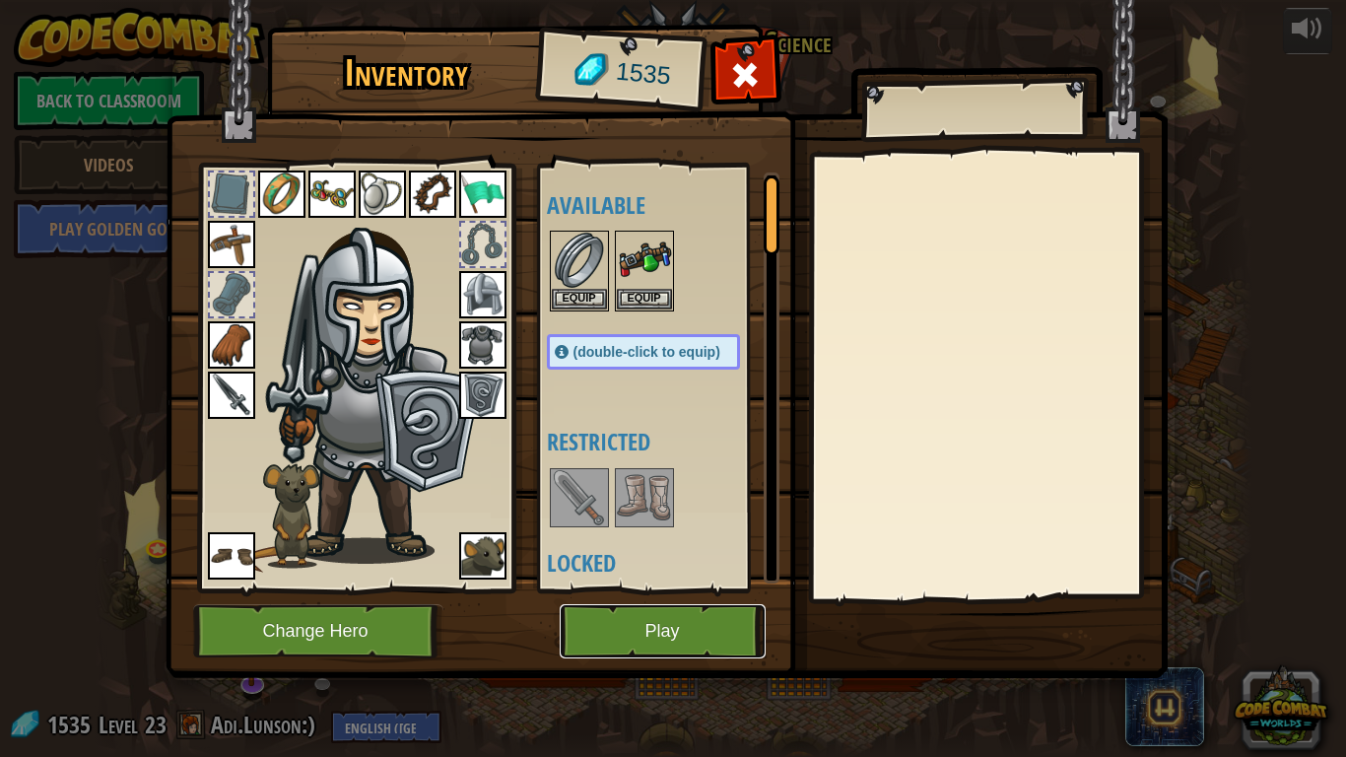
click at [642, 589] on button "Play" at bounding box center [663, 631] width 206 height 54
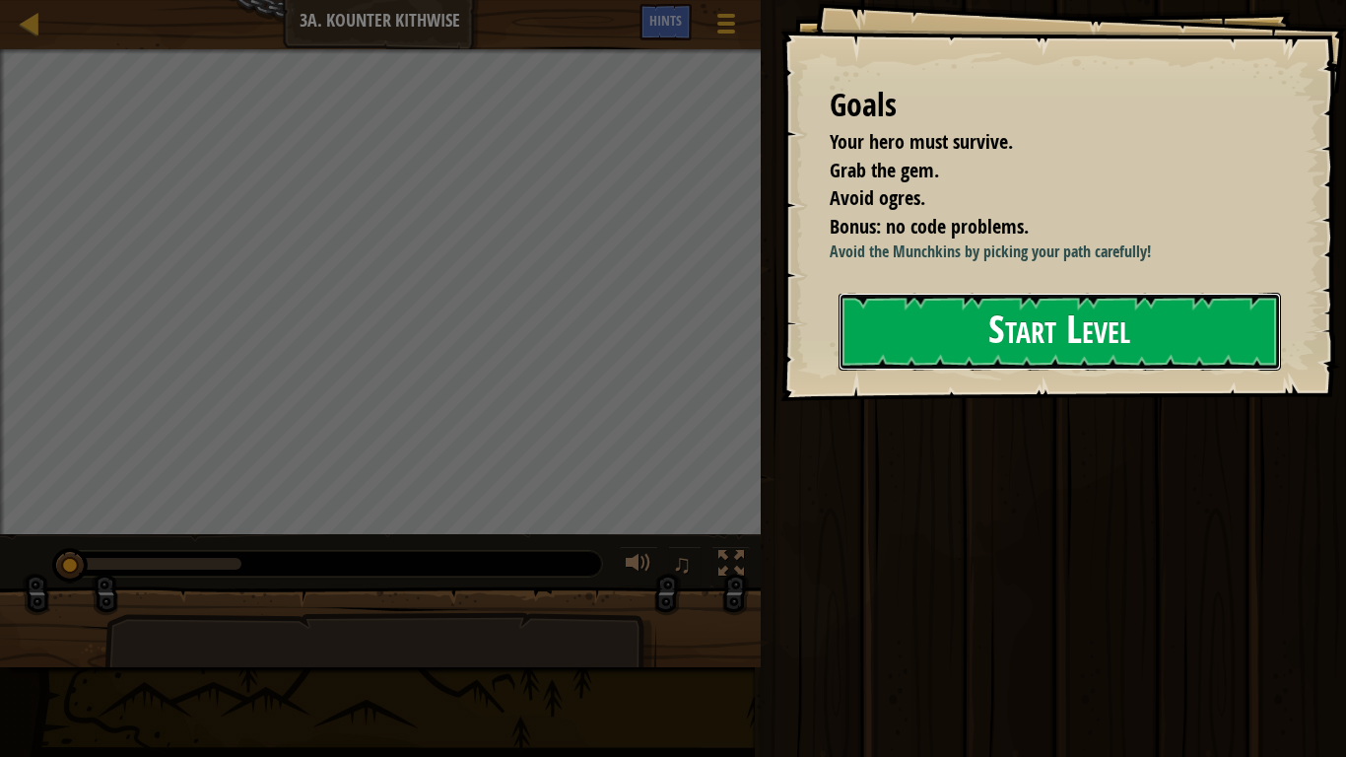
click at [1058, 326] on button "Start Level" at bounding box center [1060, 332] width 443 height 78
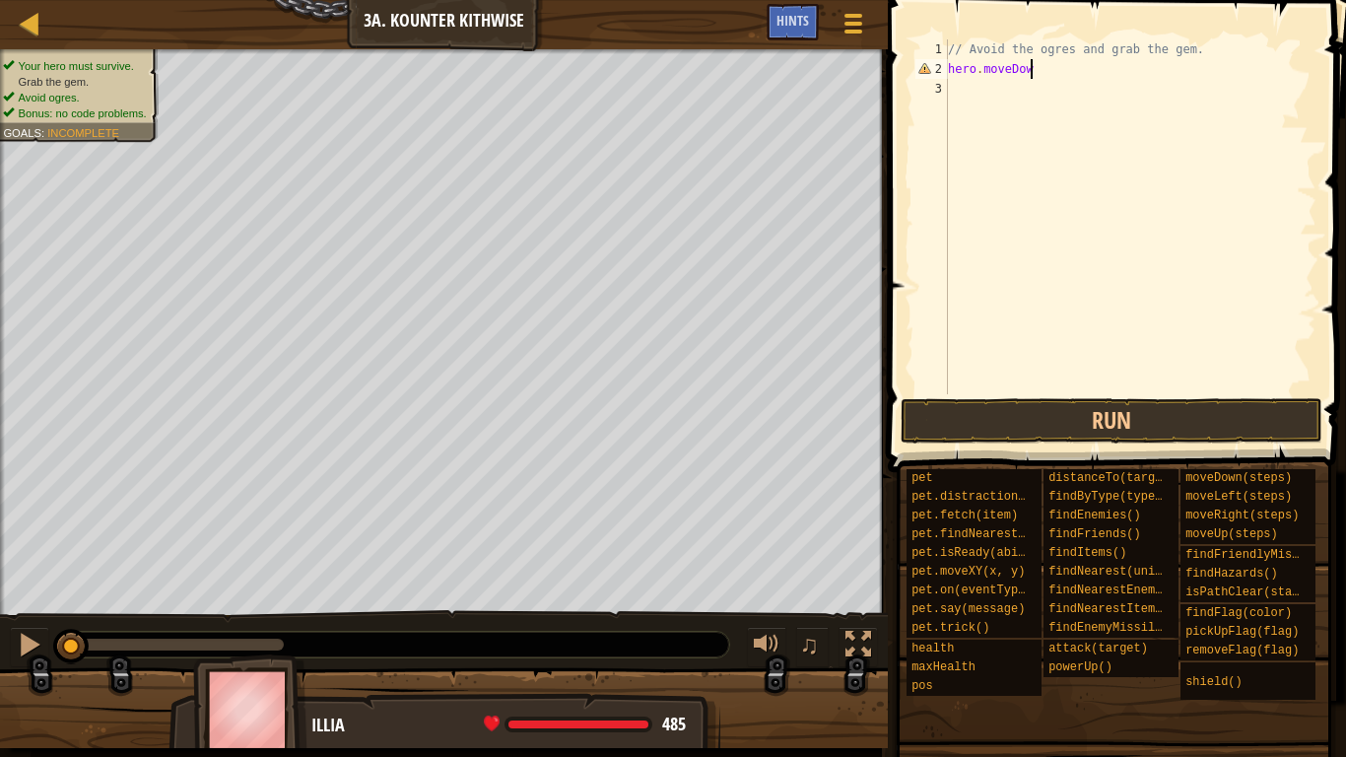
scroll to position [9, 12]
type textarea "hero.moveDown();"
click at [1109, 417] on button "Run" at bounding box center [1112, 420] width 422 height 45
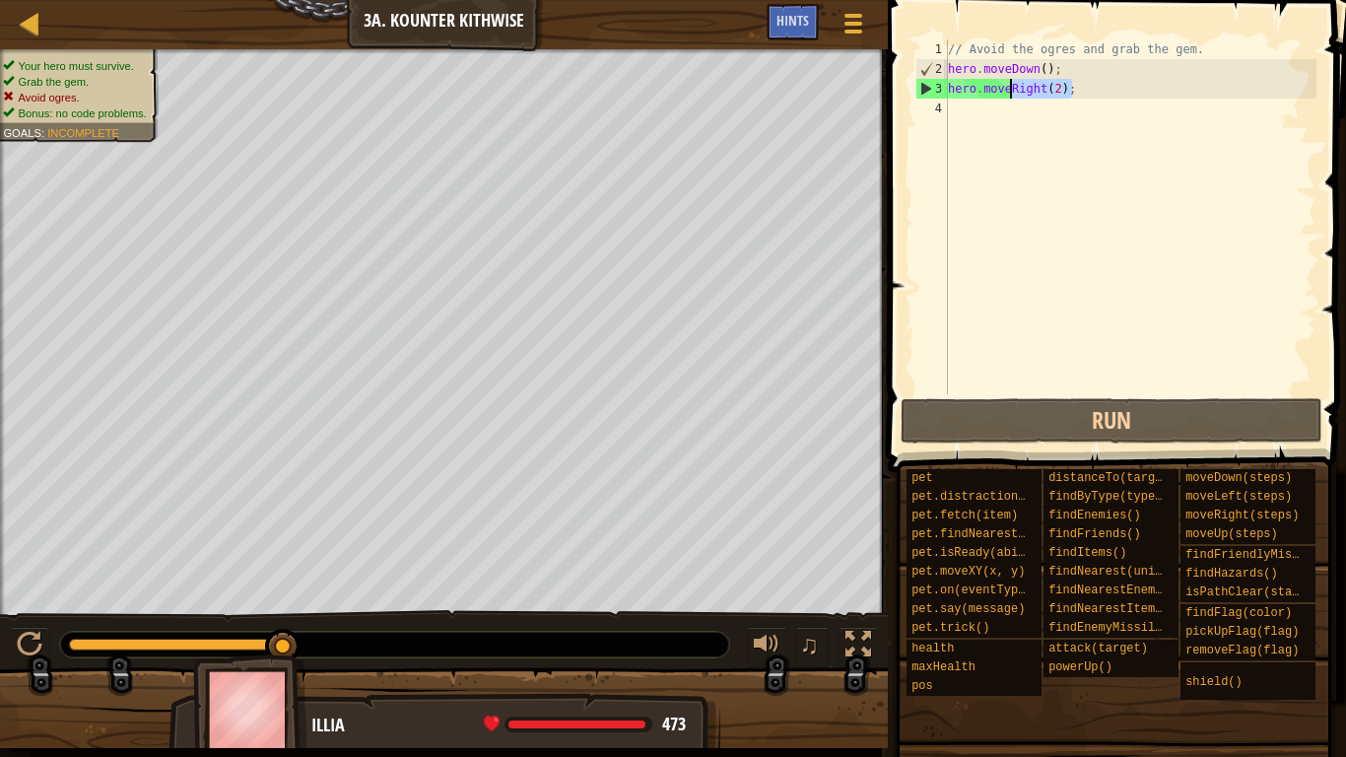
drag, startPoint x: 1078, startPoint y: 92, endPoint x: 1013, endPoint y: 87, distance: 65.2
click at [1013, 87] on div "// Avoid the ogres and grab the gem. hero . moveDown ( ) ; hero . moveRight ( 2…" at bounding box center [1130, 236] width 373 height 394
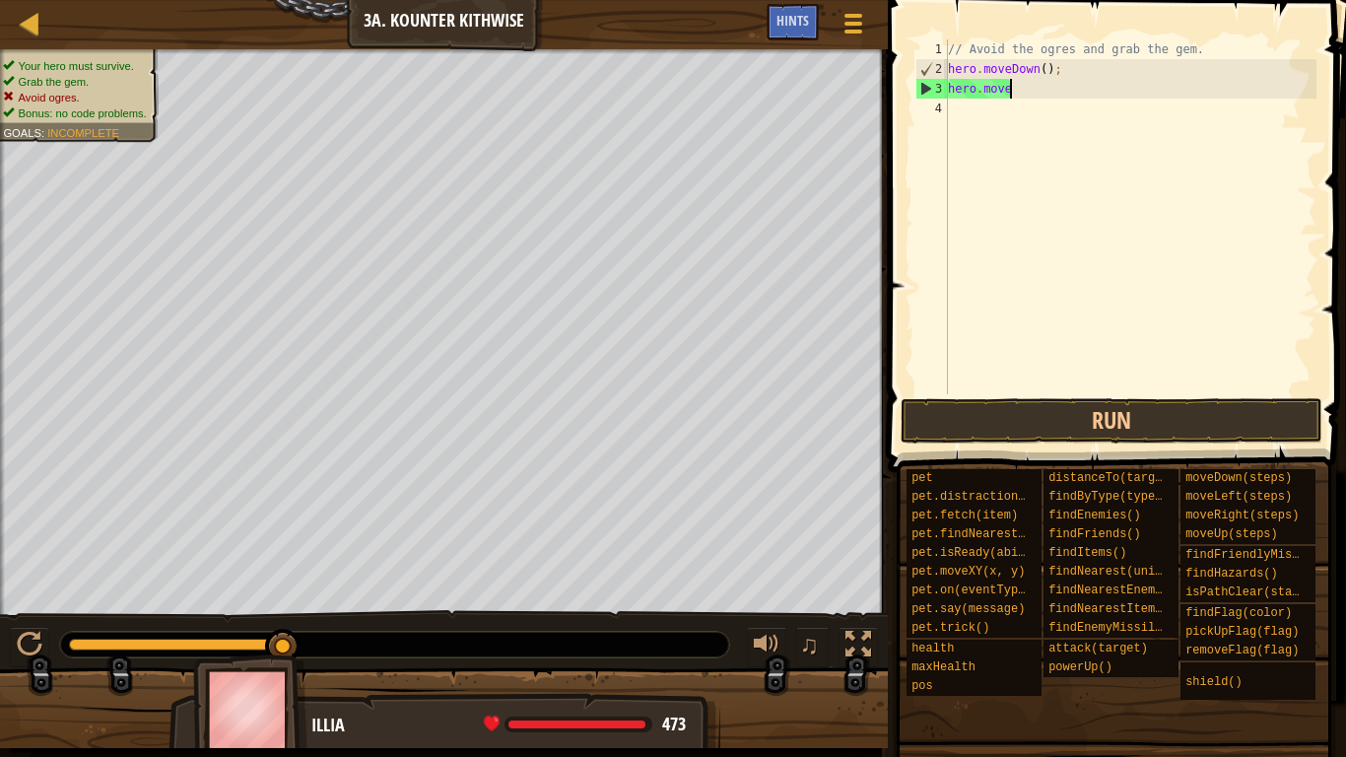
scroll to position [9, 8]
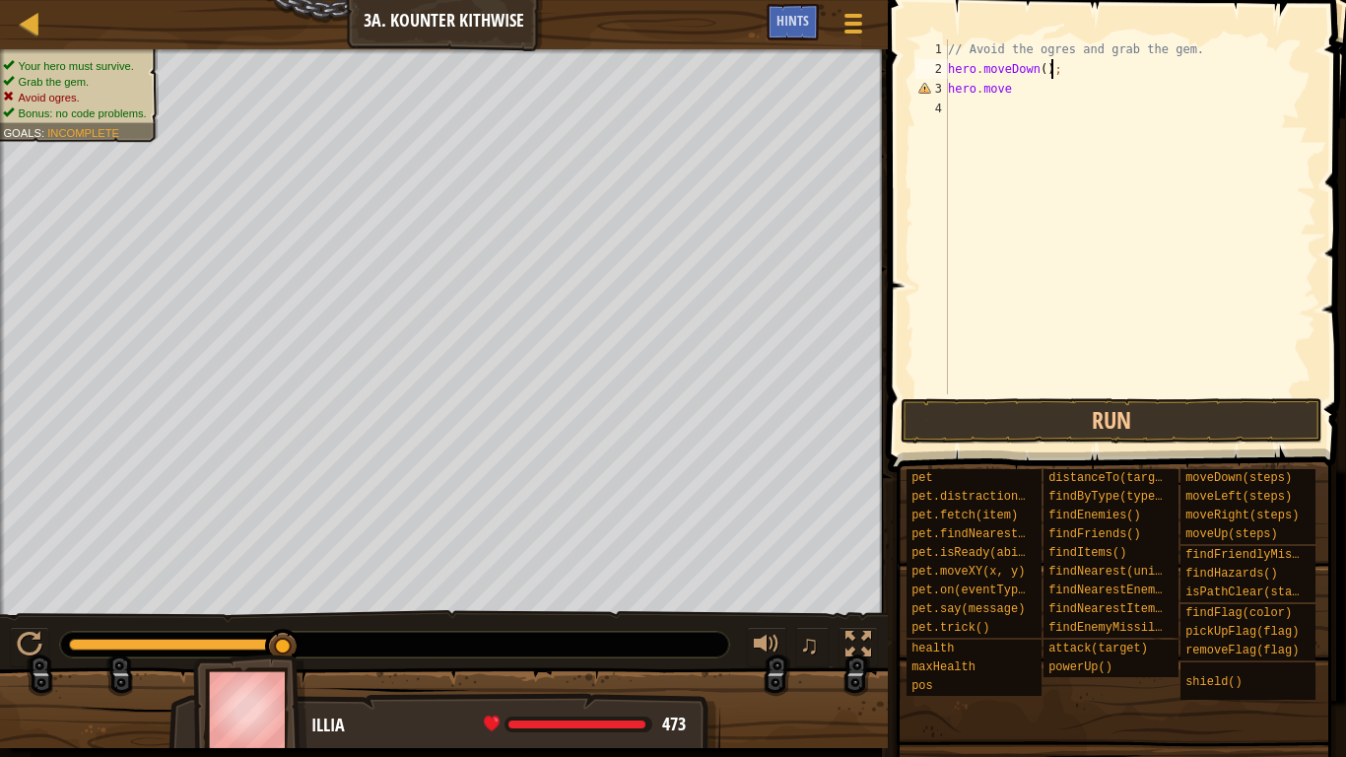
click at [1049, 69] on div "// Avoid the ogres and grab the gem. hero . moveDown ( ) ; hero . move" at bounding box center [1130, 236] width 373 height 394
type textarea "hero.moveDown();"
click at [1025, 99] on div "// Avoid the ogres and grab the gem. hero . moveDown ( ) ; hero . move" at bounding box center [1130, 236] width 373 height 394
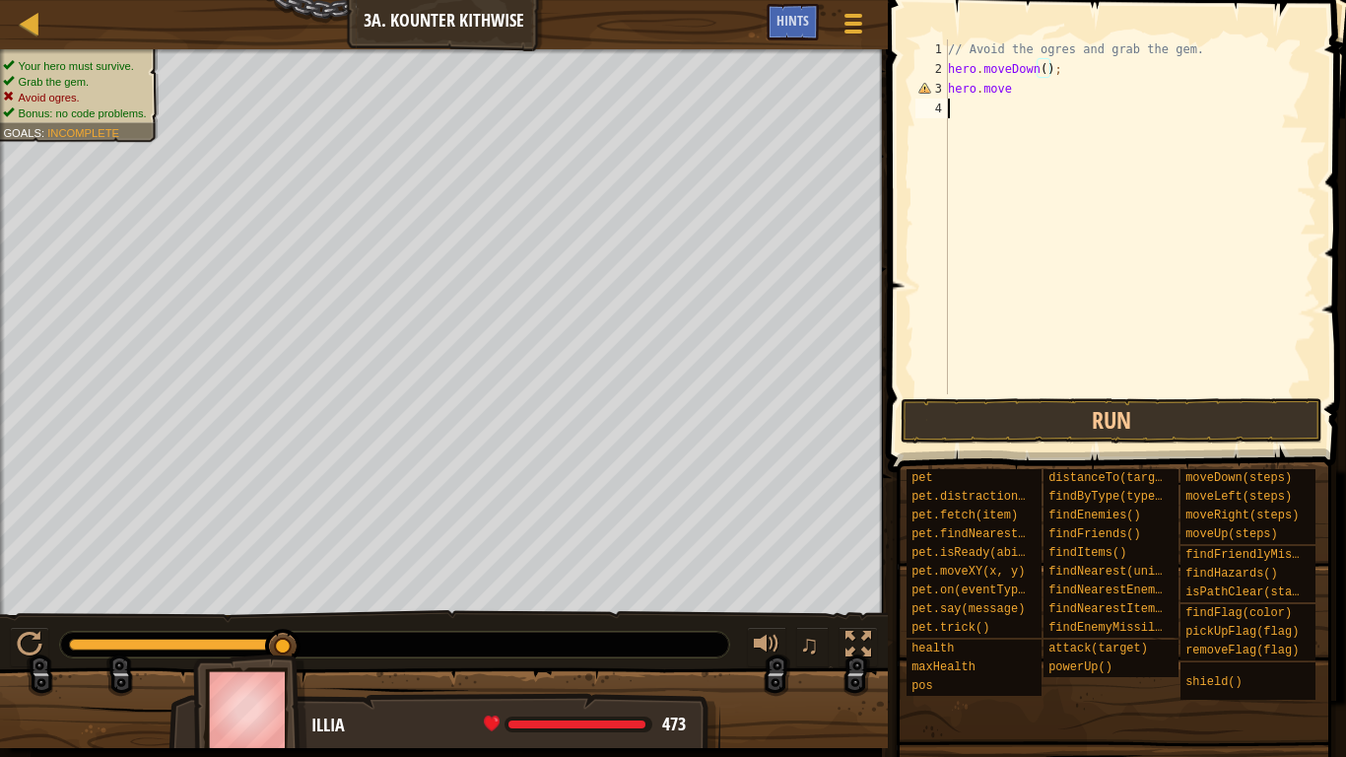
scroll to position [9, 0]
click at [1021, 96] on div "// Avoid the ogres and grab the gem. hero . moveDown ( ) ; hero . move" at bounding box center [1130, 236] width 373 height 394
click at [1084, 424] on button "Run" at bounding box center [1112, 420] width 422 height 45
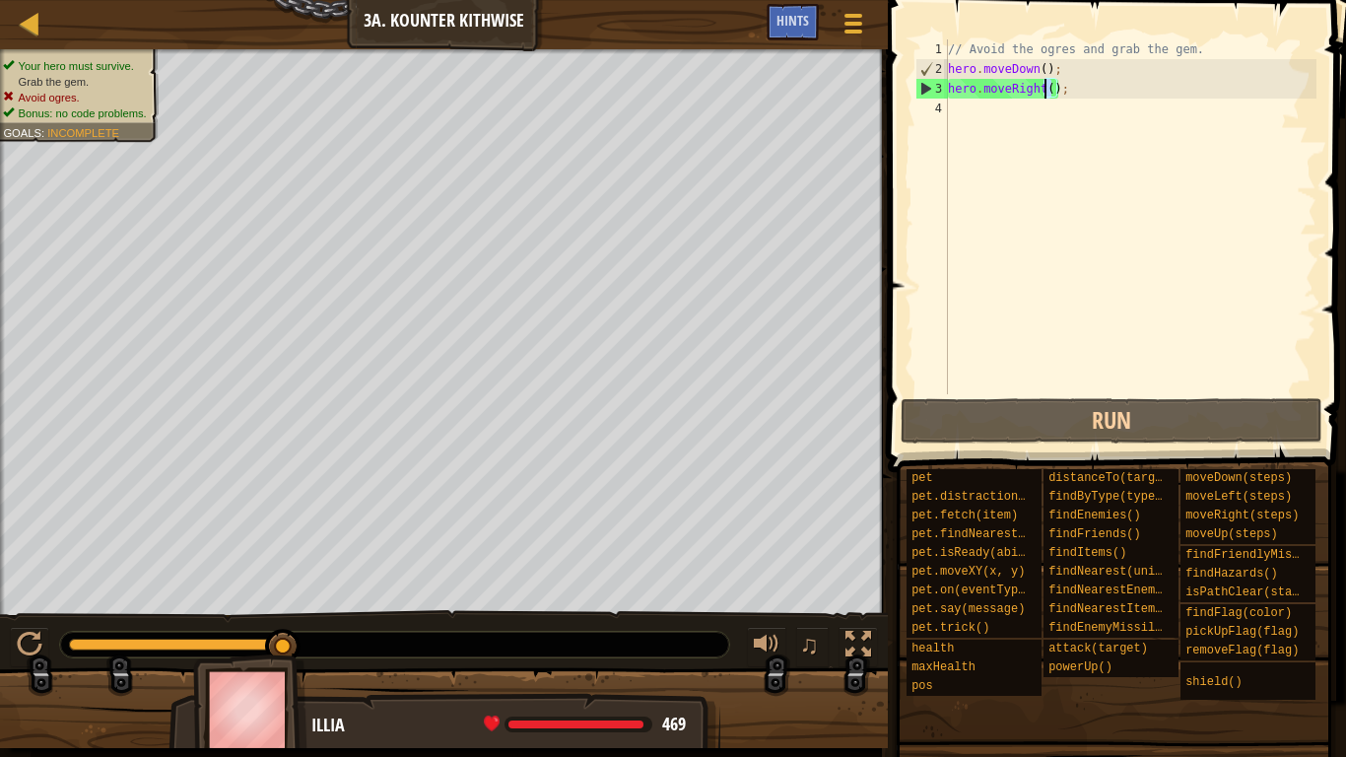
click at [1045, 89] on div "// Avoid the ogres and grab the gem. hero . moveDown ( ) ; hero . moveRight ( )…" at bounding box center [1130, 236] width 373 height 394
click at [1048, 68] on div "// Avoid the ogres and grab the gem. hero . moveDown ( ) ; hero . moveRight ( )…" at bounding box center [1130, 236] width 373 height 394
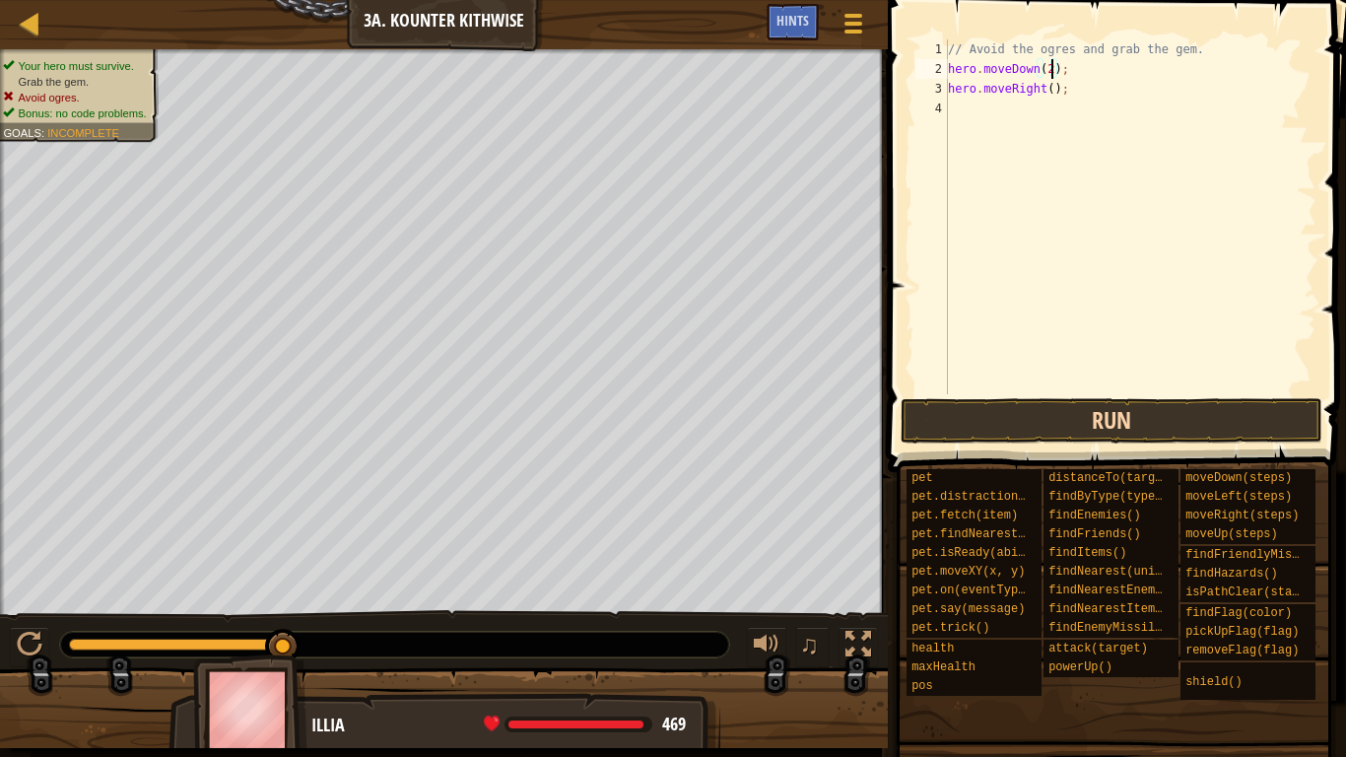
type textarea "hero.moveDown(2);"
click at [1084, 414] on button "Run" at bounding box center [1112, 420] width 422 height 45
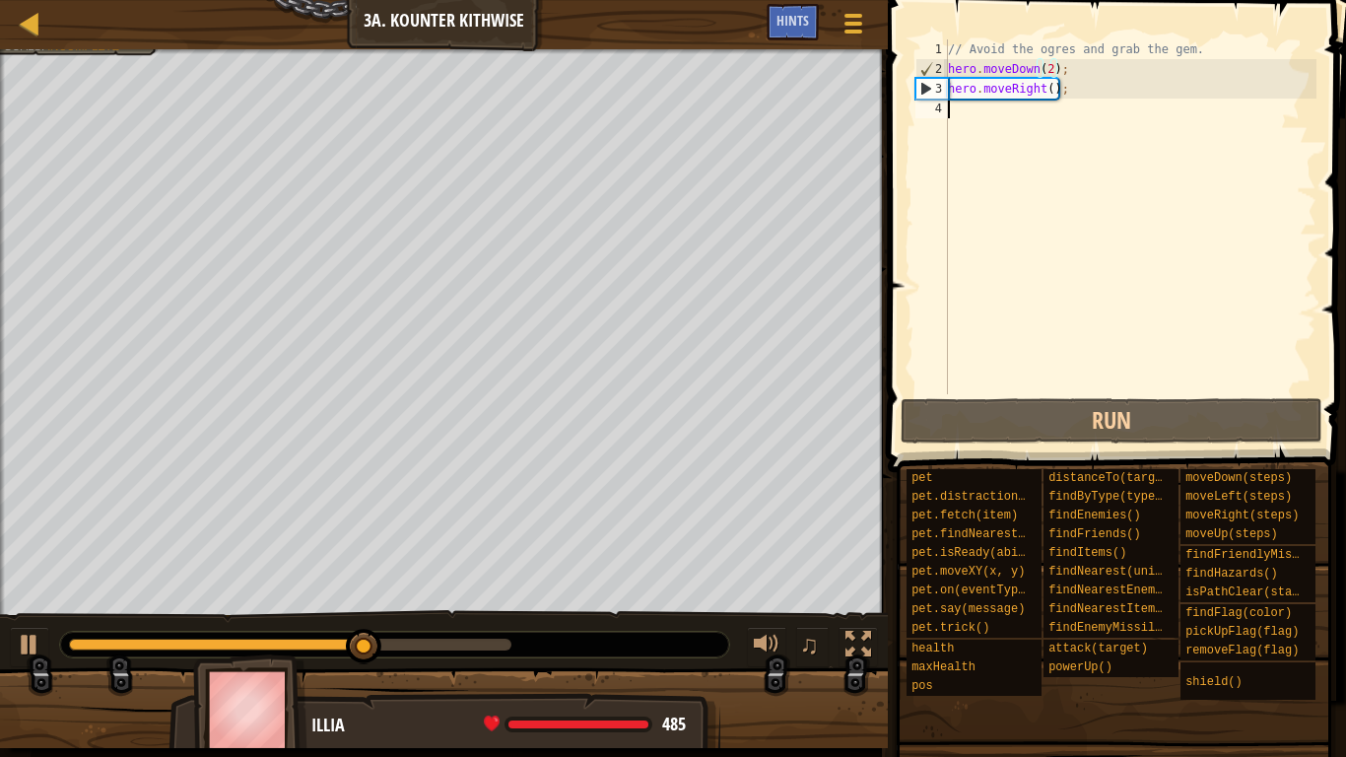
click at [1036, 117] on div "// Avoid the ogres and grab the gem. hero . moveDown ( 2 ) ; hero . moveRight (…" at bounding box center [1130, 236] width 373 height 394
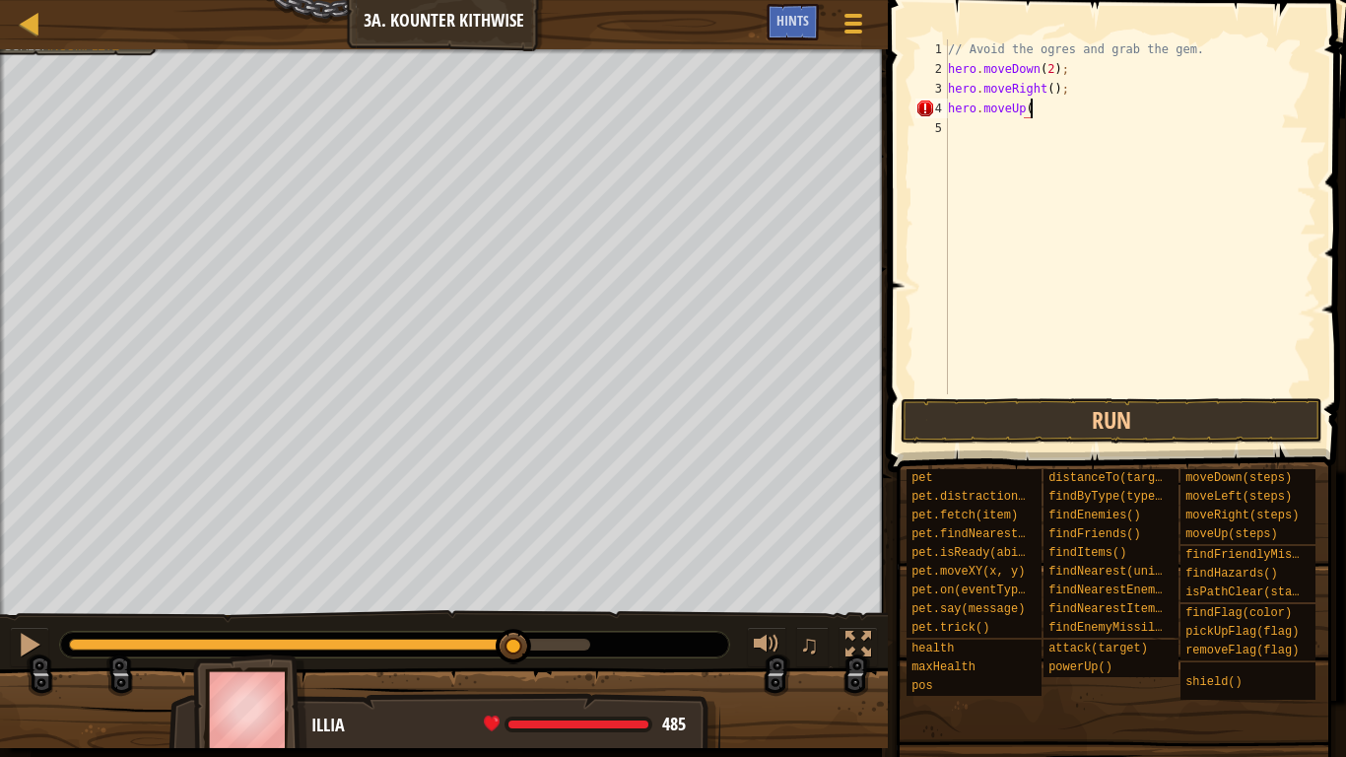
scroll to position [9, 11]
type textarea "hero.moveUp();"
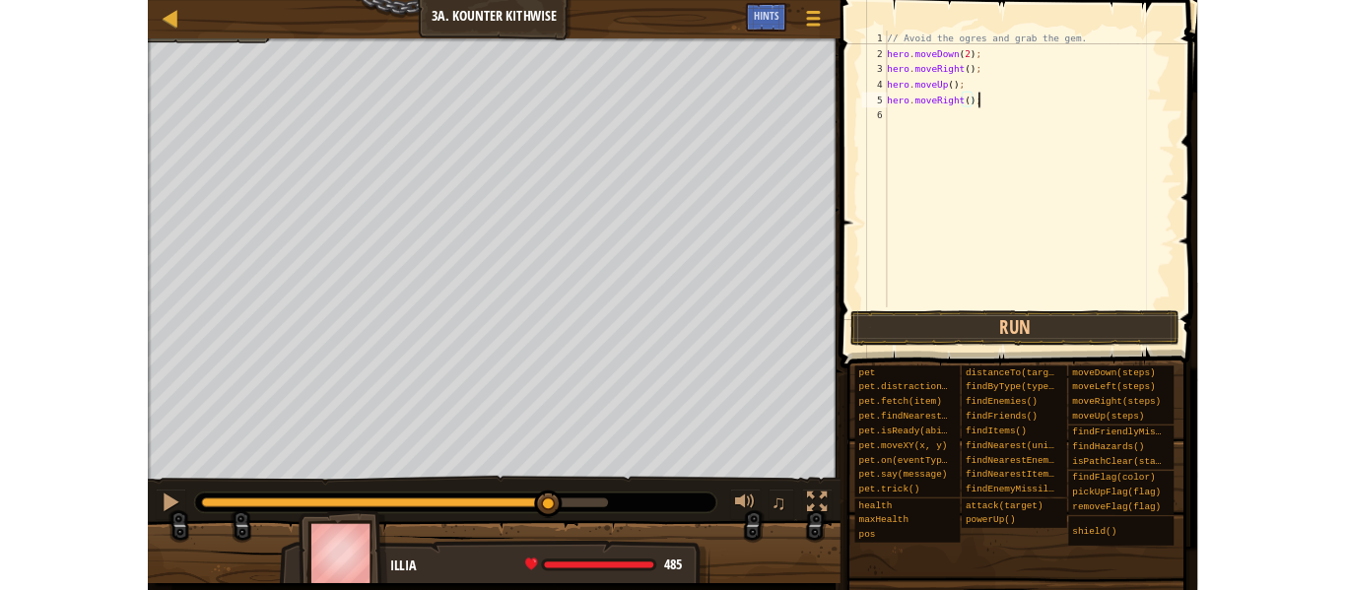
scroll to position [9, 16]
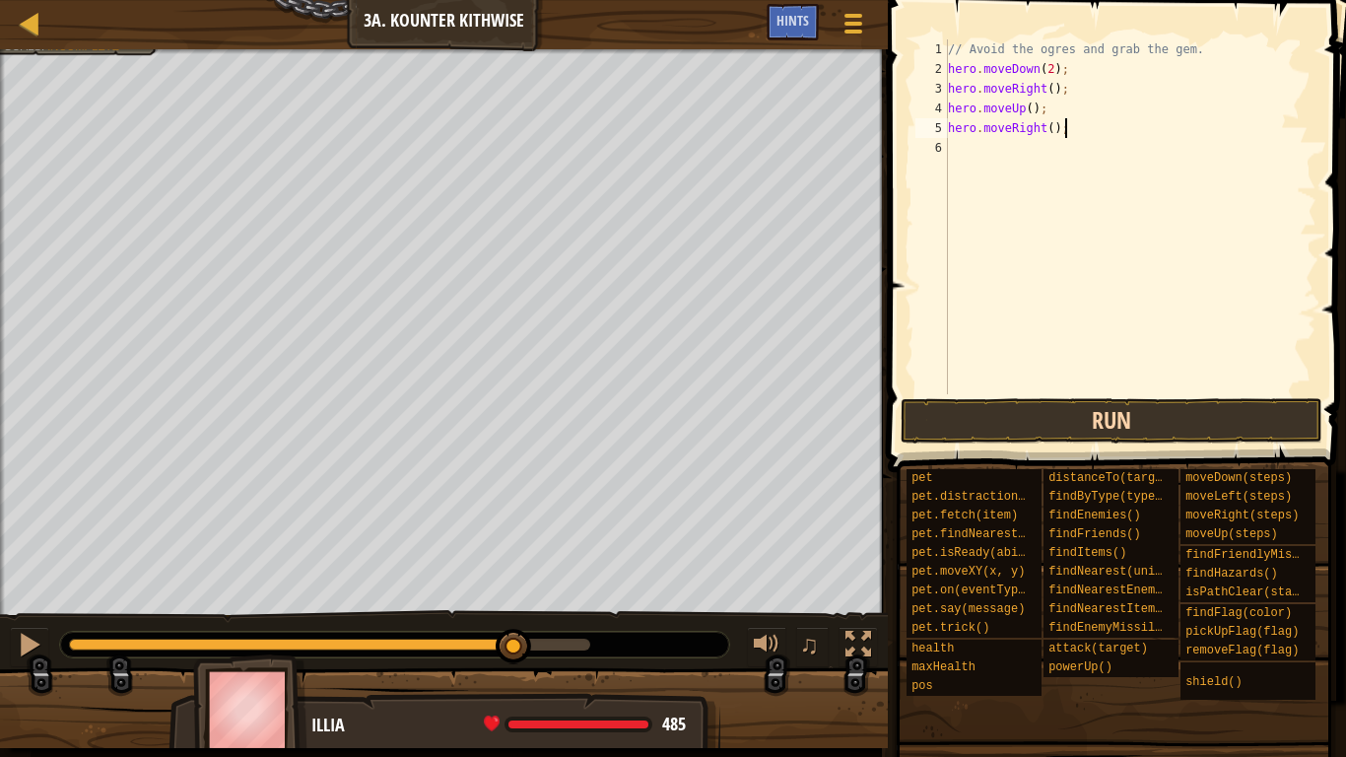
type textarea "hero.moveRight();"
click at [1072, 424] on button "Run" at bounding box center [1112, 420] width 422 height 45
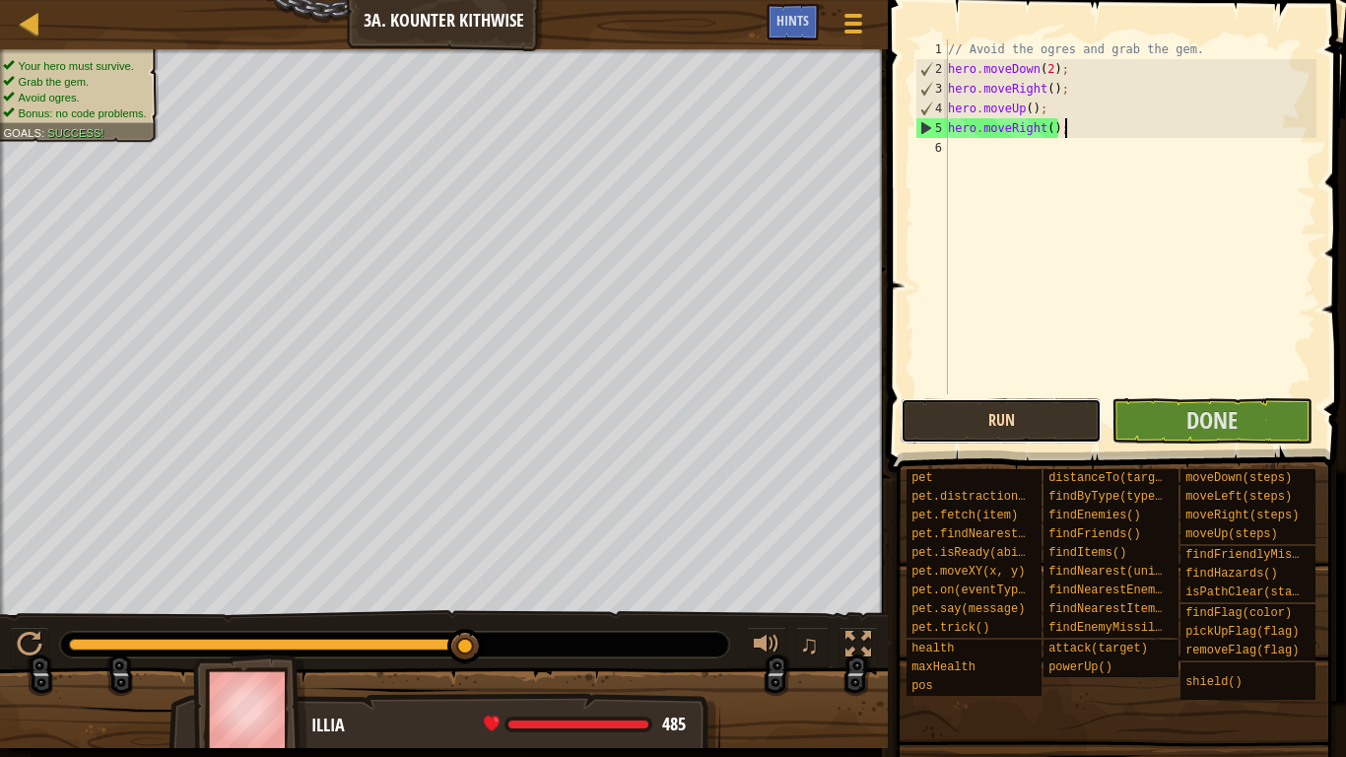
click at [1072, 424] on button "Run" at bounding box center [1001, 420] width 201 height 45
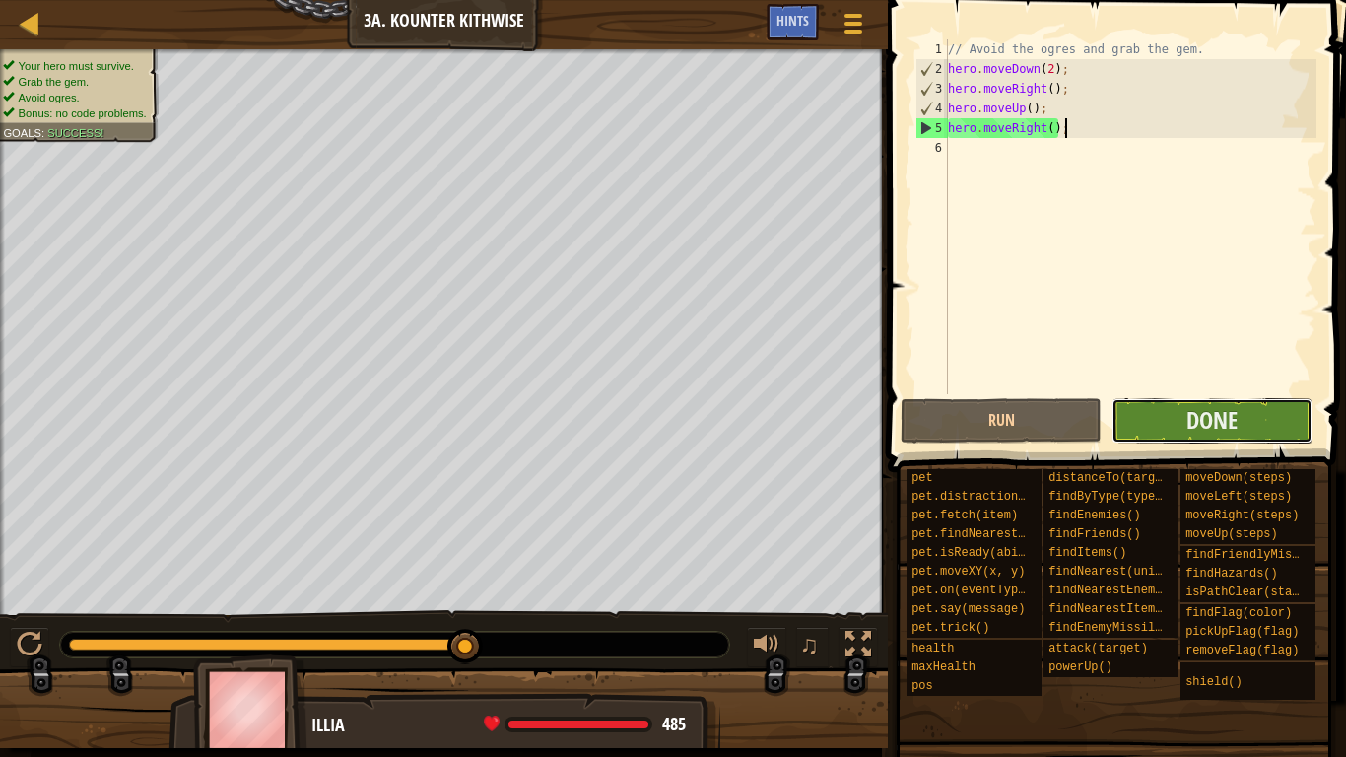
click at [1180, 410] on button "Done" at bounding box center [1212, 420] width 201 height 45
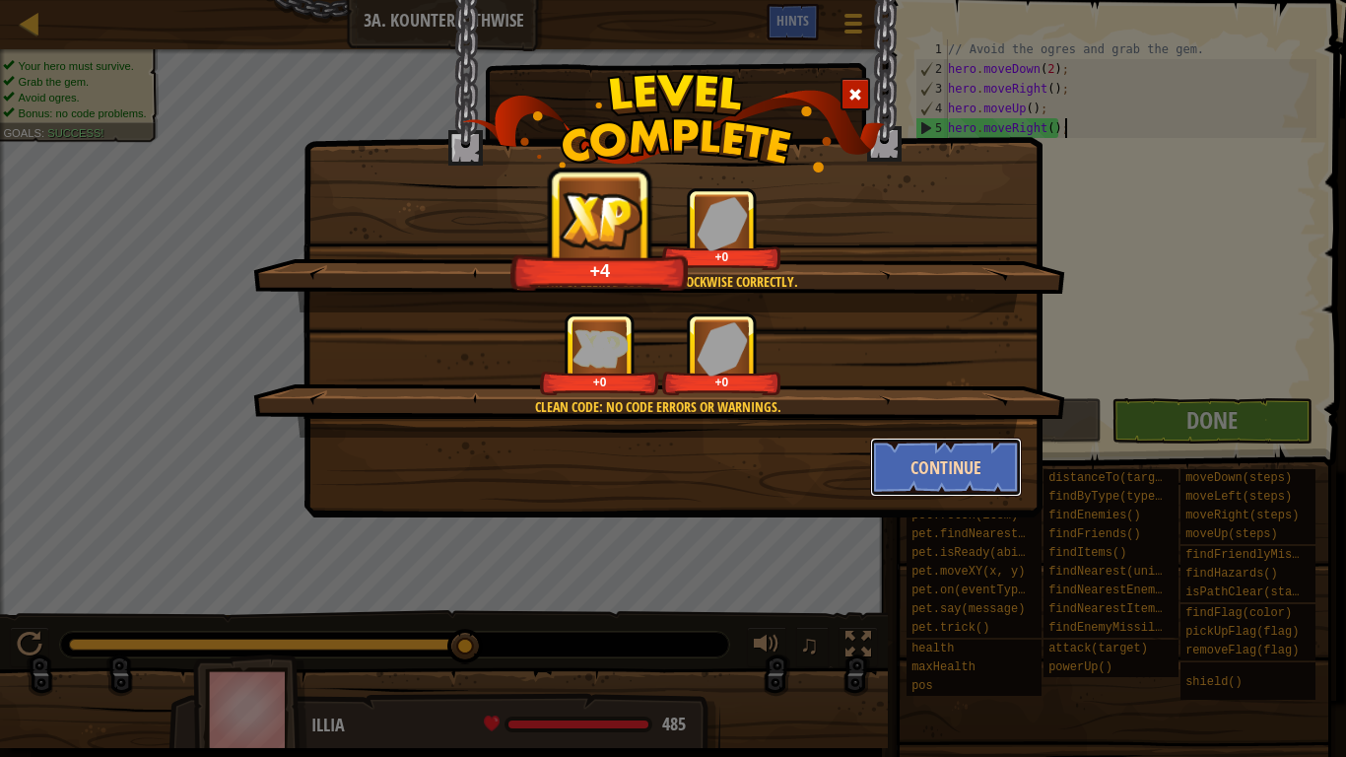
click at [925, 464] on button "Continue" at bounding box center [946, 467] width 153 height 59
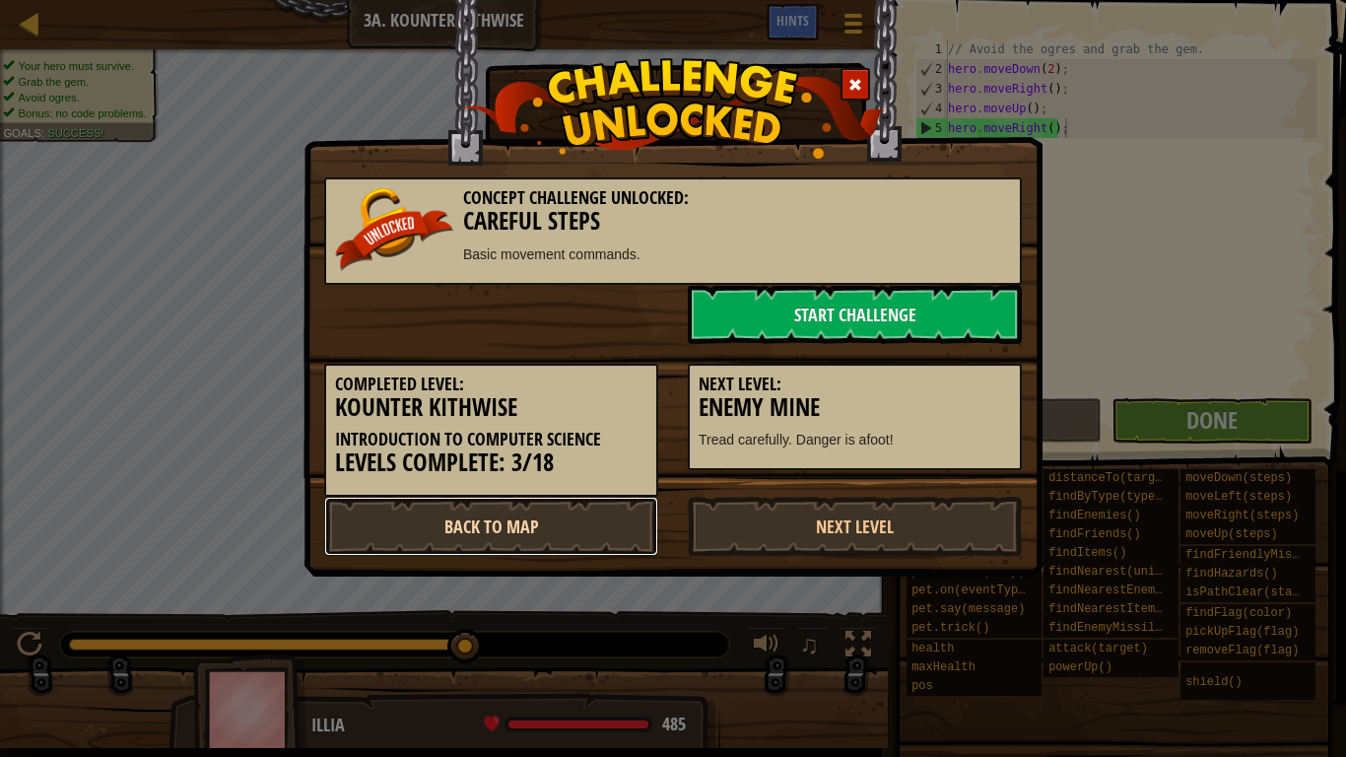
click at [566, 550] on link "Back to Map" at bounding box center [491, 526] width 334 height 59
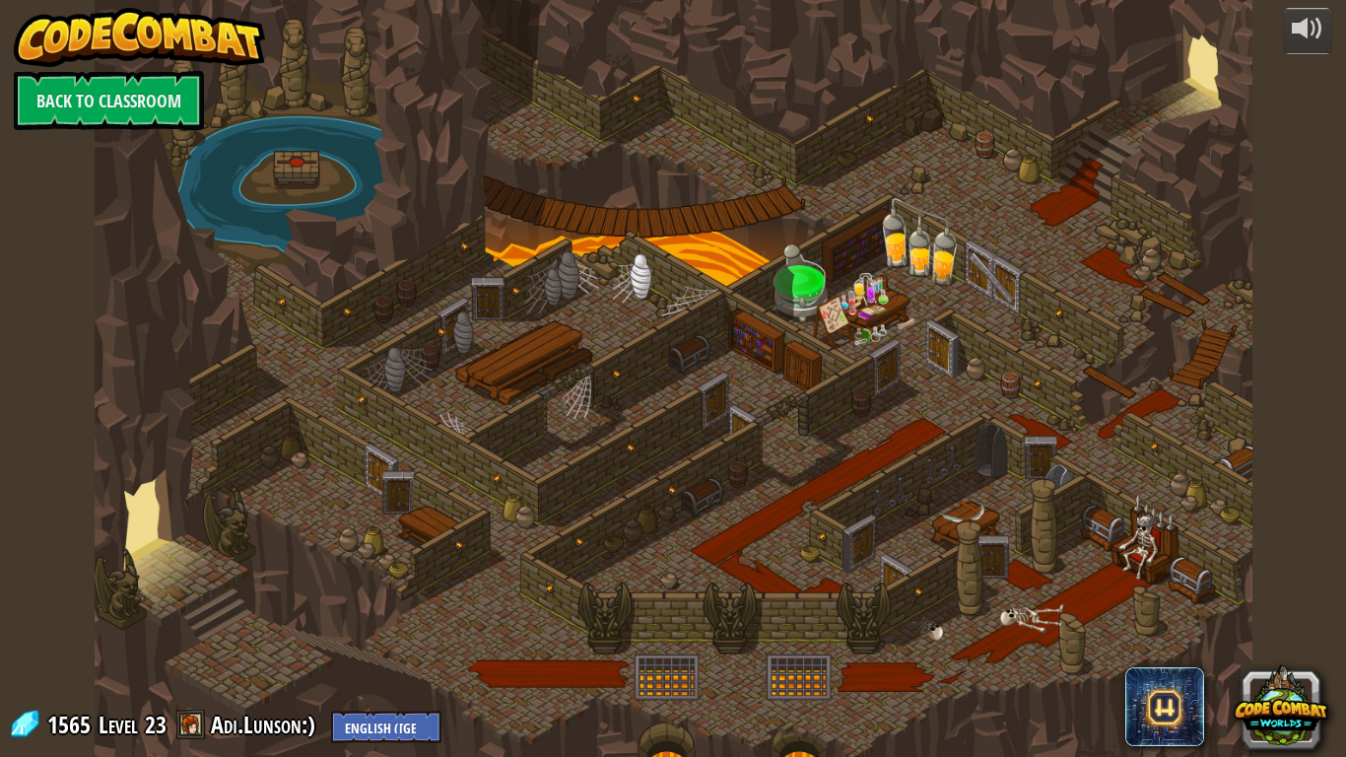
click at [336, 524] on div at bounding box center [674, 378] width 1158 height 757
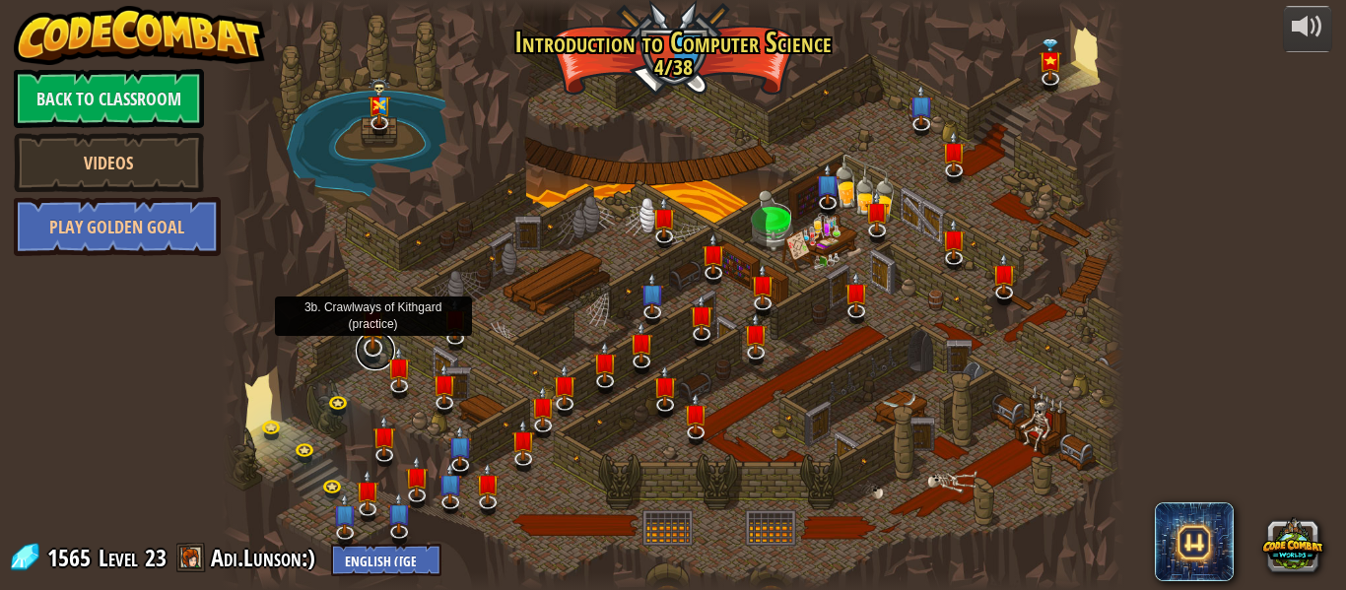
click at [368, 358] on link at bounding box center [375, 350] width 39 height 39
